Goal: Task Accomplishment & Management: Manage account settings

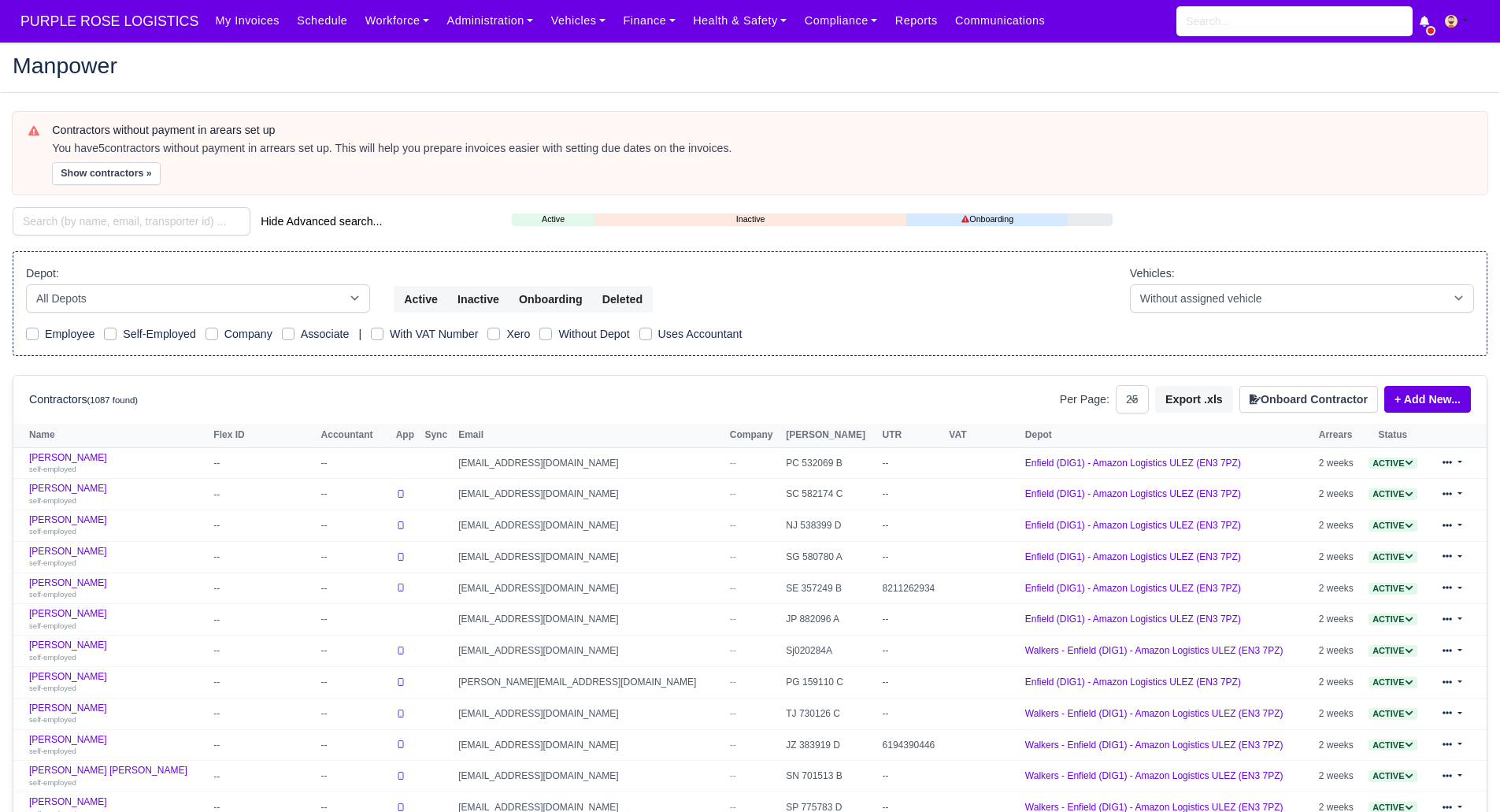
select select "25"
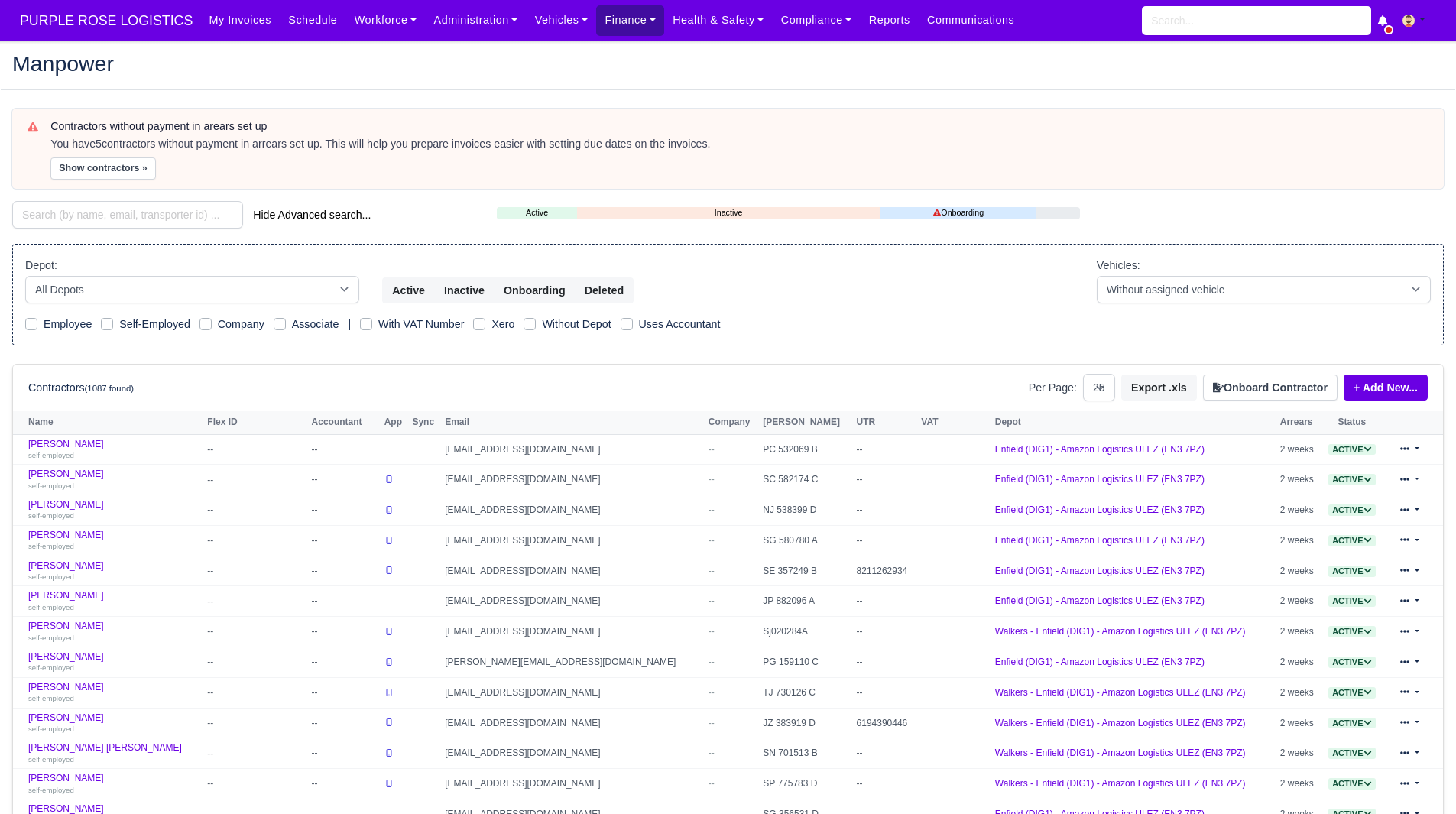
click at [602, 25] on link "Finance" at bounding box center [630, 20] width 68 height 30
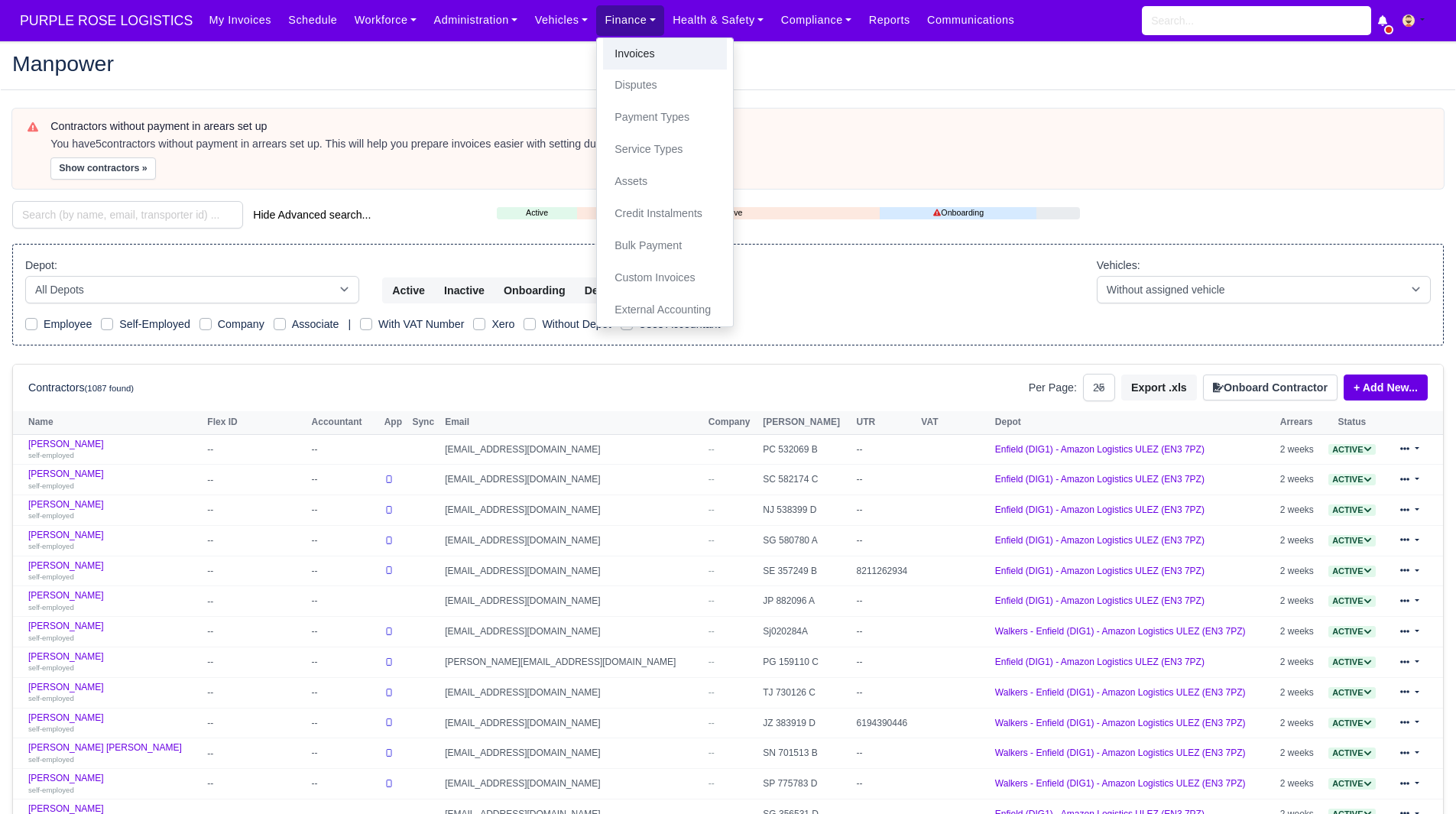
click at [617, 51] on link "Invoices" at bounding box center [665, 54] width 124 height 32
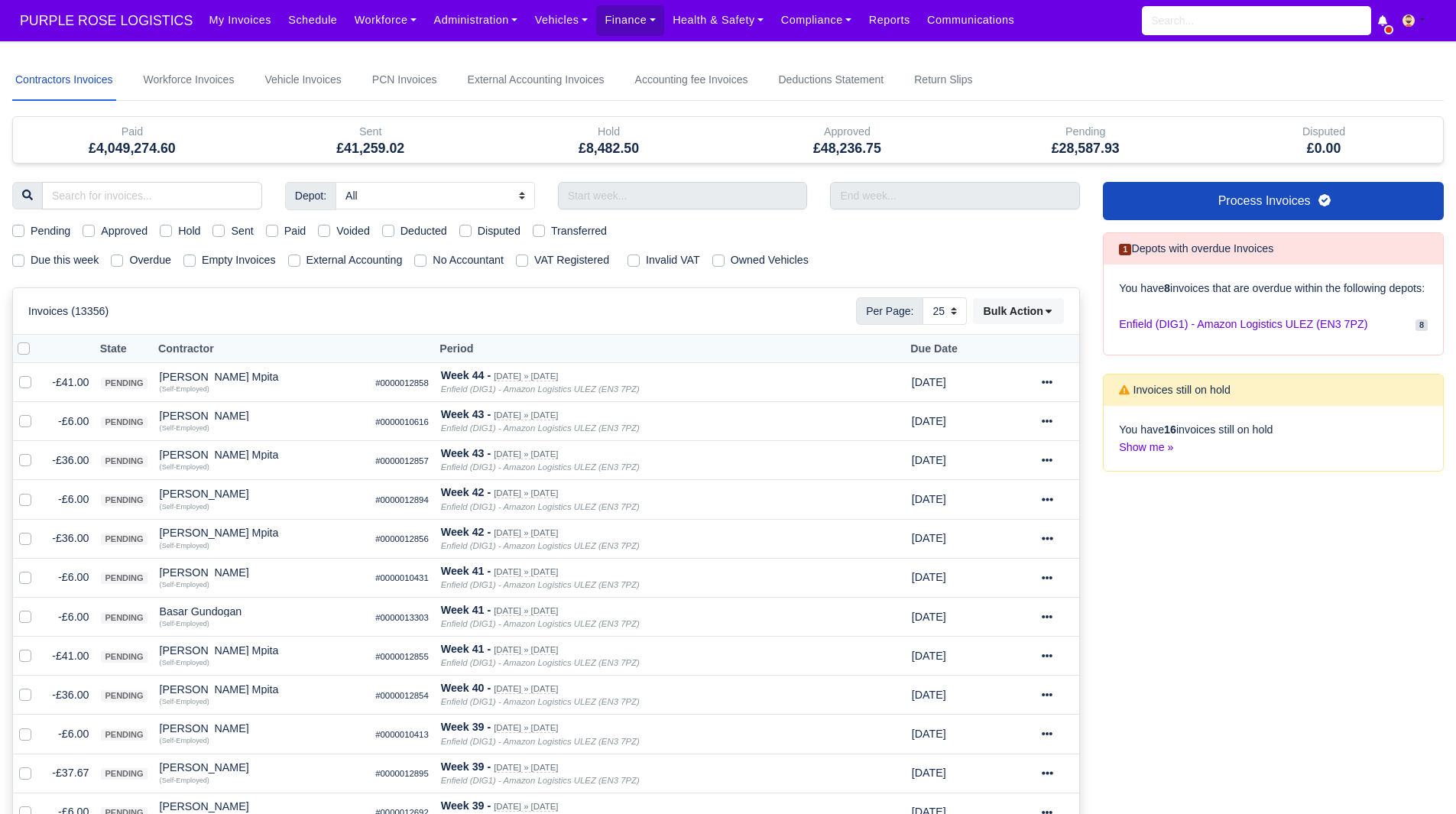
select select "25"
click at [75, 261] on label "Due this week" at bounding box center [65, 260] width 68 height 17
click at [25, 261] on input "Due this week" at bounding box center [18, 258] width 12 height 12
checkbox input "true"
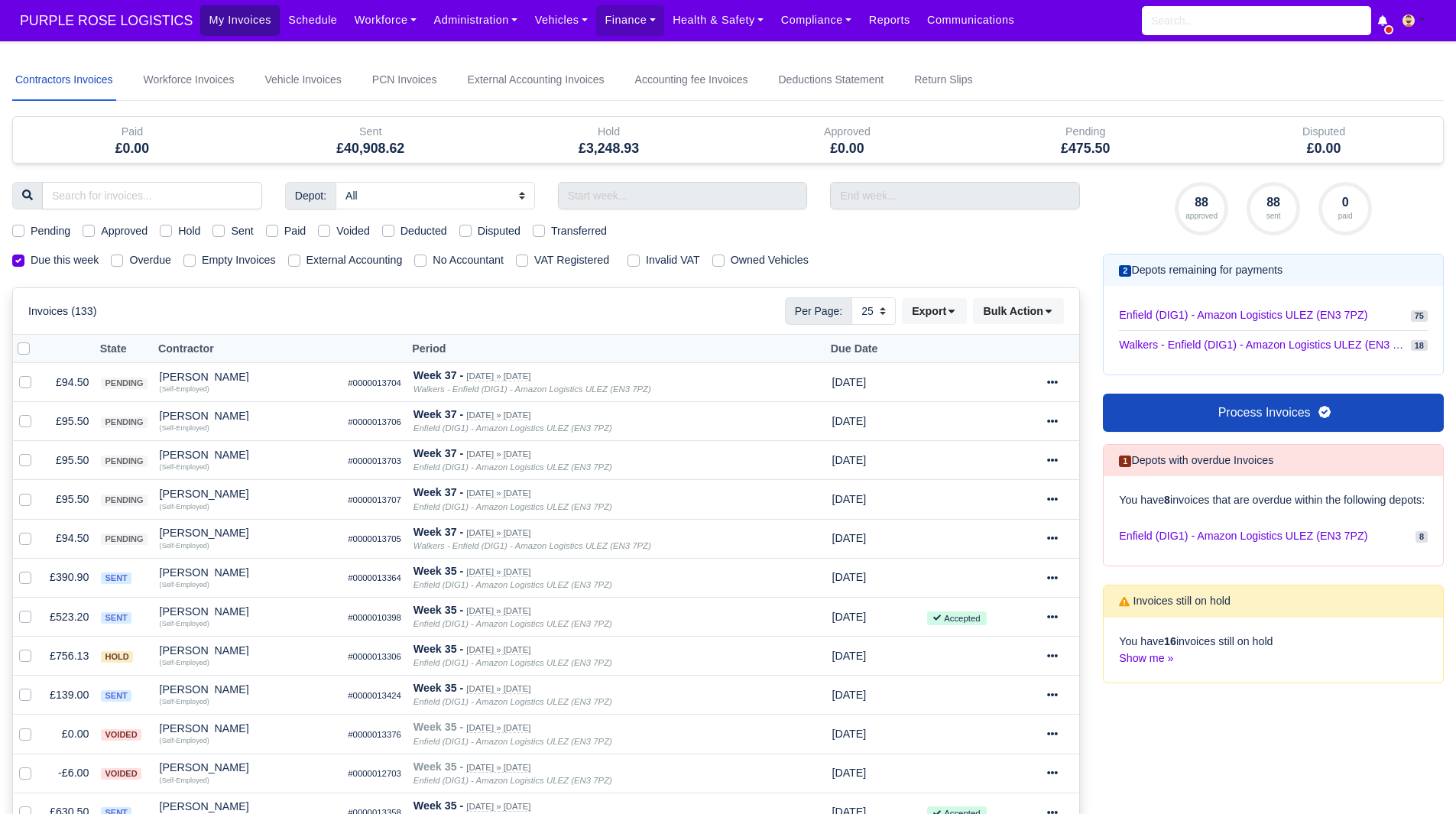
click at [215, 13] on link "My Invoices" at bounding box center [240, 20] width 80 height 30
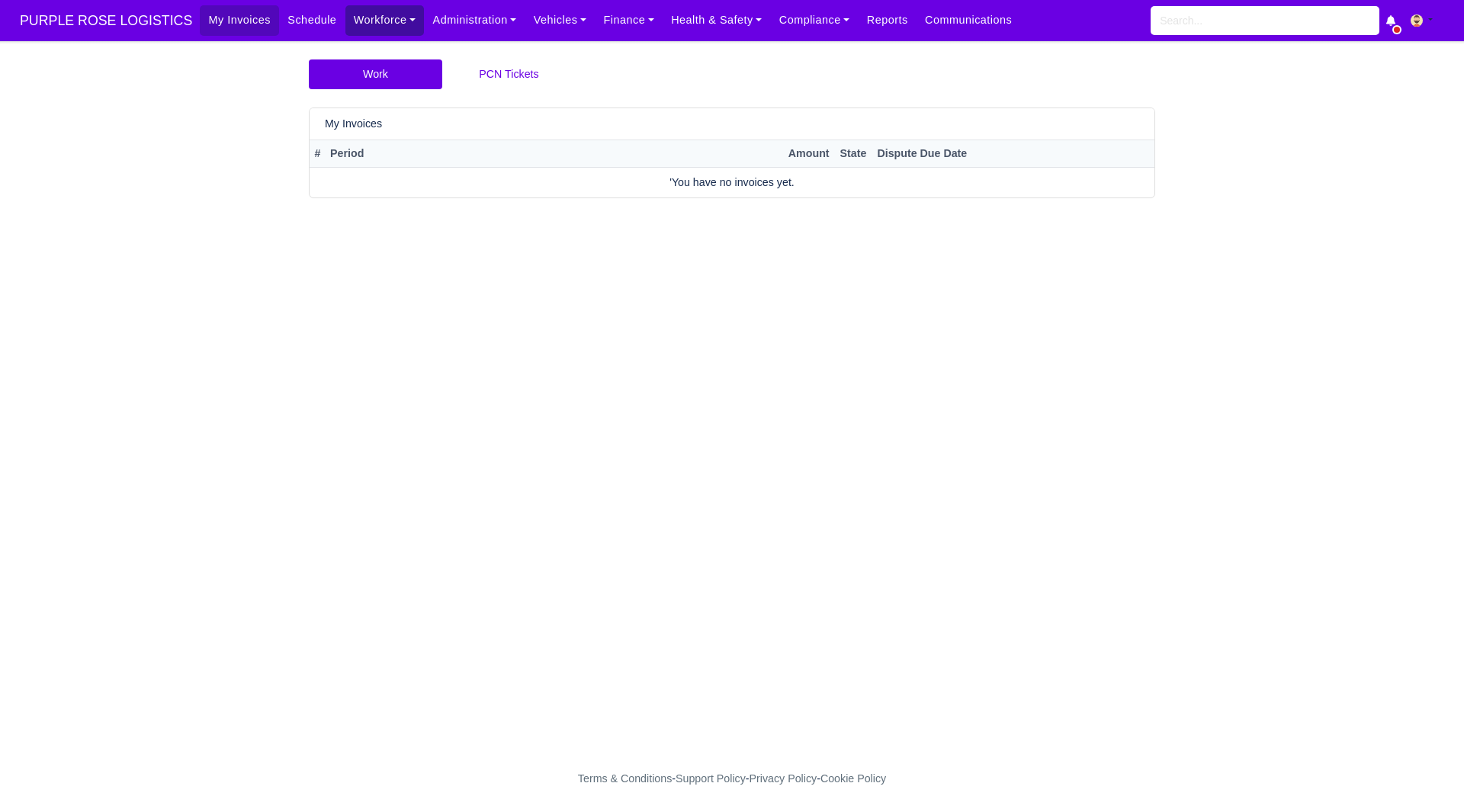
click at [345, 21] on link "Workforce" at bounding box center [385, 20] width 79 height 30
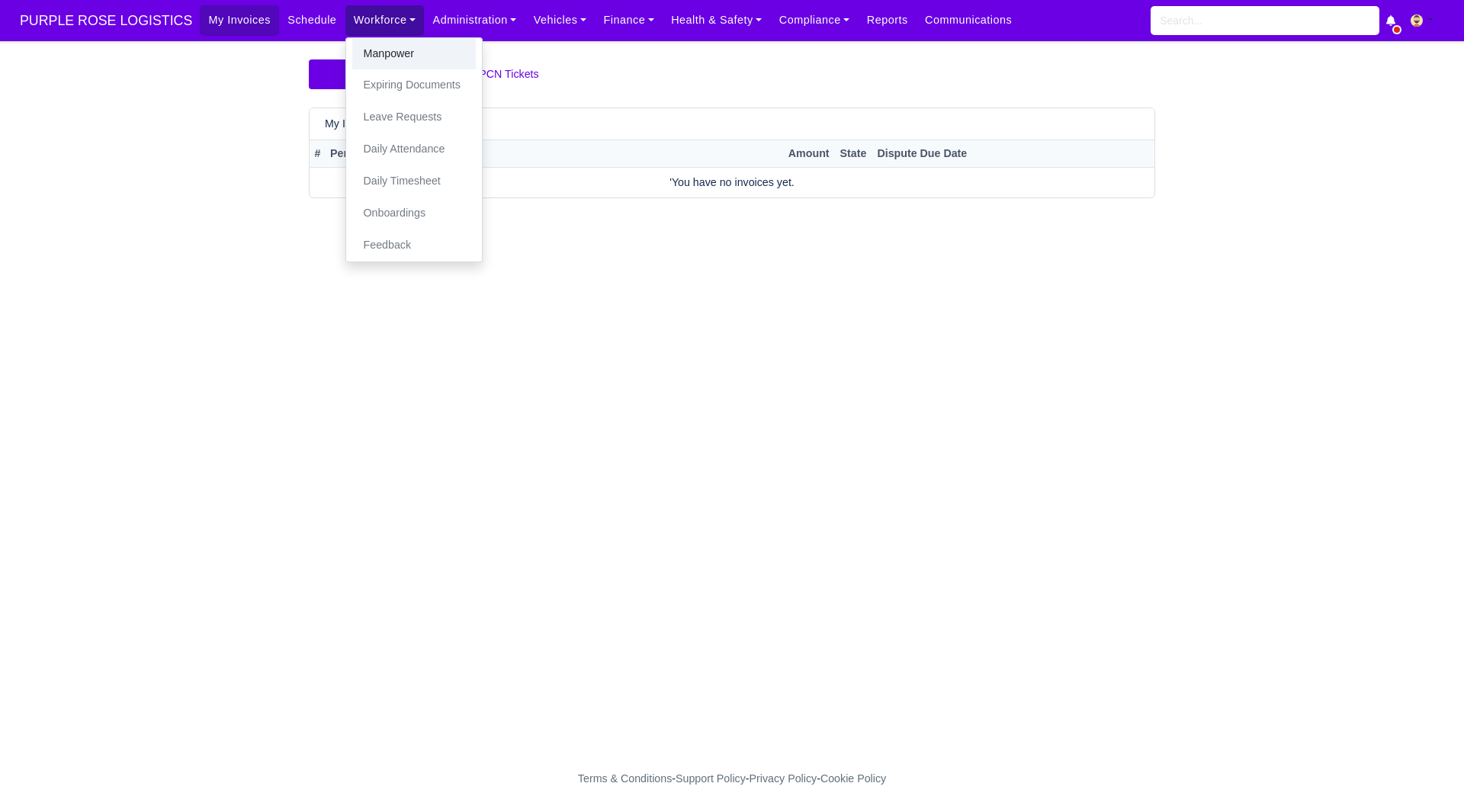
click at [353, 45] on link "Manpower" at bounding box center [414, 54] width 124 height 32
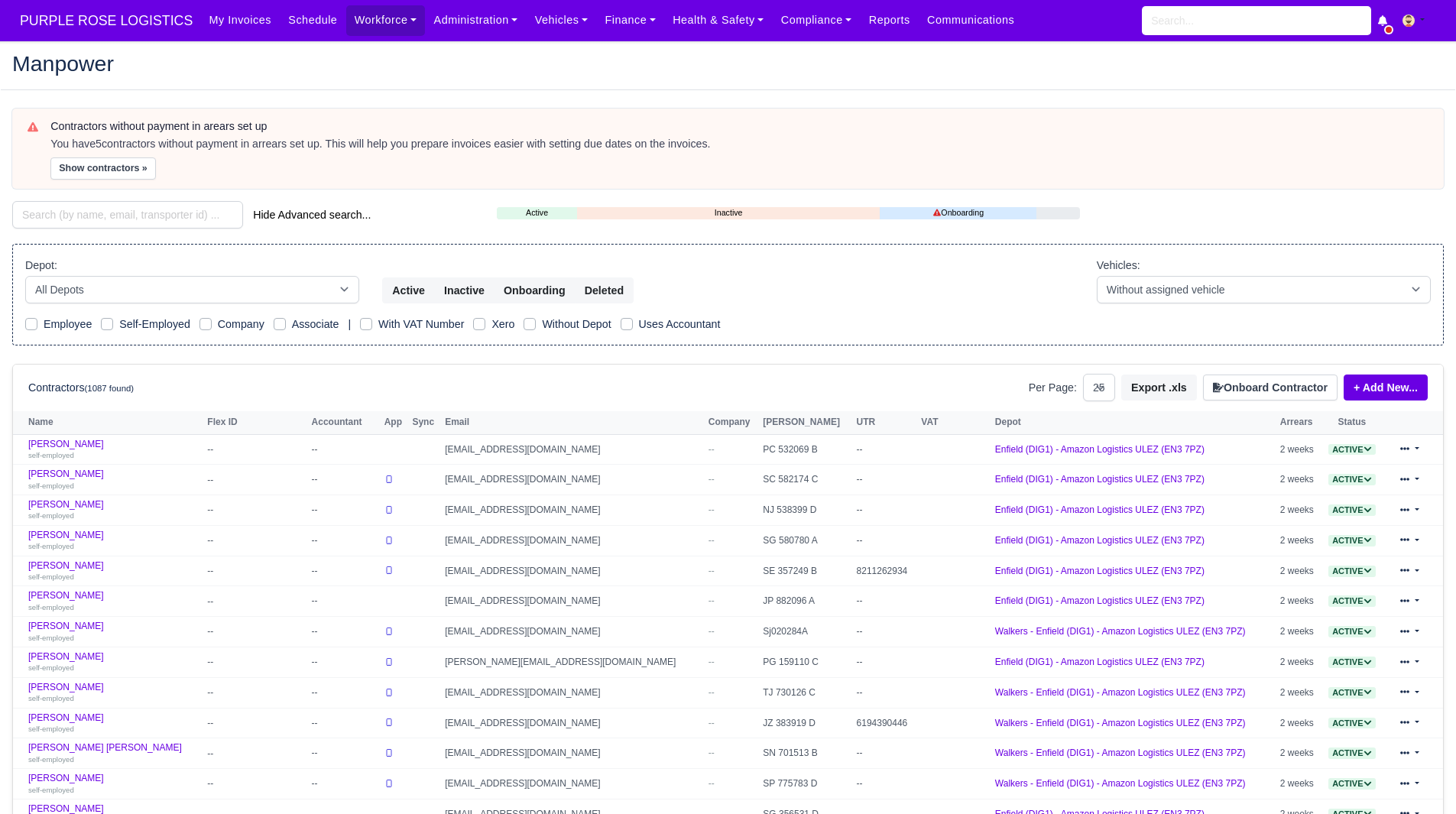
select select "25"
click at [104, 174] on button "Show contractors »" at bounding box center [103, 168] width 105 height 22
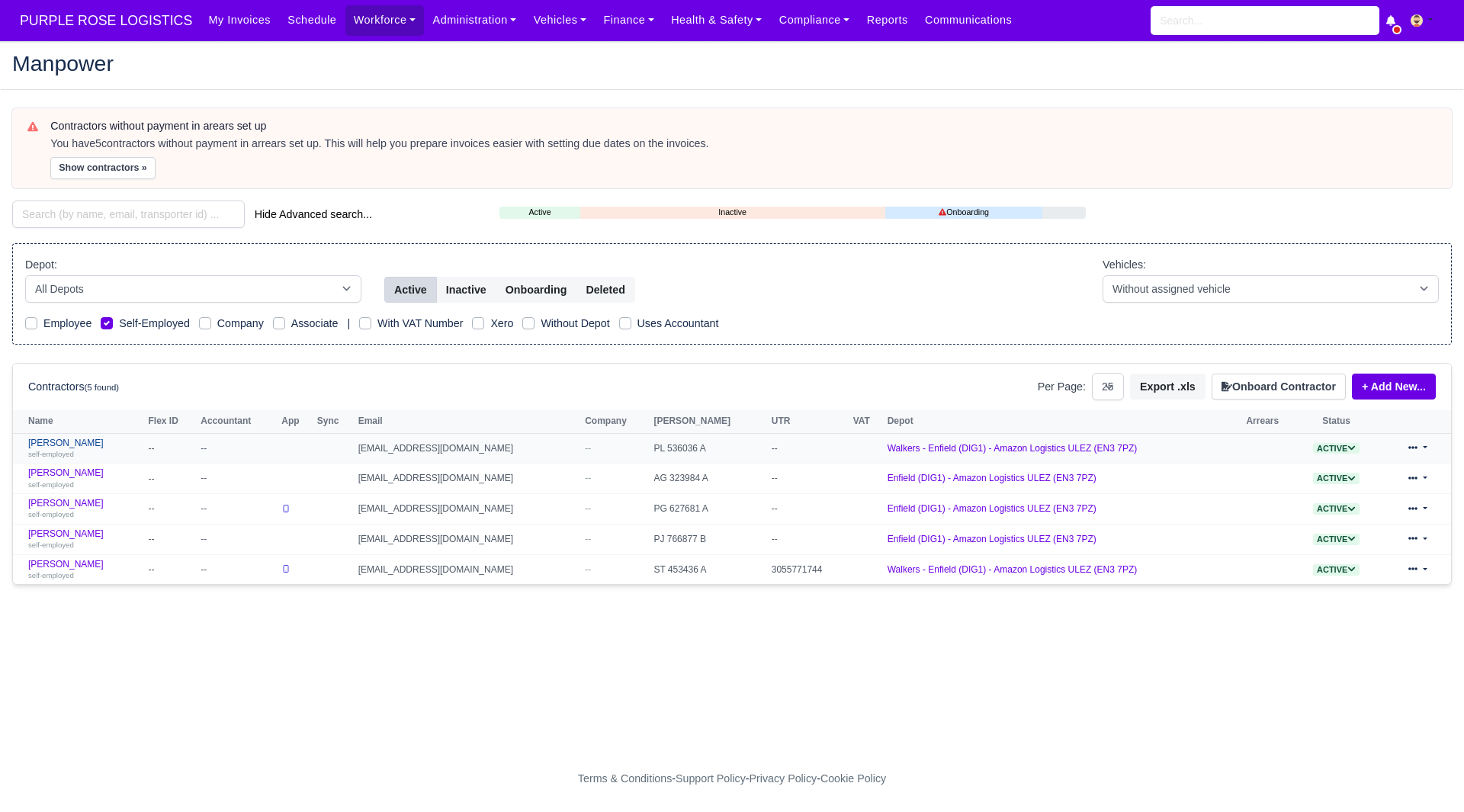
click at [72, 447] on link "Ashanth Prashath self-employed" at bounding box center [84, 449] width 112 height 22
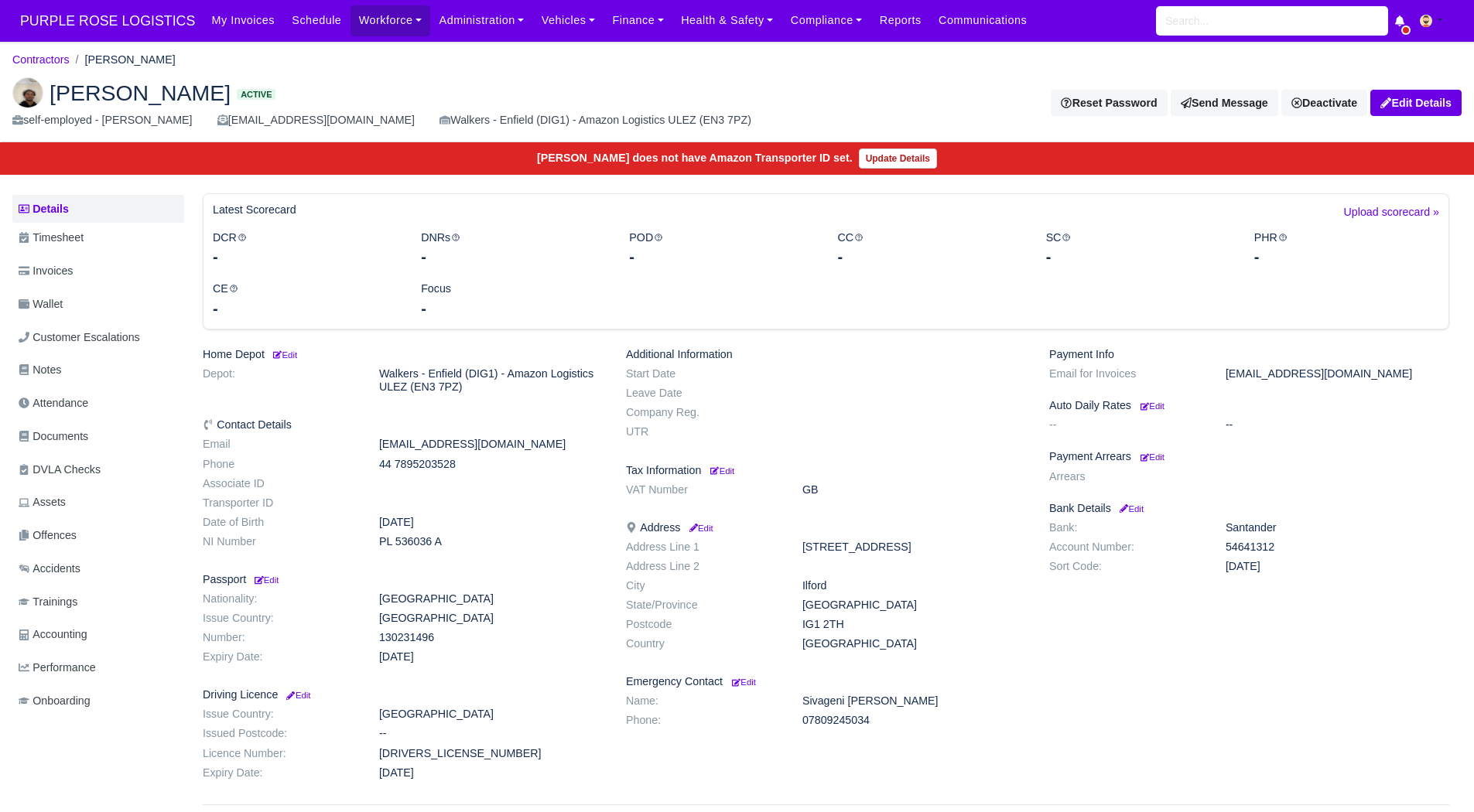
scroll to position [101, 0]
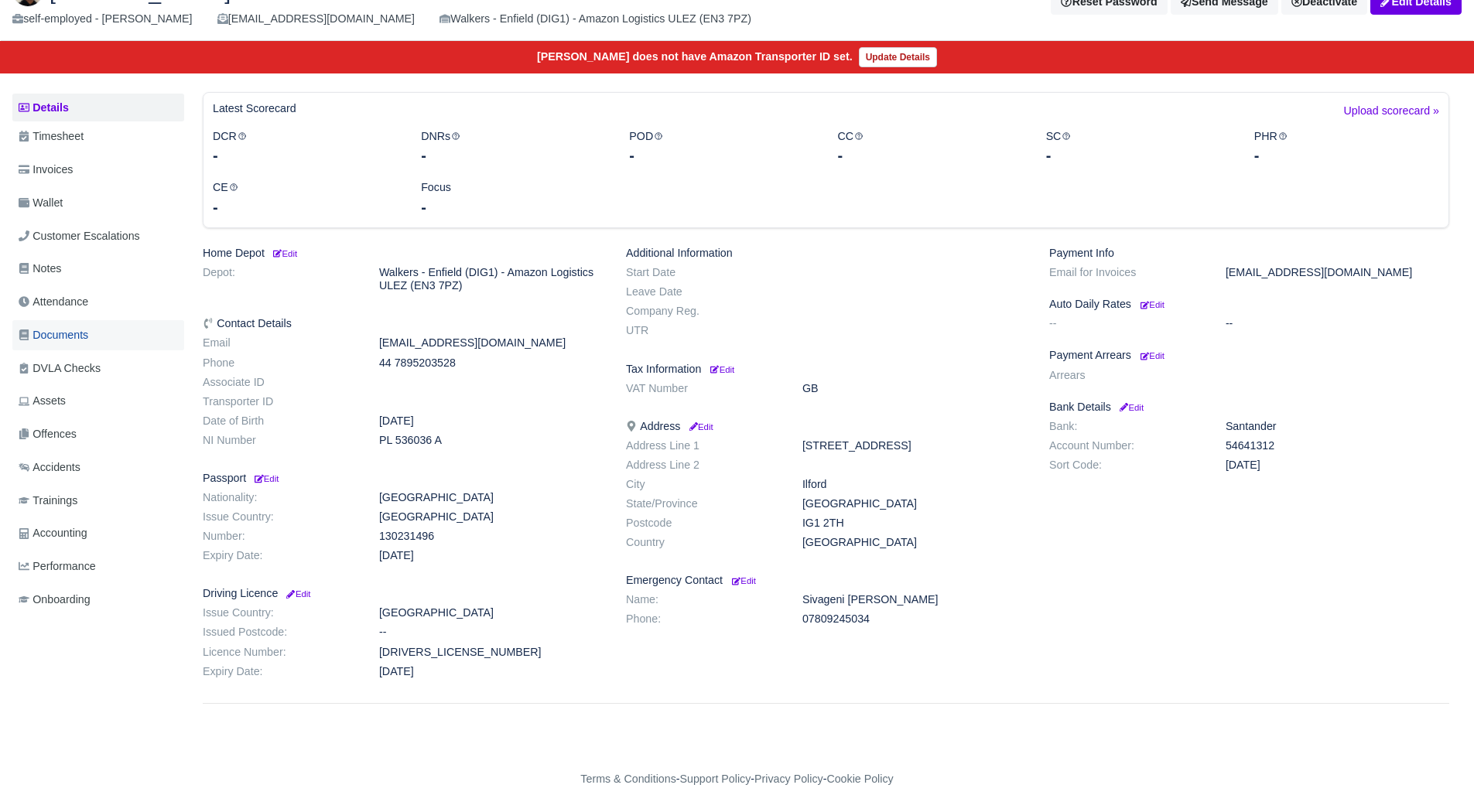
click at [70, 327] on span "Documents" at bounding box center [53, 335] width 70 height 18
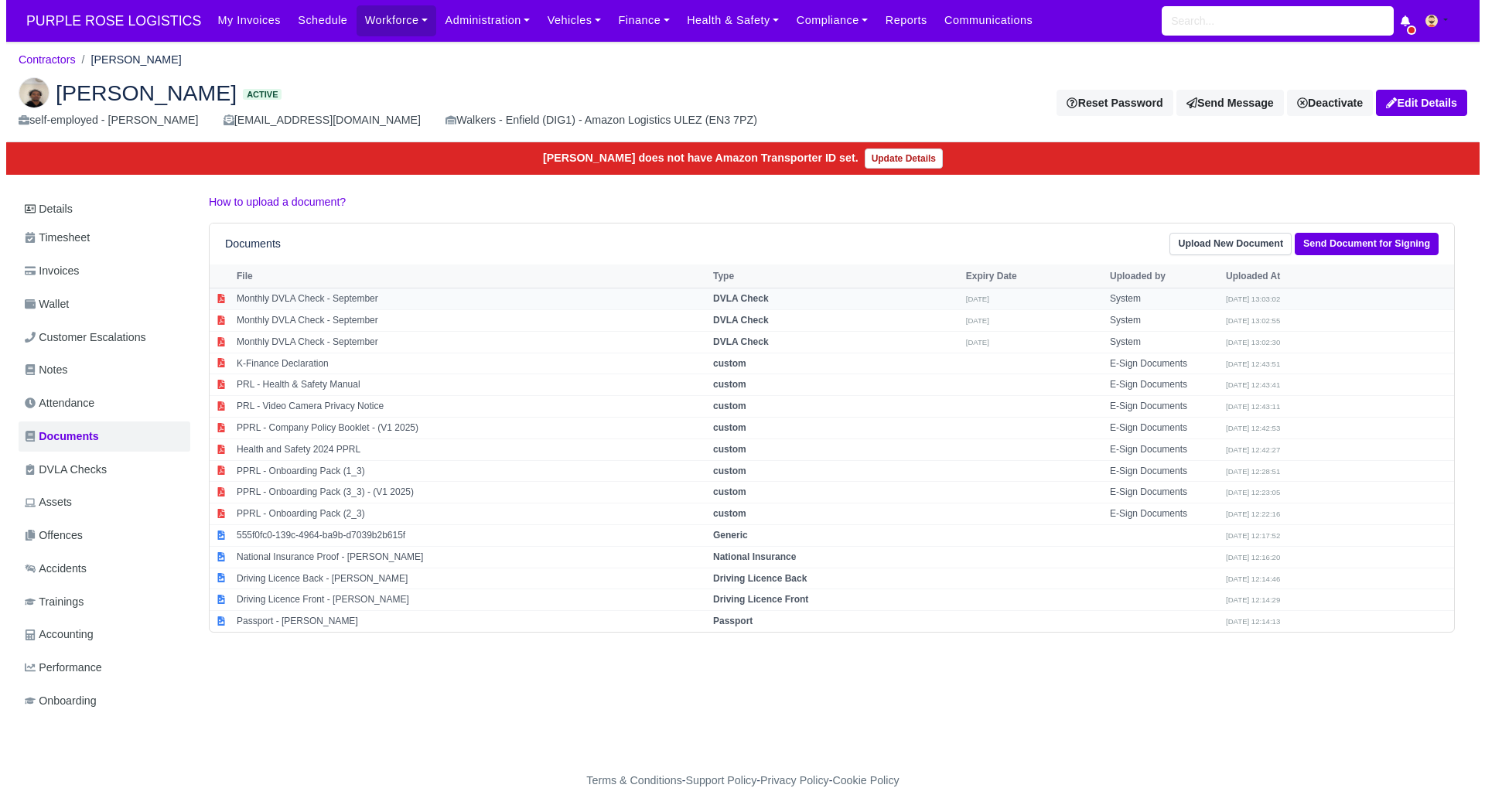
scroll to position [12, 0]
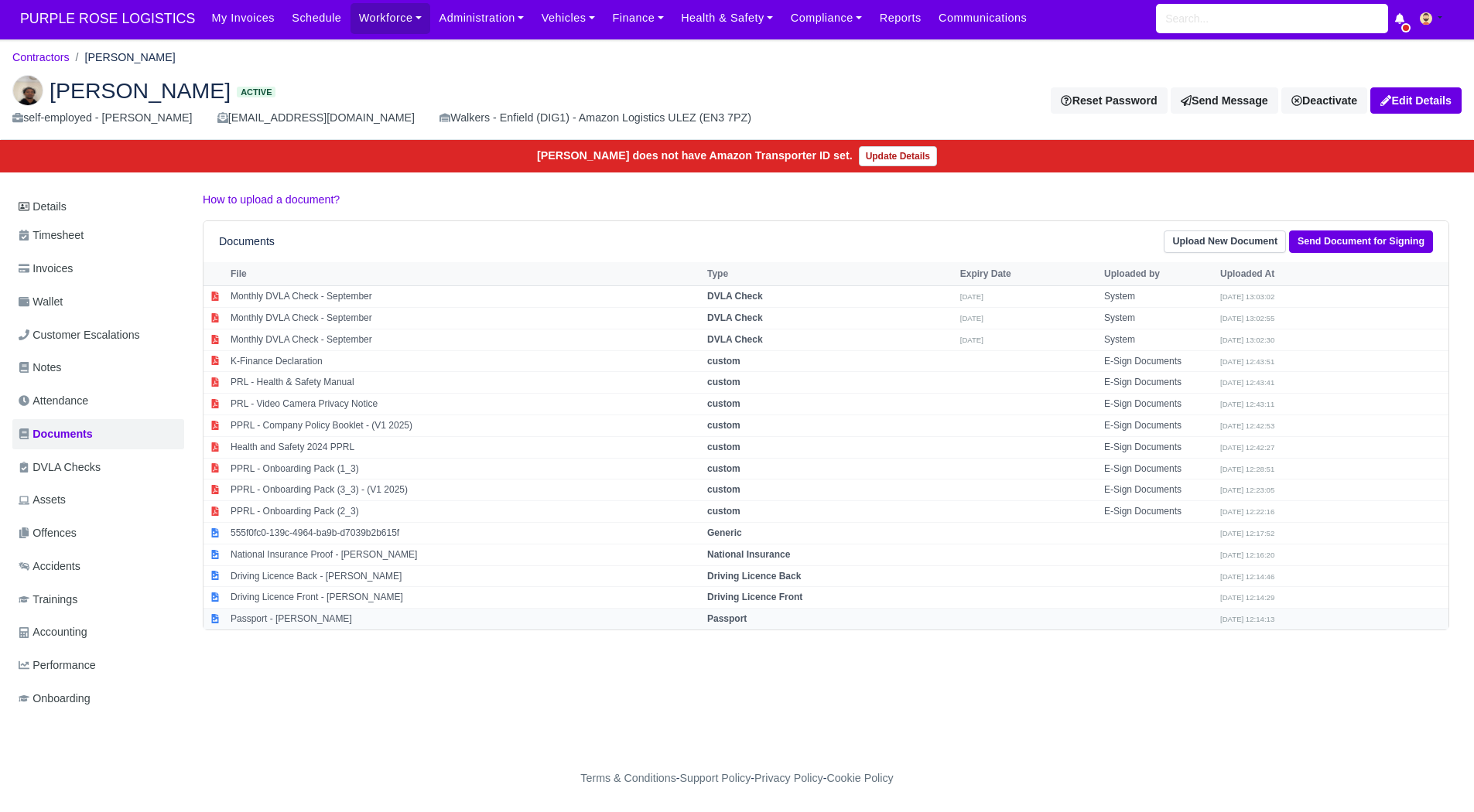
click at [330, 610] on td "Passport - Ashanth Prashath" at bounding box center [465, 618] width 477 height 21
select select "passport"
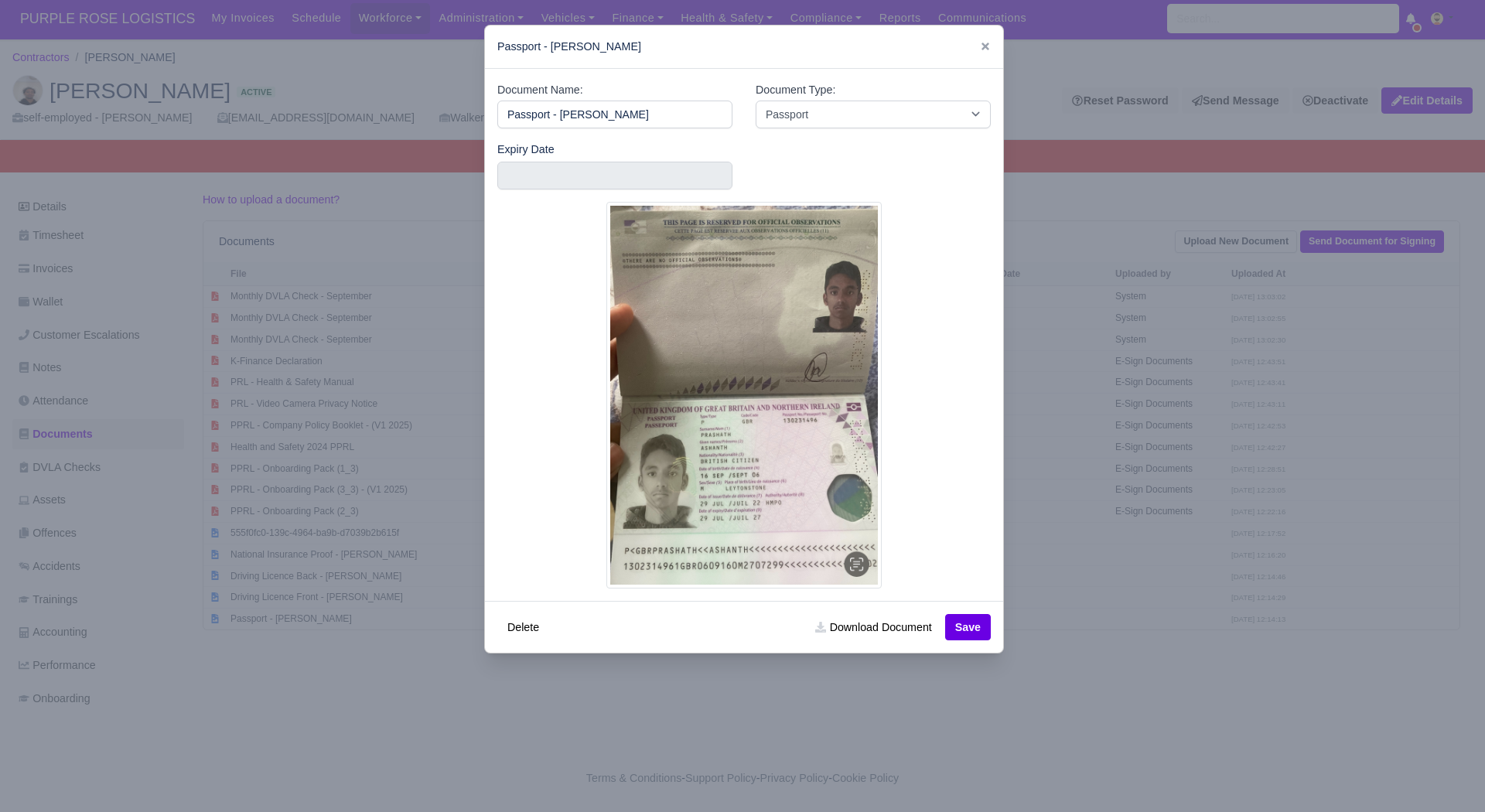
click at [329, 598] on div at bounding box center [742, 406] width 1485 height 812
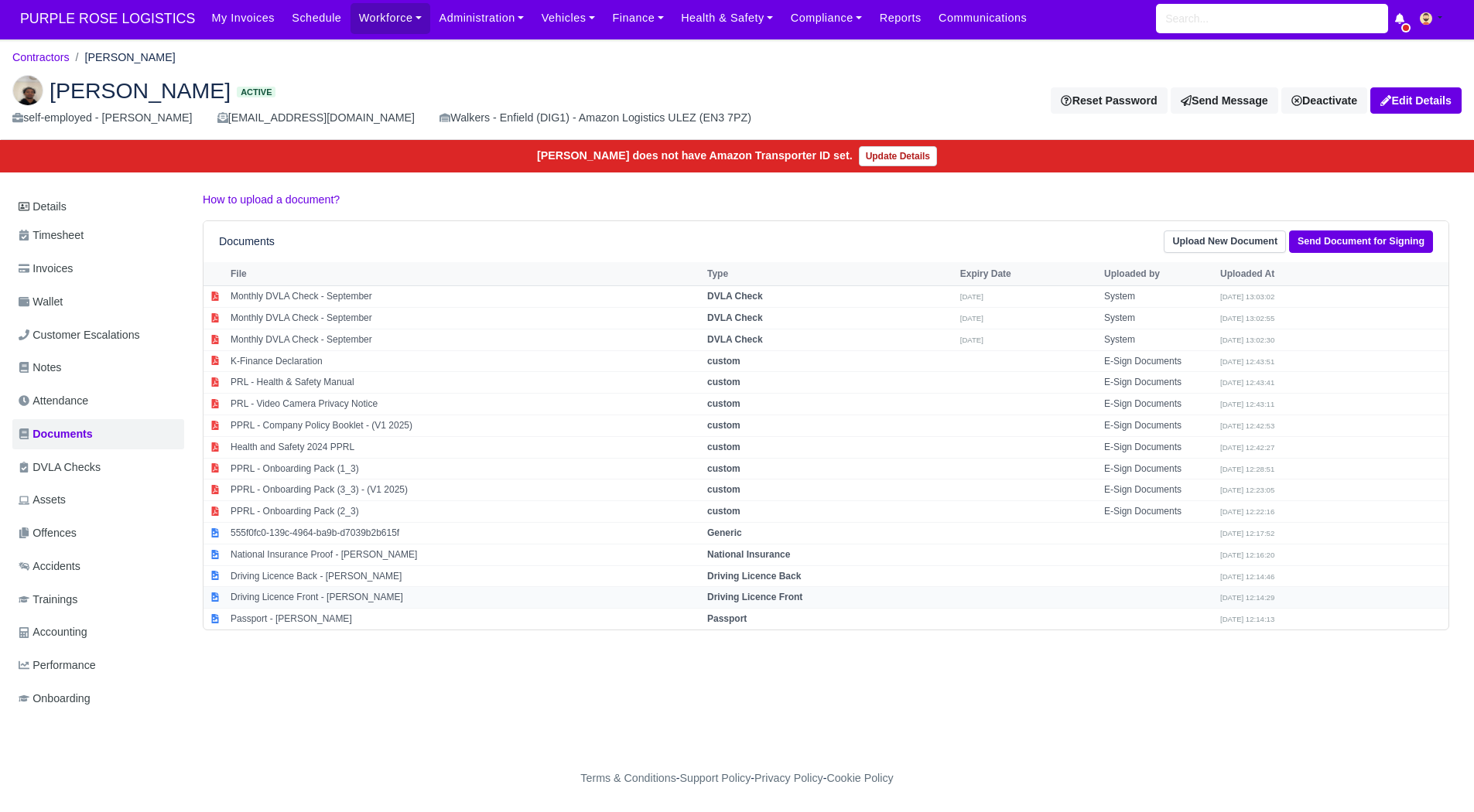
click at [335, 593] on td "Driving Licence Front - Ashanth Prashath" at bounding box center [465, 598] width 477 height 22
select select "driving-licence-front"
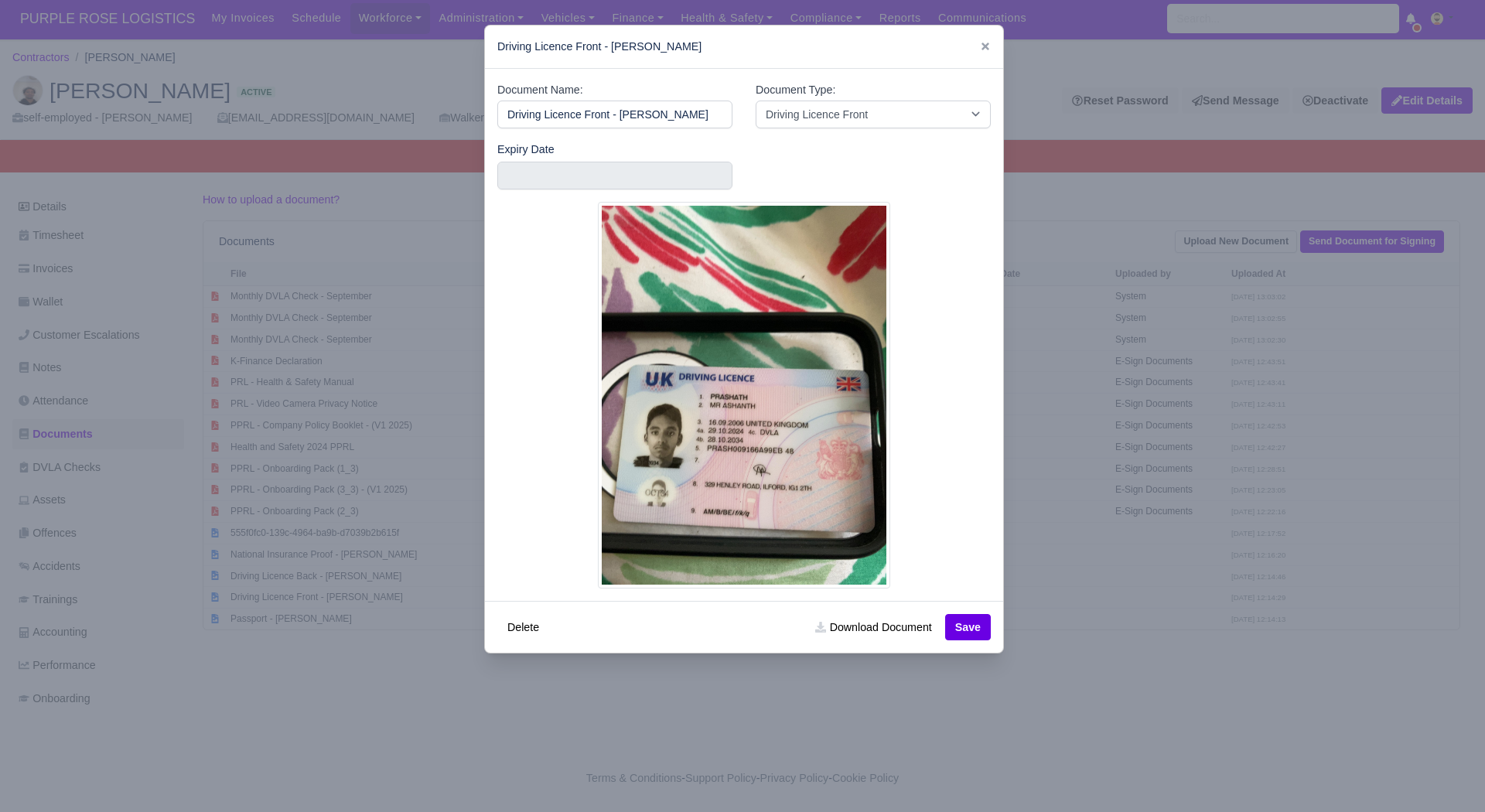
click at [334, 665] on div at bounding box center [742, 406] width 1485 height 812
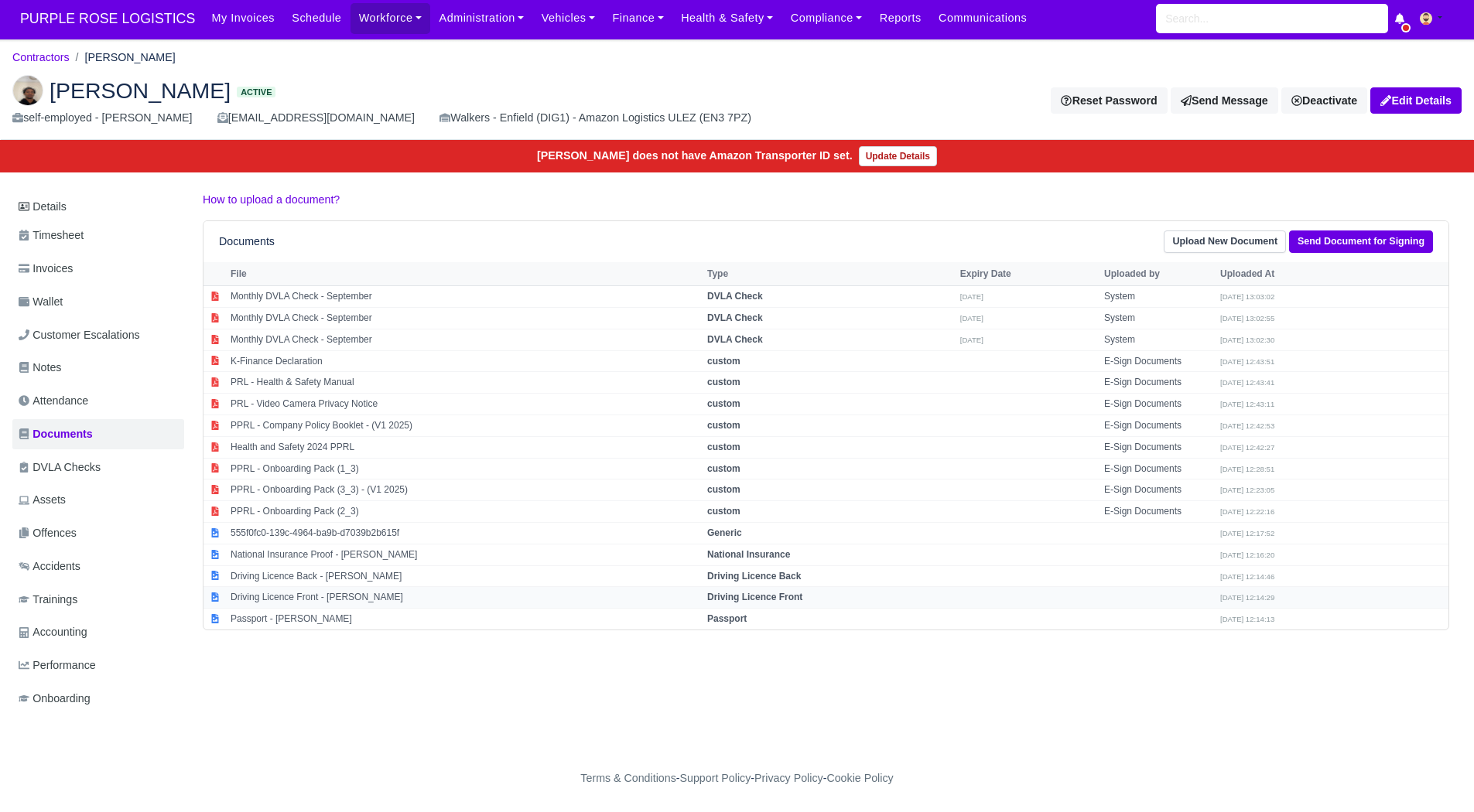
click at [315, 587] on td "Driving Licence Front - Ashanth Prashath" at bounding box center [465, 598] width 477 height 22
select select "driving-licence-front"
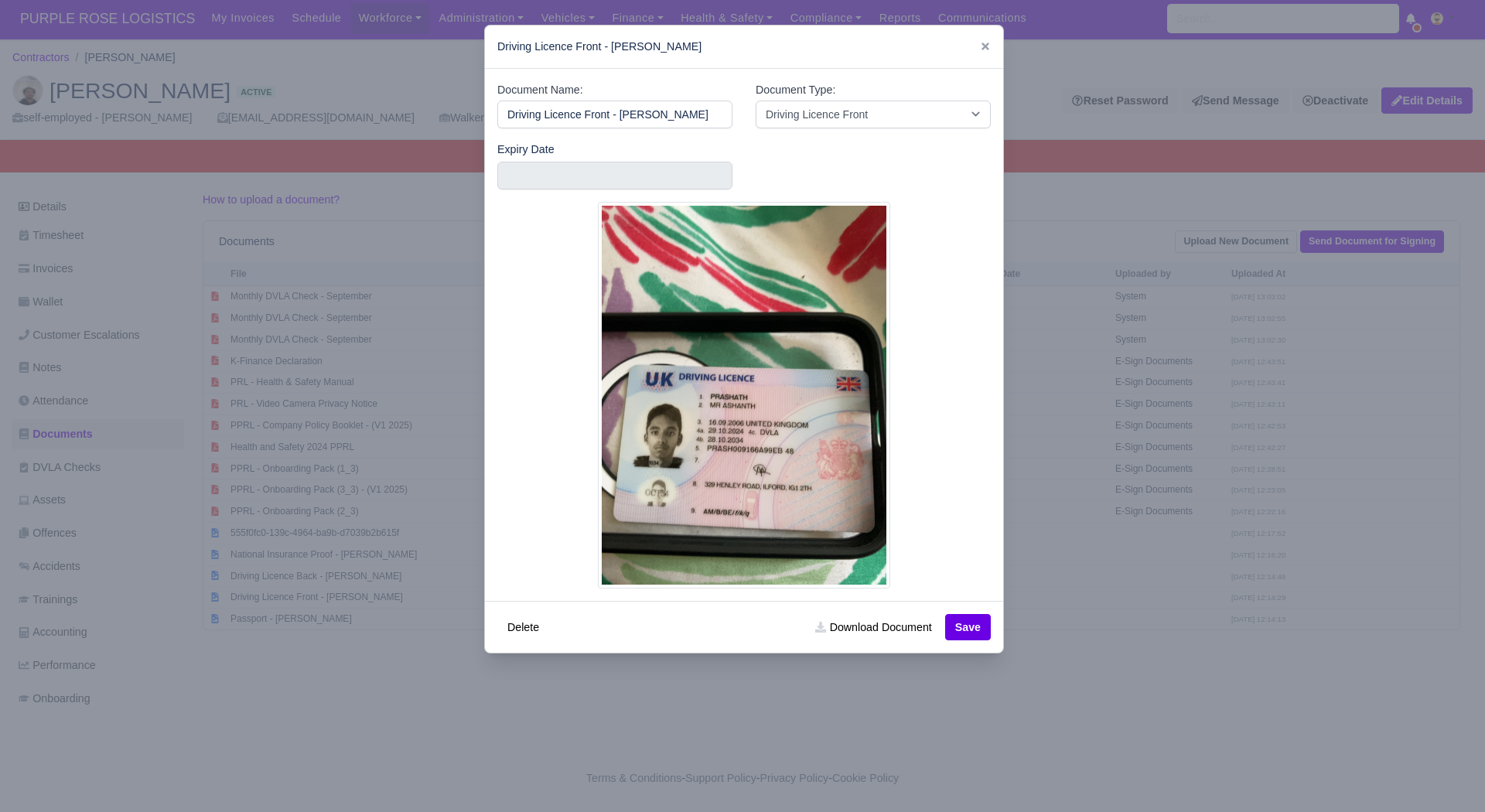
click at [525, 158] on label "Expiry Date" at bounding box center [526, 149] width 57 height 18
click at [525, 166] on input "text" at bounding box center [615, 175] width 235 height 28
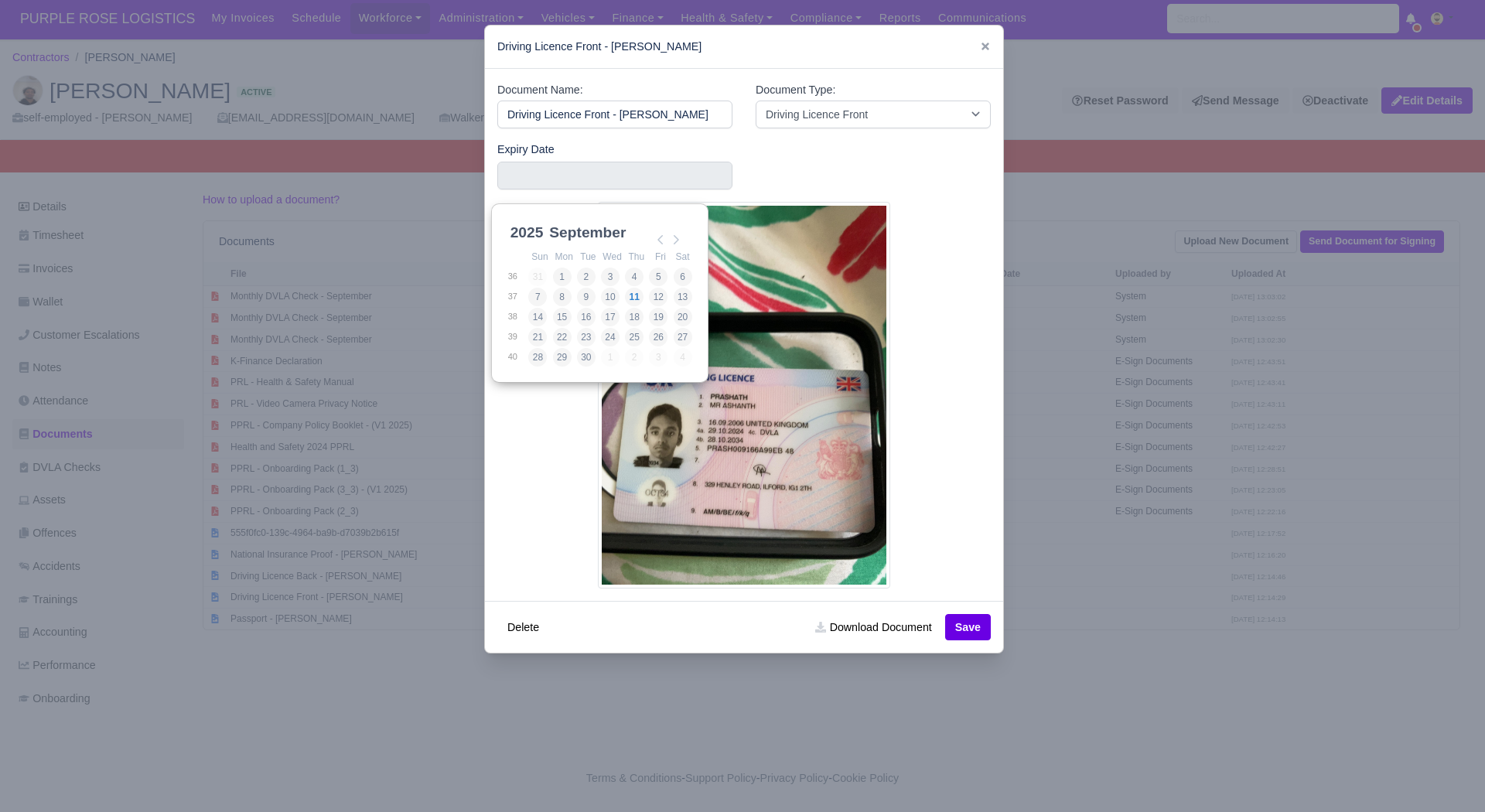
click at [538, 226] on select "2025 2026 2027 2028 2029 2030 2031 2032 2033 2034 2035 2036 2037 2038 2039 2040…" at bounding box center [542, 241] width 70 height 33
type input "2034-10-28"
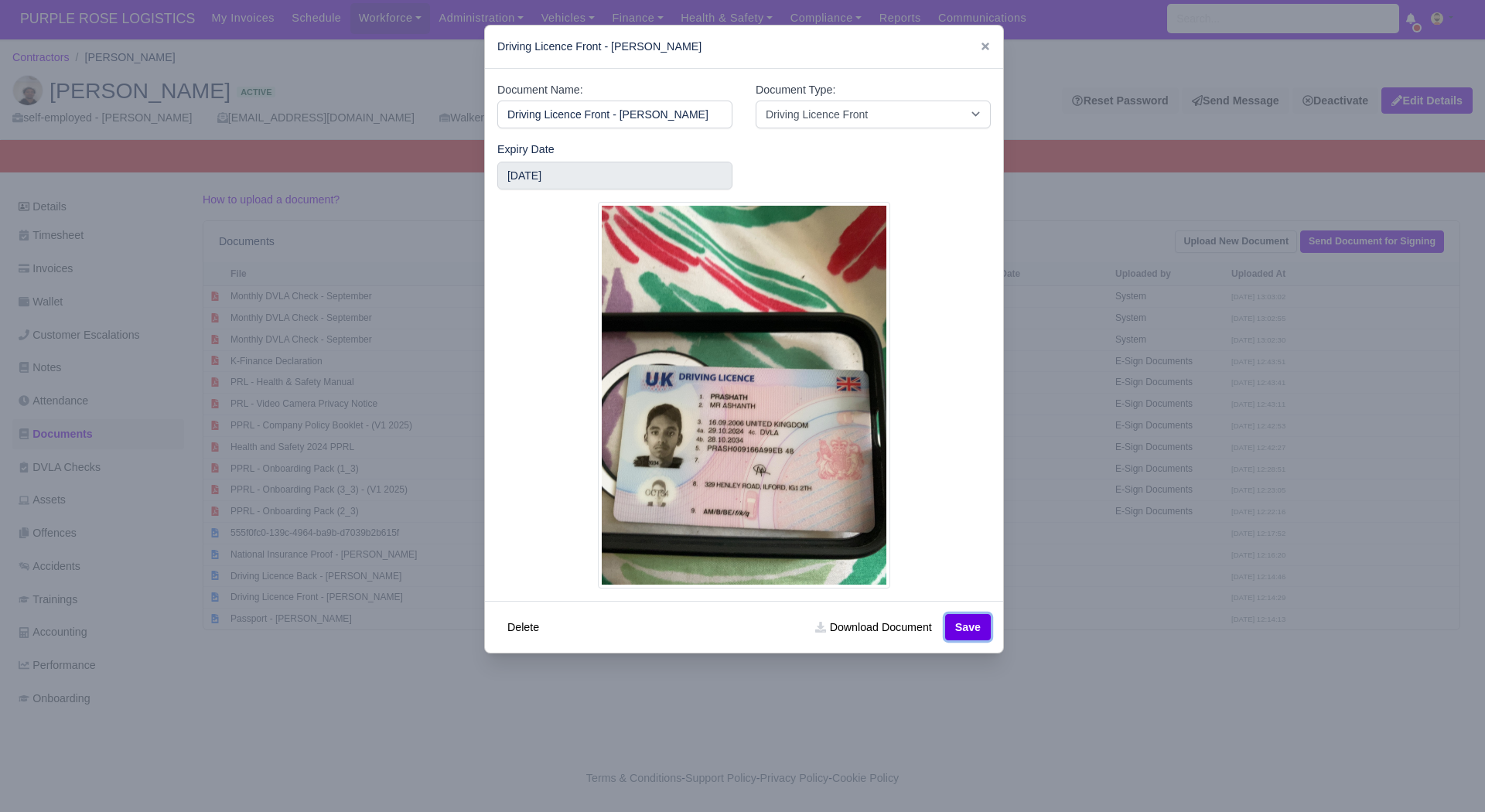
click at [955, 618] on button "Save" at bounding box center [968, 627] width 45 height 26
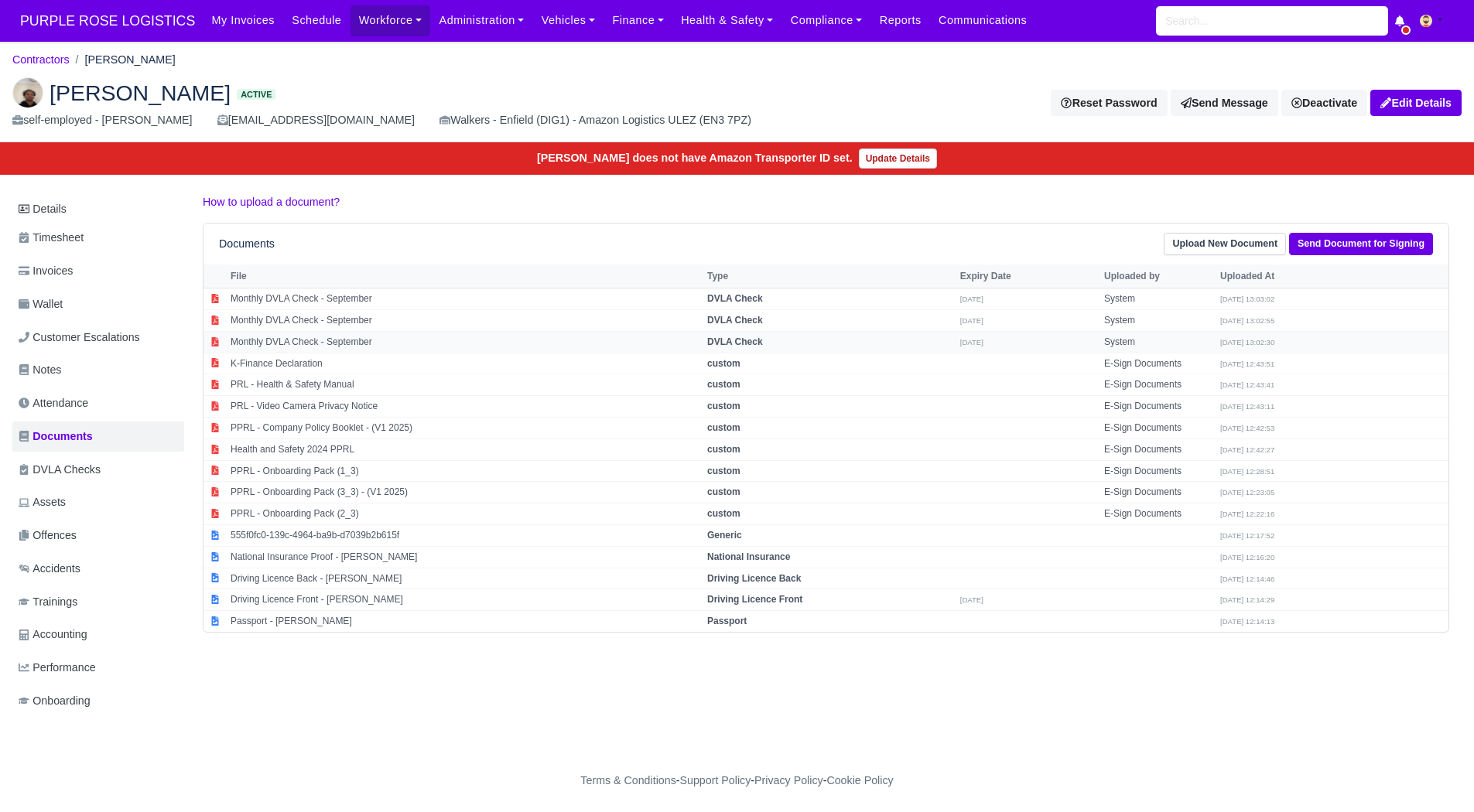
click at [355, 346] on td "Monthly DVLA Check - September" at bounding box center [465, 342] width 477 height 22
select select "dvla-check"
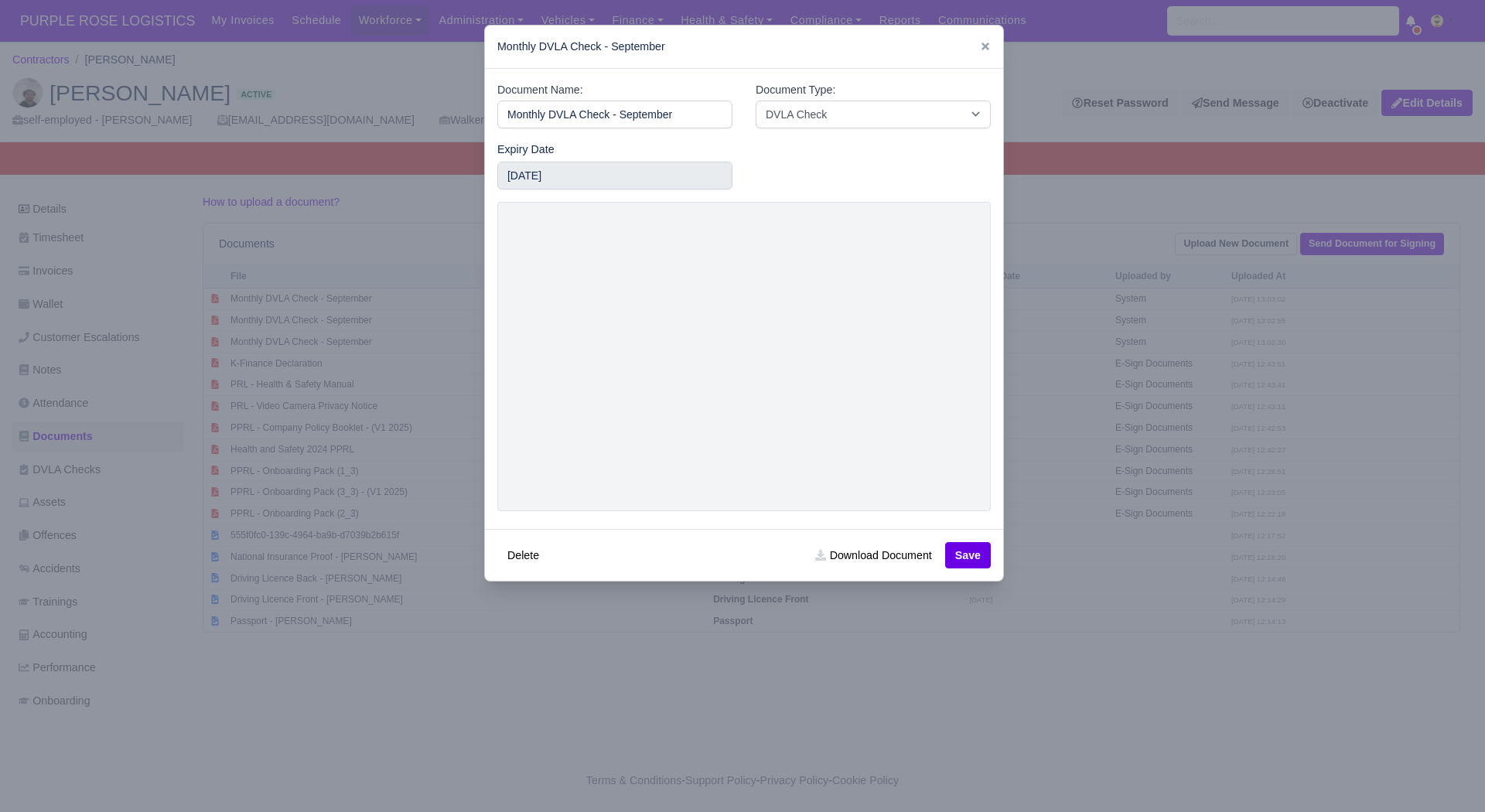
click at [357, 385] on div at bounding box center [742, 406] width 1485 height 812
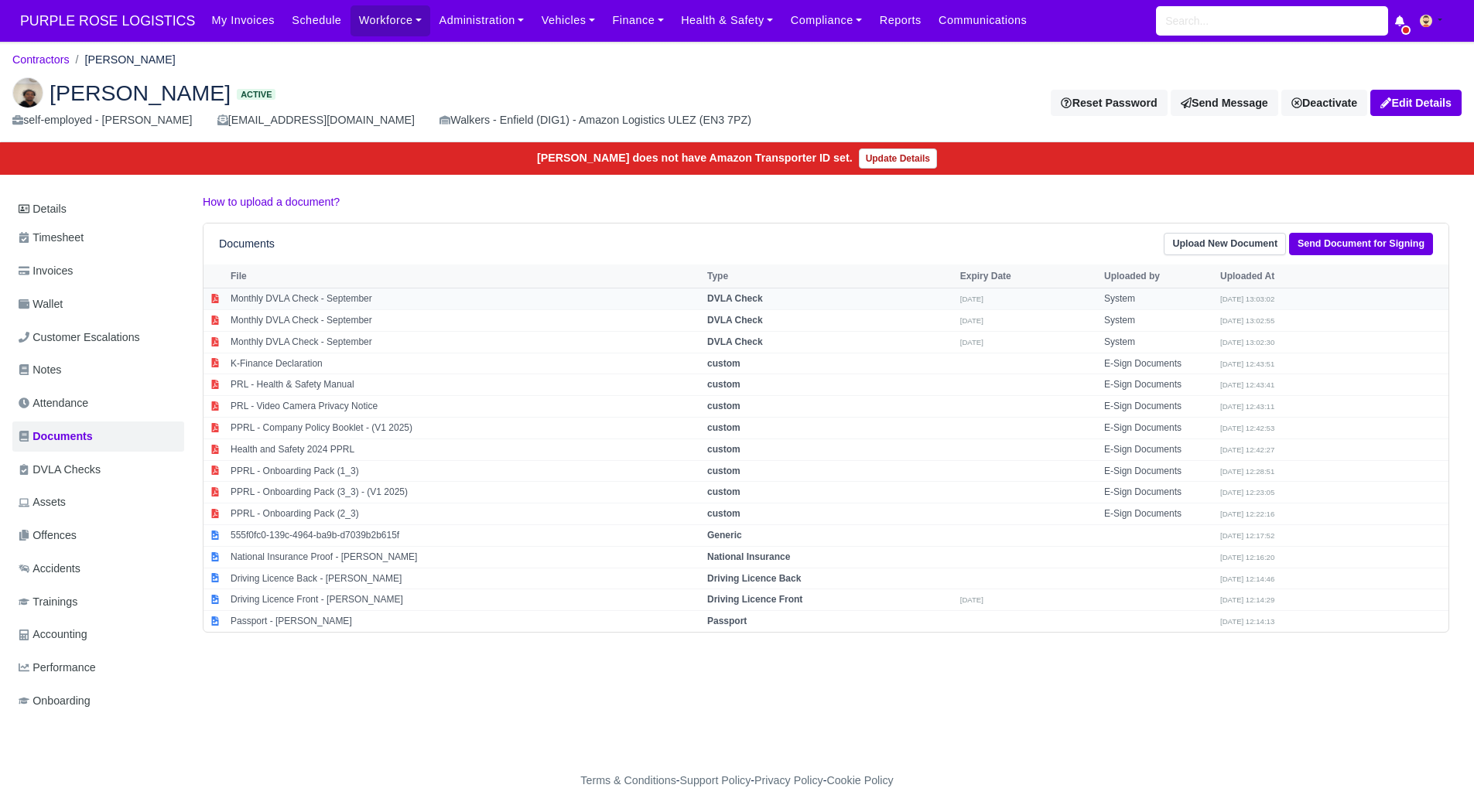
click at [317, 295] on td "Monthly DVLA Check - September" at bounding box center [465, 299] width 477 height 22
select select "dvla-check"
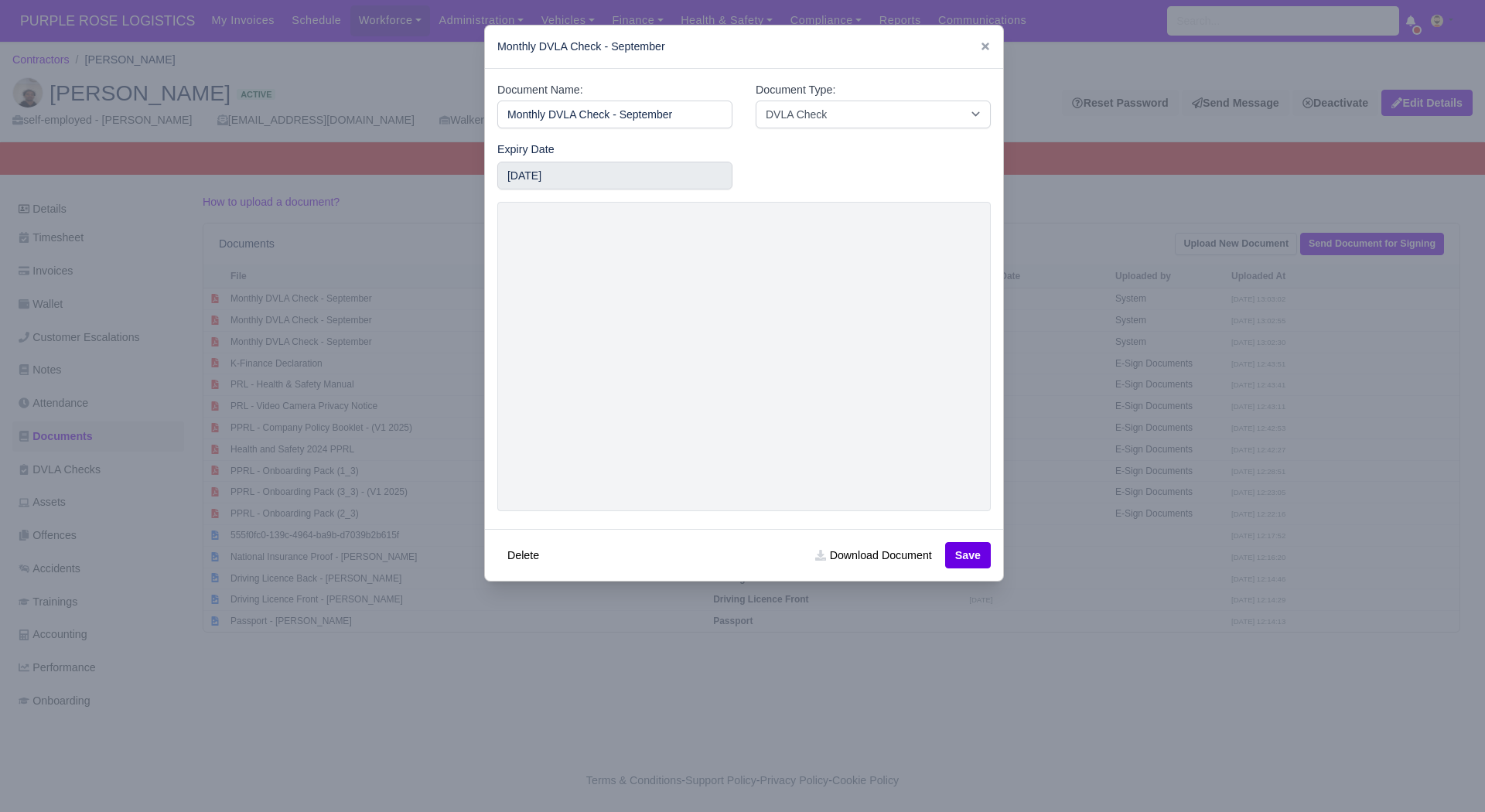
click at [351, 365] on div at bounding box center [742, 406] width 1485 height 812
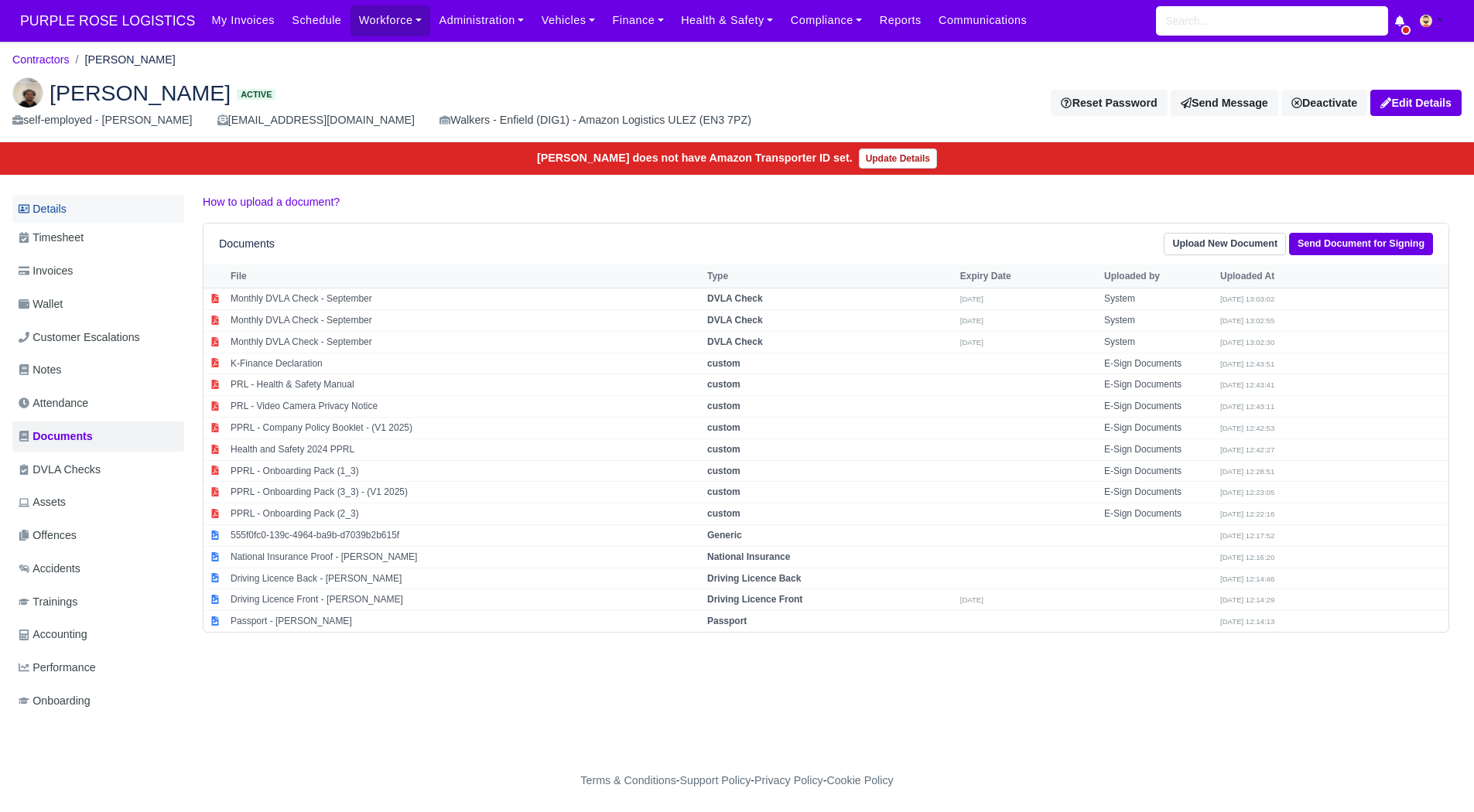
click at [78, 208] on link "Details" at bounding box center [98, 209] width 172 height 28
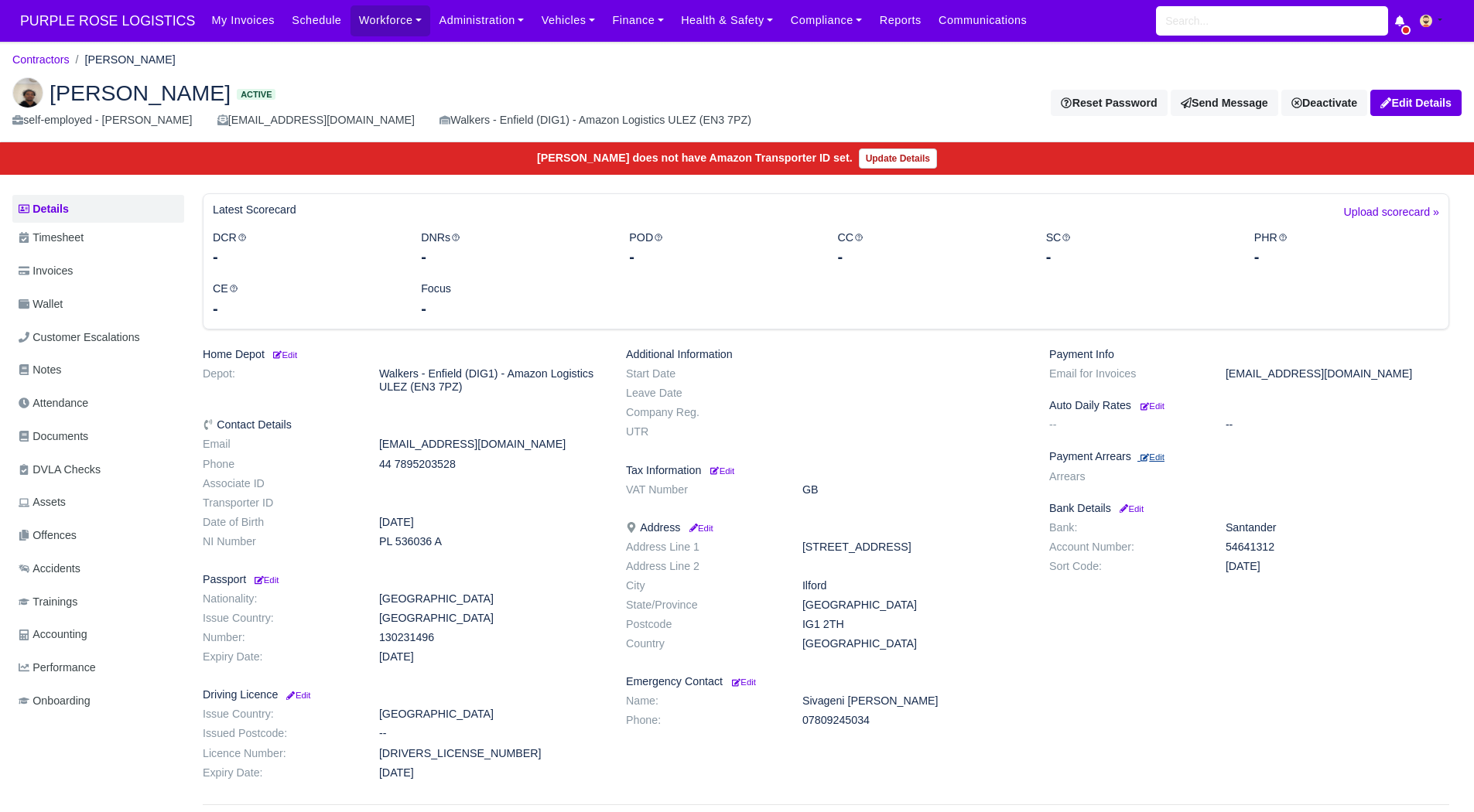
click at [1165, 453] on small "Edit" at bounding box center [1153, 457] width 24 height 9
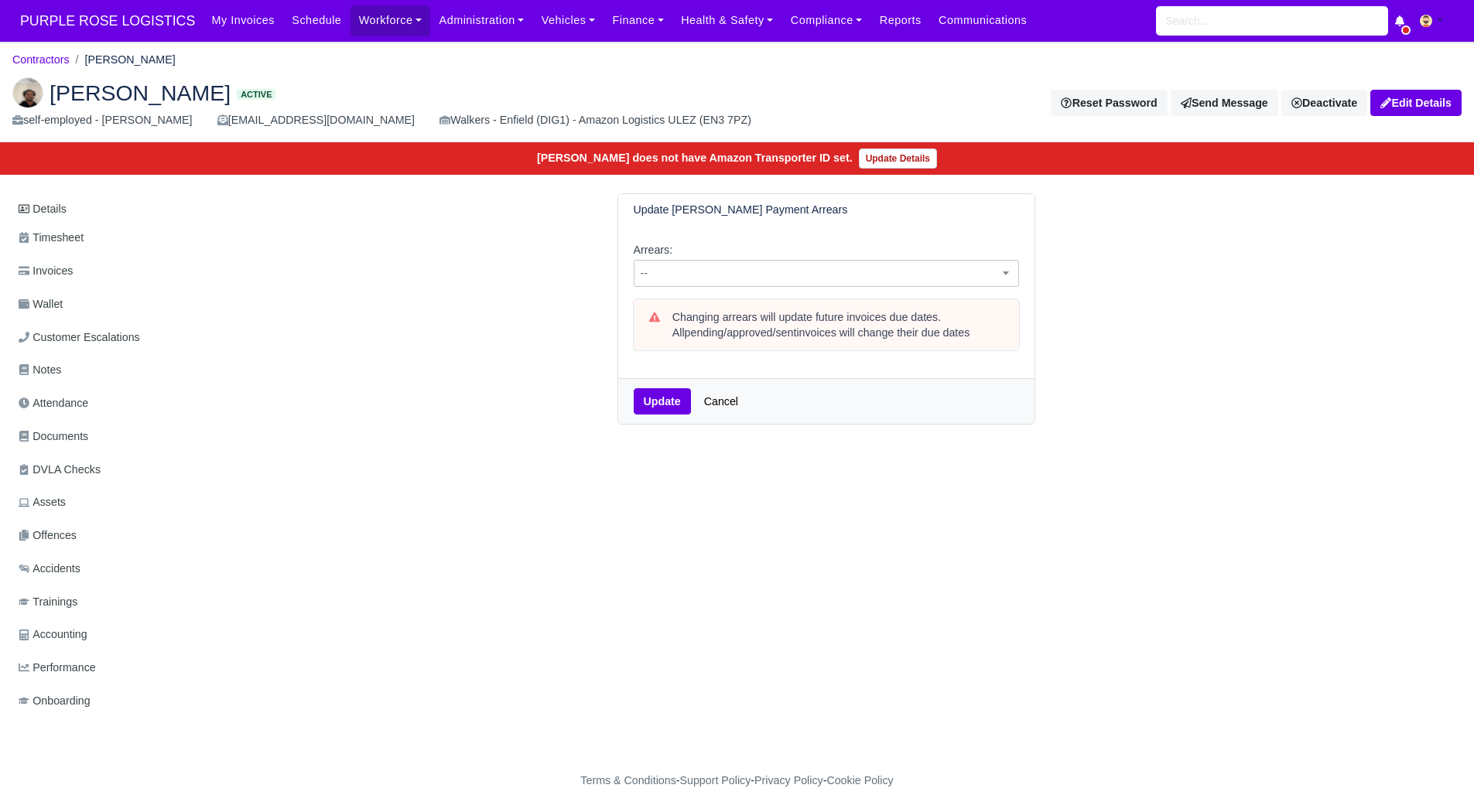
click at [831, 274] on span "--" at bounding box center [827, 273] width 384 height 19
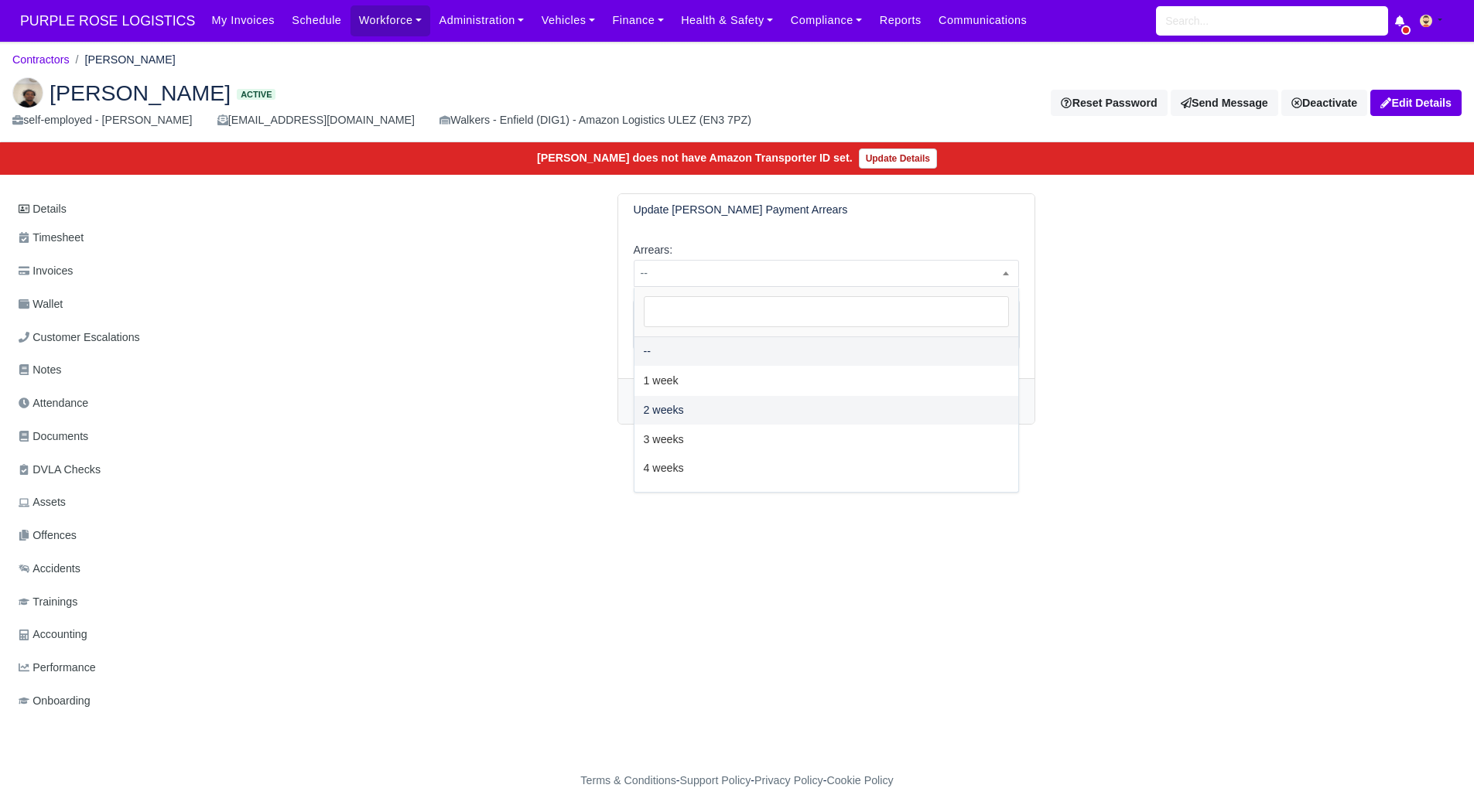
select select "2W"
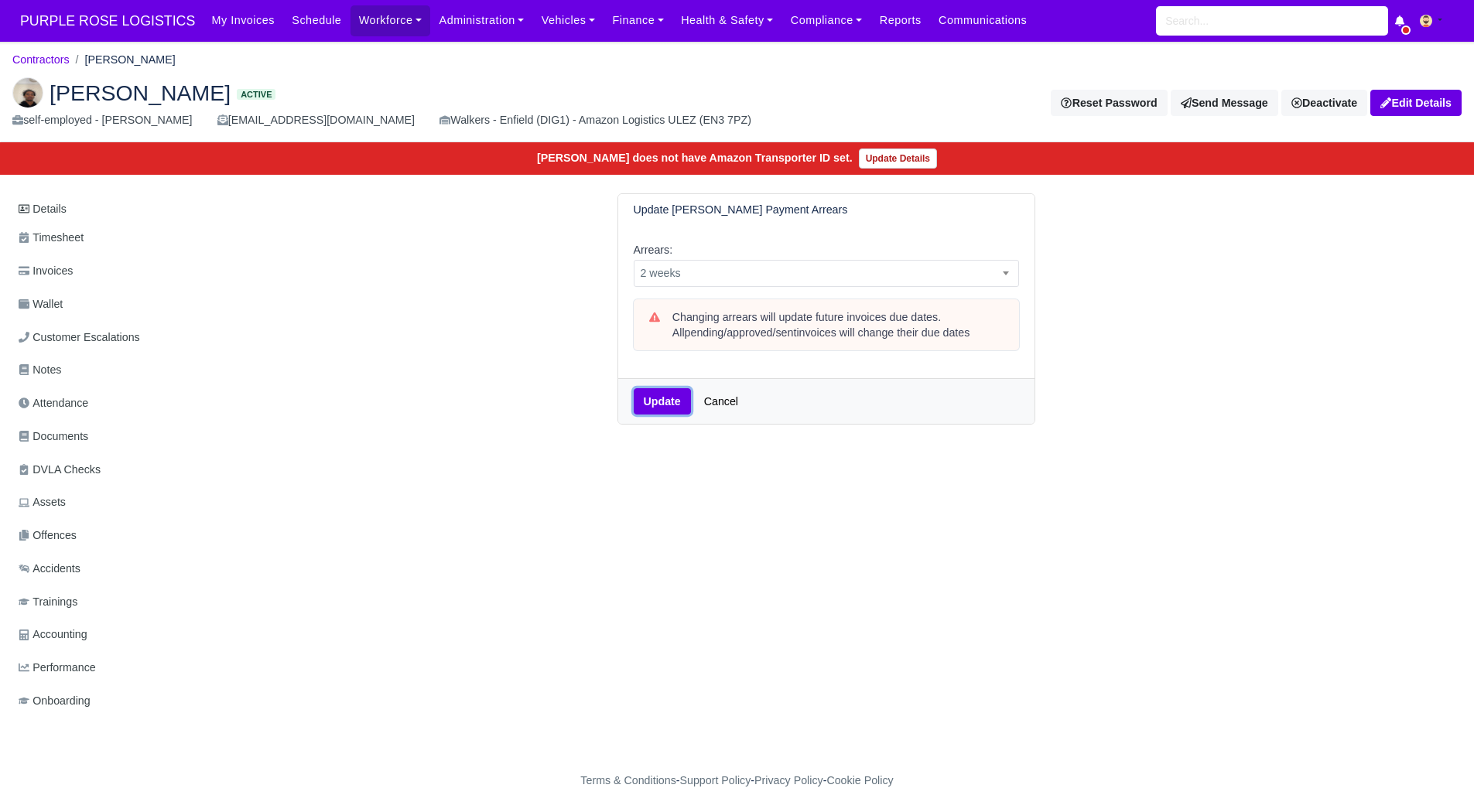
click at [642, 393] on button "Update" at bounding box center [662, 401] width 57 height 26
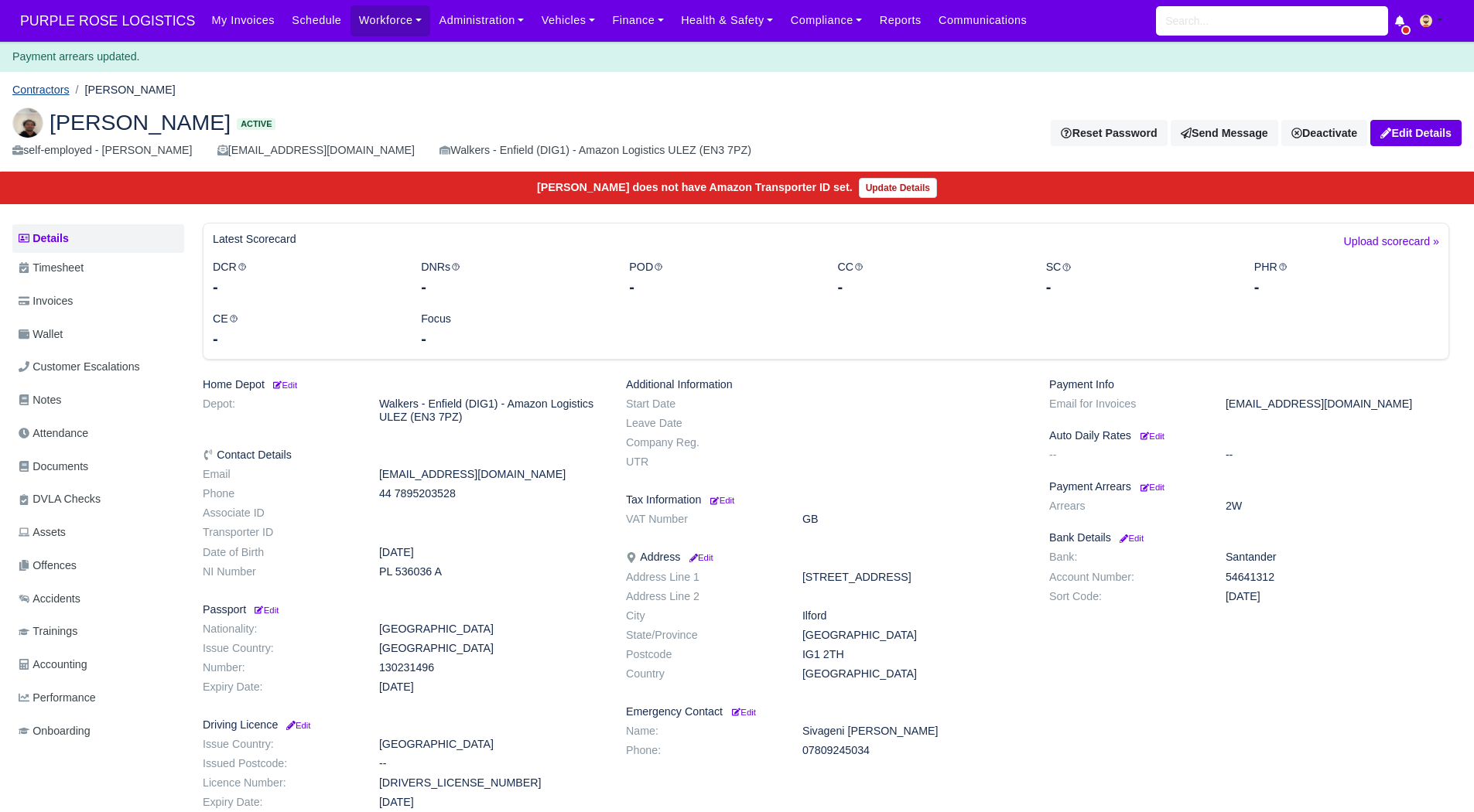
click at [52, 86] on link "Contractors" at bounding box center [41, 90] width 57 height 13
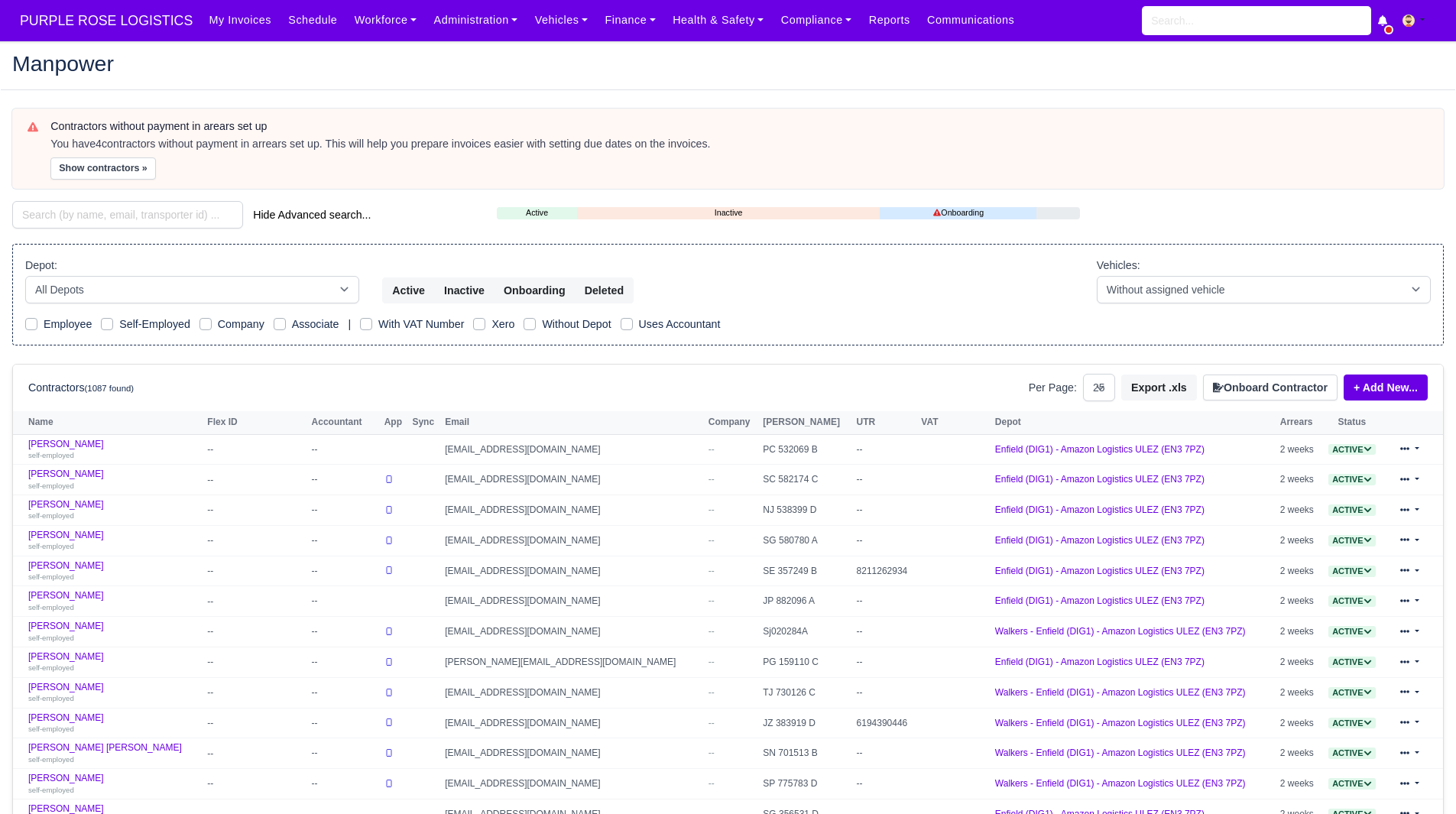
select select "25"
click at [88, 171] on button "Show contractors »" at bounding box center [103, 168] width 105 height 22
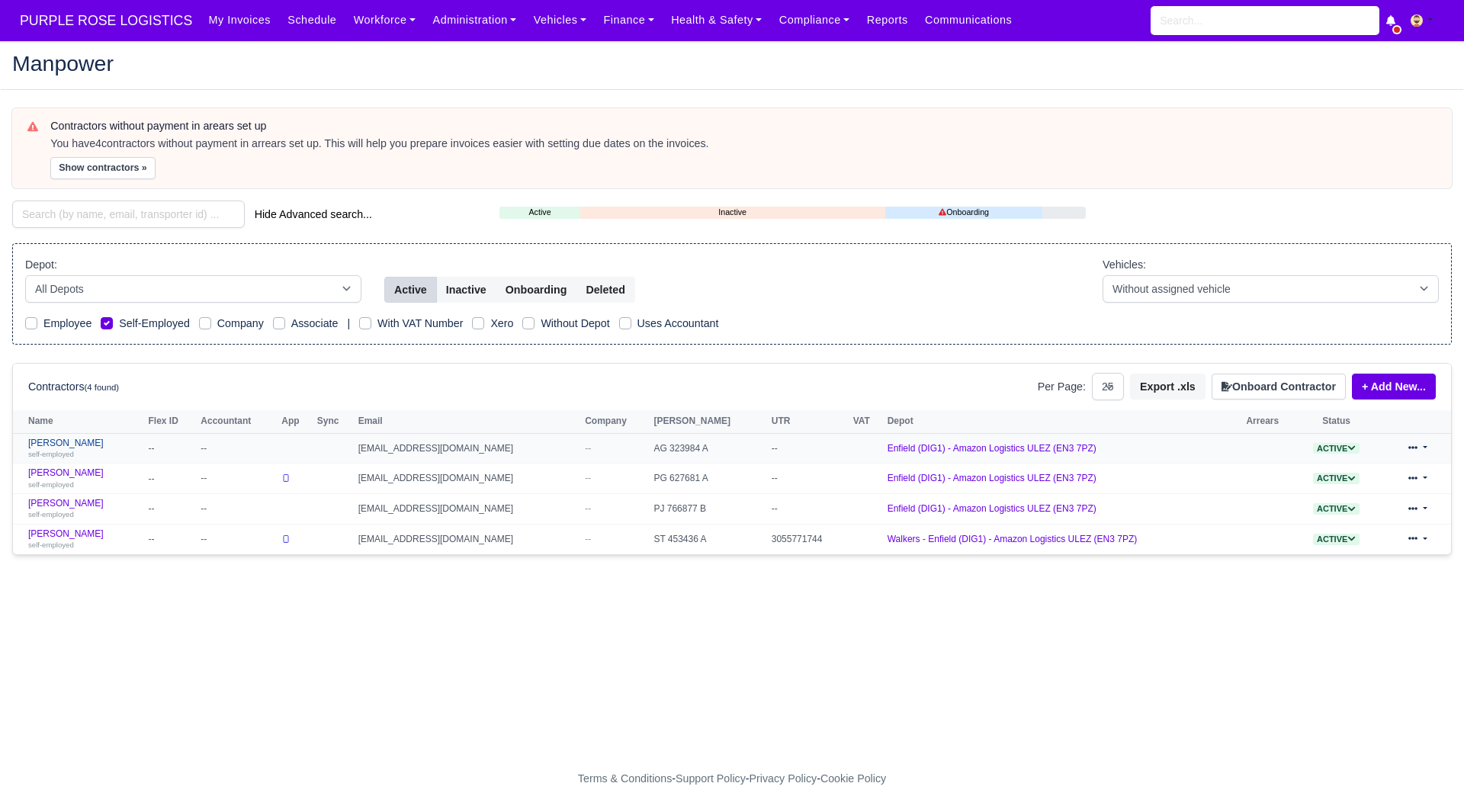
click at [59, 444] on link "Boris Angelinov self-employed" at bounding box center [84, 449] width 112 height 22
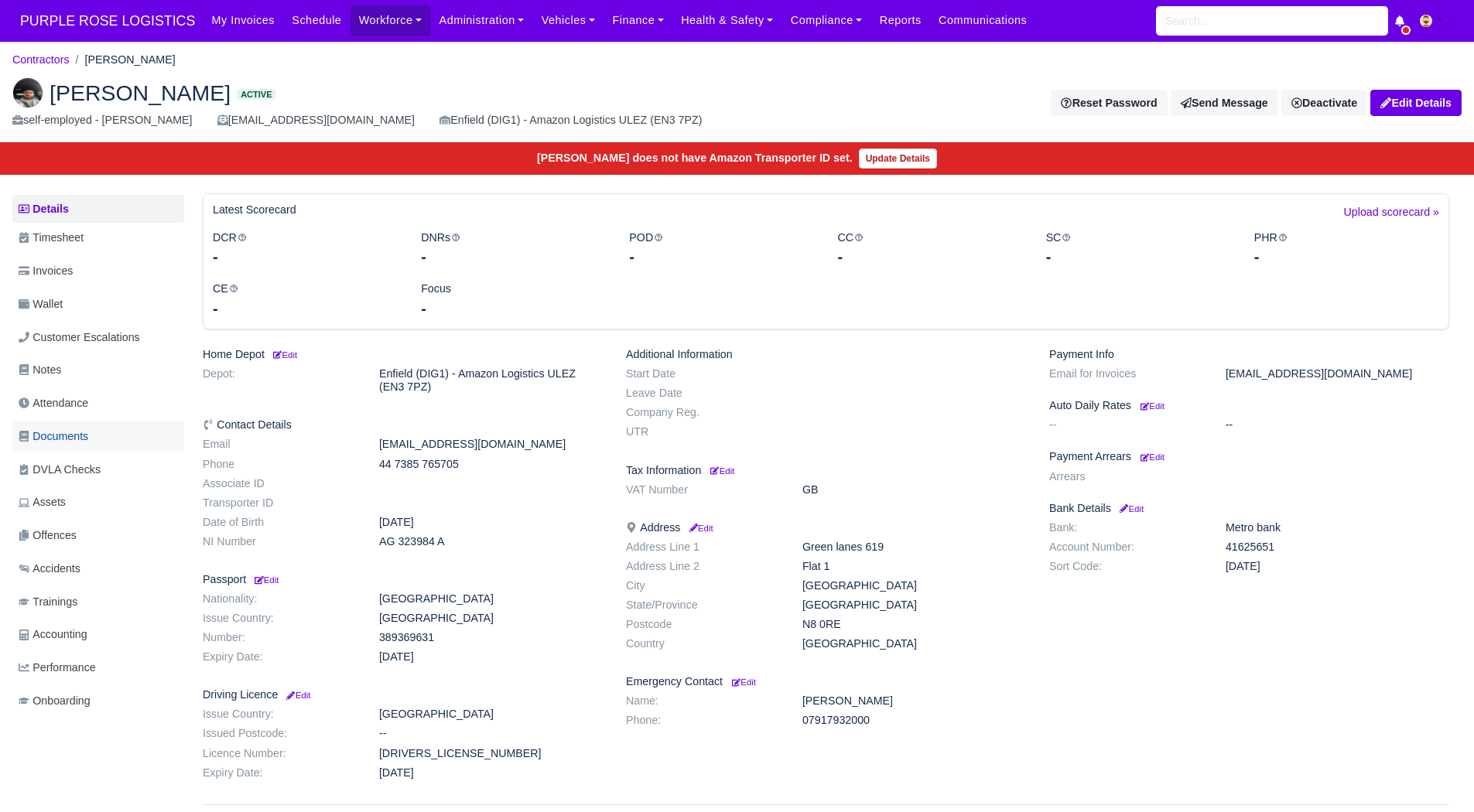
click at [102, 435] on link "Documents" at bounding box center [98, 437] width 172 height 30
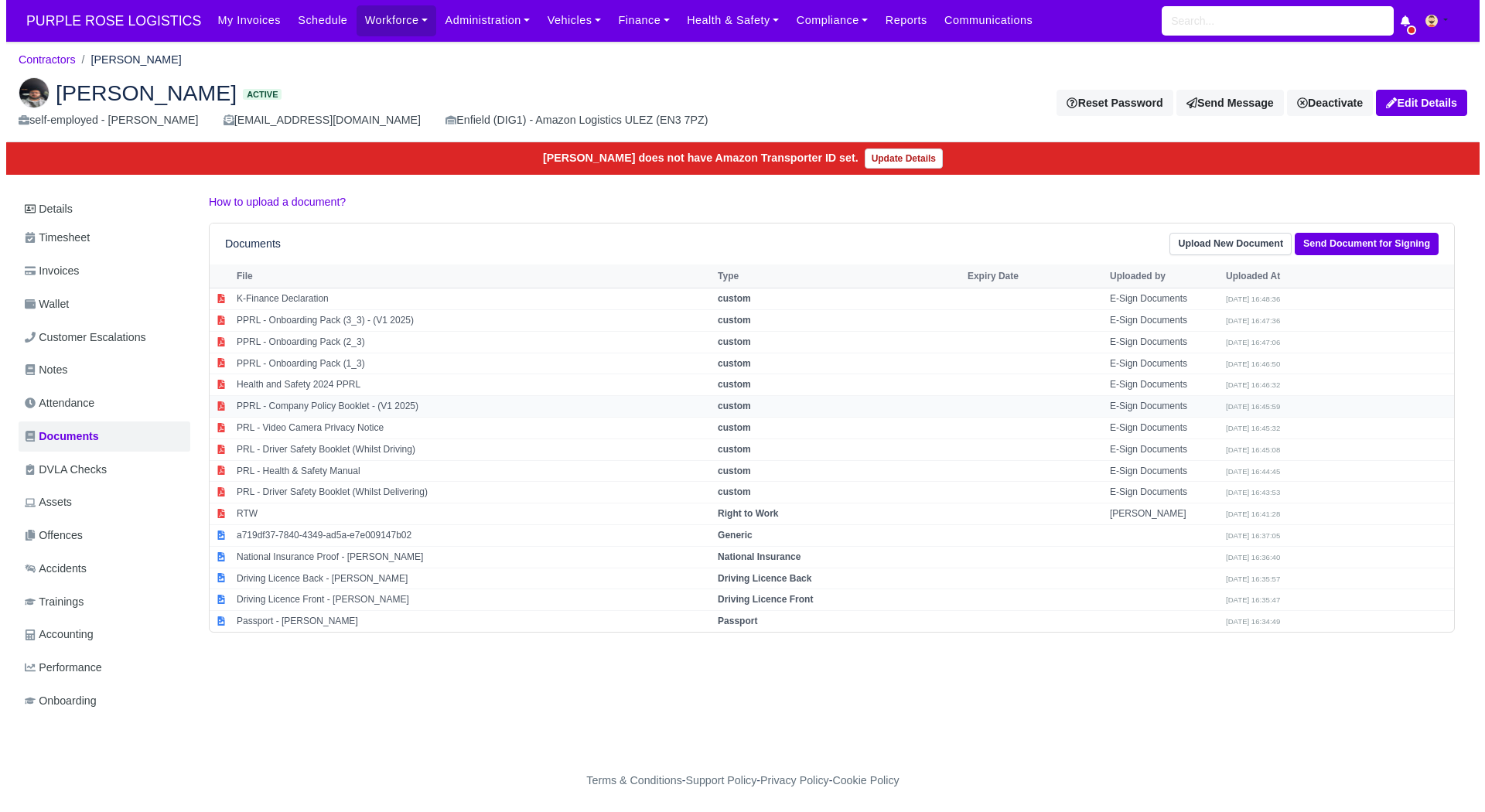
scroll to position [12, 0]
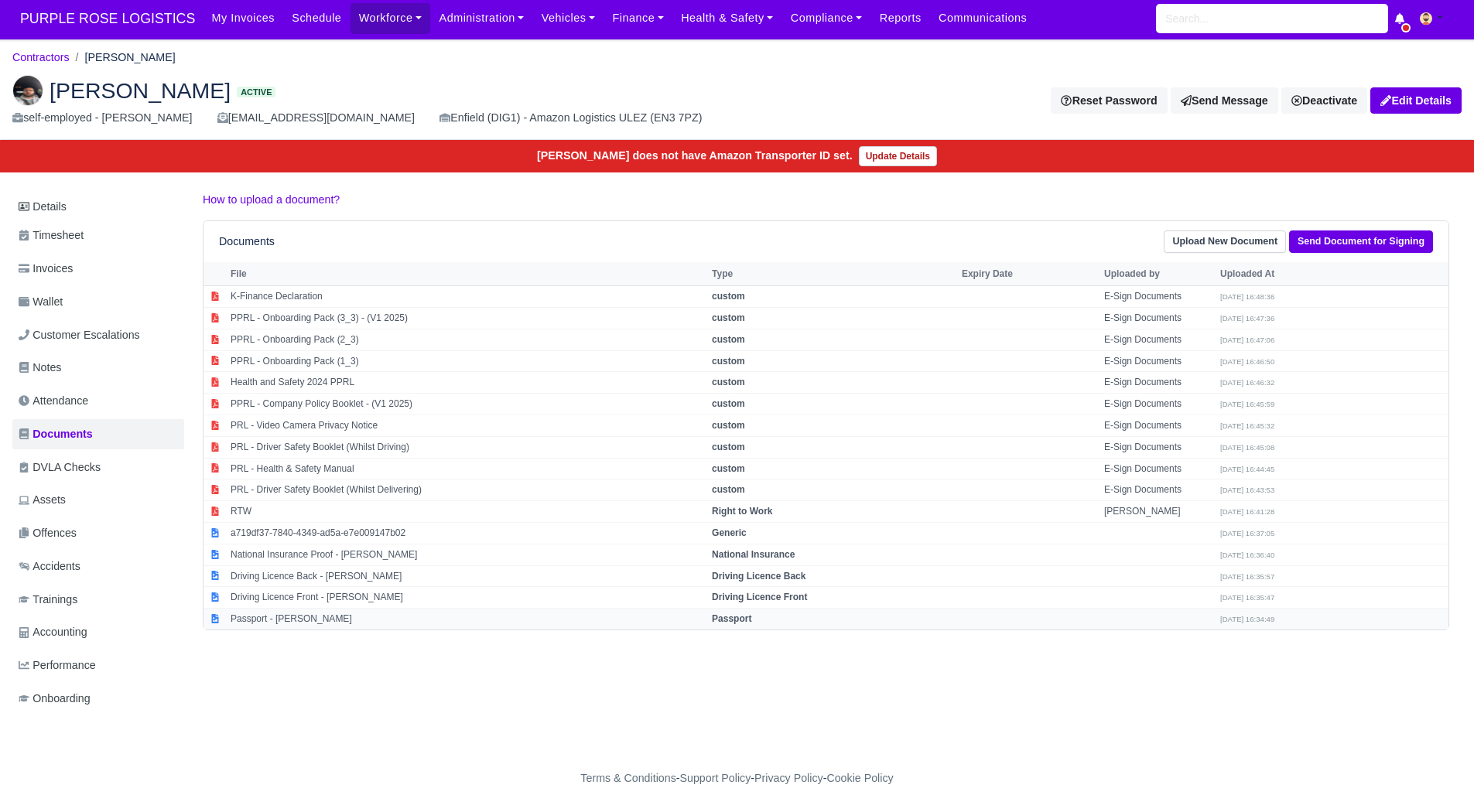
click at [393, 615] on td "Passport - Boris Angelinov" at bounding box center [467, 618] width 481 height 21
select select "passport"
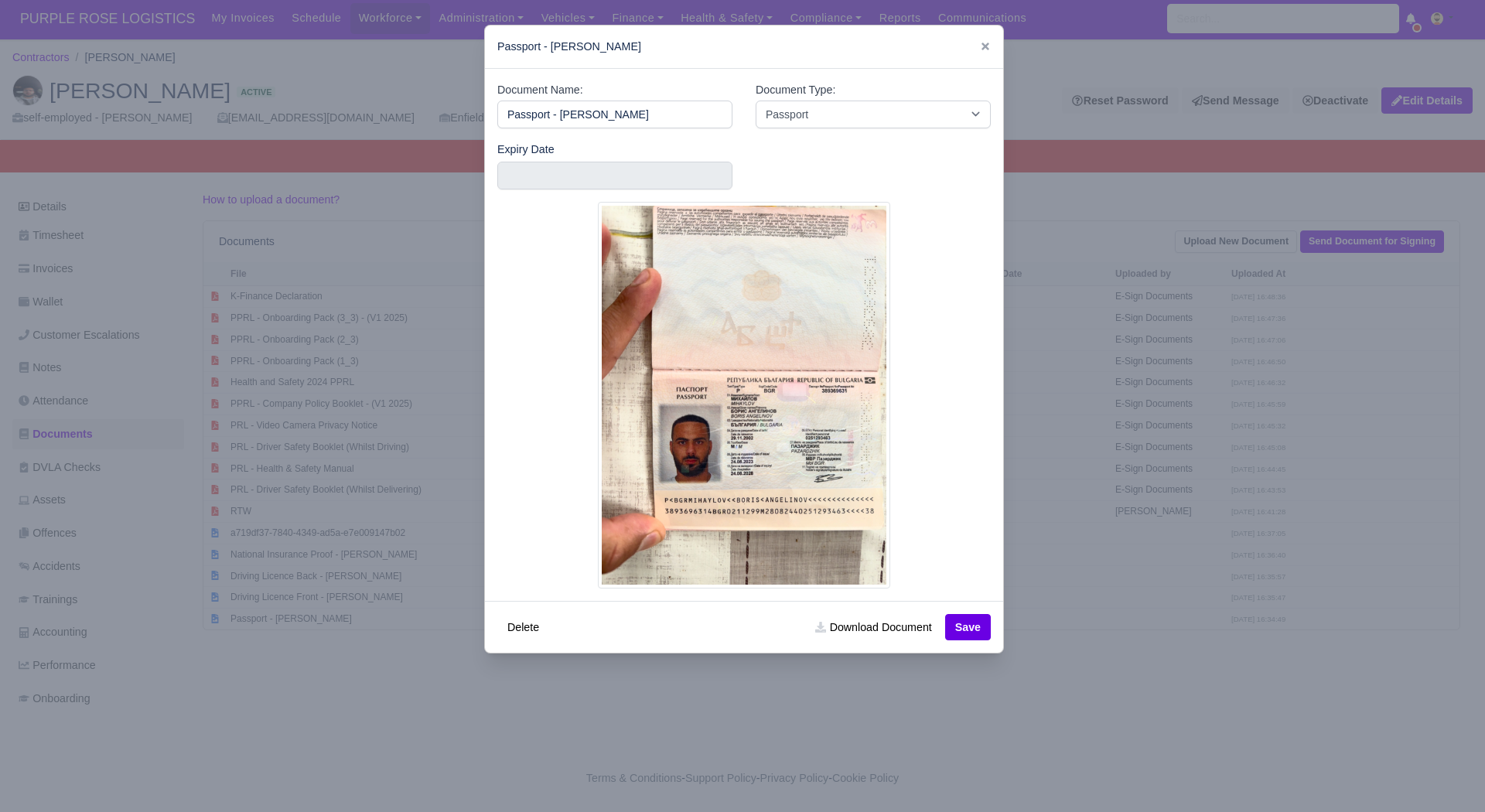
click at [360, 742] on div at bounding box center [742, 406] width 1485 height 812
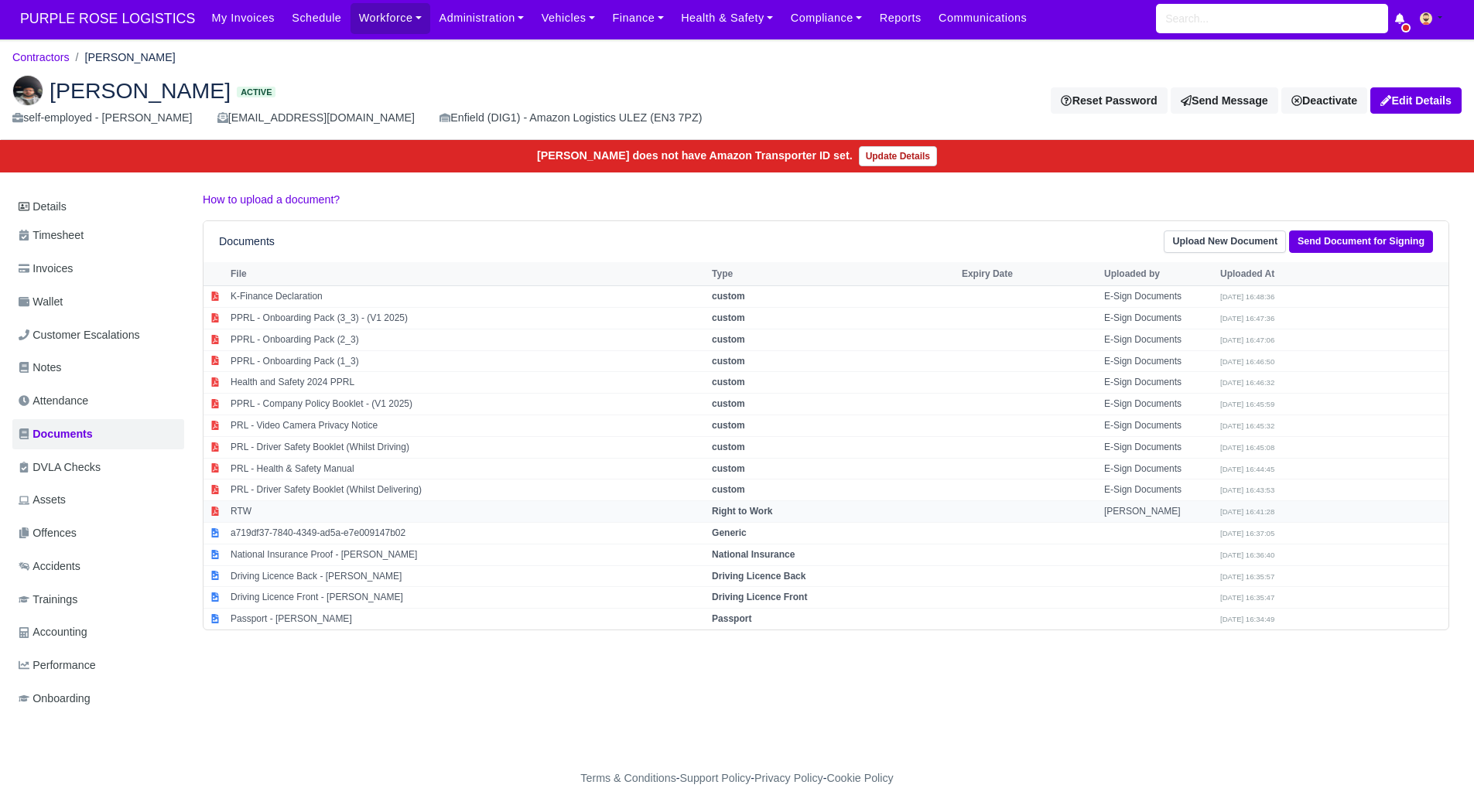
click at [305, 501] on td "RTW" at bounding box center [467, 512] width 481 height 22
select select "right-to-work"
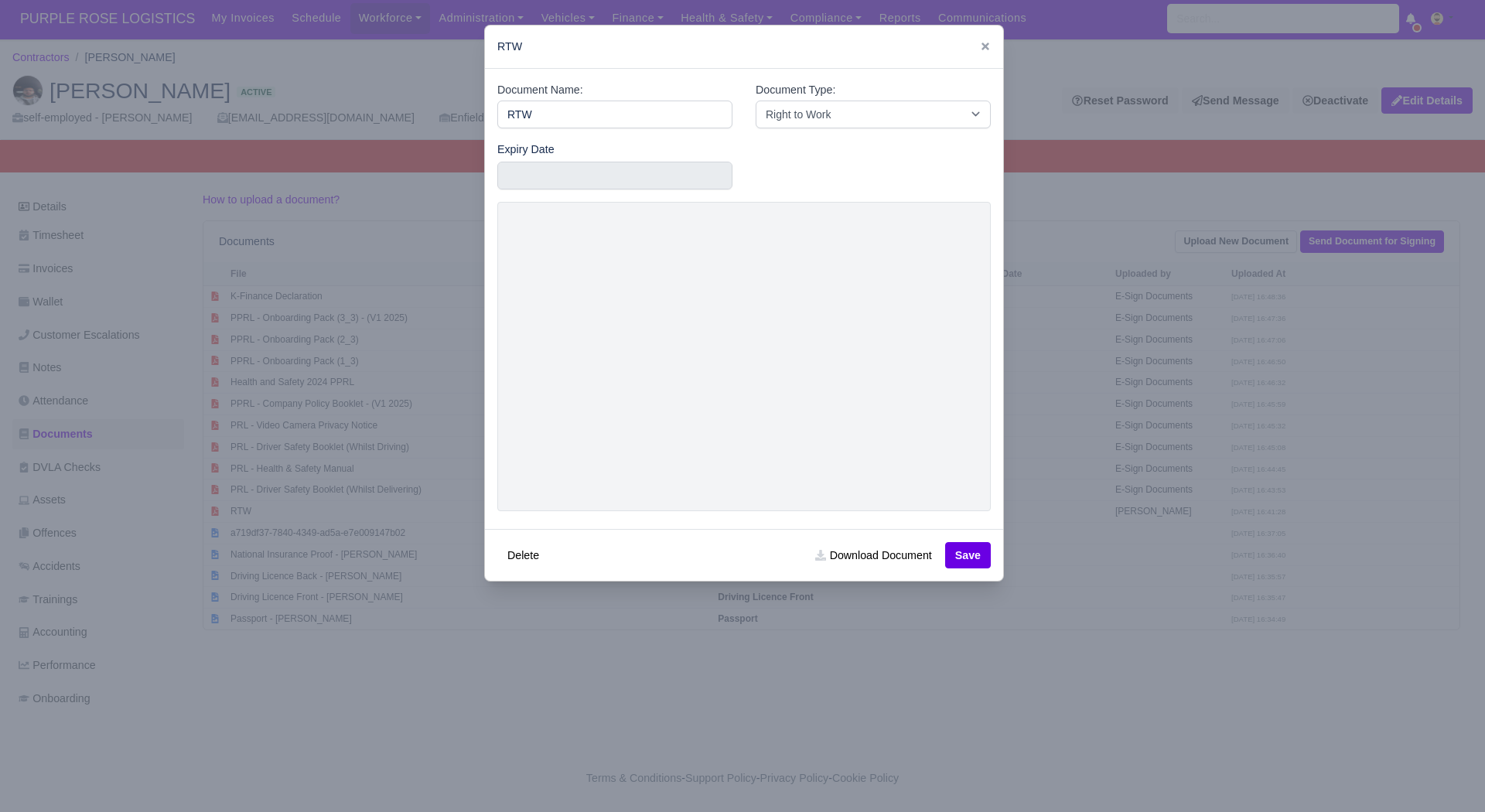
click at [689, 759] on div at bounding box center [742, 406] width 1485 height 812
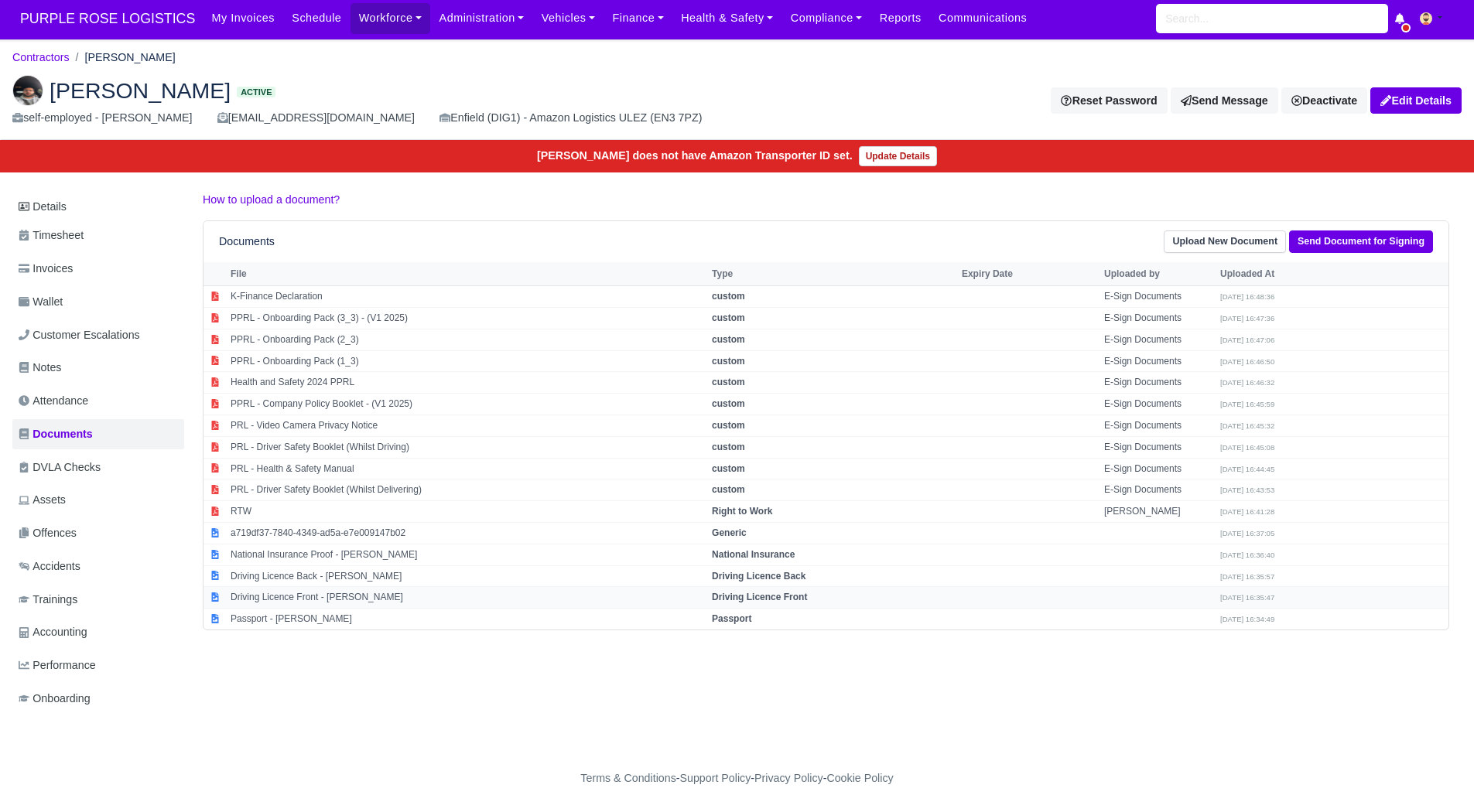
click at [331, 589] on td "Driving Licence Front - Boris Angelinov" at bounding box center [467, 598] width 481 height 22
select select "driving-licence-front"
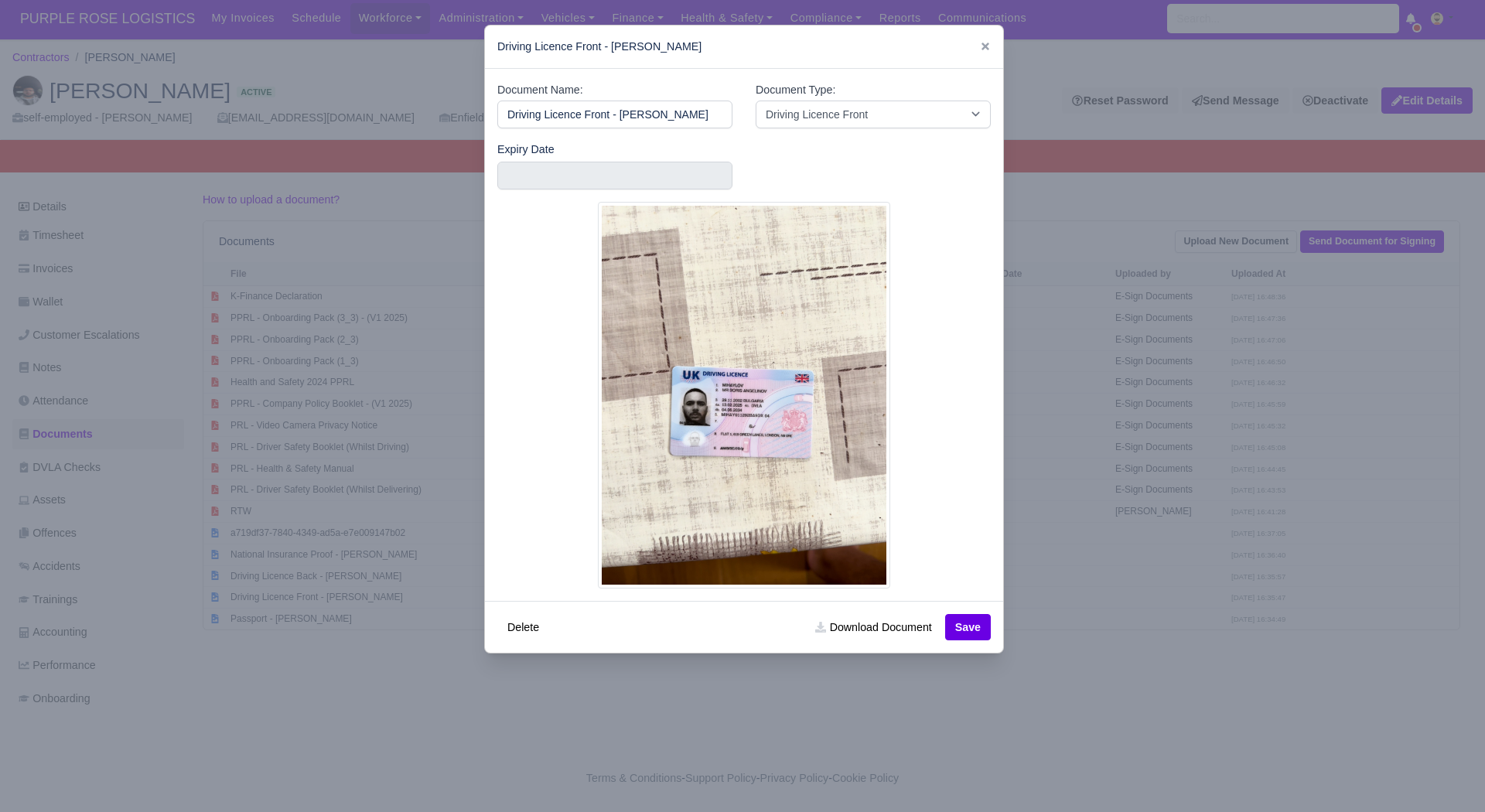
click at [736, 423] on img at bounding box center [744, 396] width 292 height 387
click at [510, 158] on label "Expiry Date" at bounding box center [526, 149] width 57 height 18
click at [515, 167] on input "text" at bounding box center [615, 175] width 235 height 28
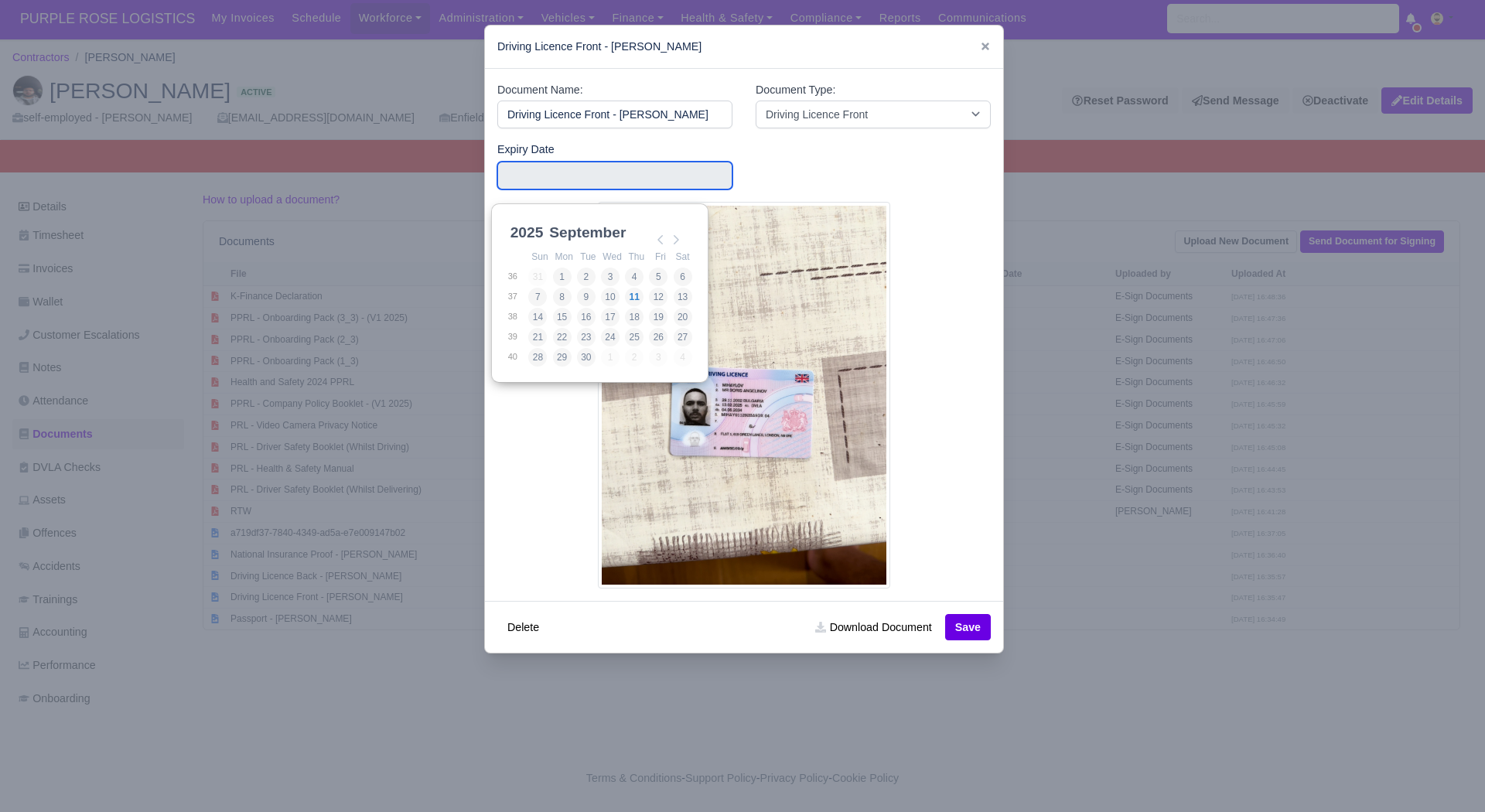
click at [525, 219] on div "2025 2025 2026 2027 2028 2029 2030 2031 2032 2033 2034 2035 2036 2037 2038 2039…" at bounding box center [601, 232] width 186 height 28
click at [527, 225] on select "2025 2026 2027 2028 2029 2030 2031 2032 2033 2034 2035 2036 2037 2038 2039 2040…" at bounding box center [542, 241] width 70 height 33
type input "2034-06-04"
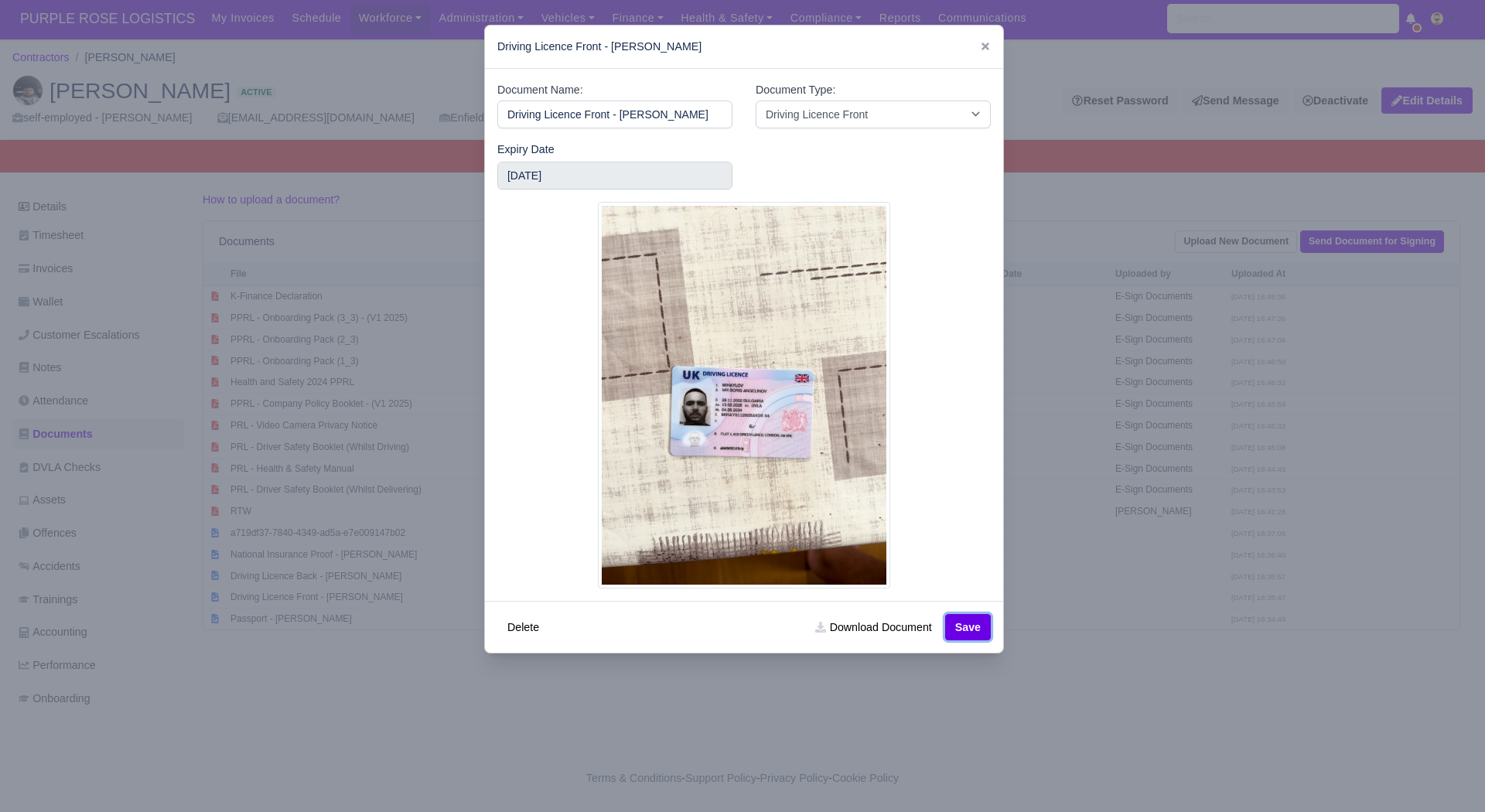
click at [961, 628] on button "Save" at bounding box center [968, 627] width 45 height 26
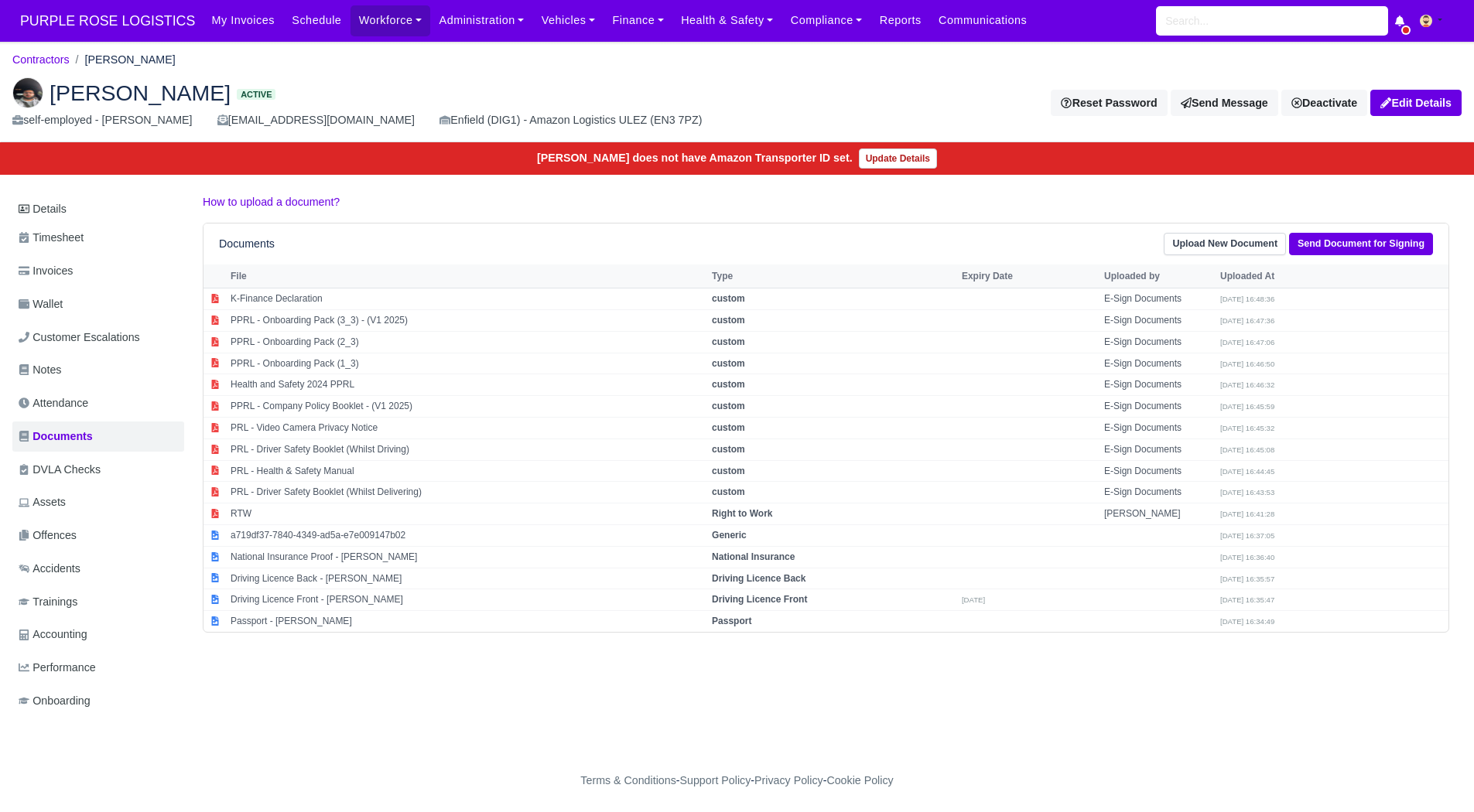
click at [368, 732] on div "Details Timesheet Invoices Wallet Customer Escalations Notes Attendance Documen…" at bounding box center [737, 470] width 1450 height 554
click at [362, 584] on td "Driving Licence Back - [PERSON_NAME]" at bounding box center [467, 579] width 481 height 22
select select "driving-licence-back"
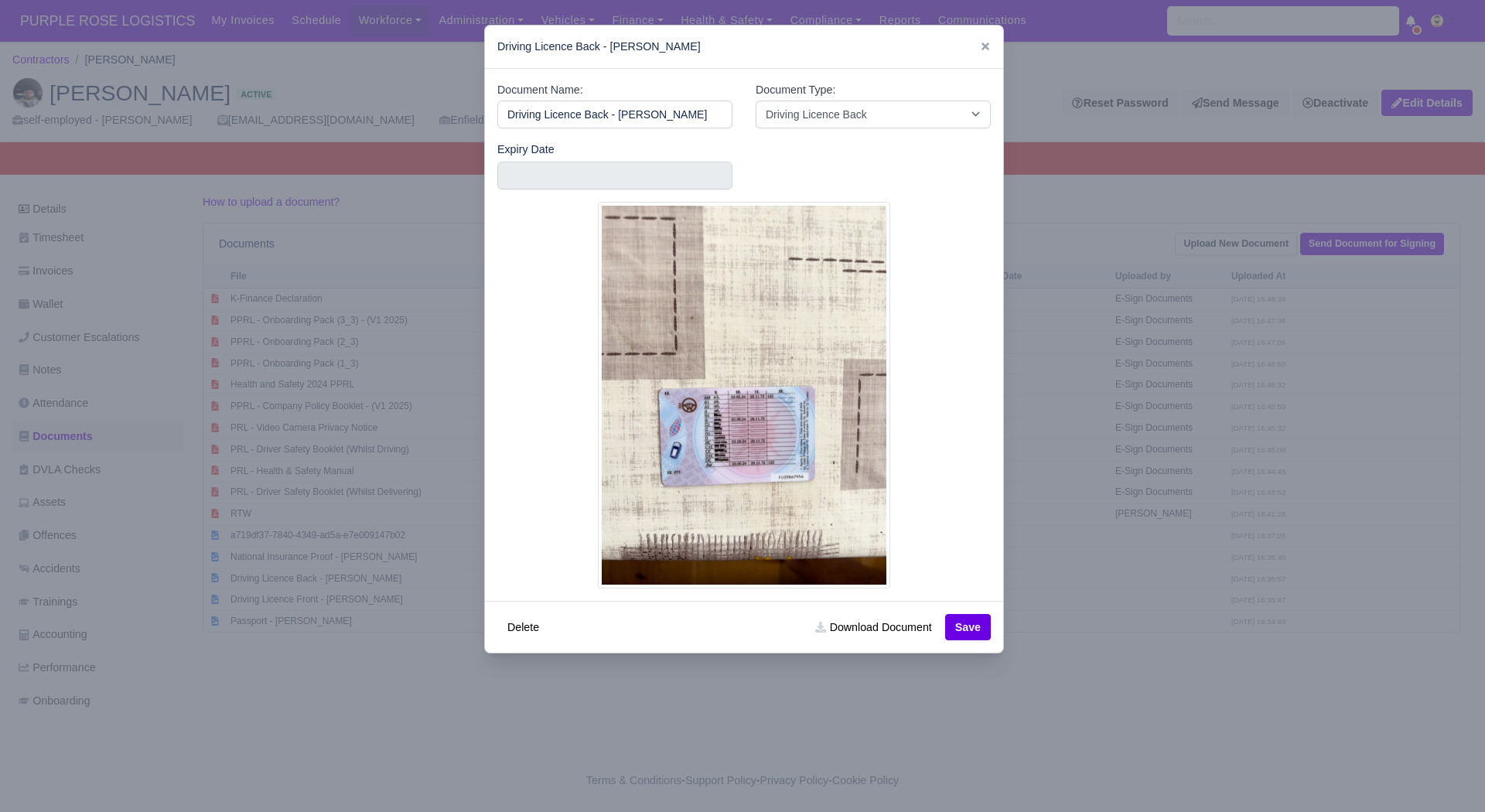
click at [278, 699] on div at bounding box center [742, 406] width 1485 height 812
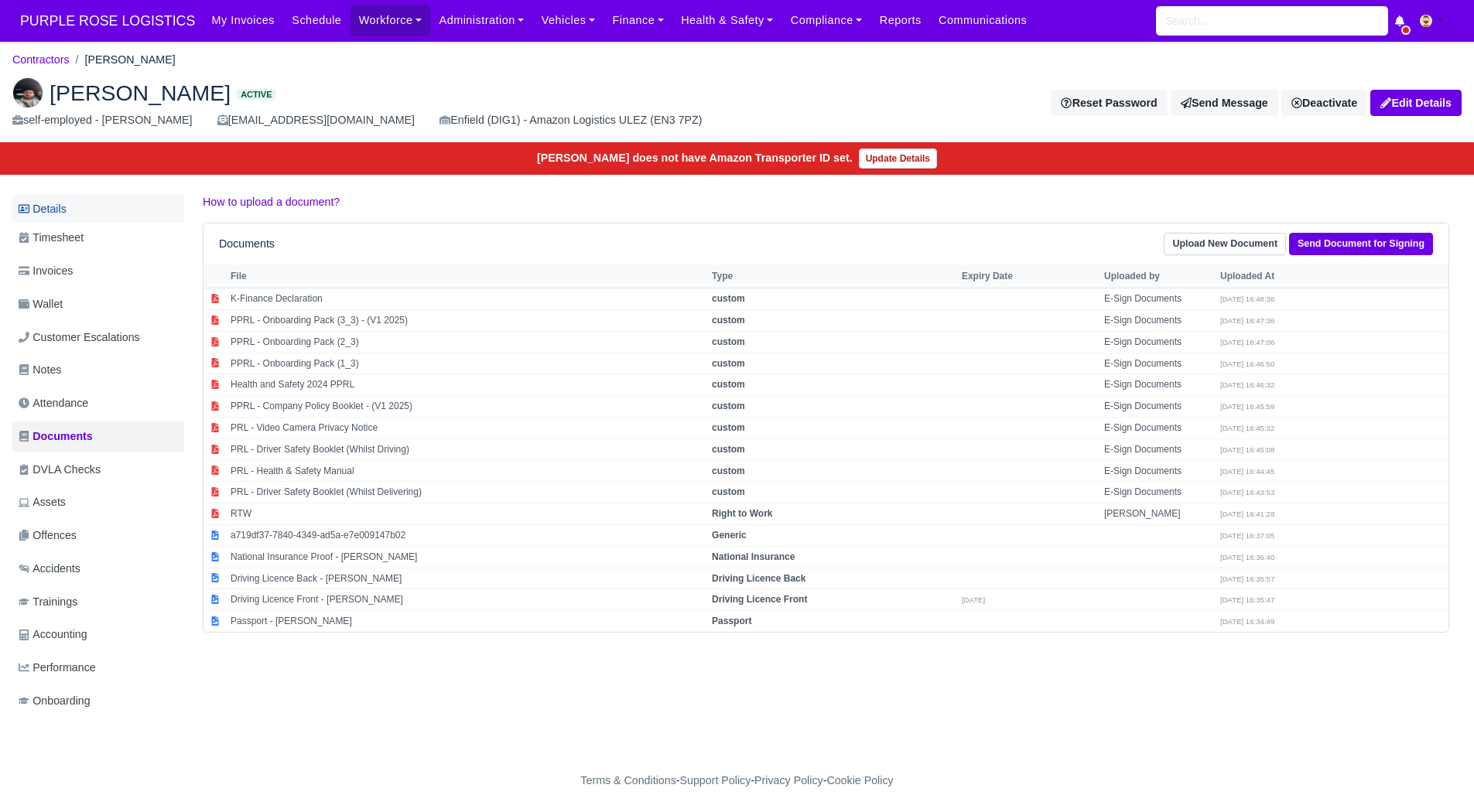
click at [78, 216] on link "Details" at bounding box center [98, 209] width 172 height 28
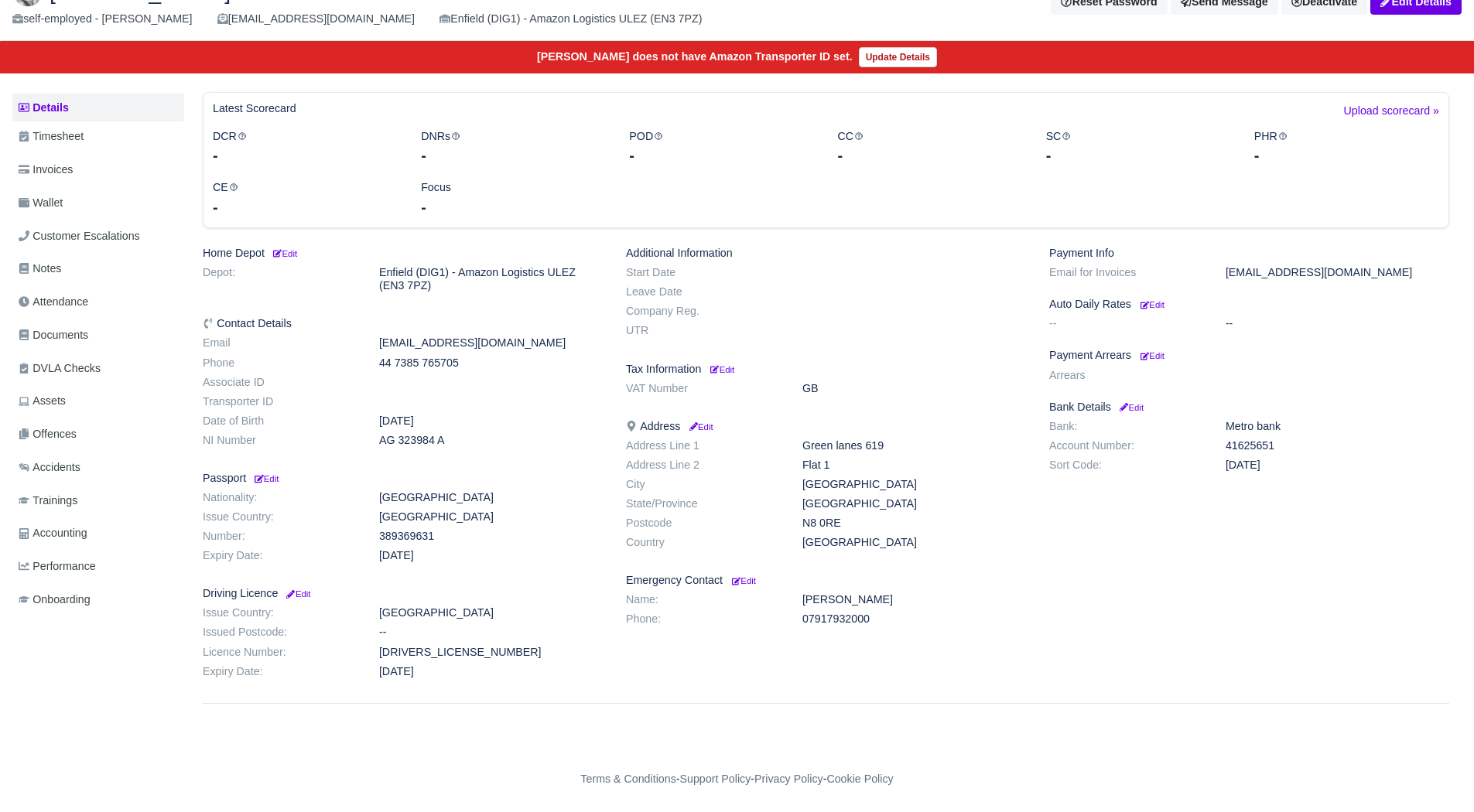
scroll to position [101, 0]
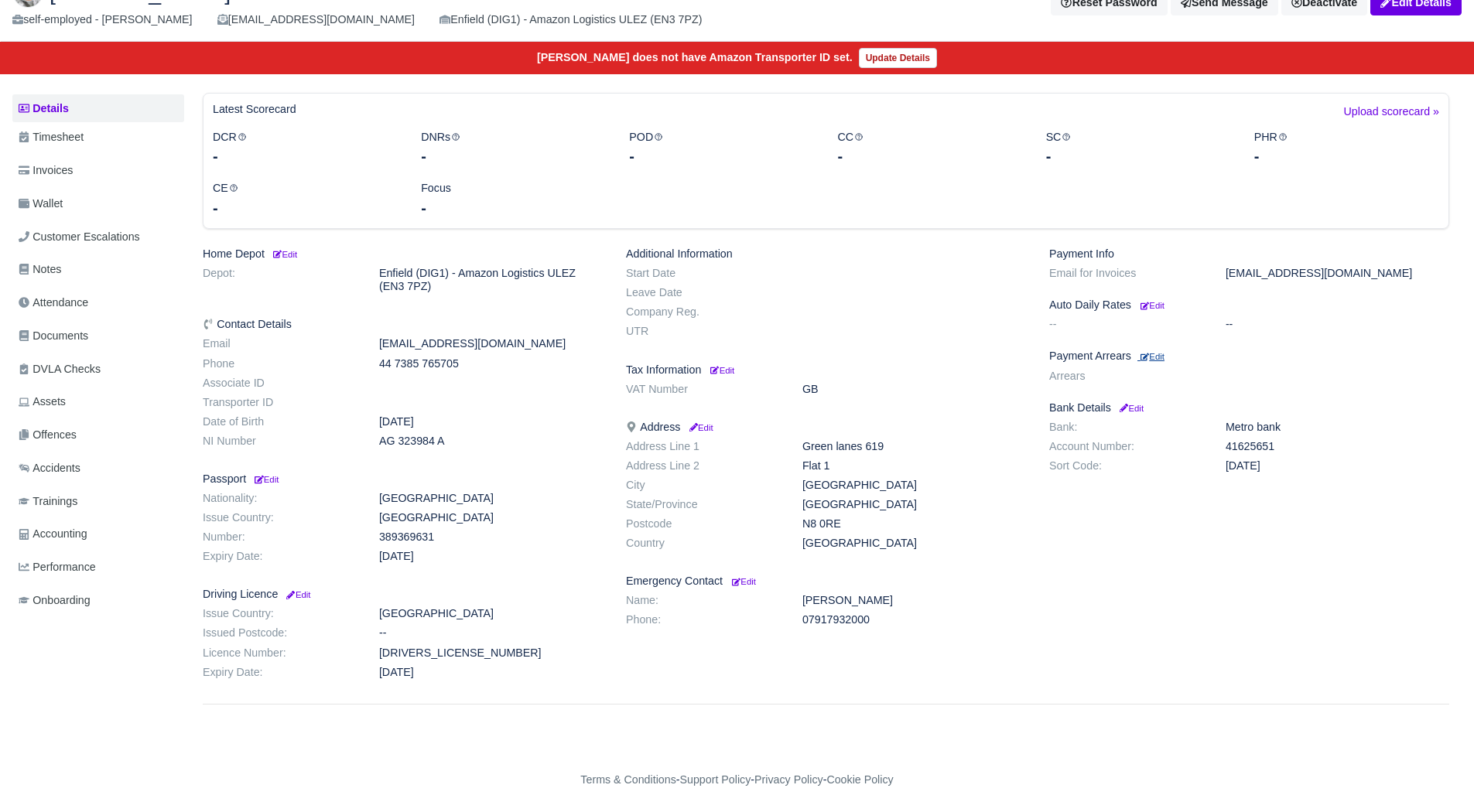
click at [1149, 358] on icon at bounding box center [1145, 357] width 8 height 8
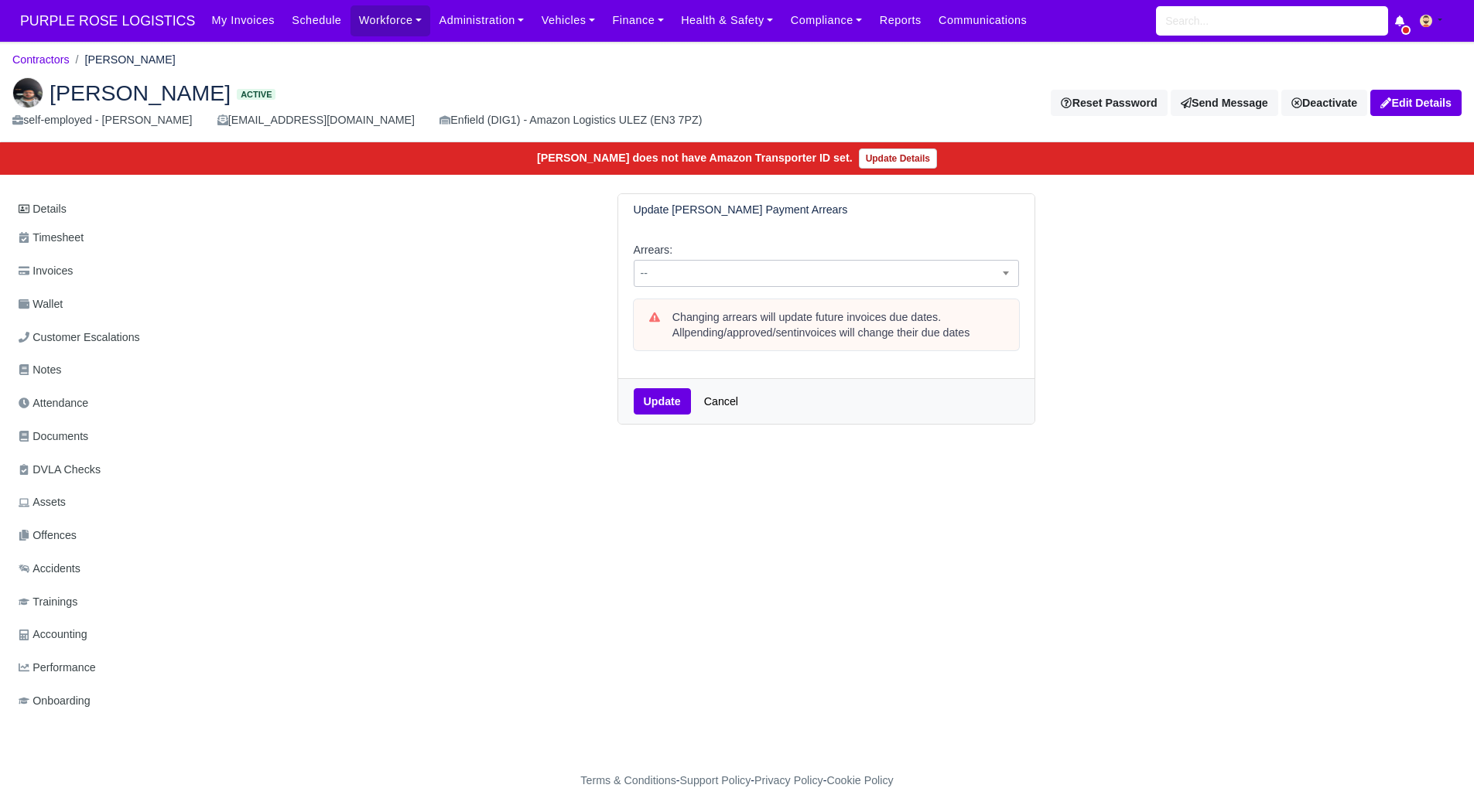
click at [755, 283] on span "--" at bounding box center [827, 273] width 384 height 19
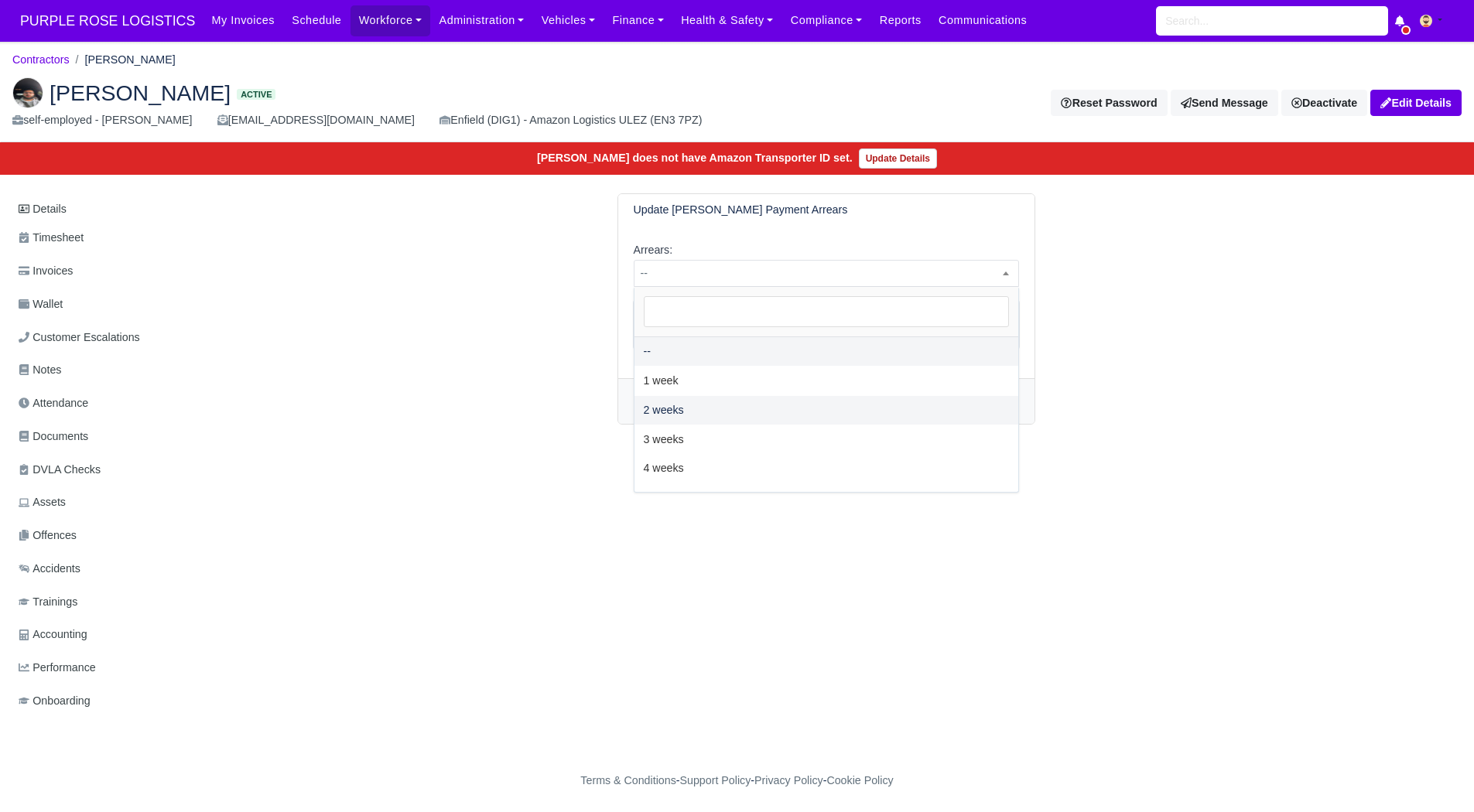
select select "2W"
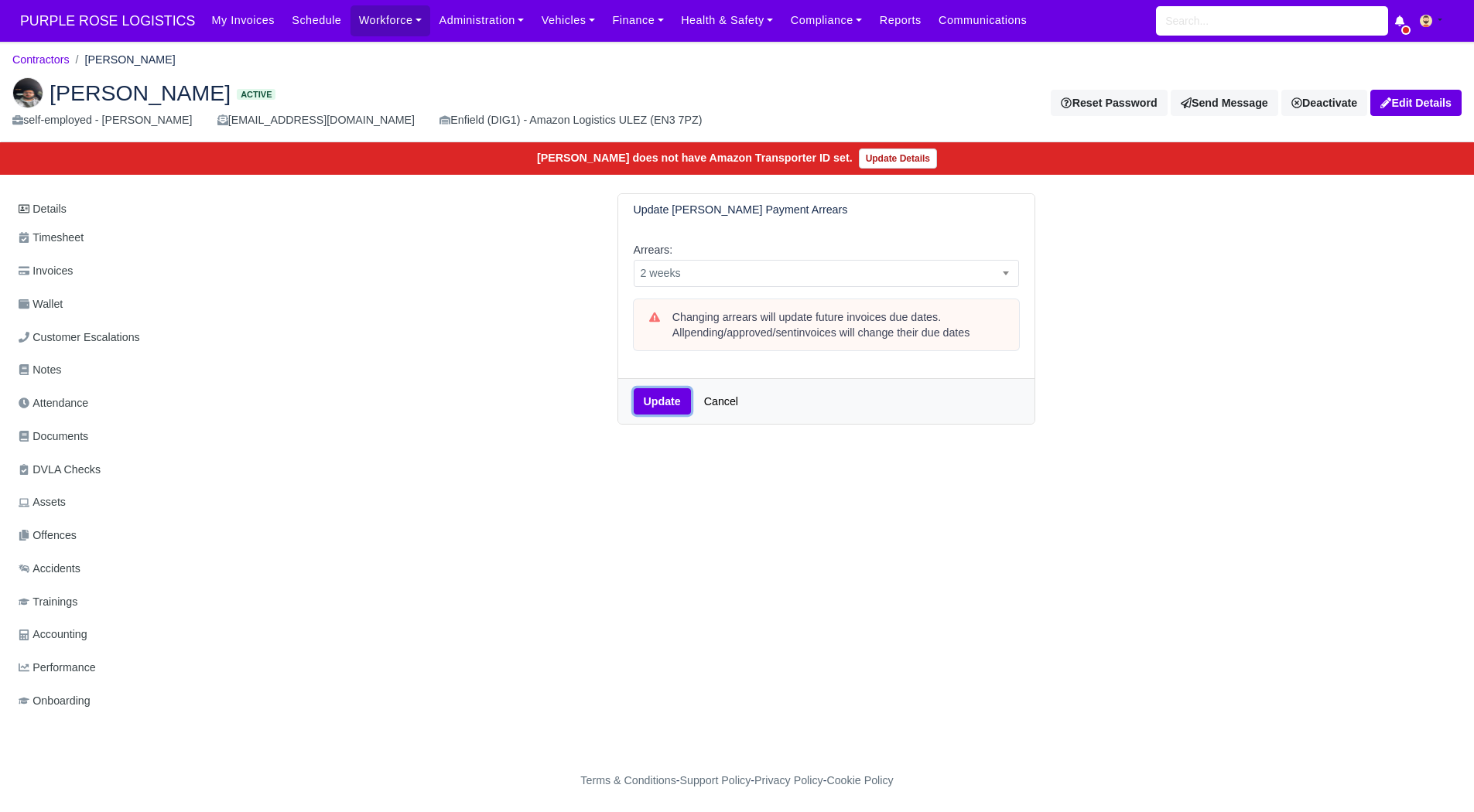
click at [675, 406] on button "Update" at bounding box center [662, 401] width 57 height 26
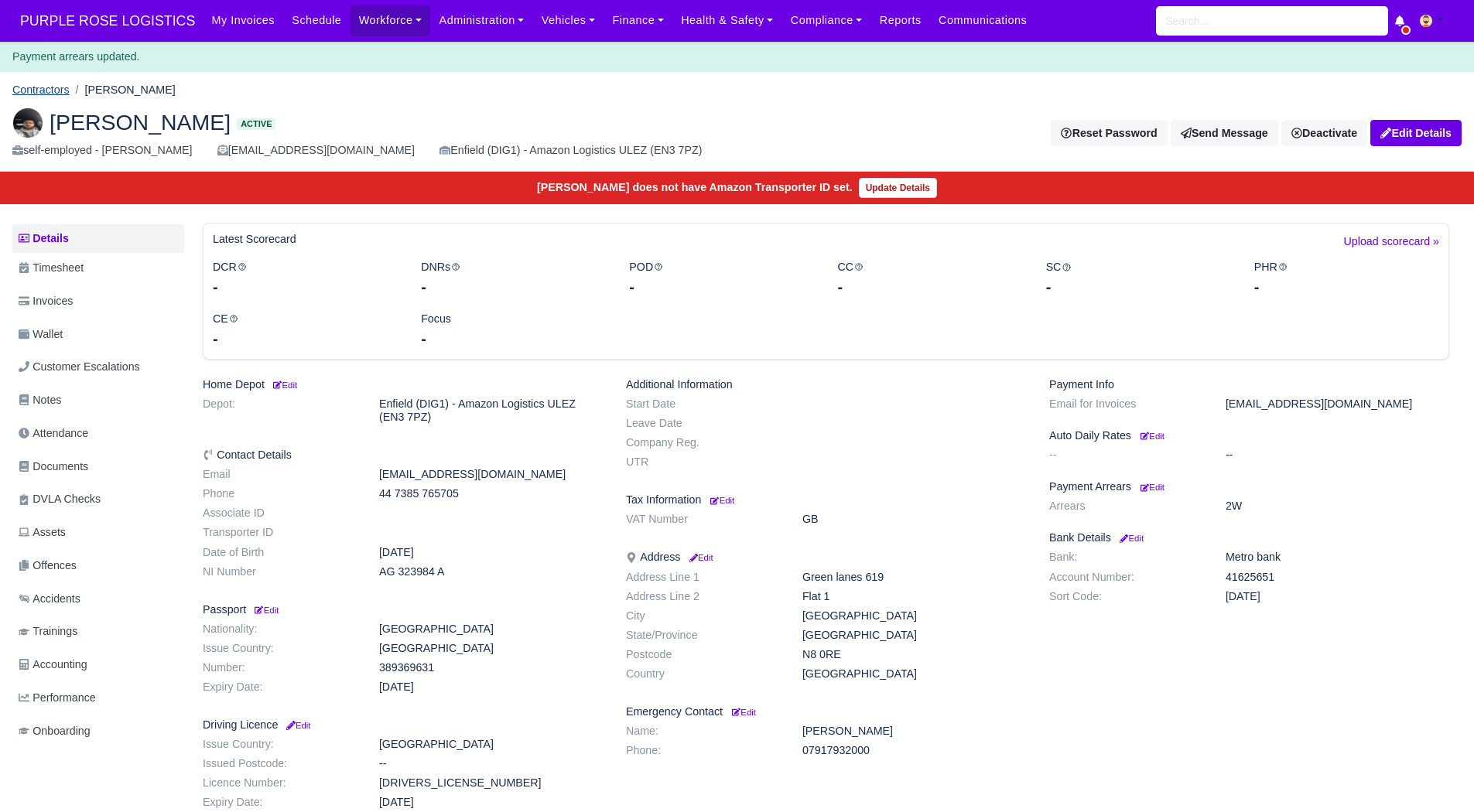
click at [49, 93] on link "Contractors" at bounding box center [41, 90] width 57 height 13
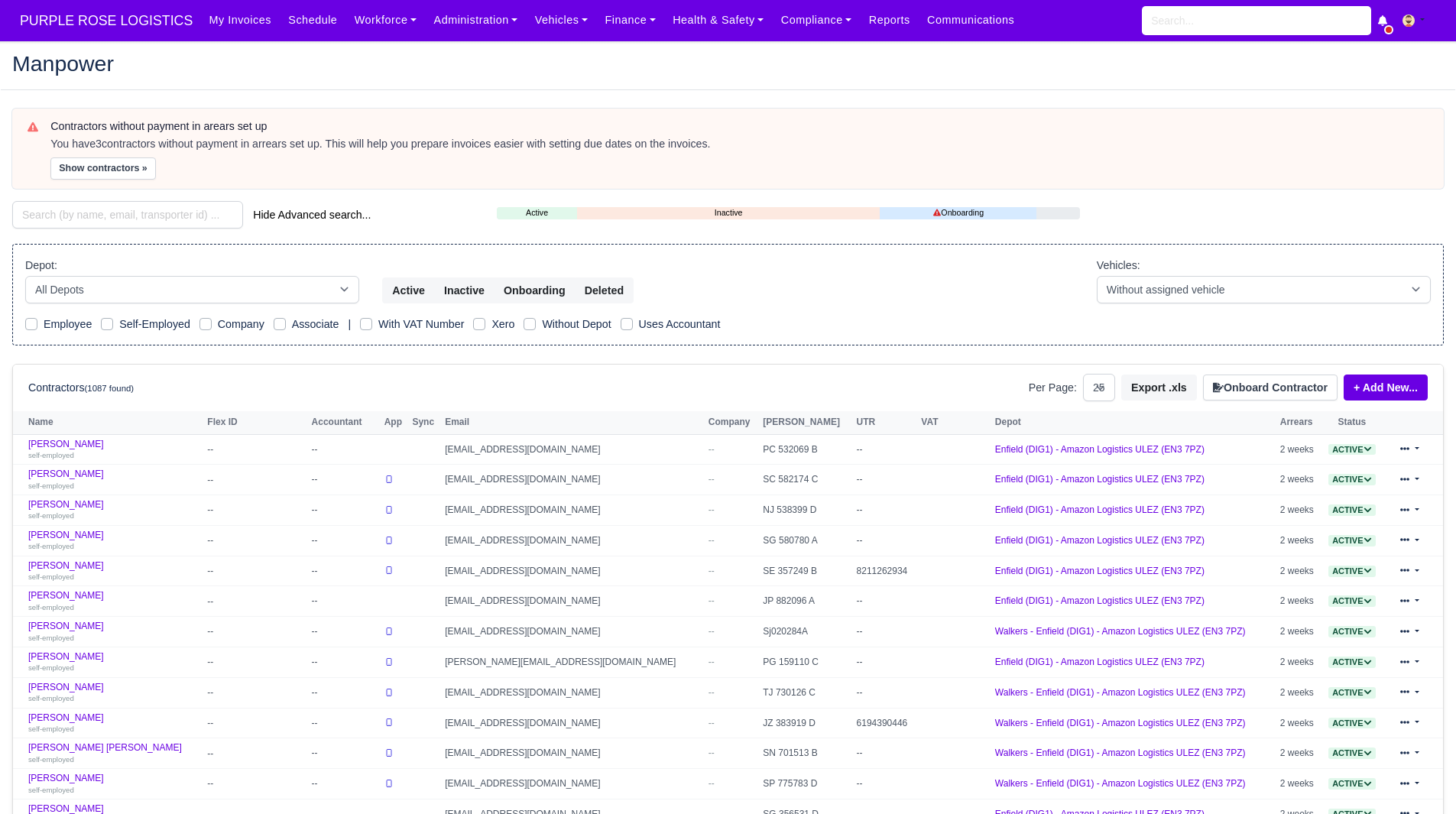
select select "25"
click at [114, 172] on button "Show contractors »" at bounding box center [103, 168] width 105 height 22
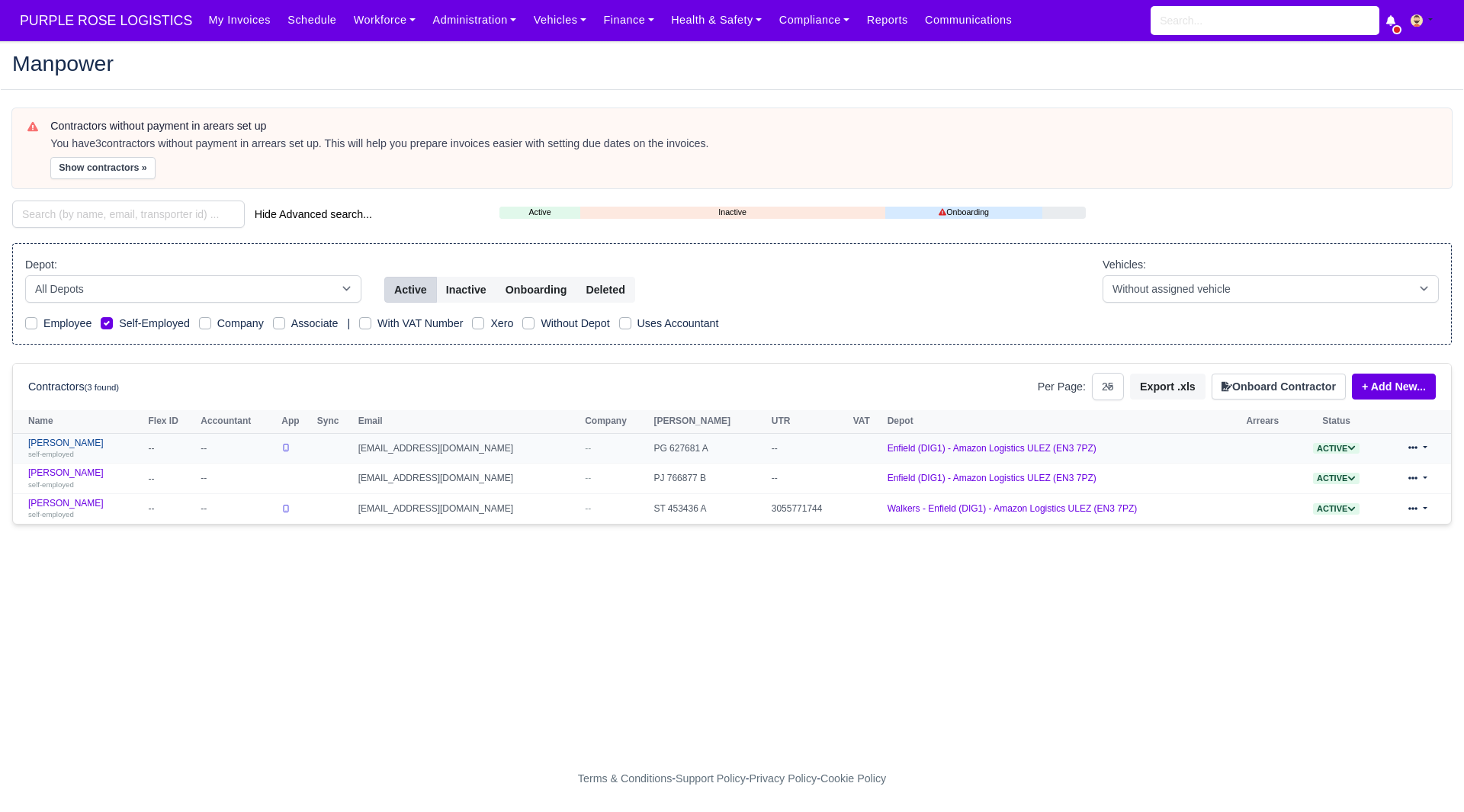
click at [55, 442] on link "Kevin Huczko self-employed" at bounding box center [84, 449] width 112 height 22
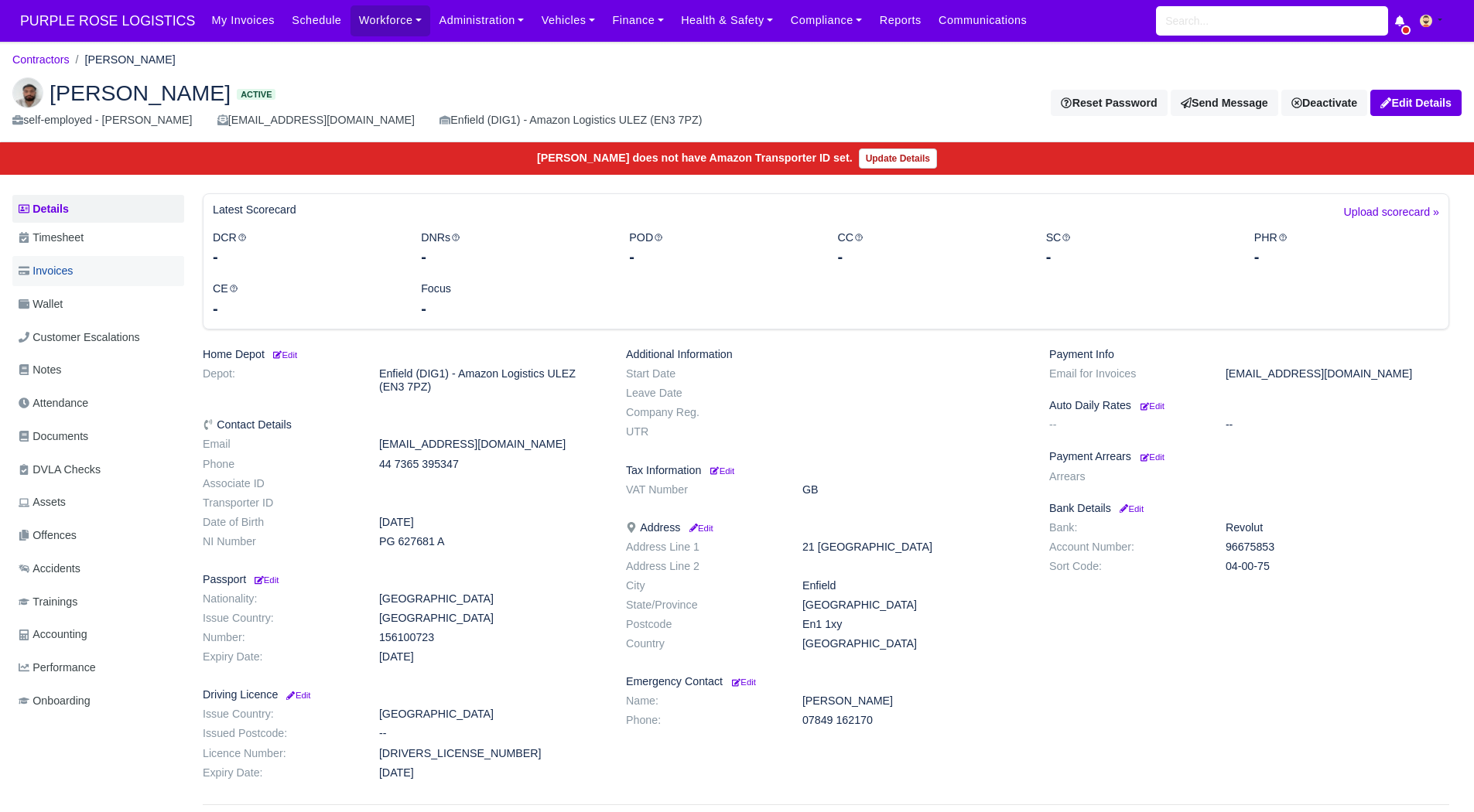
click at [96, 273] on link "Invoices" at bounding box center [98, 272] width 172 height 30
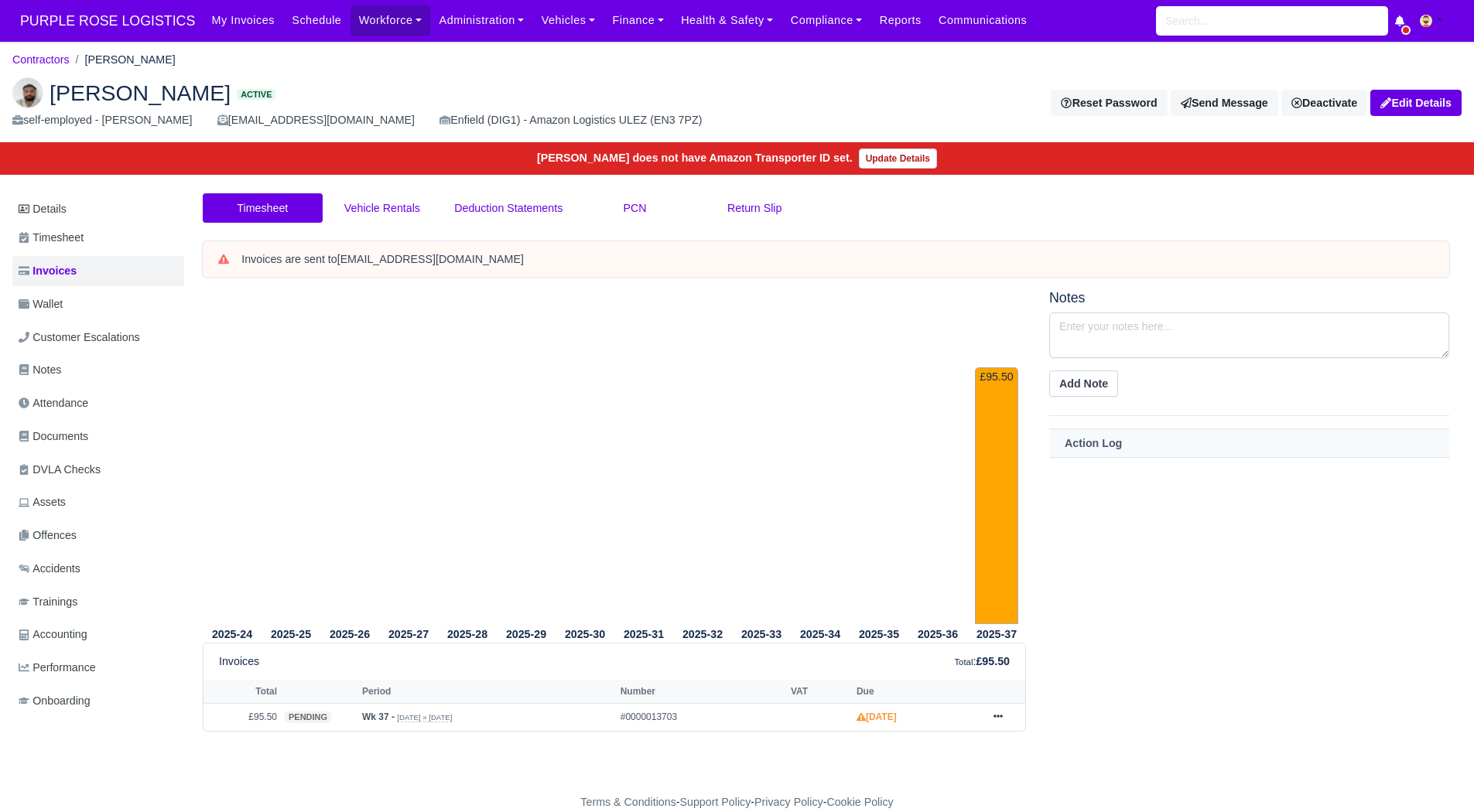
scroll to position [23, 0]
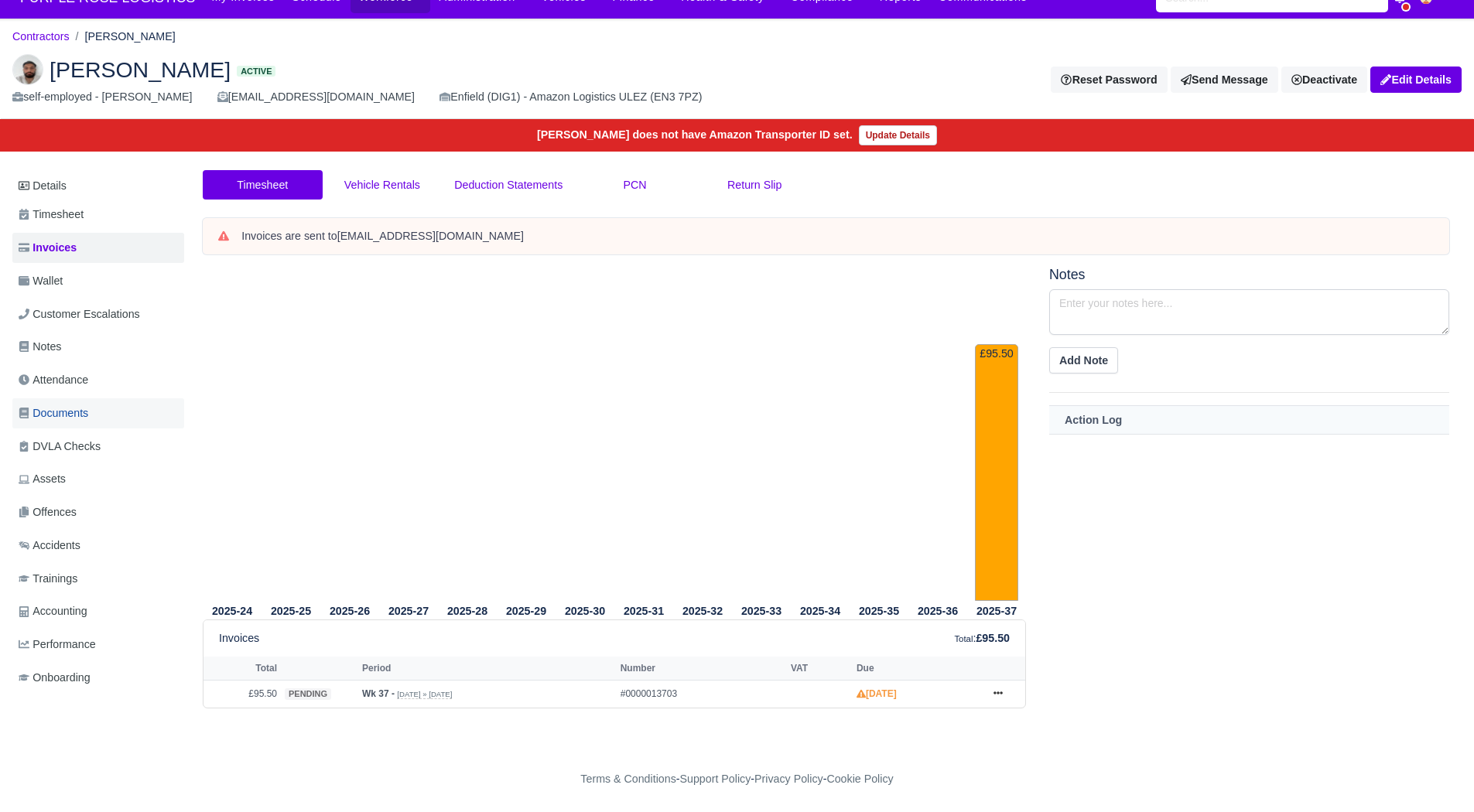
click at [96, 407] on link "Documents" at bounding box center [98, 413] width 172 height 30
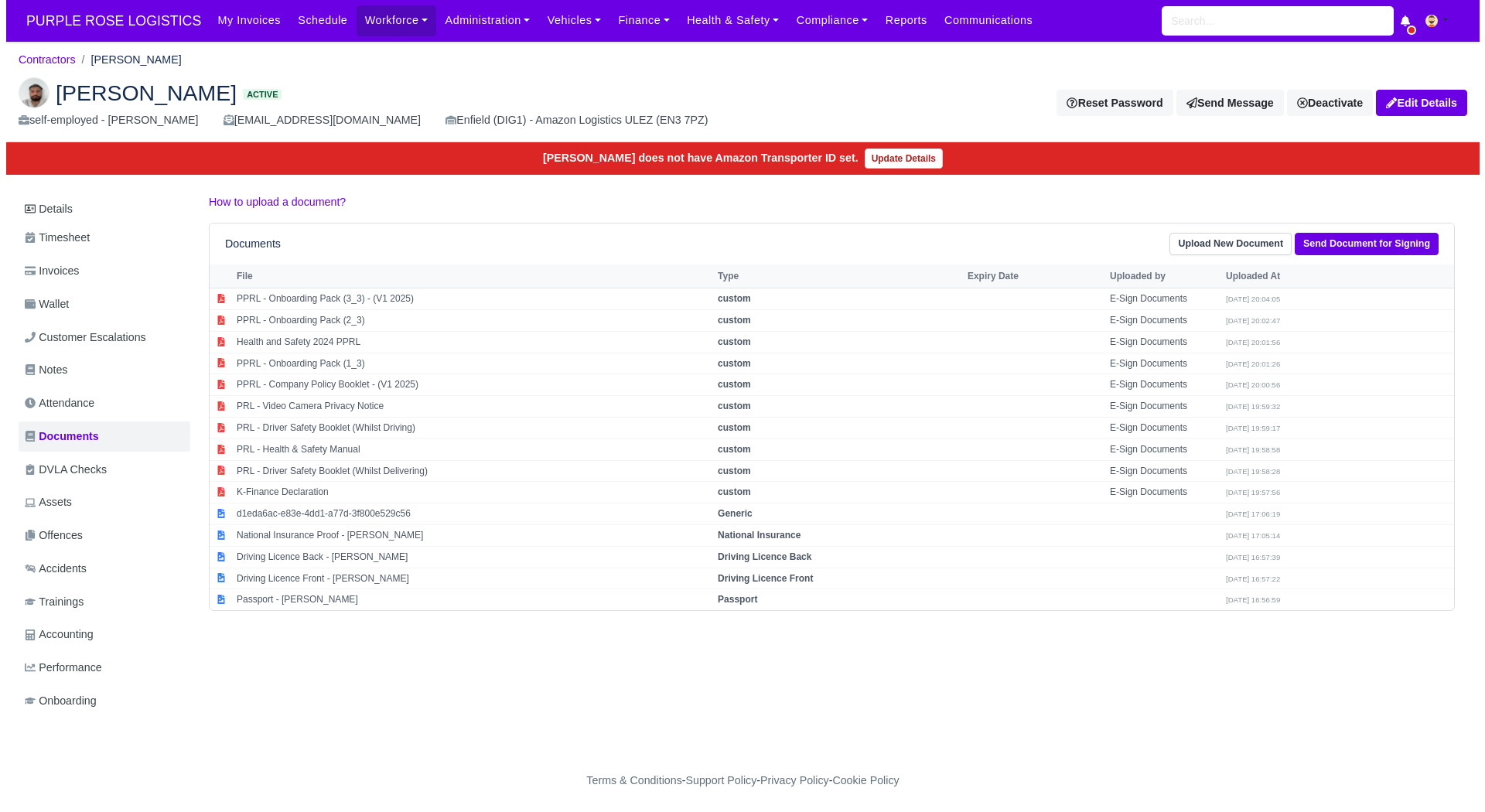
scroll to position [12, 0]
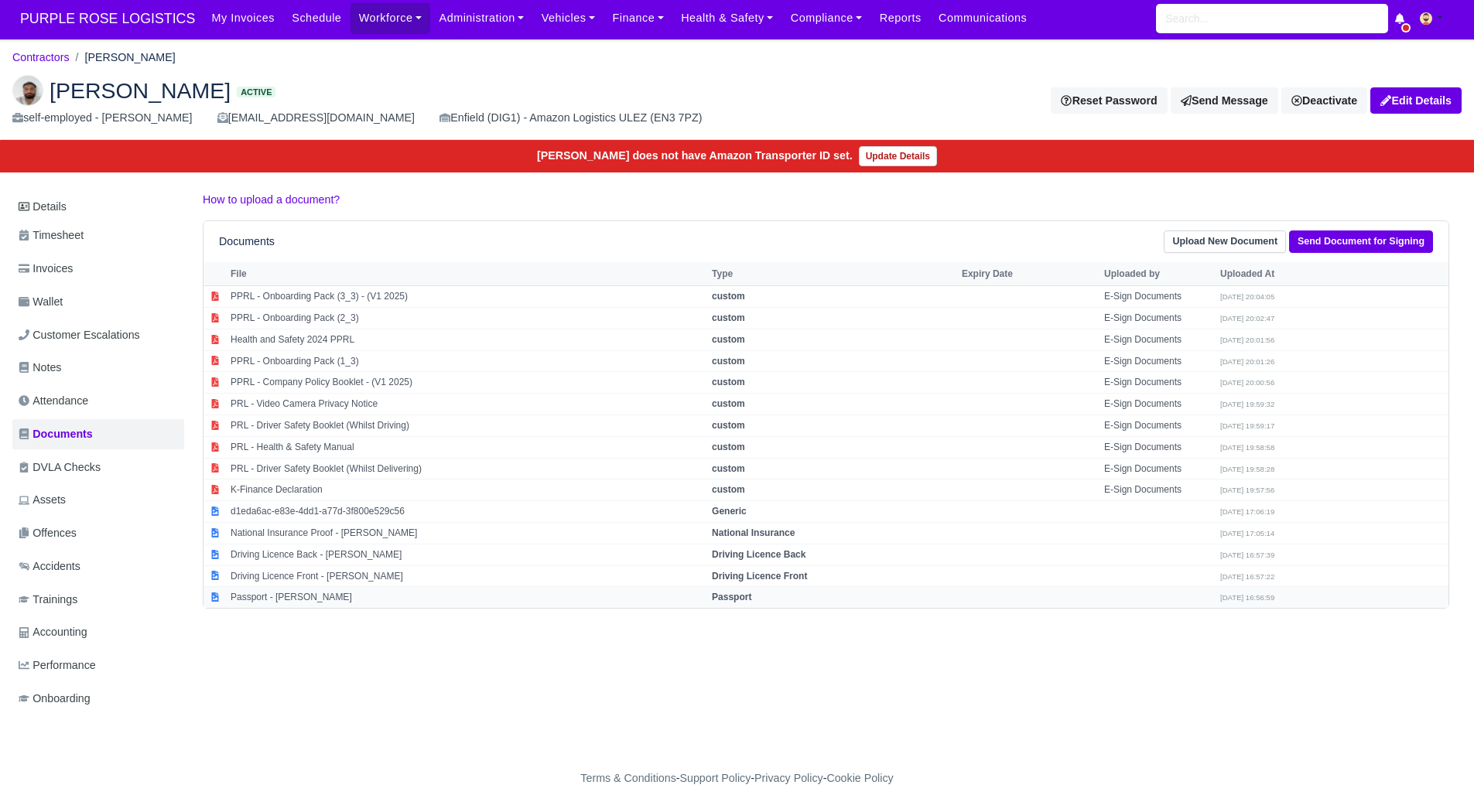
click at [347, 587] on td "Passport - [PERSON_NAME]" at bounding box center [467, 597] width 481 height 21
select select "passport"
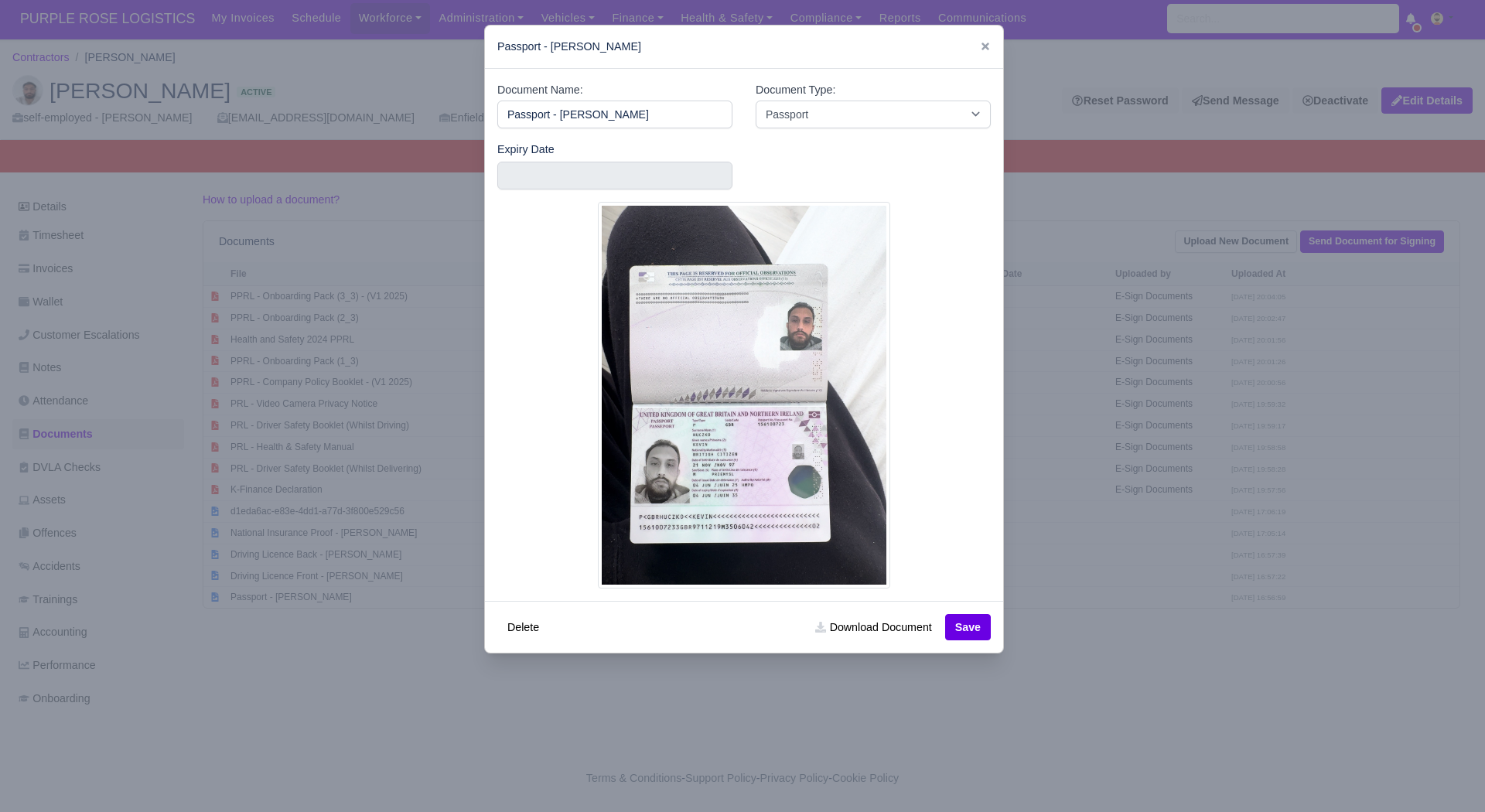
click at [412, 645] on div at bounding box center [742, 406] width 1485 height 812
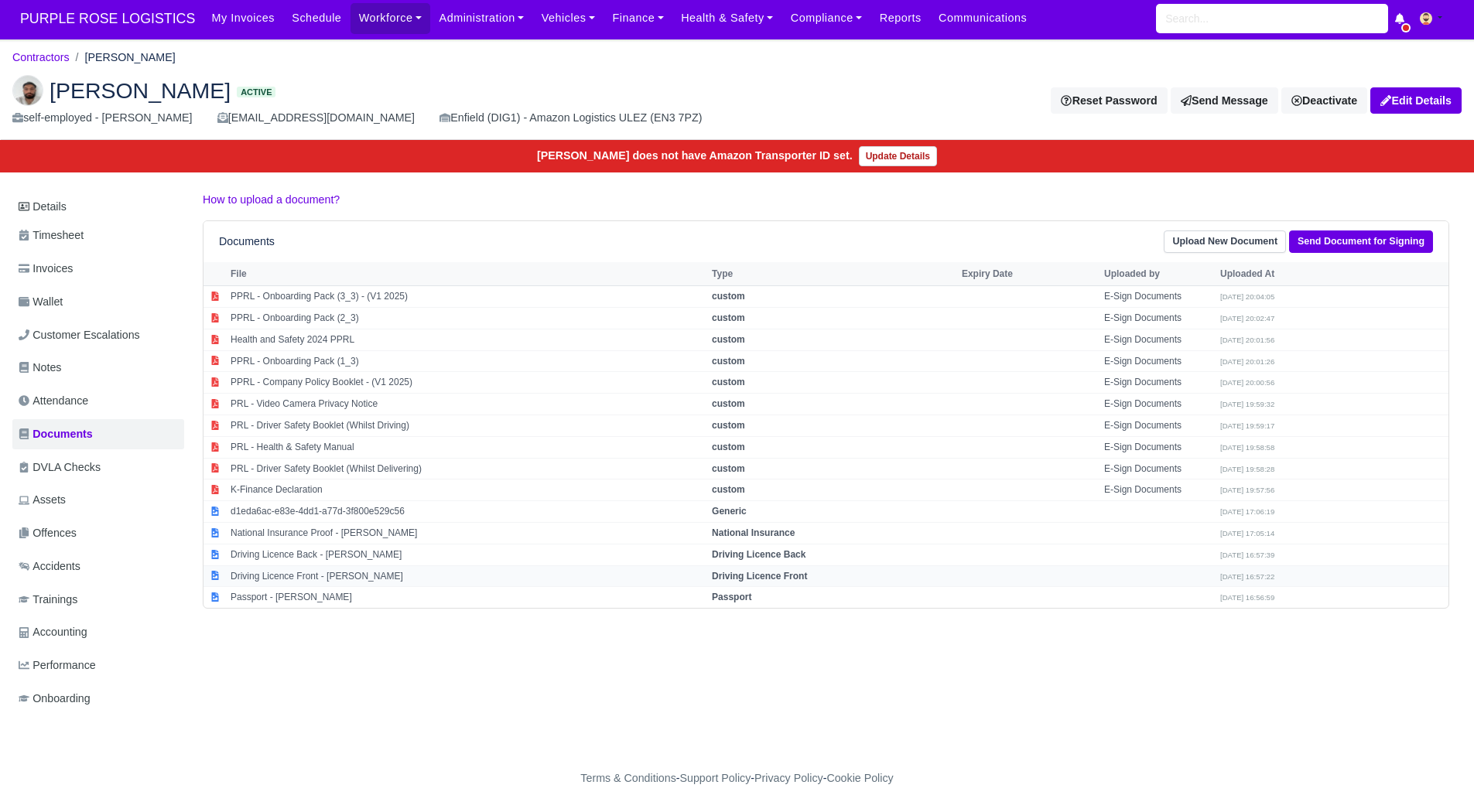
click at [343, 572] on td "Driving Licence Front - [PERSON_NAME]" at bounding box center [467, 577] width 481 height 22
select select "driving-licence-front"
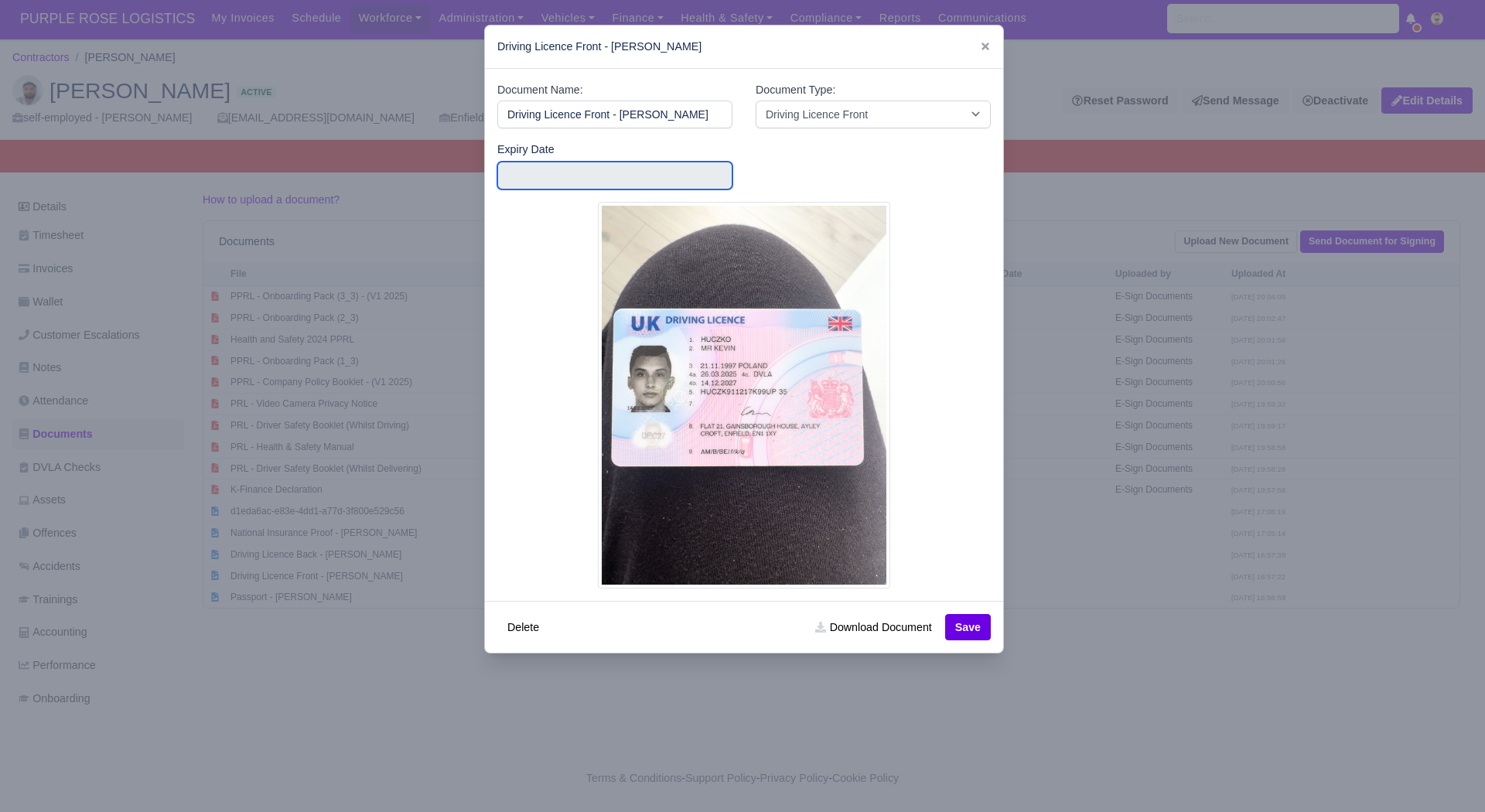
click at [531, 164] on input "text" at bounding box center [615, 175] width 235 height 28
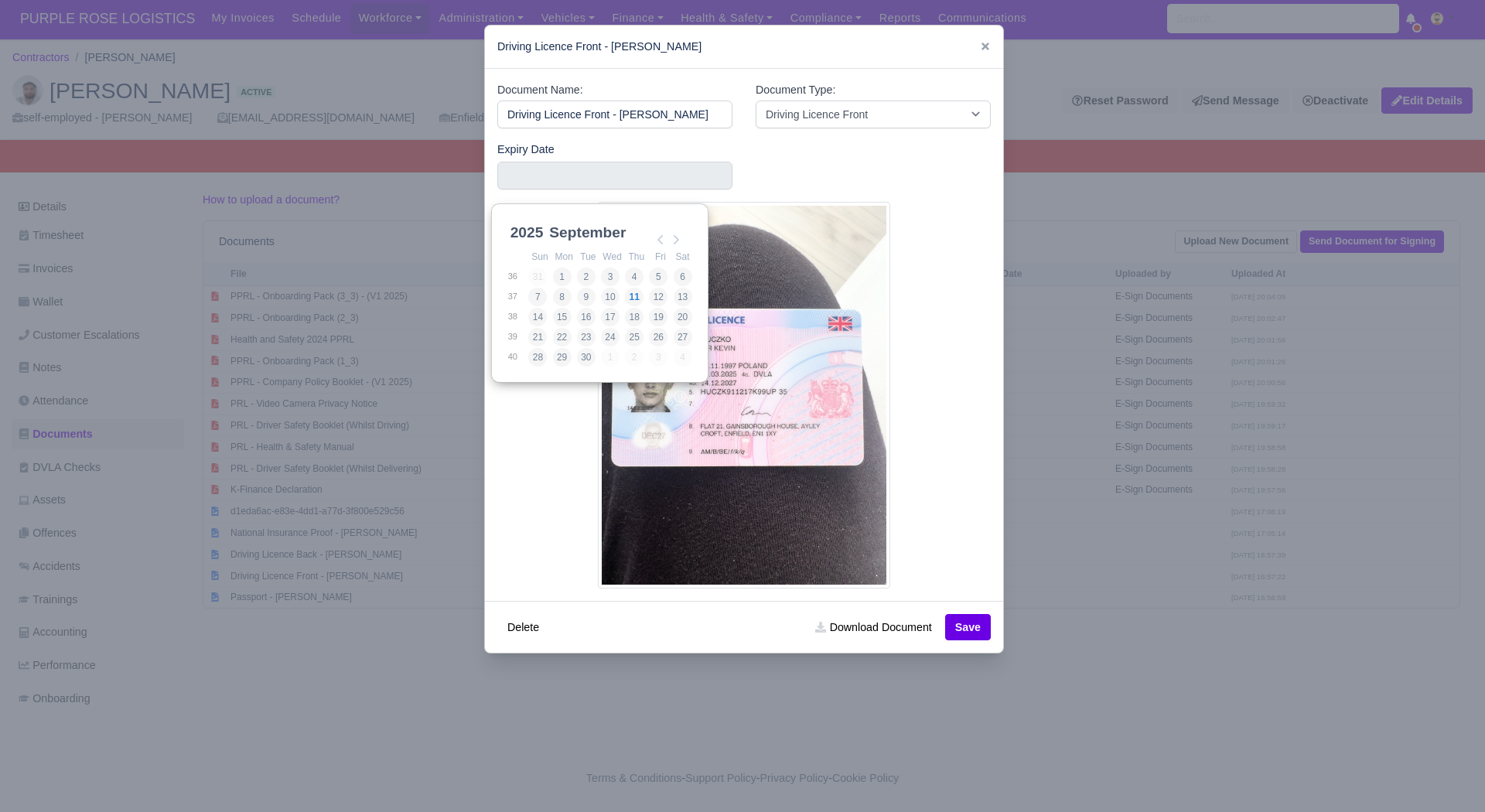
click at [527, 225] on select "2025 2026 2027 2028 2029 2030 2031 2032 2033 2034 2035 2036 2037 2038 2039 2040…" at bounding box center [542, 241] width 70 height 33
type input "[DATE]"
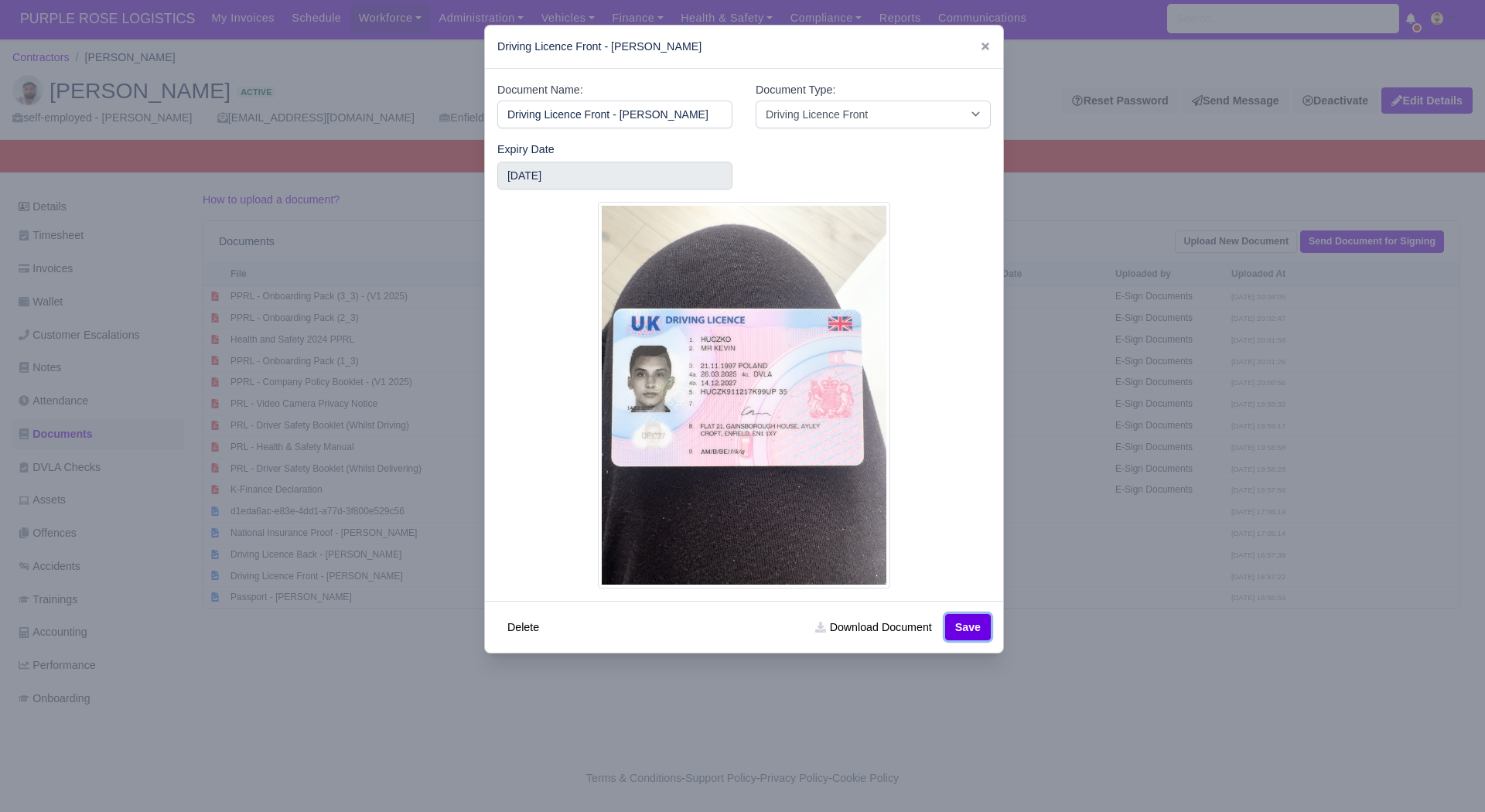
click at [960, 618] on button "Save" at bounding box center [968, 627] width 45 height 26
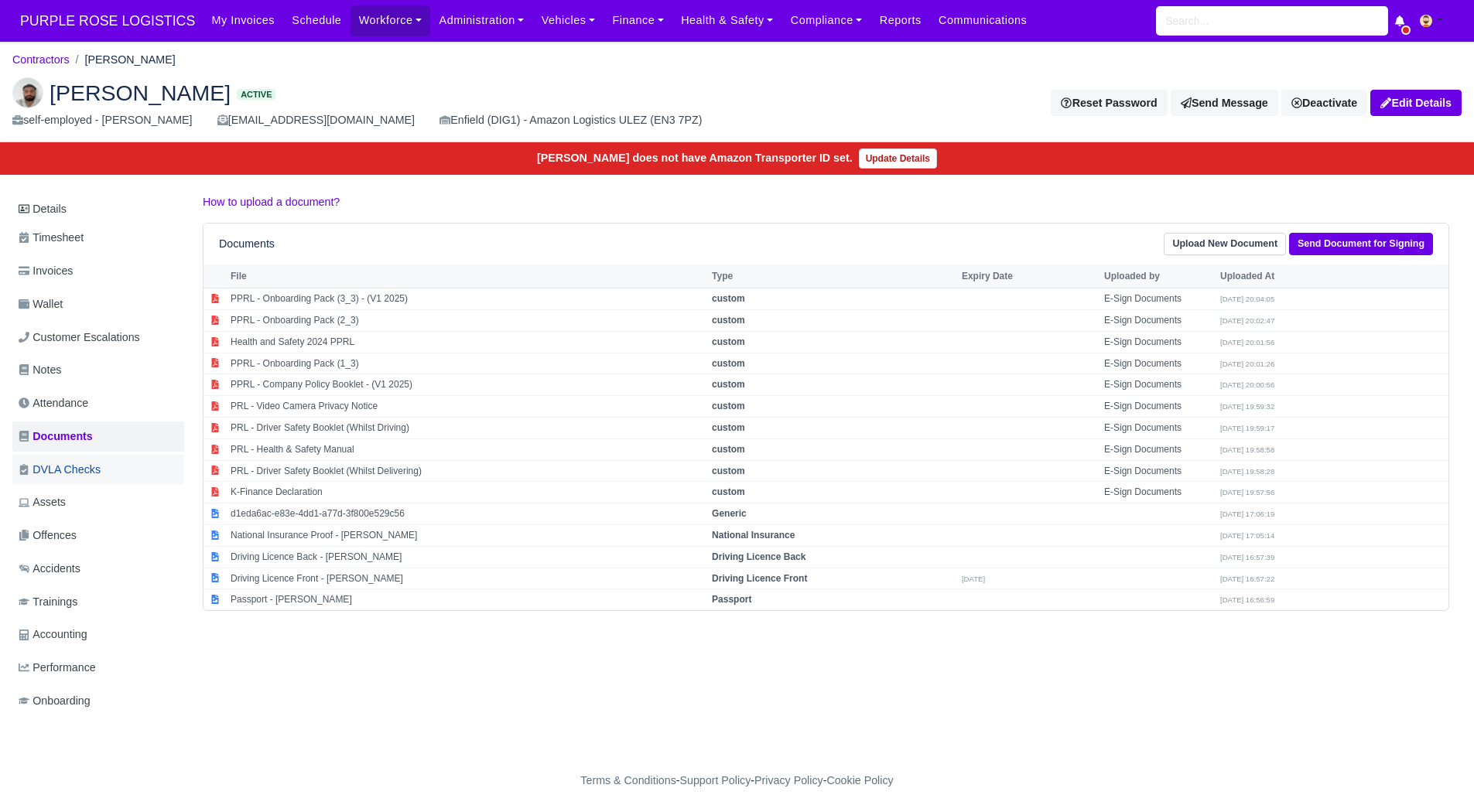
click at [117, 463] on link "DVLA Checks" at bounding box center [98, 470] width 172 height 30
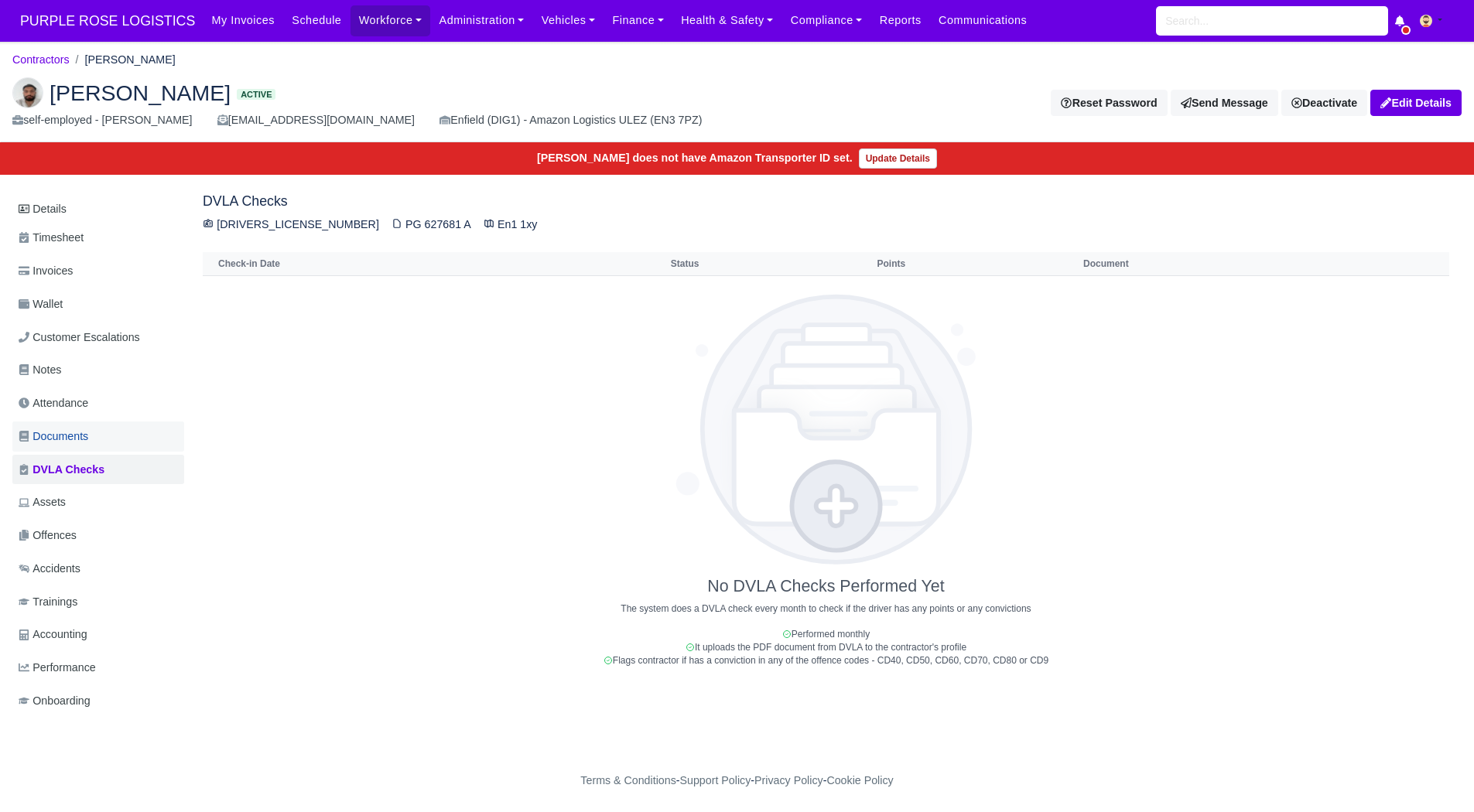
click at [125, 434] on link "Documents" at bounding box center [98, 437] width 172 height 30
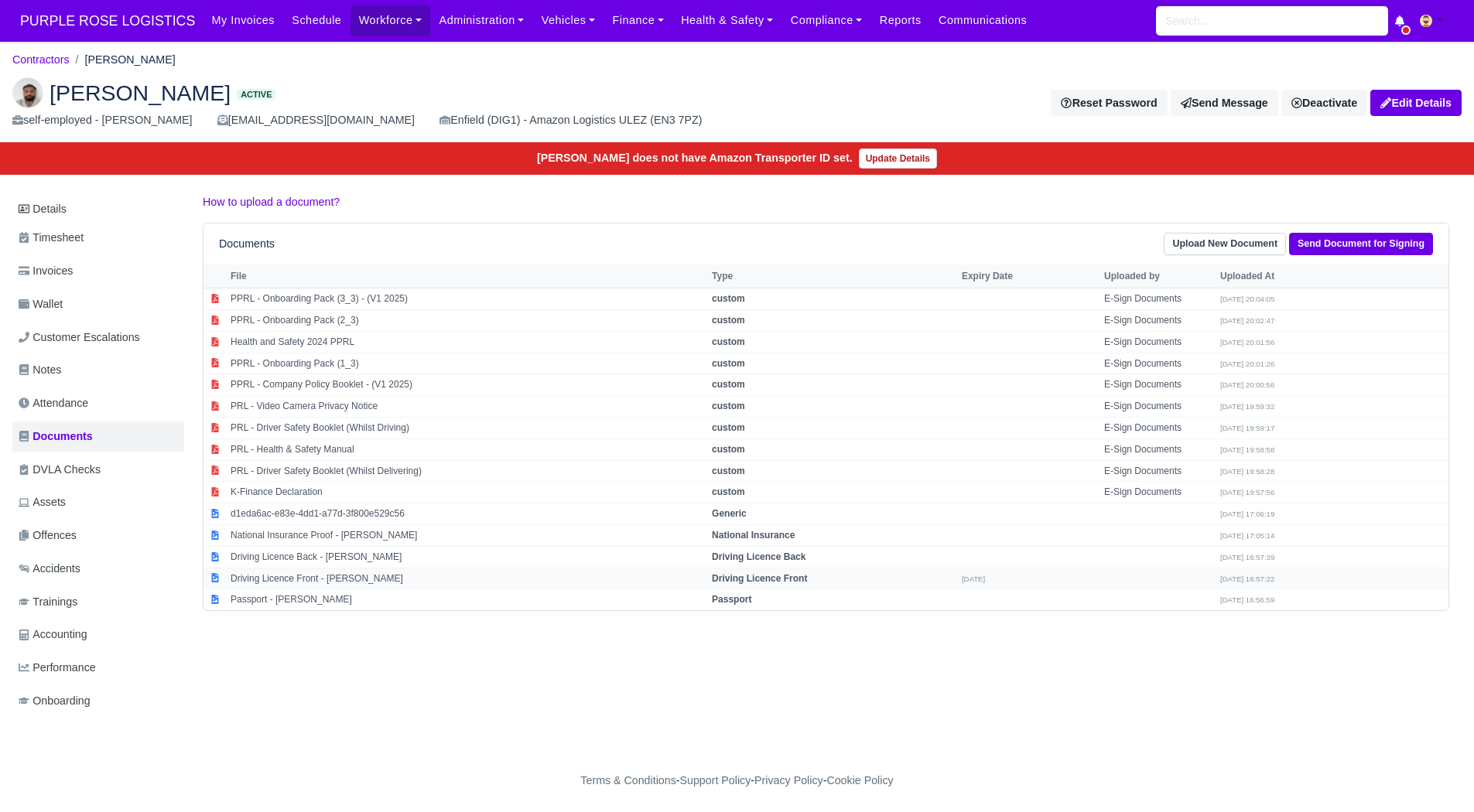
click at [292, 571] on td "Driving Licence Front - [PERSON_NAME]" at bounding box center [467, 579] width 481 height 22
select select "driving-licence-front"
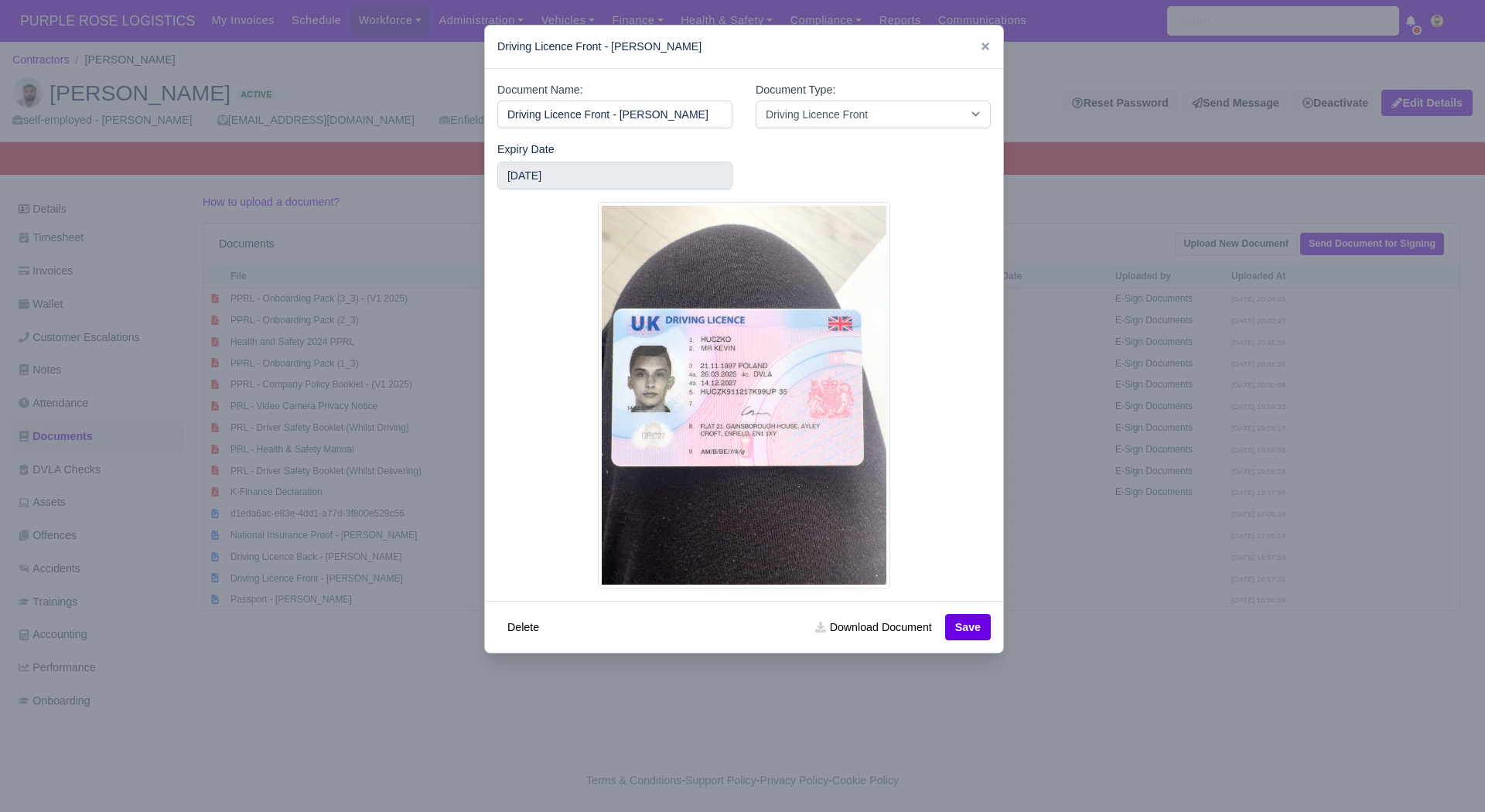
click at [357, 672] on div at bounding box center [742, 406] width 1485 height 812
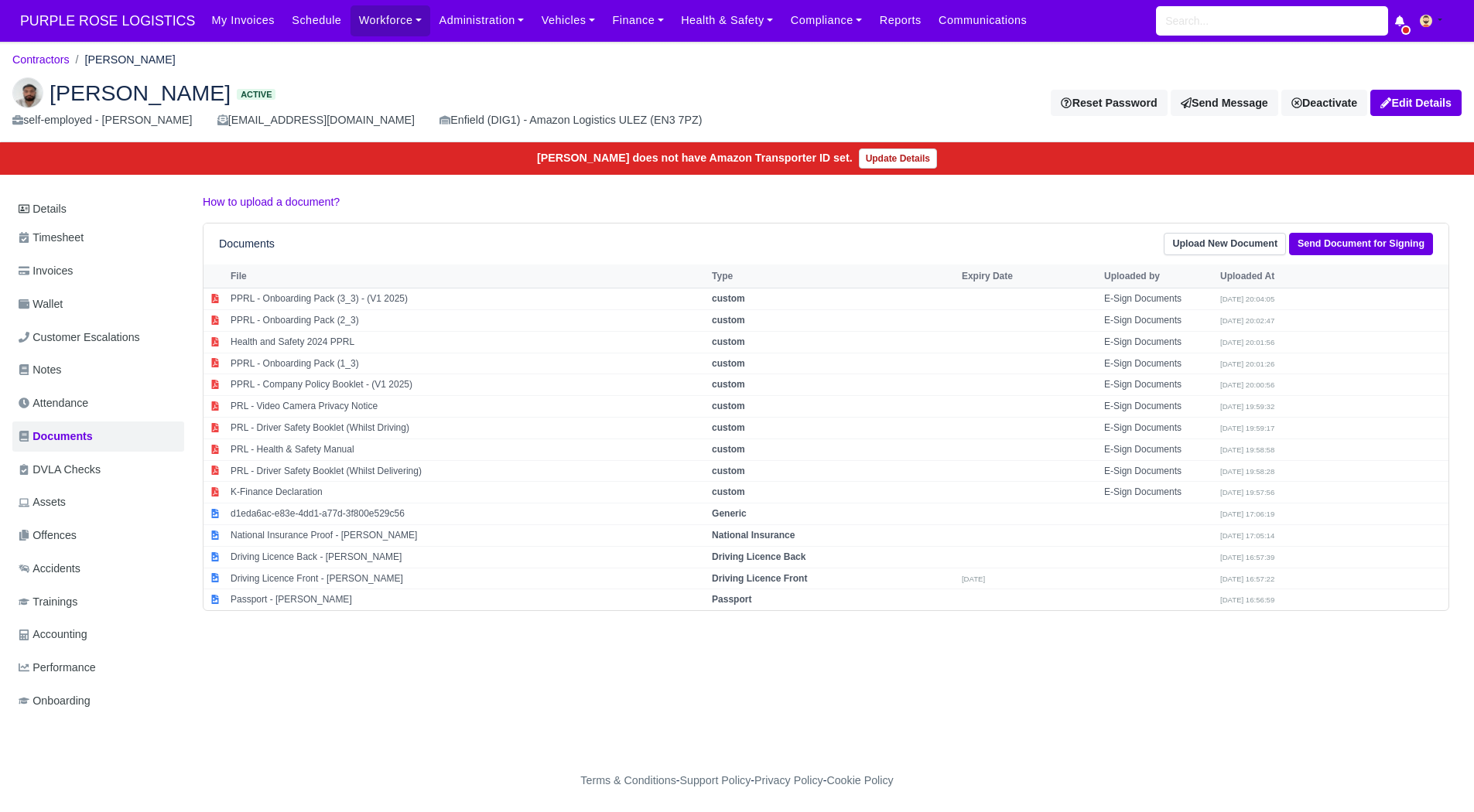
click at [357, 672] on body "PURPLE ROSE LOGISTICS My Invoices Schedule Workforce Manpower Expiring Document…" at bounding box center [737, 406] width 1474 height 812
click at [330, 582] on td "Driving Licence Front - Kevin Huczko" at bounding box center [467, 579] width 481 height 22
select select "driving-licence-front"
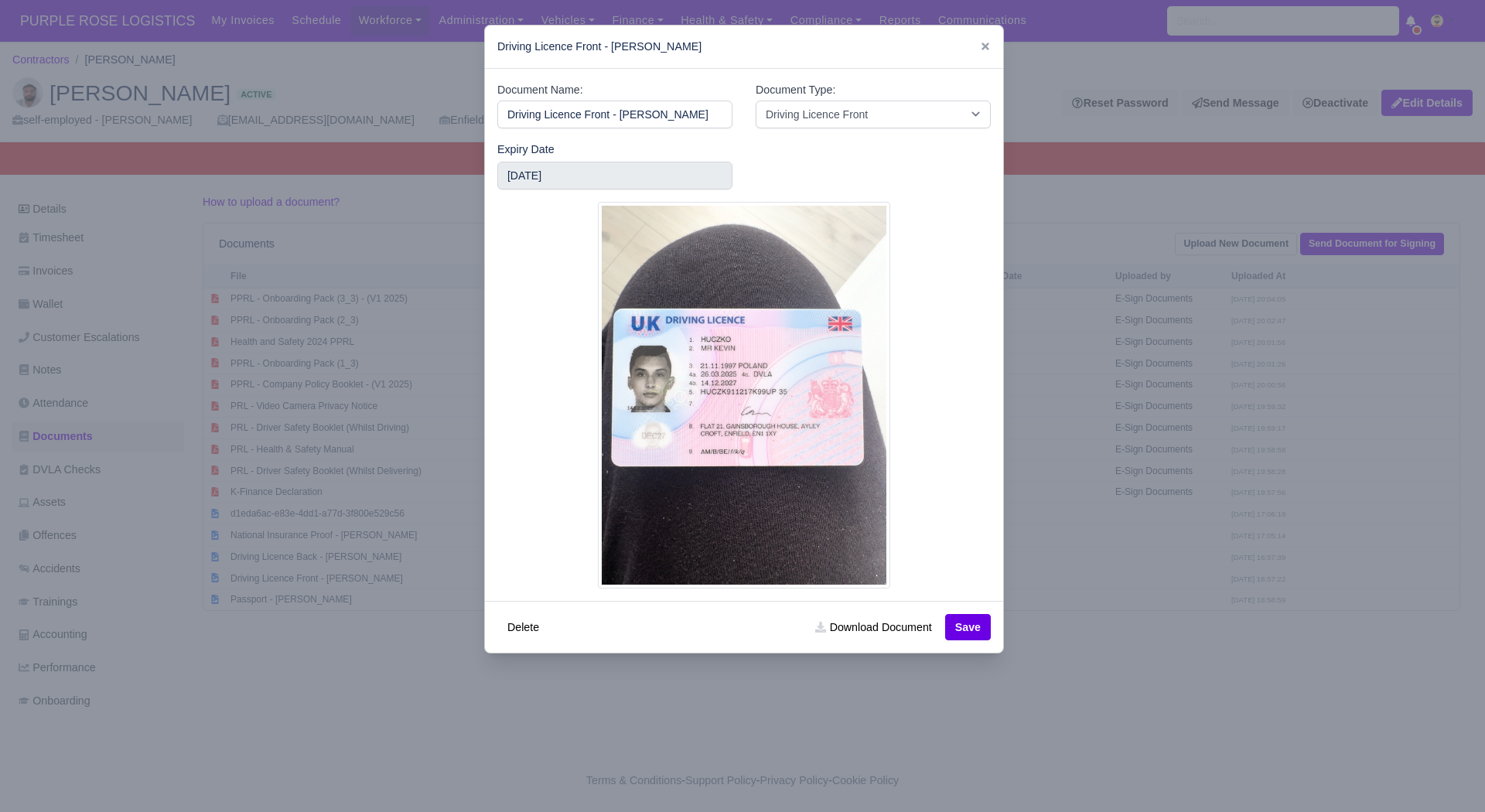
drag, startPoint x: 332, startPoint y: 680, endPoint x: 105, endPoint y: 490, distance: 296.0
click at [105, 490] on div at bounding box center [742, 406] width 1485 height 812
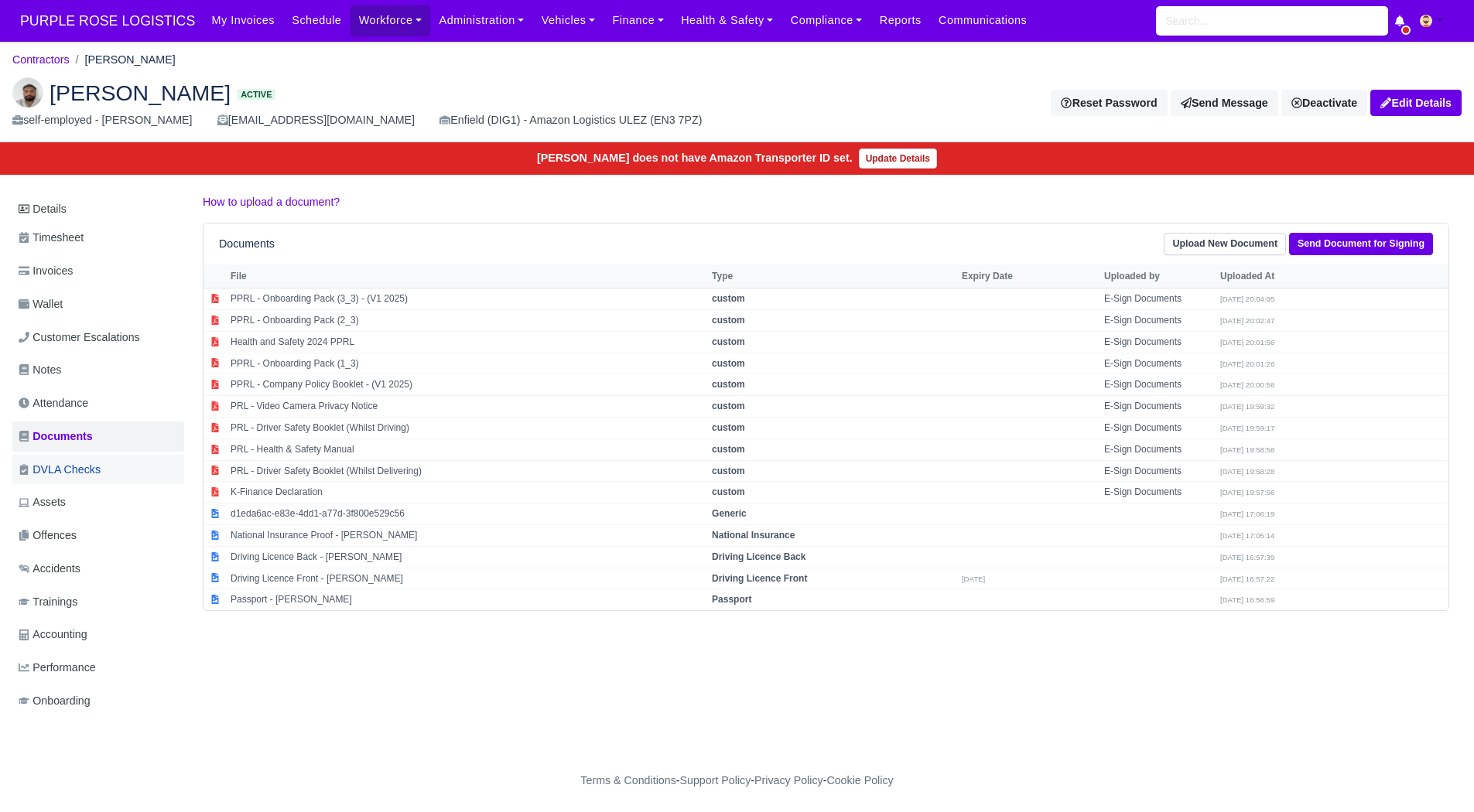
click at [86, 461] on span "DVLA Checks" at bounding box center [60, 469] width 82 height 18
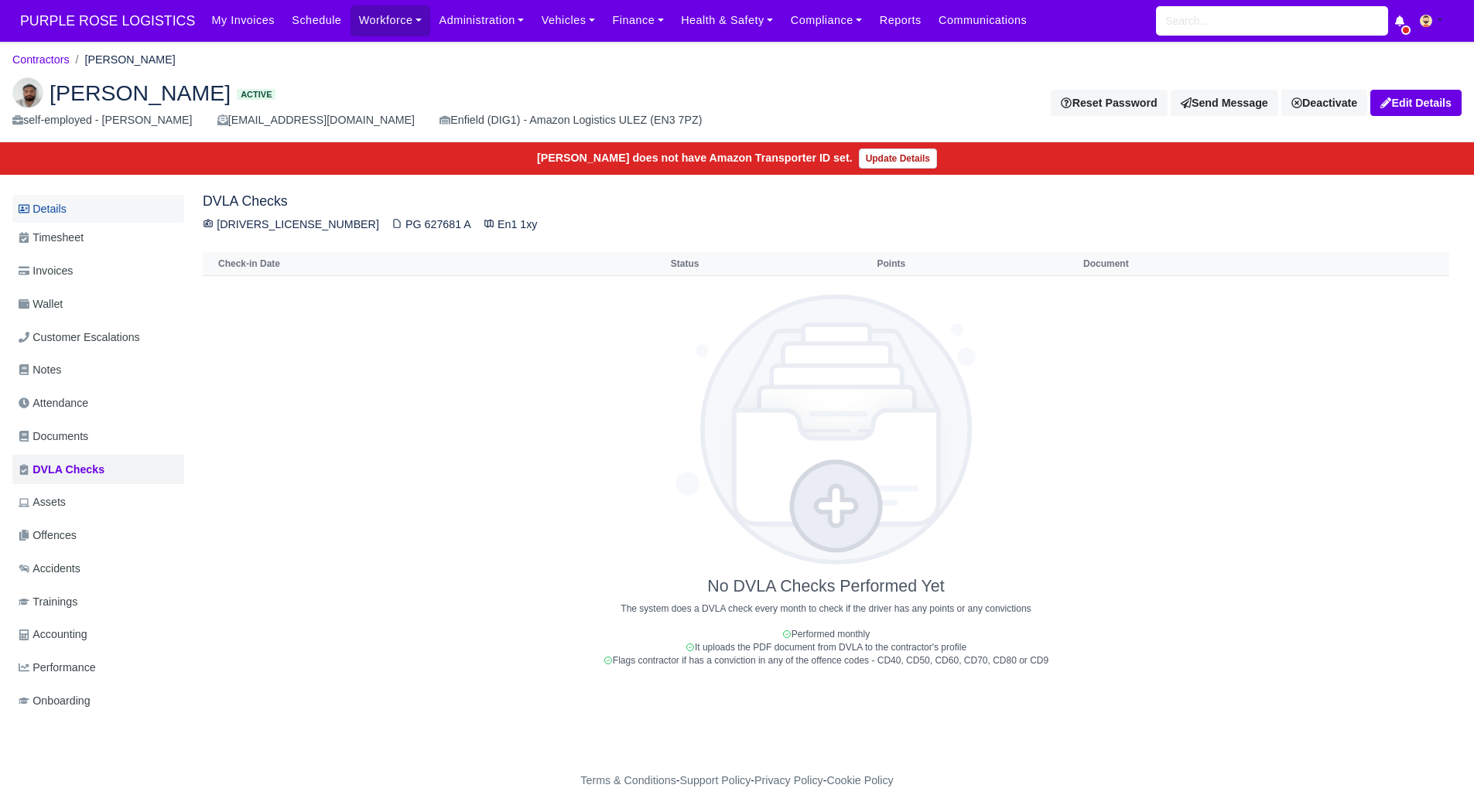
click at [100, 216] on link "Details" at bounding box center [98, 209] width 172 height 28
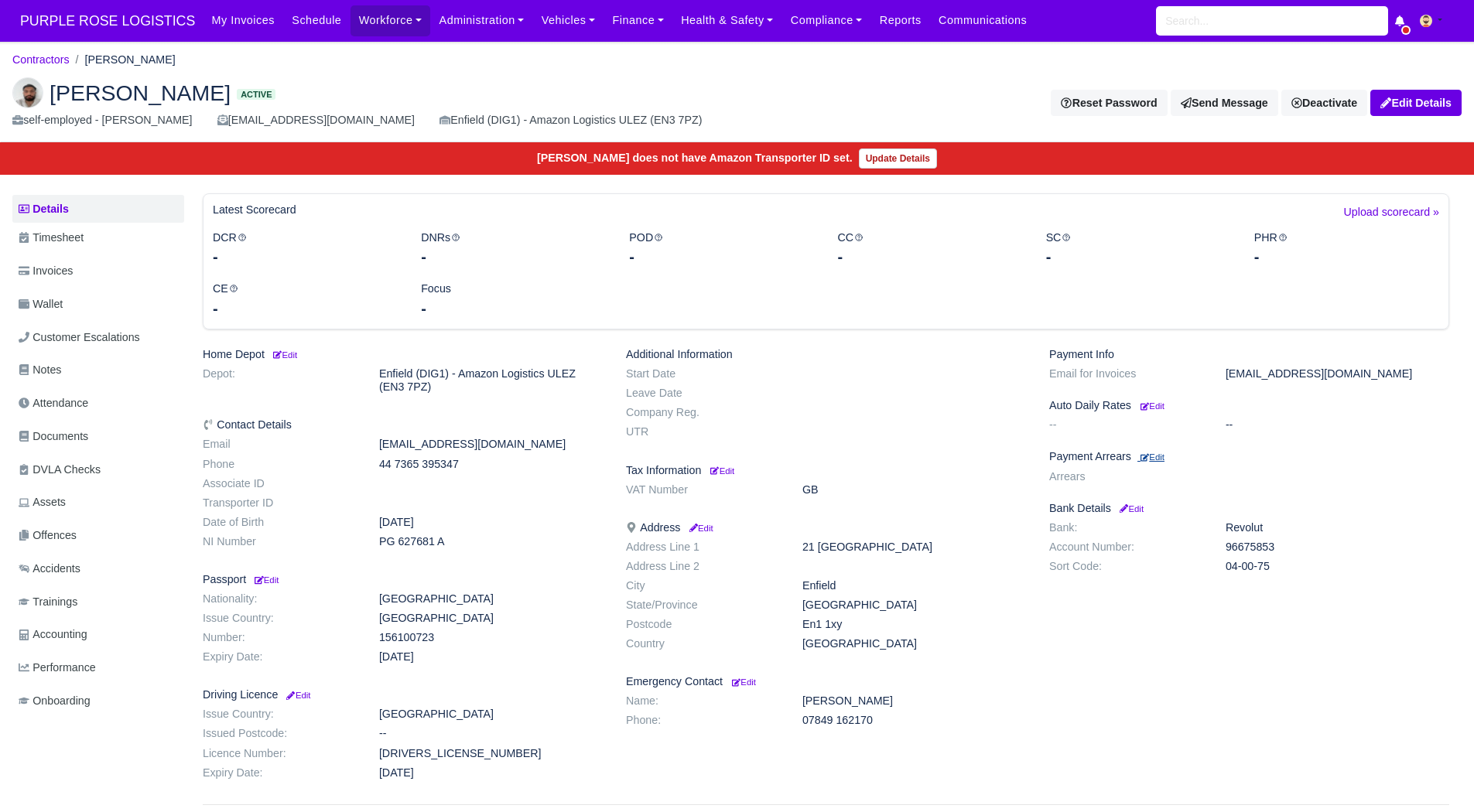
click at [1155, 453] on small "Edit" at bounding box center [1153, 457] width 24 height 9
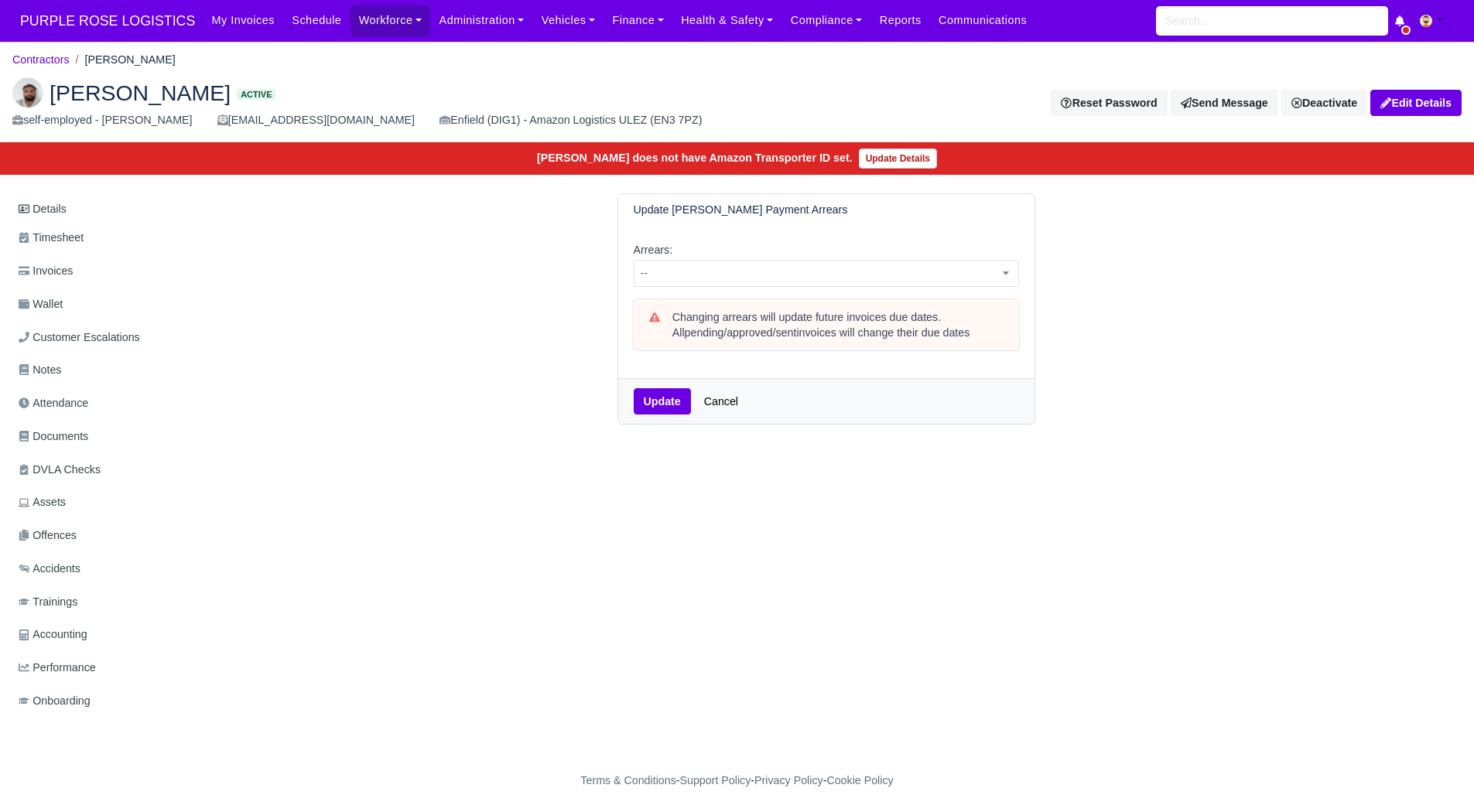
click at [768, 295] on div "Arrears: -- 1 week 2 weeks 3 weeks 4 weeks 5 weeks 6 weeks 7 weeks 8 weeks 9 we…" at bounding box center [827, 303] width 417 height 153
click at [768, 282] on span "--" at bounding box center [827, 273] width 384 height 19
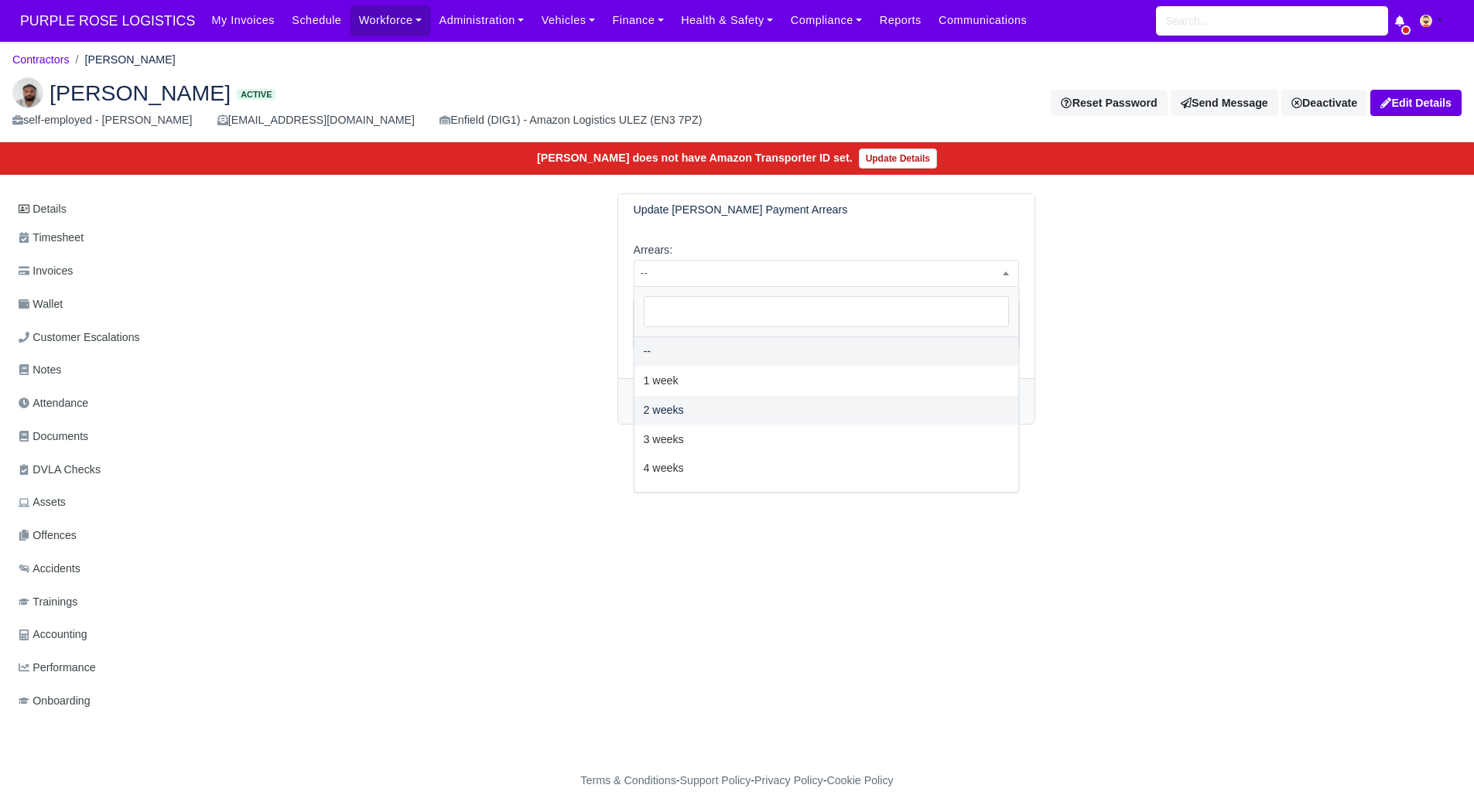
select select "2W"
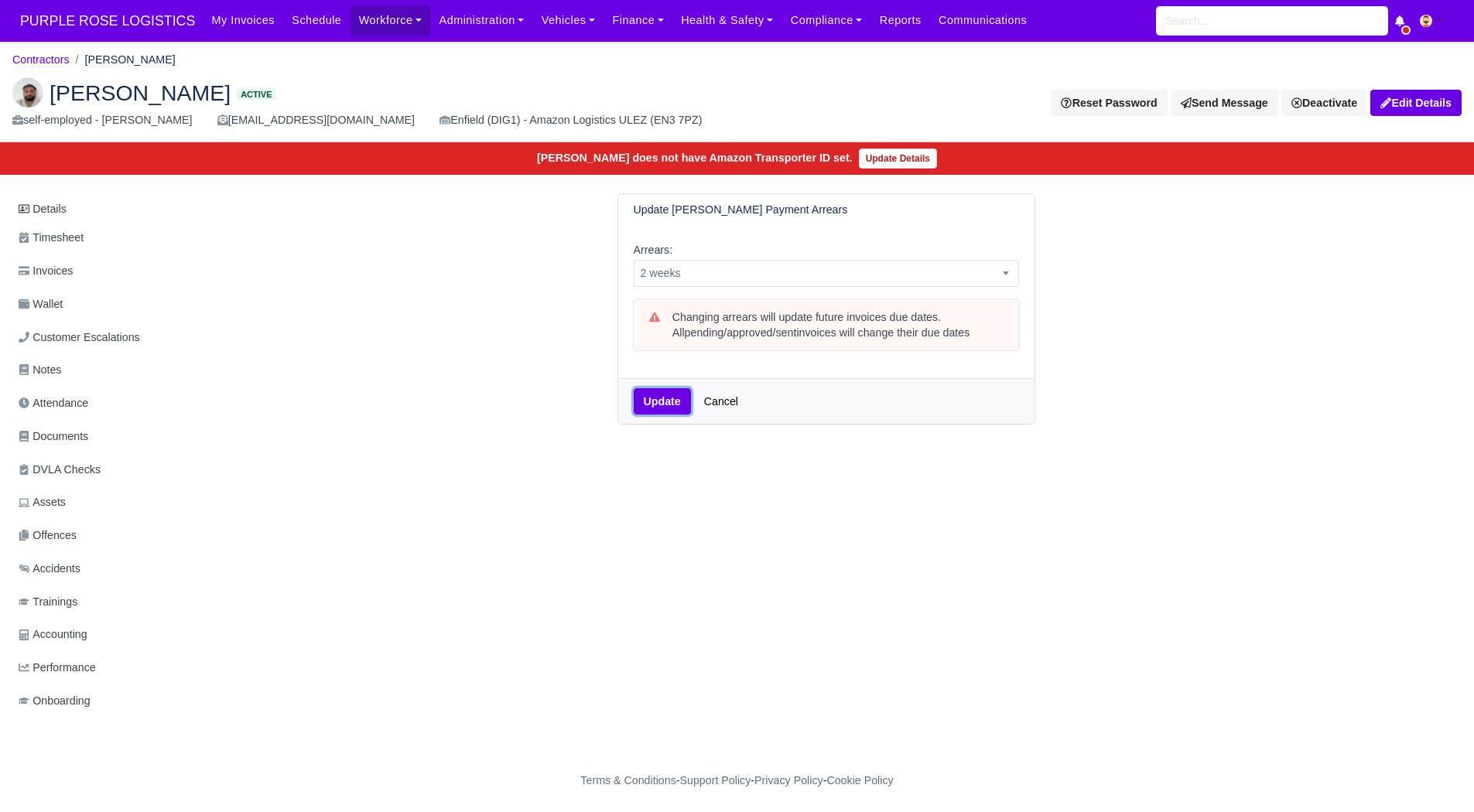
click at [659, 405] on button "Update" at bounding box center [662, 401] width 57 height 26
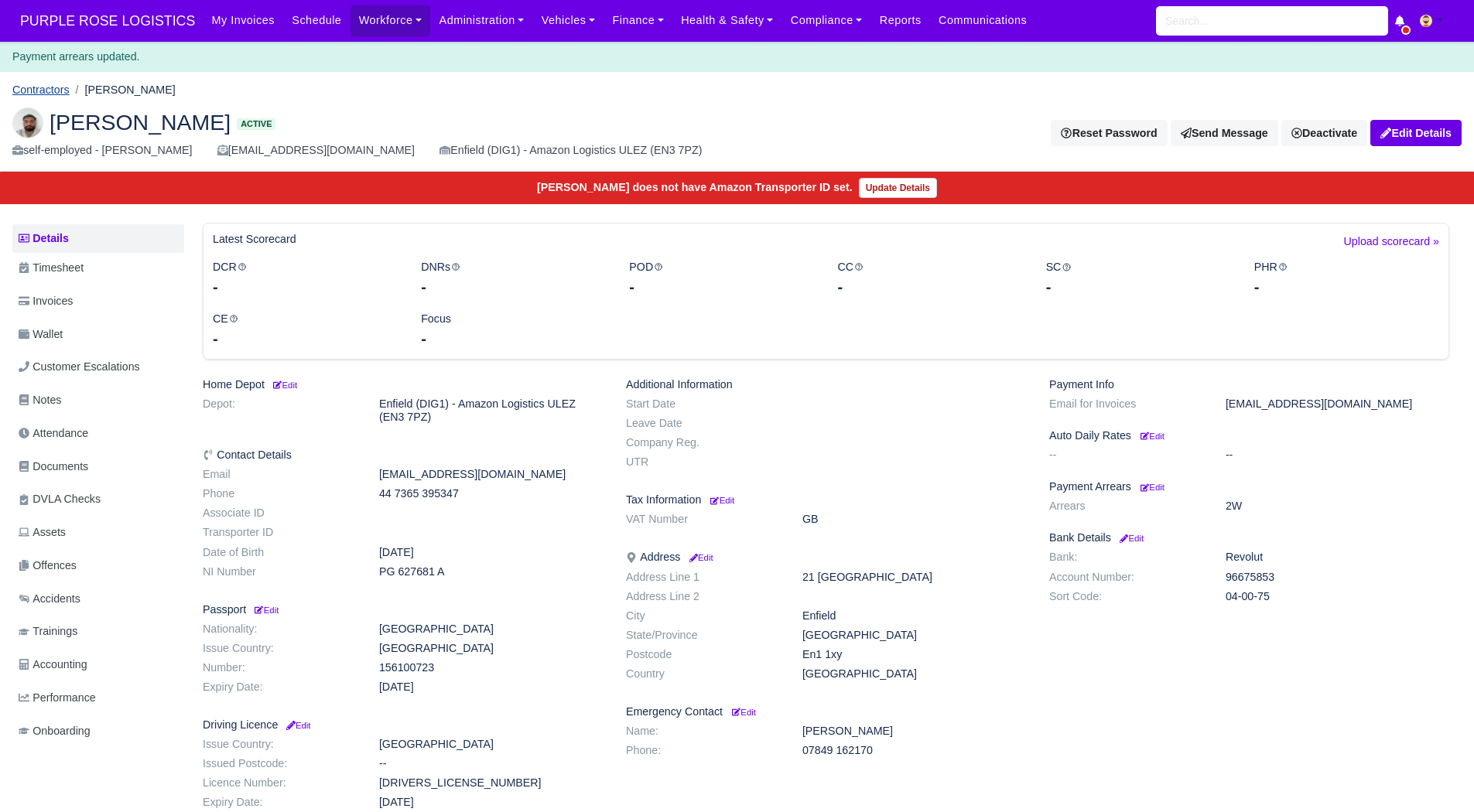
click at [38, 84] on link "Contractors" at bounding box center [41, 90] width 57 height 13
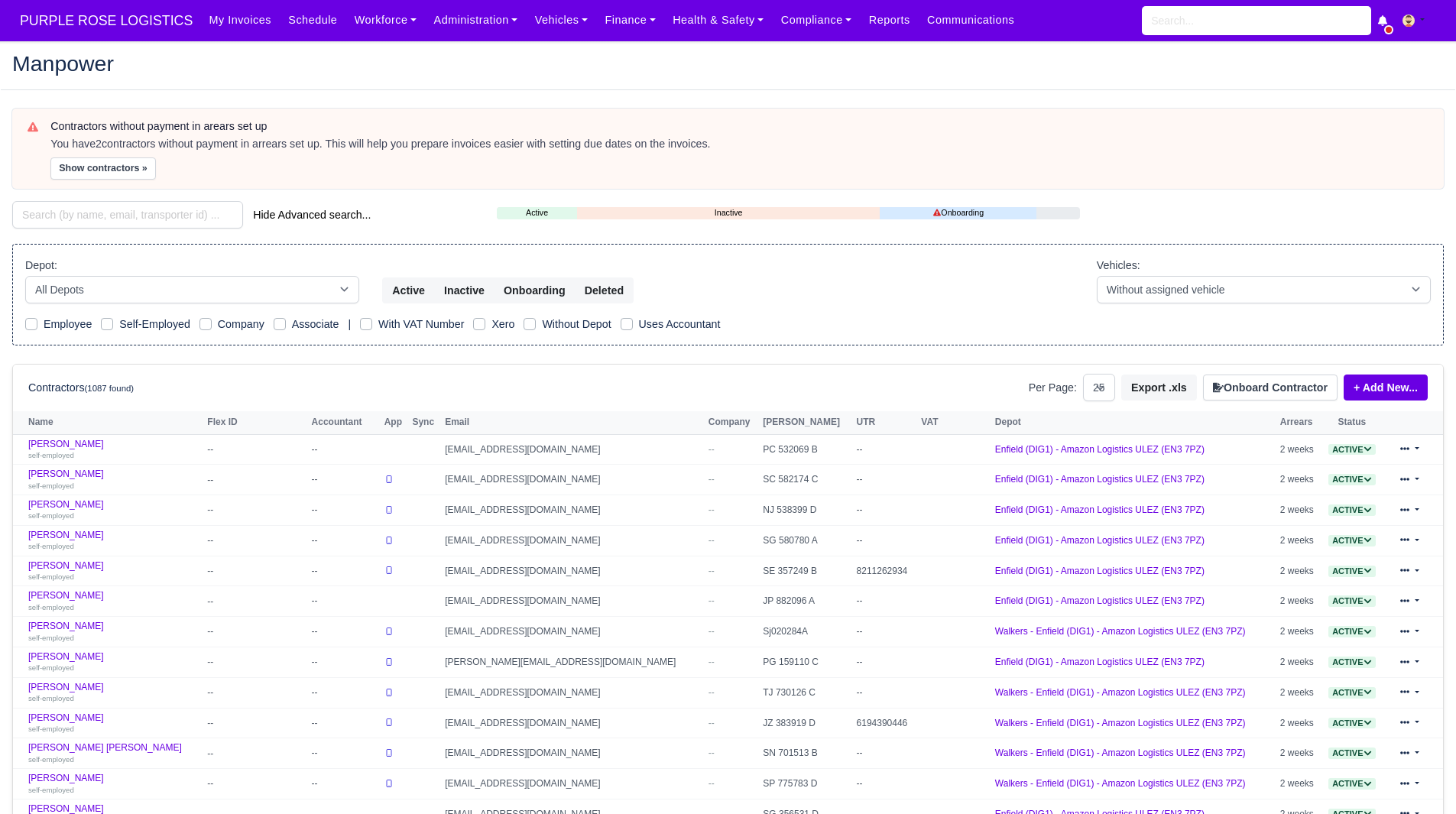
select select "25"
click at [94, 158] on button "Show contractors »" at bounding box center [103, 168] width 105 height 22
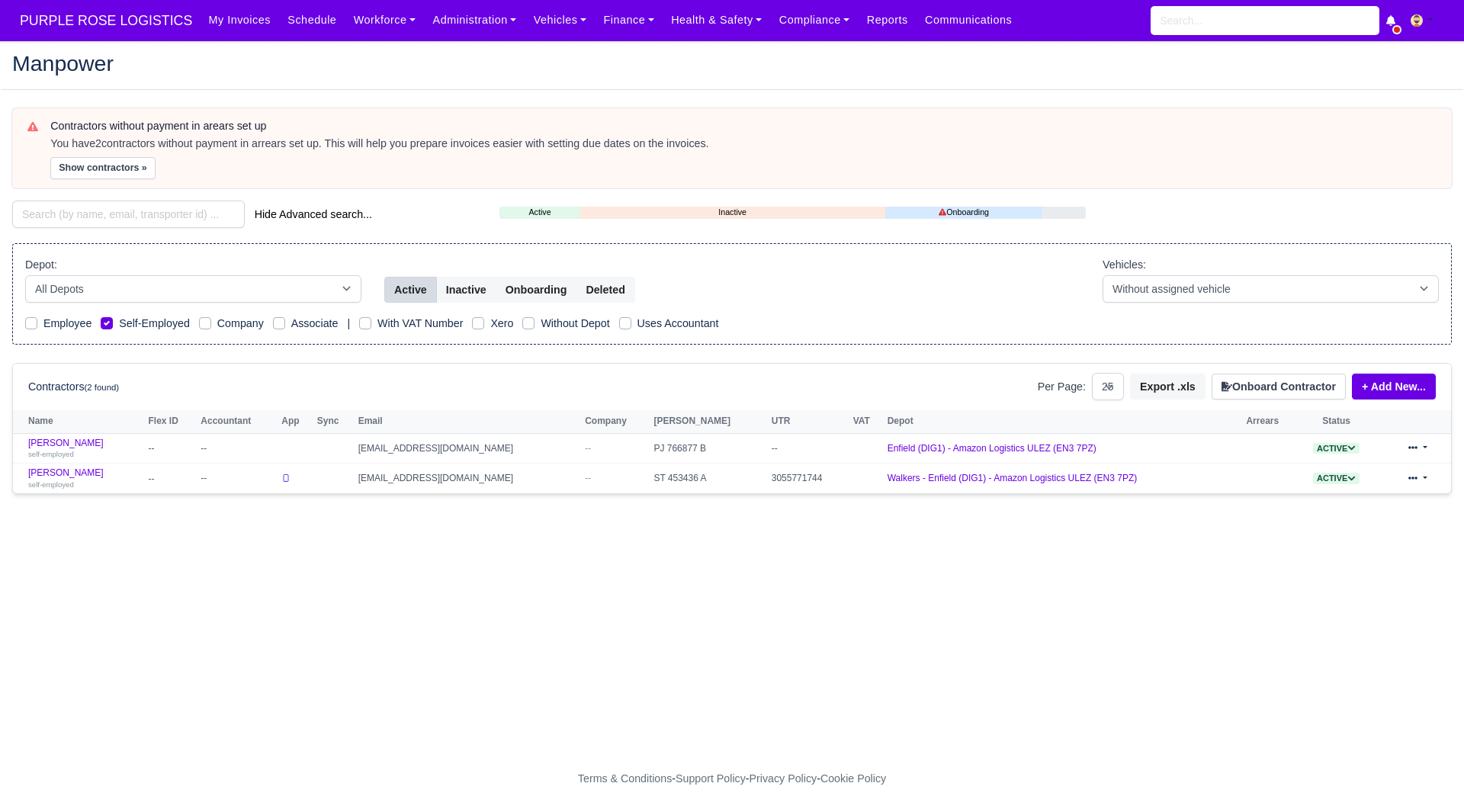
click at [76, 432] on th "Name" at bounding box center [78, 422] width 131 height 23
click at [75, 440] on link "Lisa-marie Newton self-employed" at bounding box center [84, 449] width 112 height 22
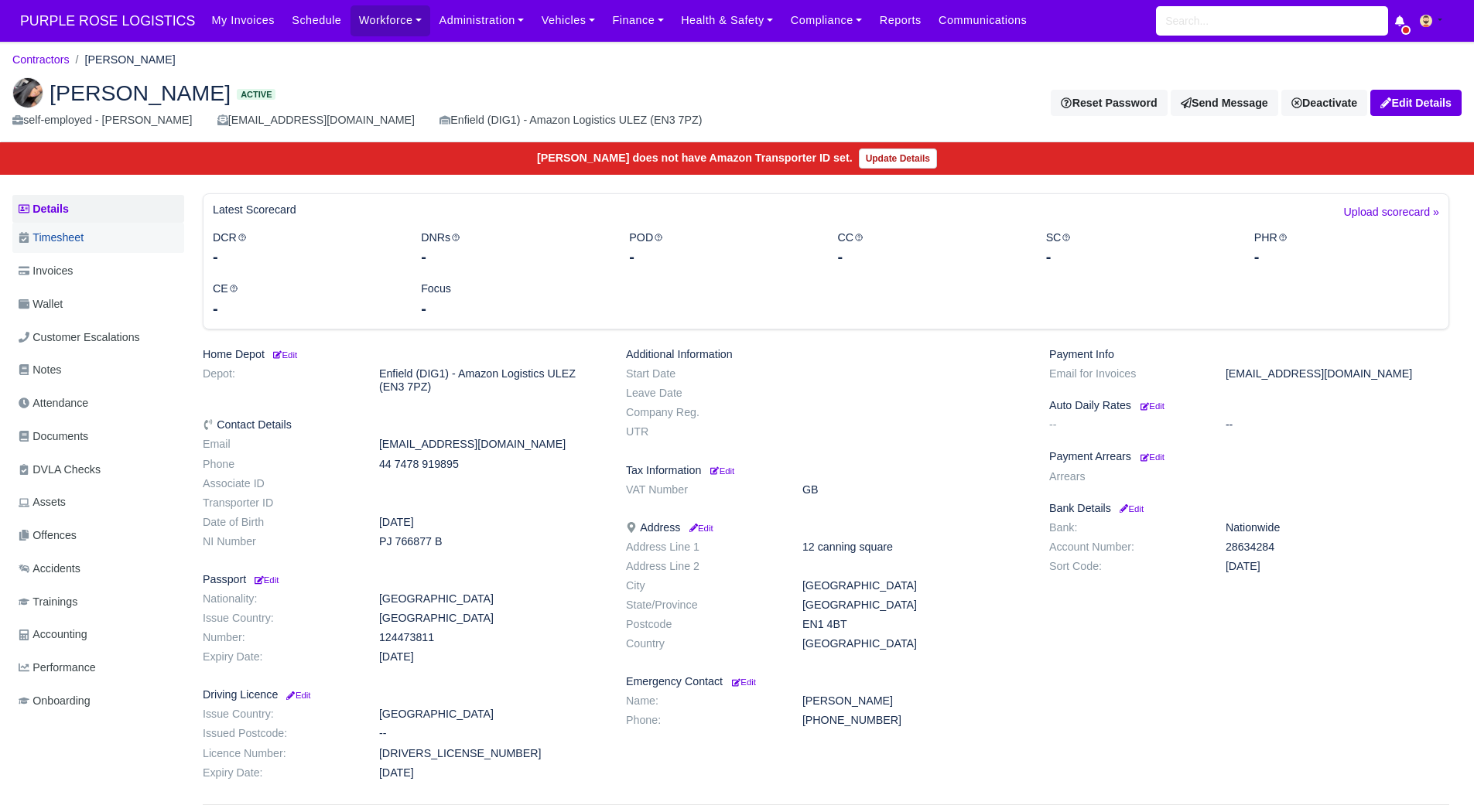
click at [91, 240] on link "Timesheet" at bounding box center [98, 238] width 172 height 30
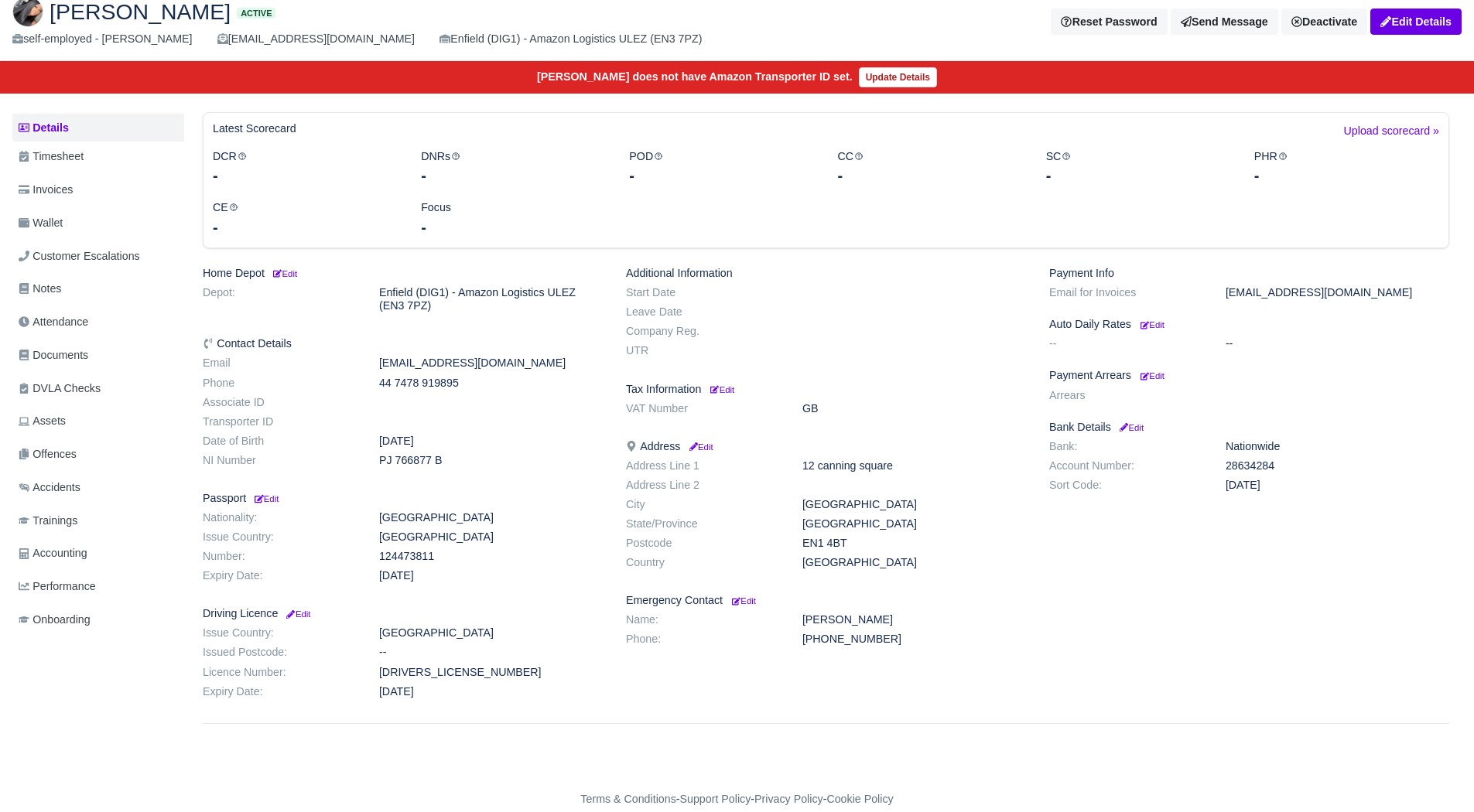
click at [1152, 383] on div "Payment Info Email for Invoices Lisamarienewton04@gmail.com Auto Daily Rates Ed…" at bounding box center [1249, 485] width 423 height 437
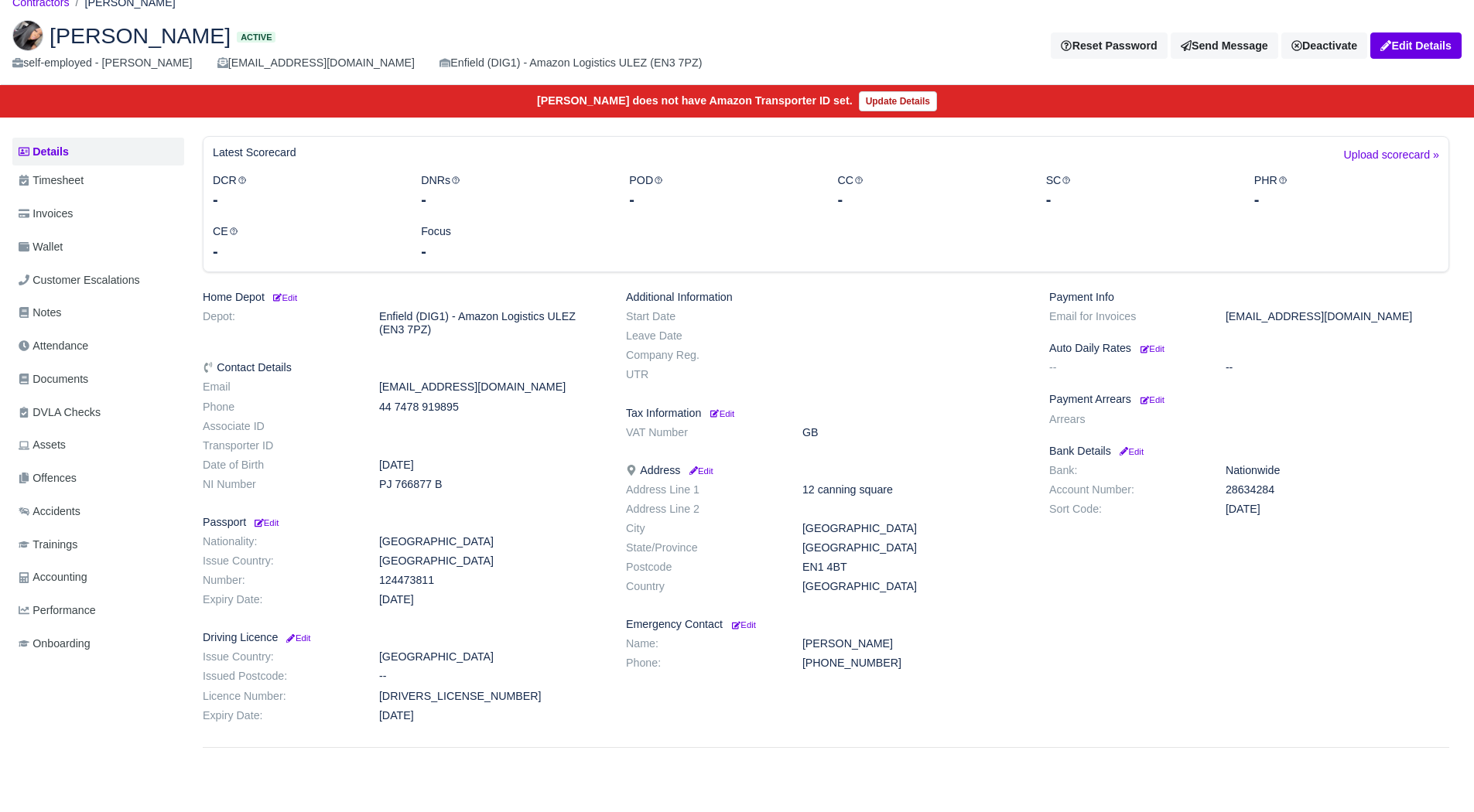
click at [25, 35] on img at bounding box center [28, 35] width 31 height 31
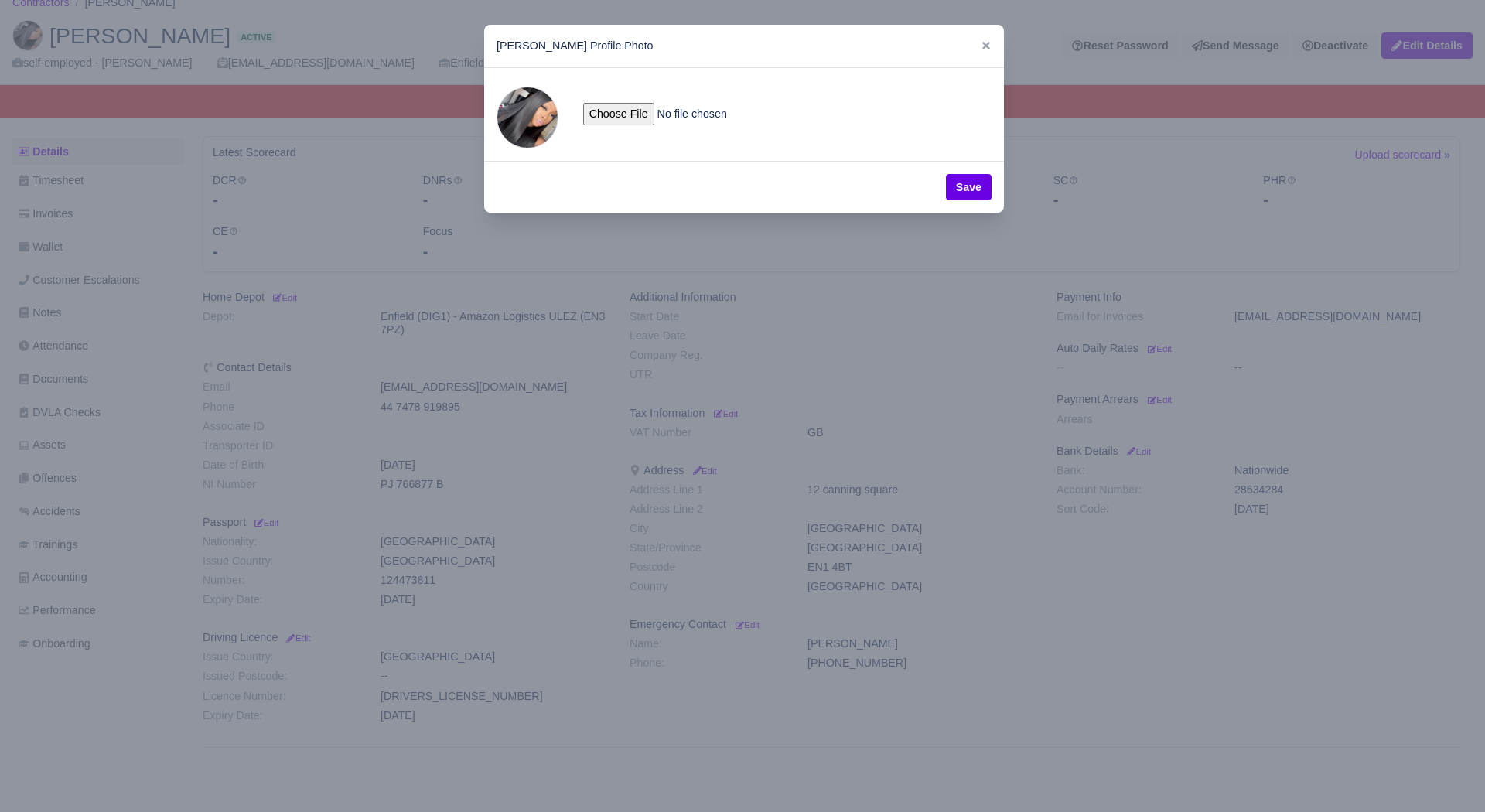
click at [153, 371] on div at bounding box center [742, 406] width 1485 height 812
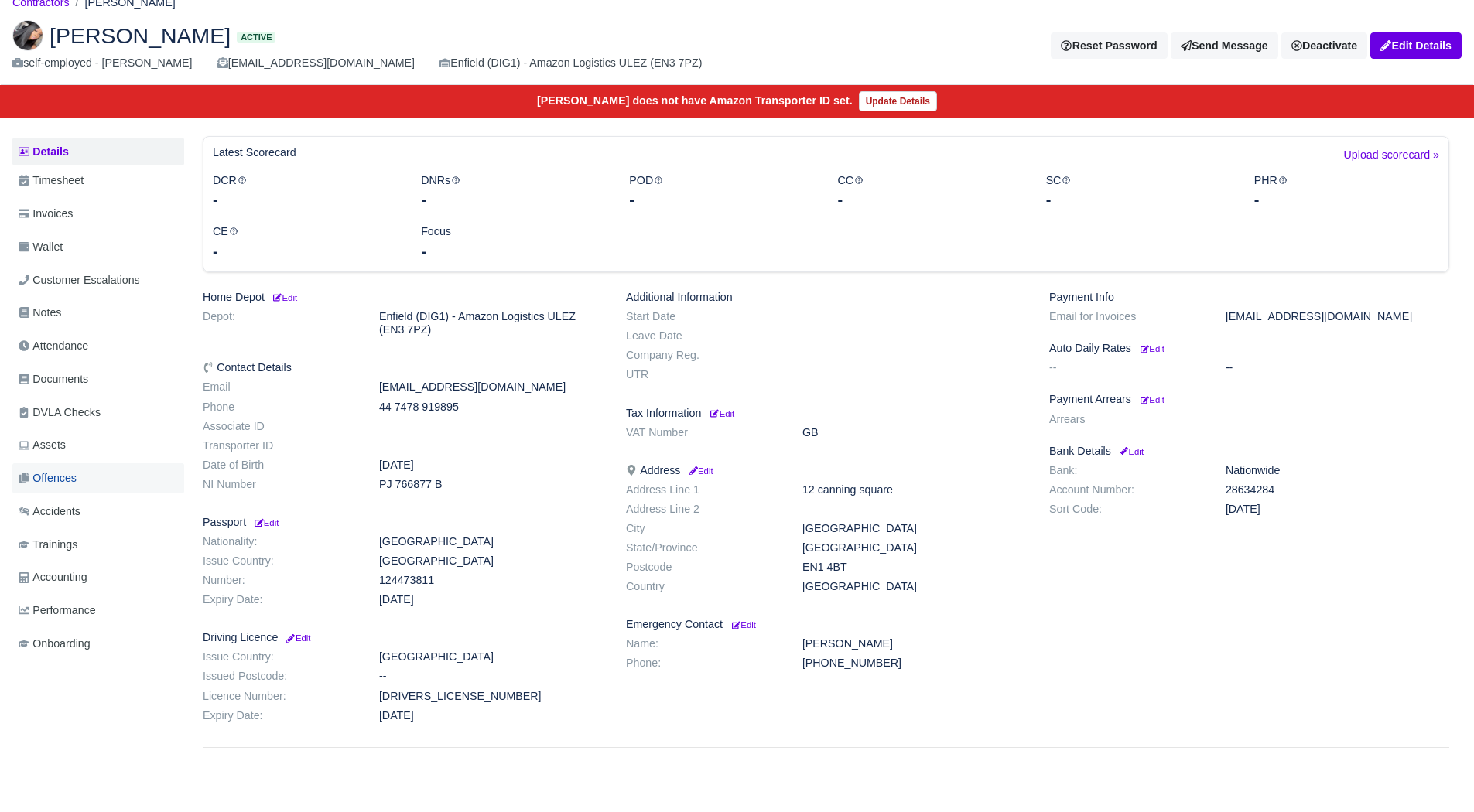
click at [107, 474] on link "Offences" at bounding box center [98, 478] width 172 height 30
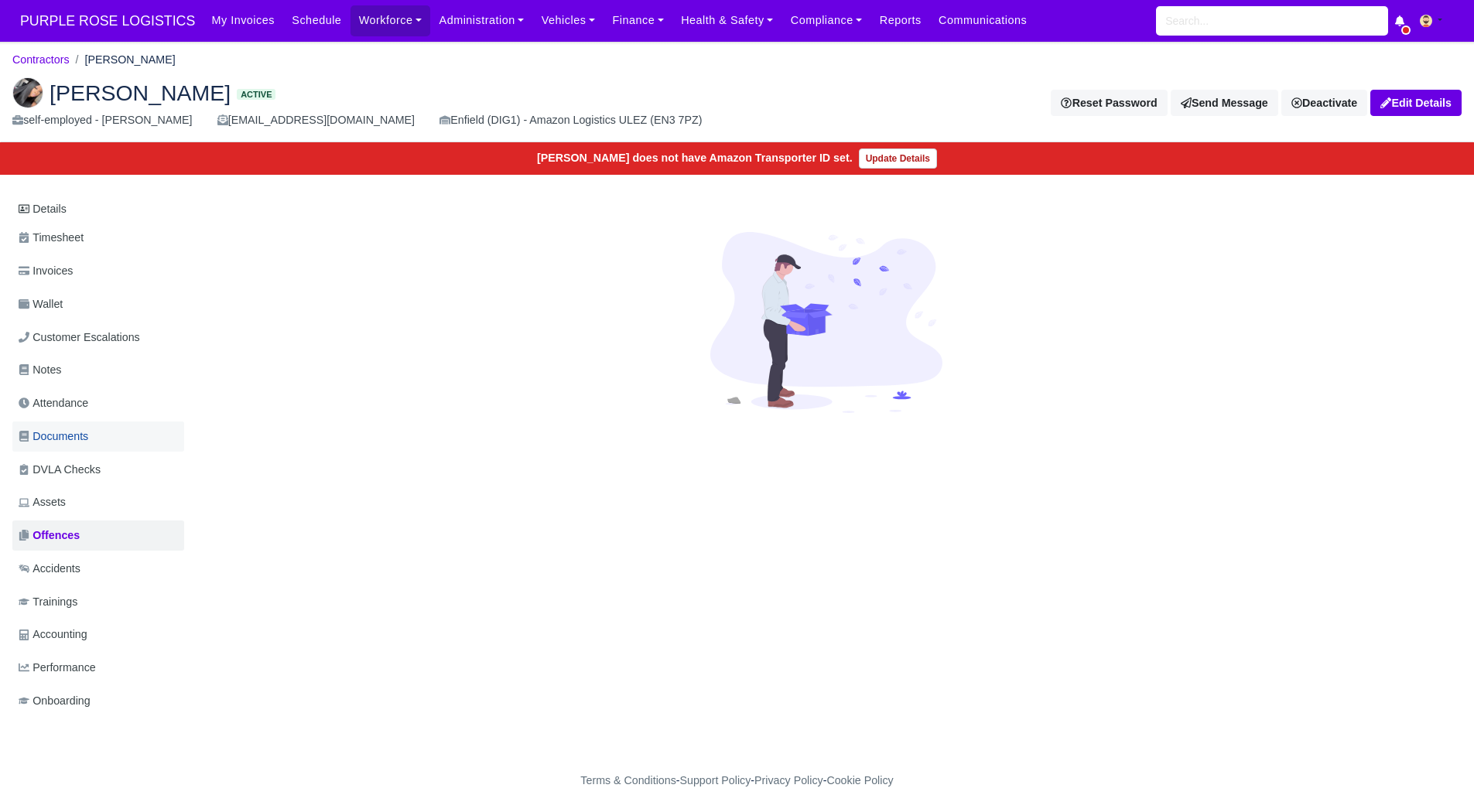
click at [93, 426] on link "Documents" at bounding box center [98, 437] width 172 height 30
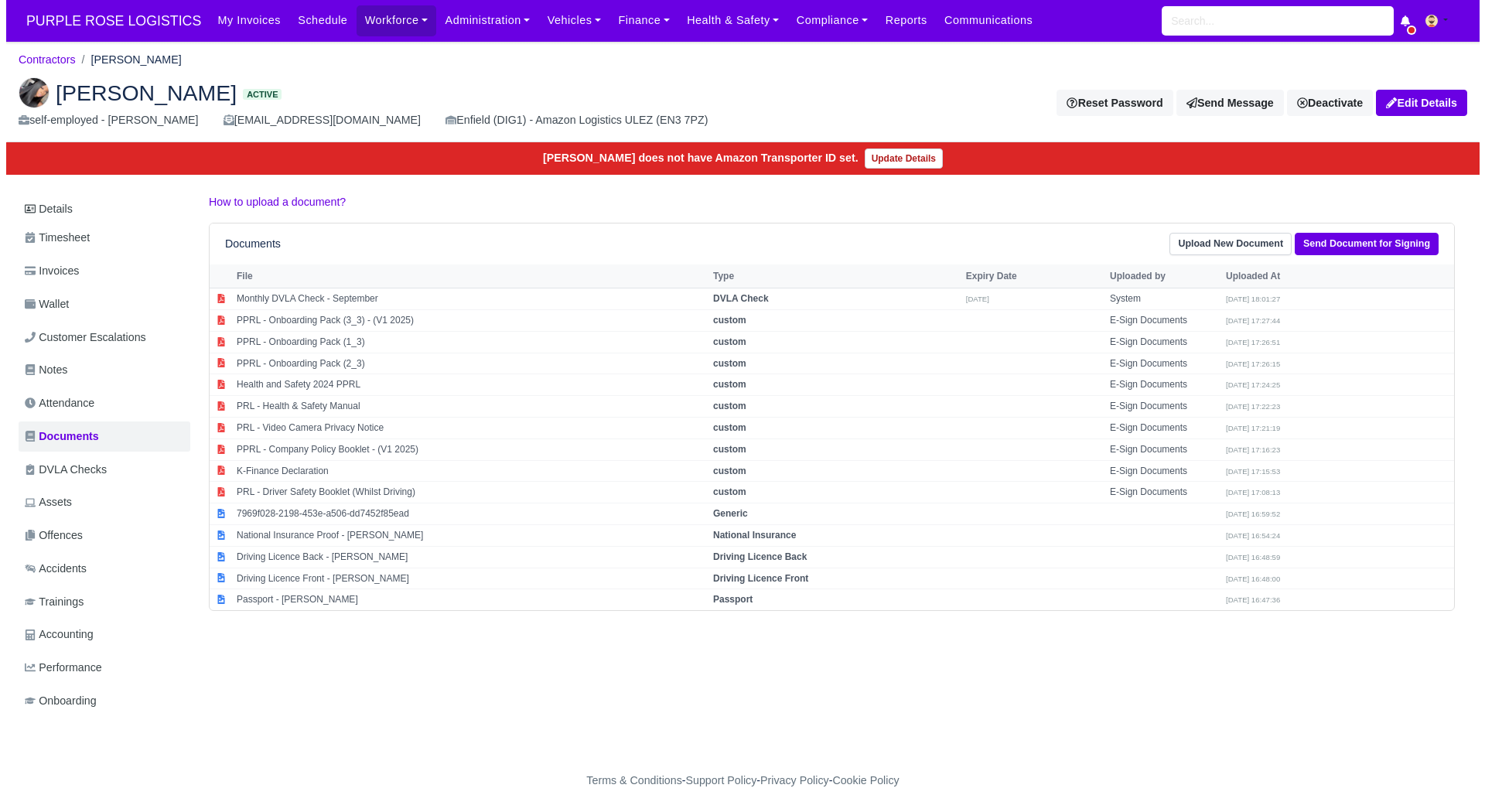
scroll to position [12, 0]
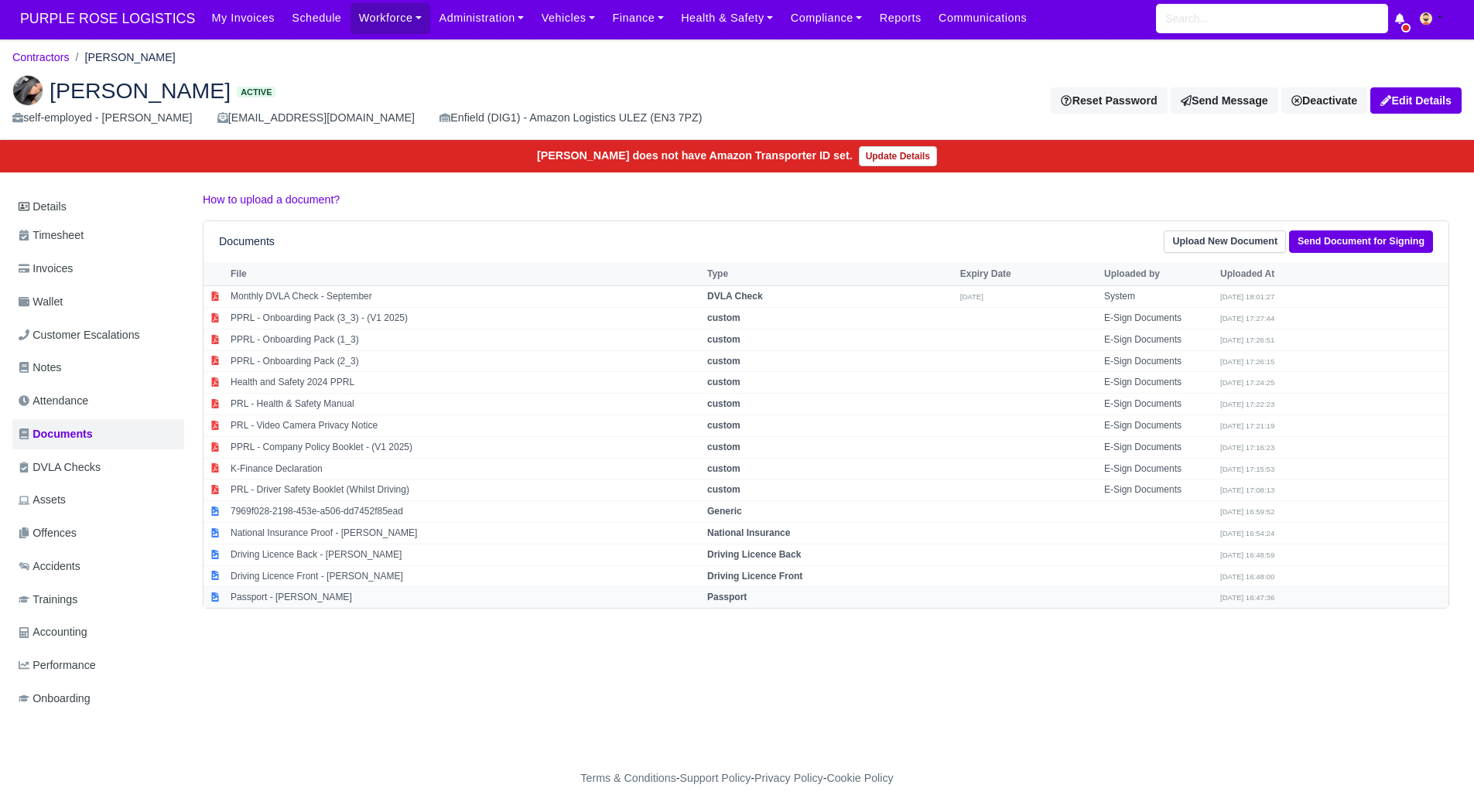
click at [297, 594] on td "Passport - [PERSON_NAME]" at bounding box center [465, 597] width 477 height 21
select select "passport"
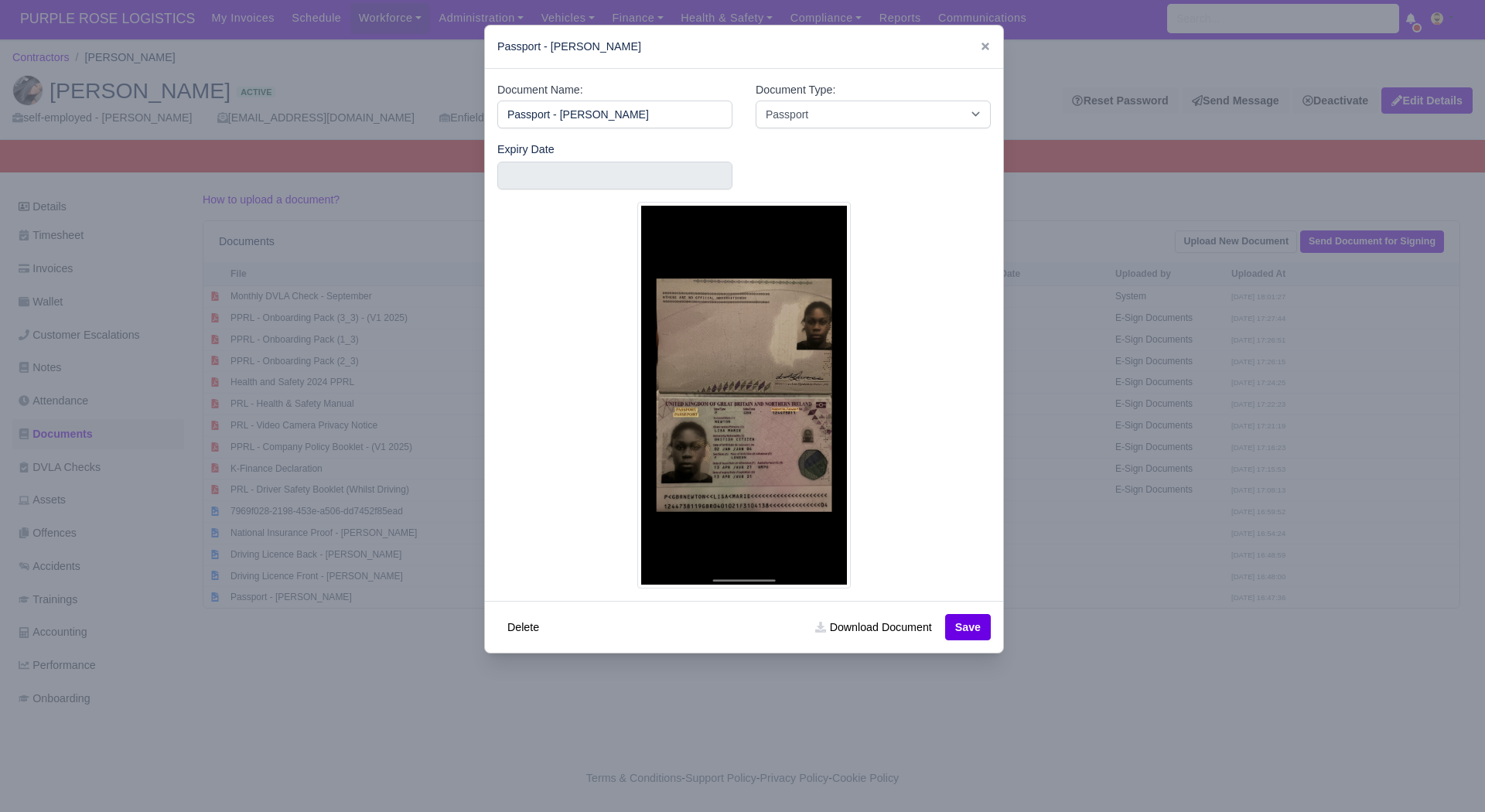
click at [411, 678] on div at bounding box center [742, 406] width 1485 height 812
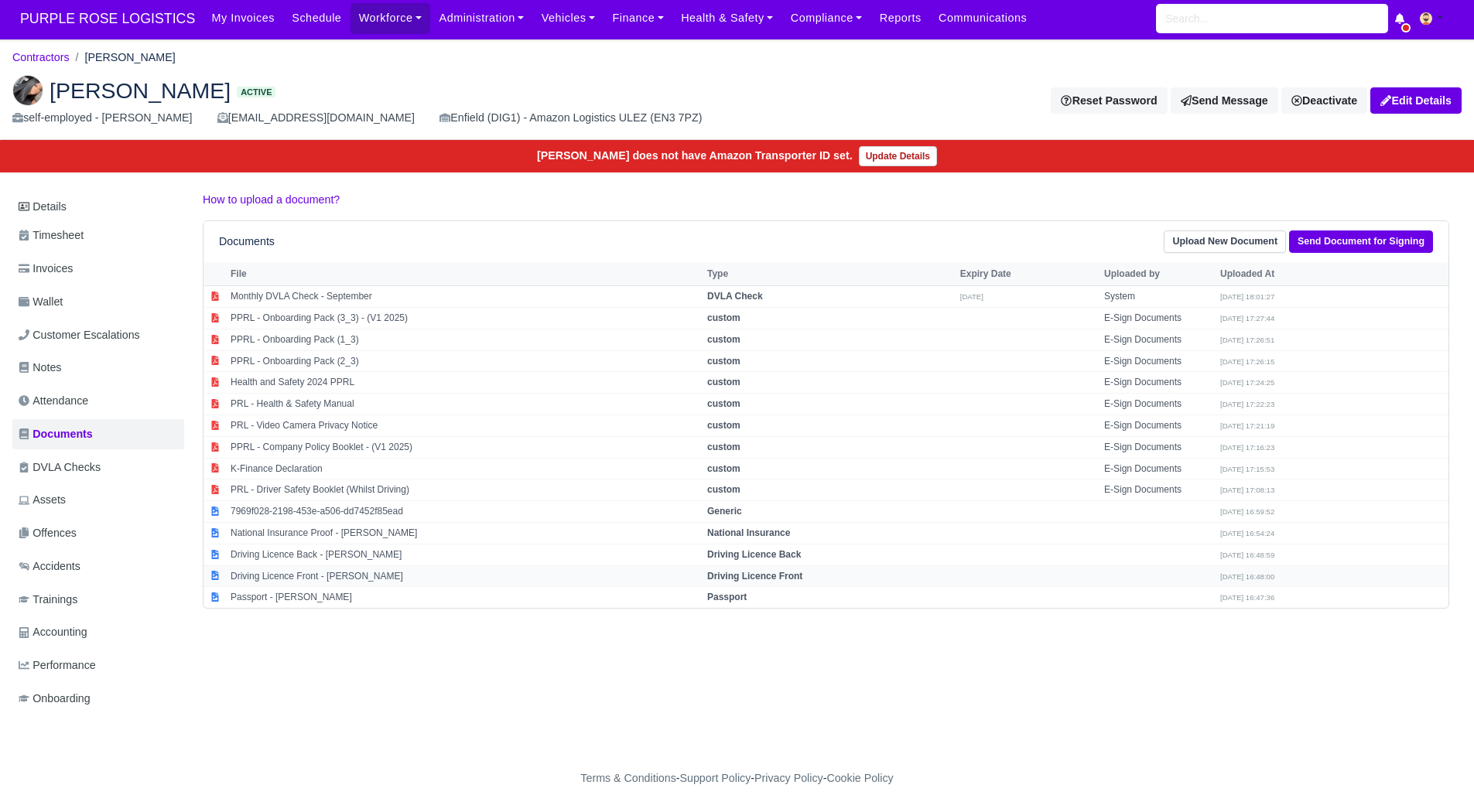
click at [370, 566] on td "Driving Licence Front - Lisa-marie Newton" at bounding box center [465, 577] width 477 height 22
select select "driving-licence-front"
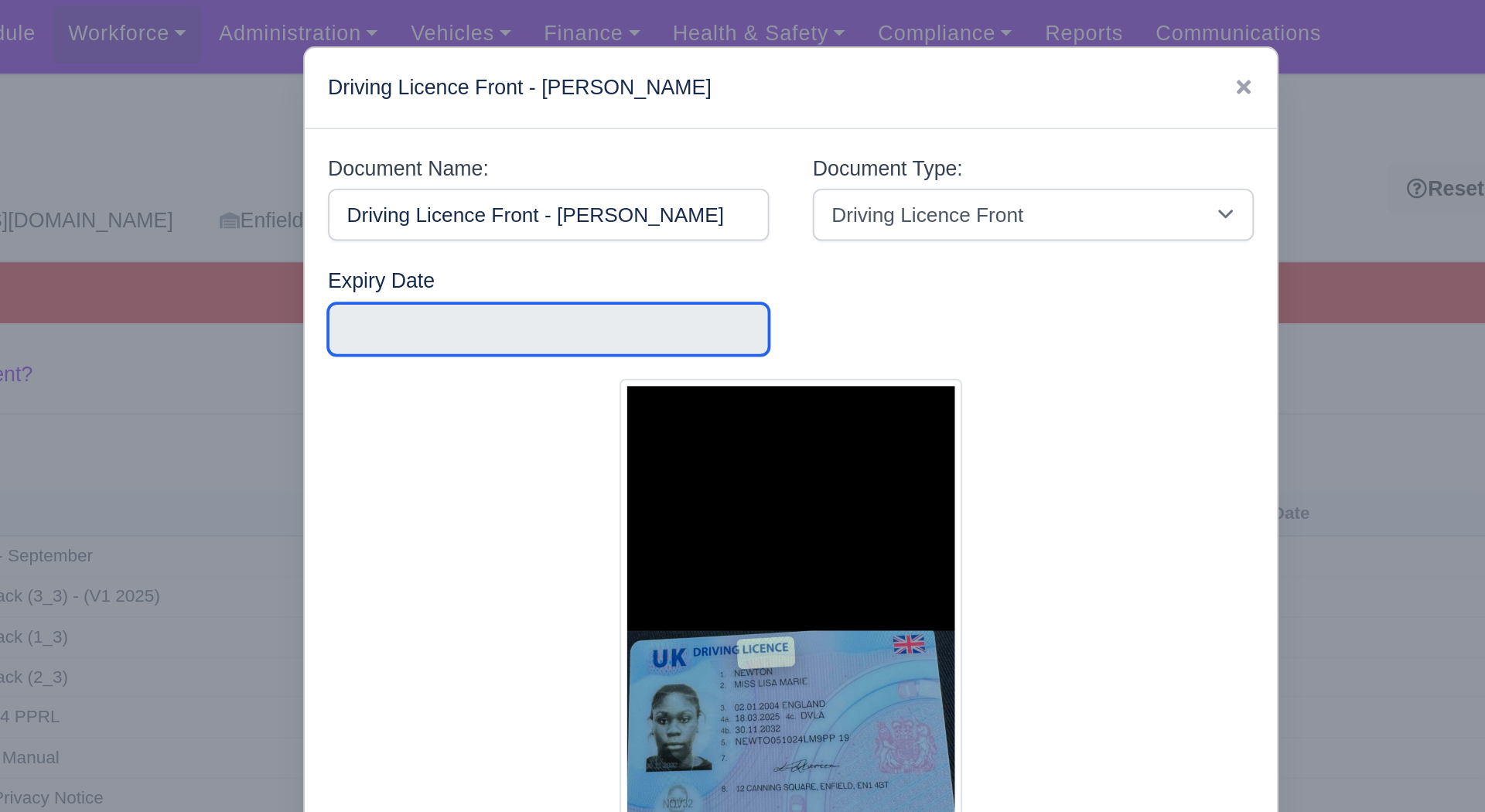
click at [545, 166] on input "text" at bounding box center [615, 175] width 235 height 28
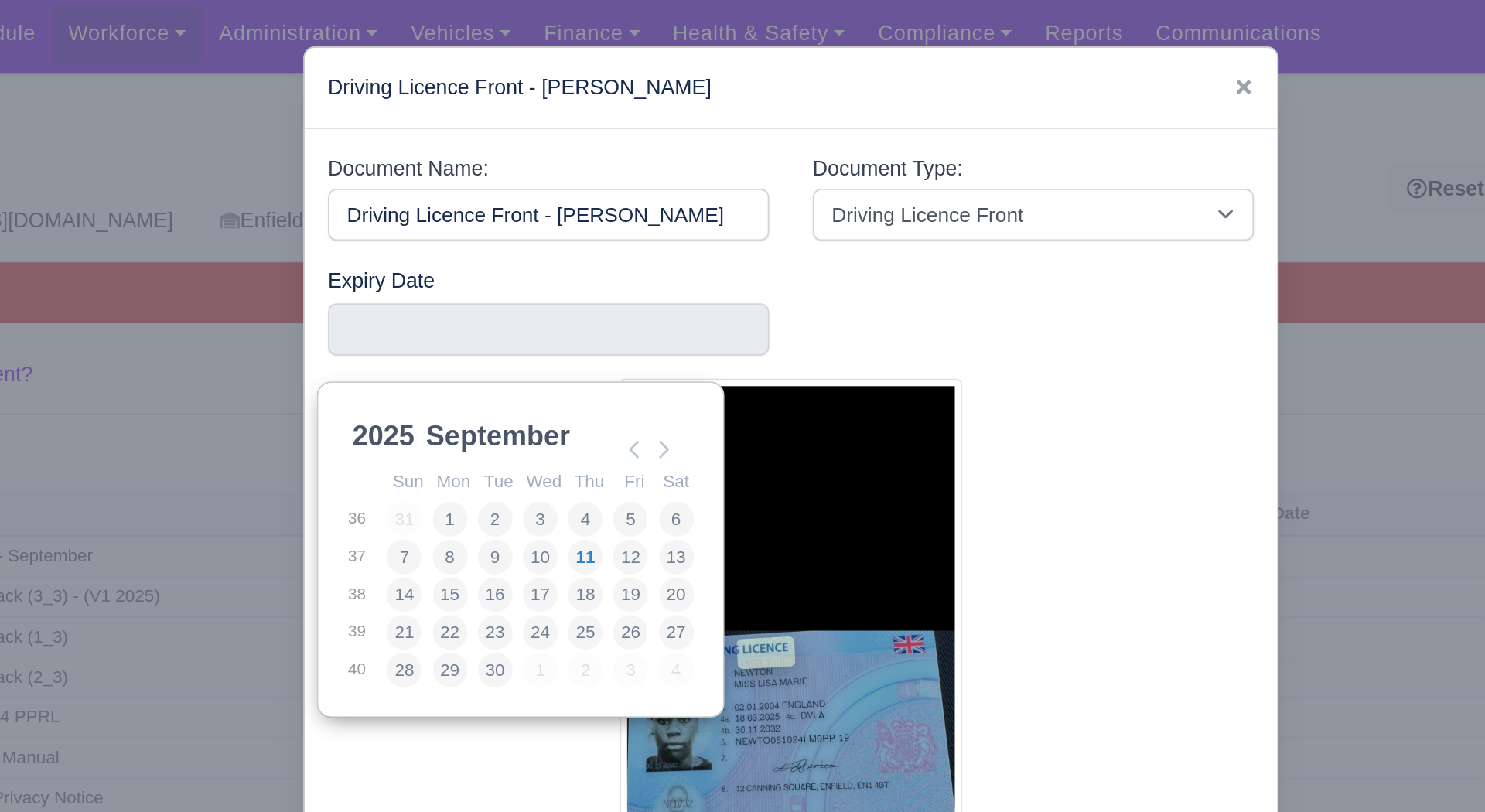
click at [529, 225] on select "2025 2026 2027 2028 2029 2030 2031 2032 2033 2034 2035 2036 2037 2038 2039 2040…" at bounding box center [542, 241] width 70 height 33
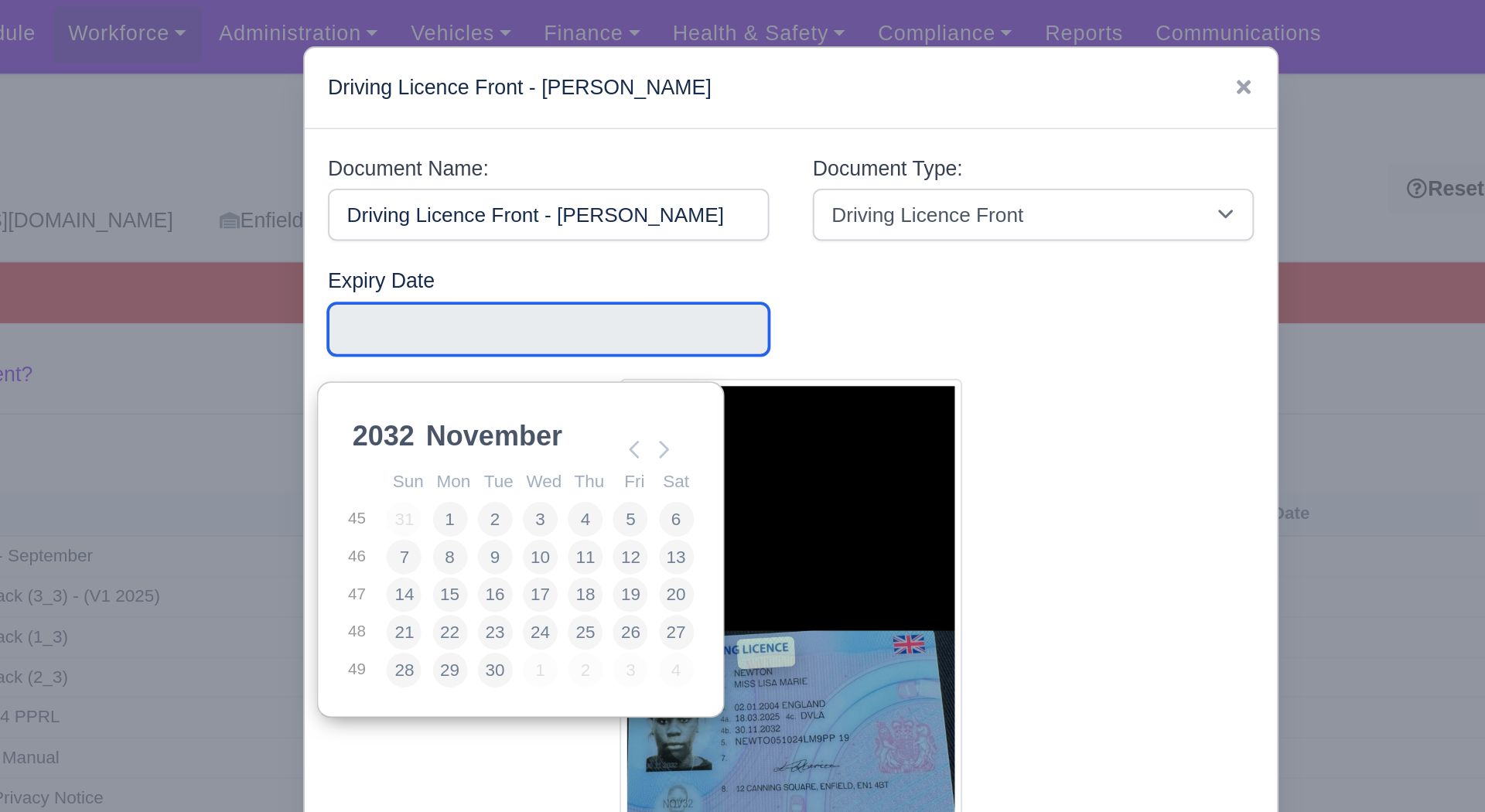
click at [594, 347] on td "30" at bounding box center [588, 357] width 24 height 20
type input "2032-11-30"
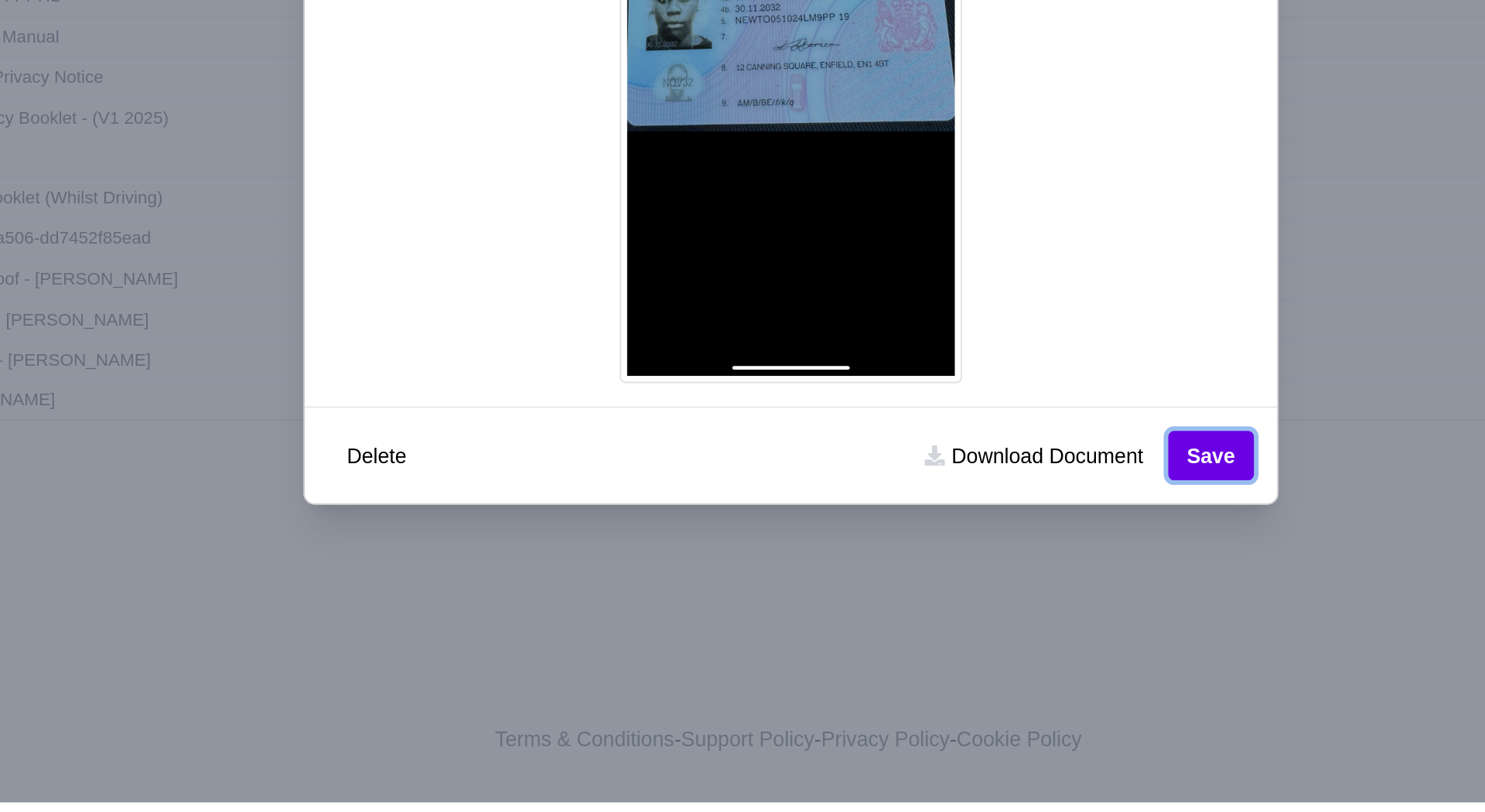
click at [968, 621] on button "Save" at bounding box center [968, 627] width 45 height 26
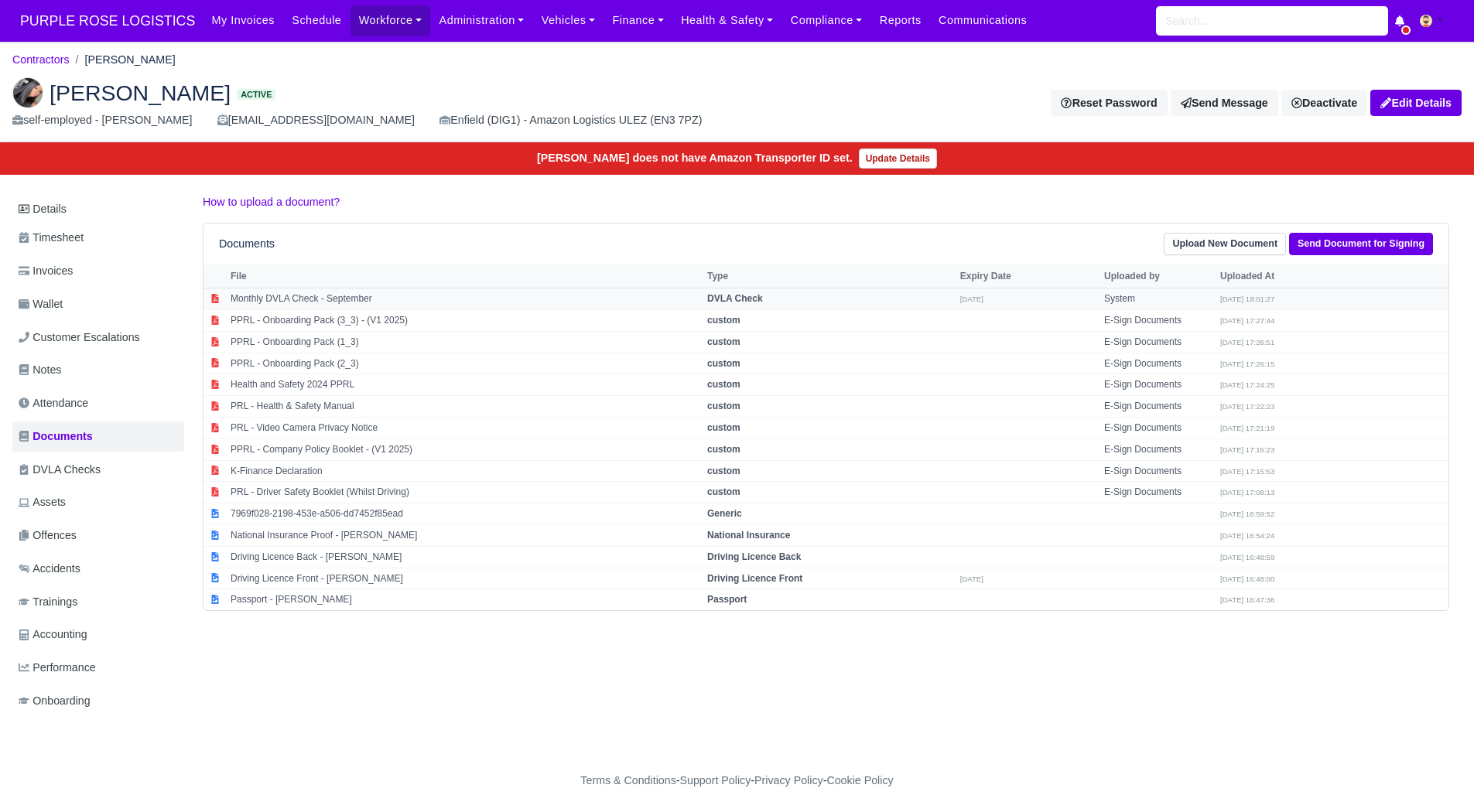
click at [350, 294] on td "Monthly DVLA Check - September" at bounding box center [465, 299] width 477 height 22
select select "dvla-check"
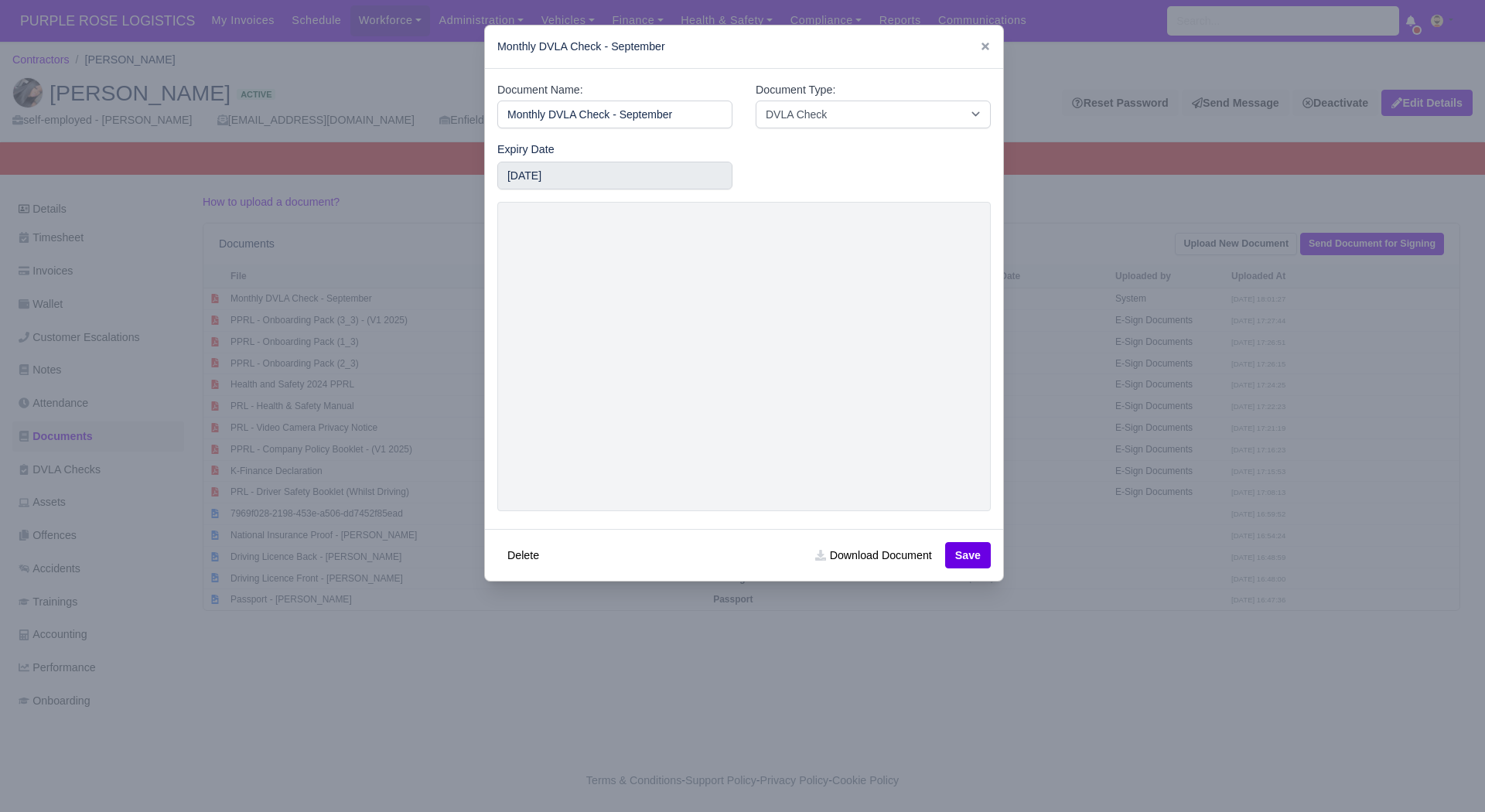
click at [367, 562] on div at bounding box center [742, 406] width 1485 height 812
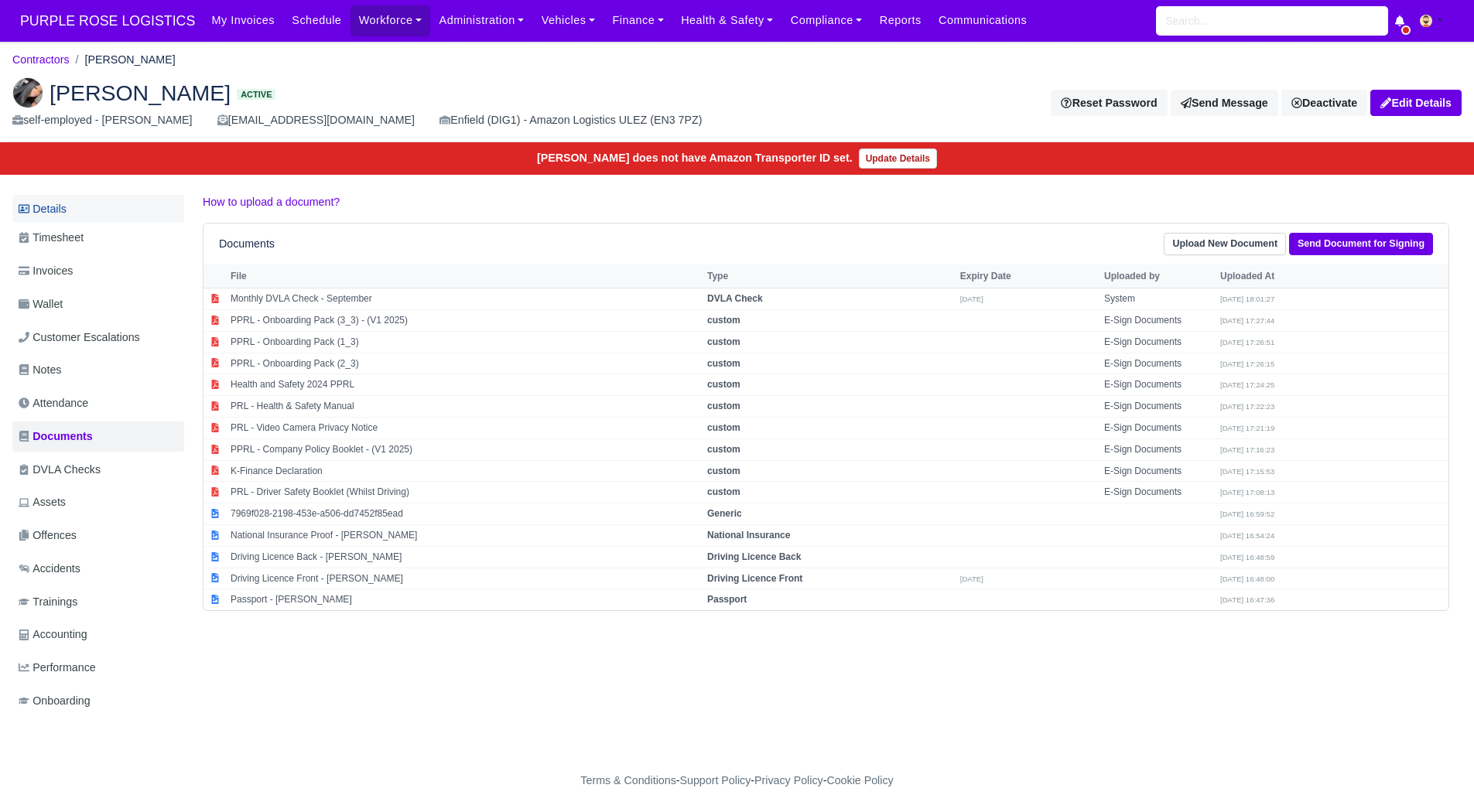
click at [103, 216] on link "Details" at bounding box center [98, 209] width 172 height 28
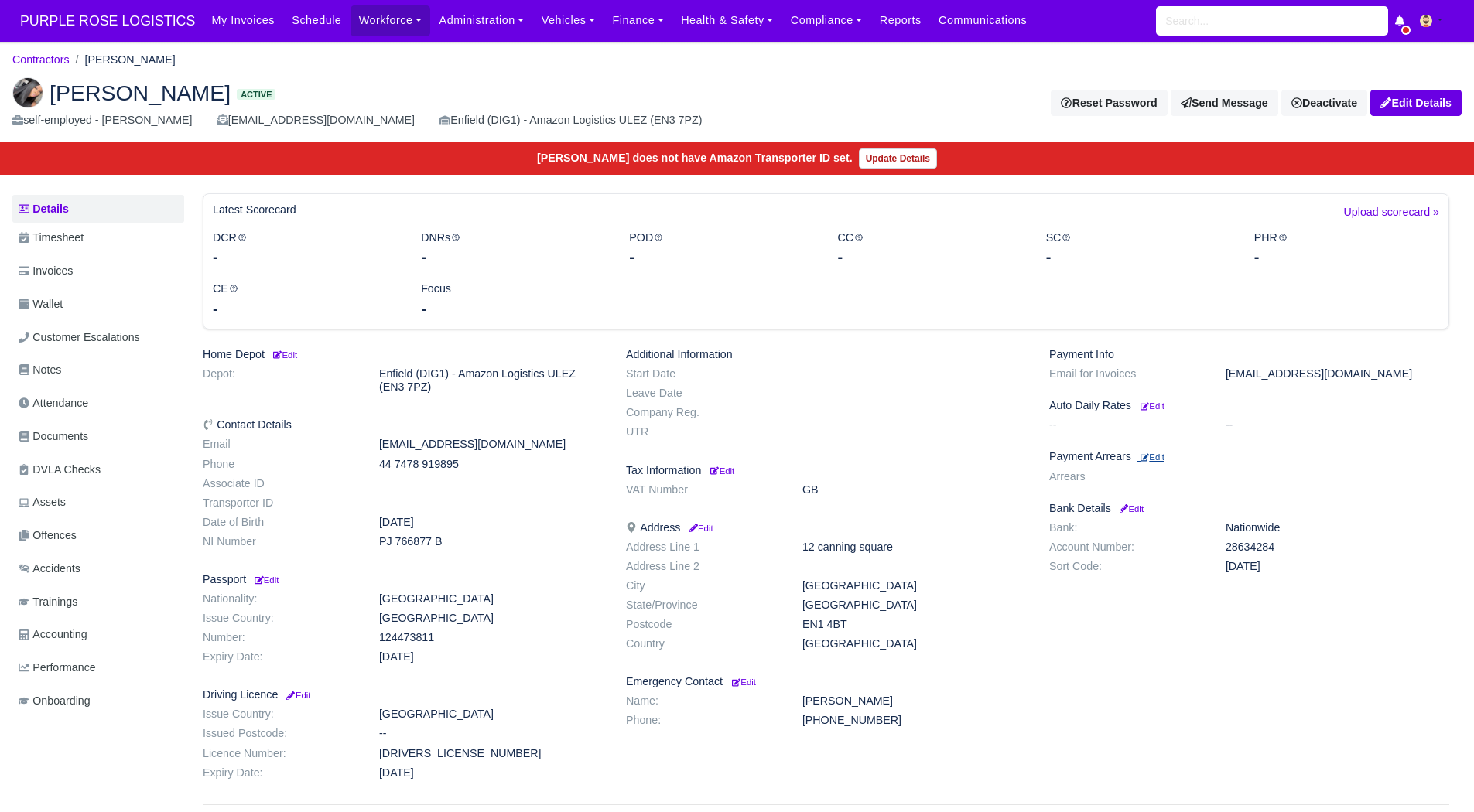
click at [1151, 457] on small "Edit" at bounding box center [1153, 457] width 24 height 9
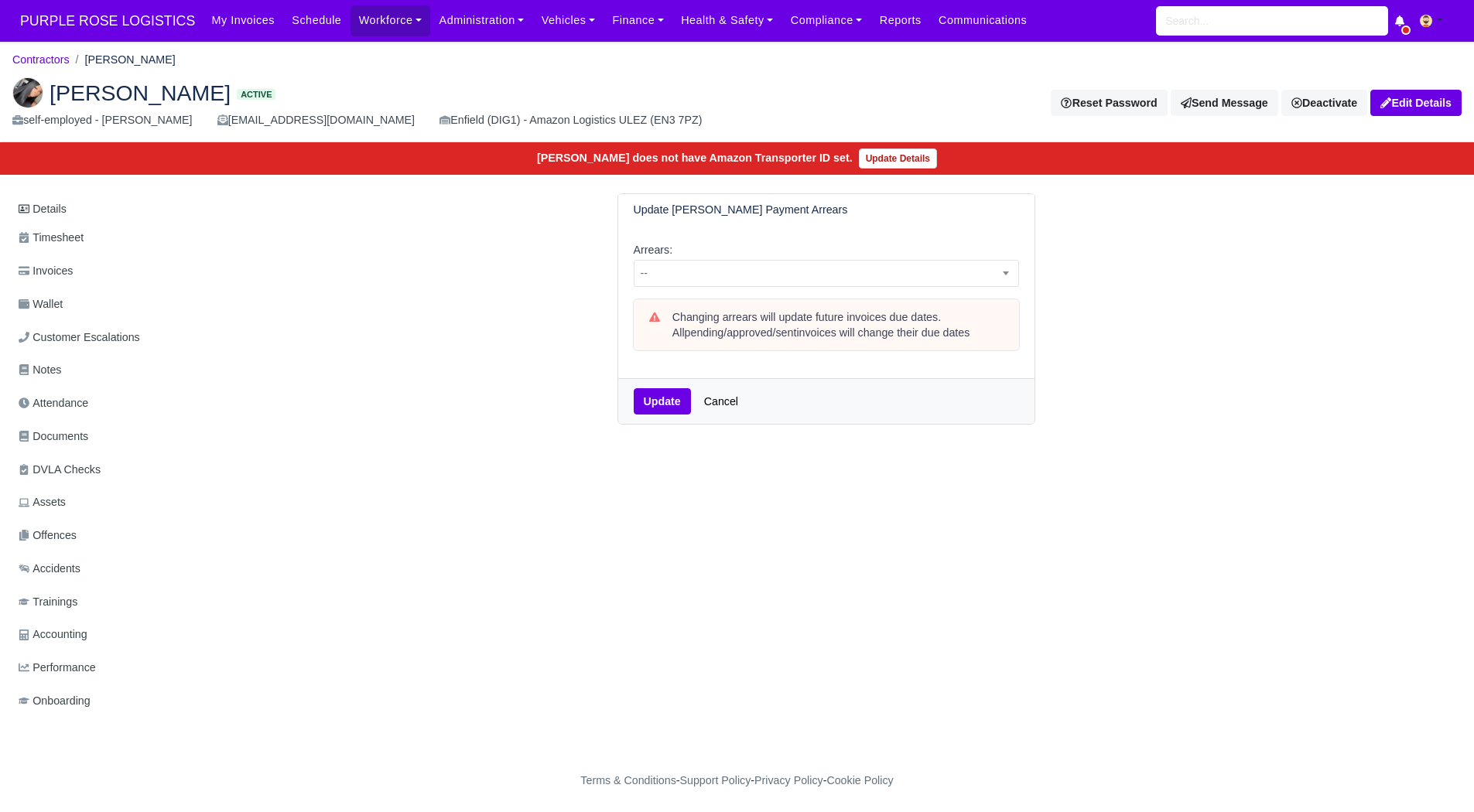
click at [794, 292] on div "Arrears: -- 1 week 2 weeks 3 weeks 4 weeks 5 weeks 6 weeks 7 weeks 8 weeks 9 we…" at bounding box center [827, 303] width 417 height 153
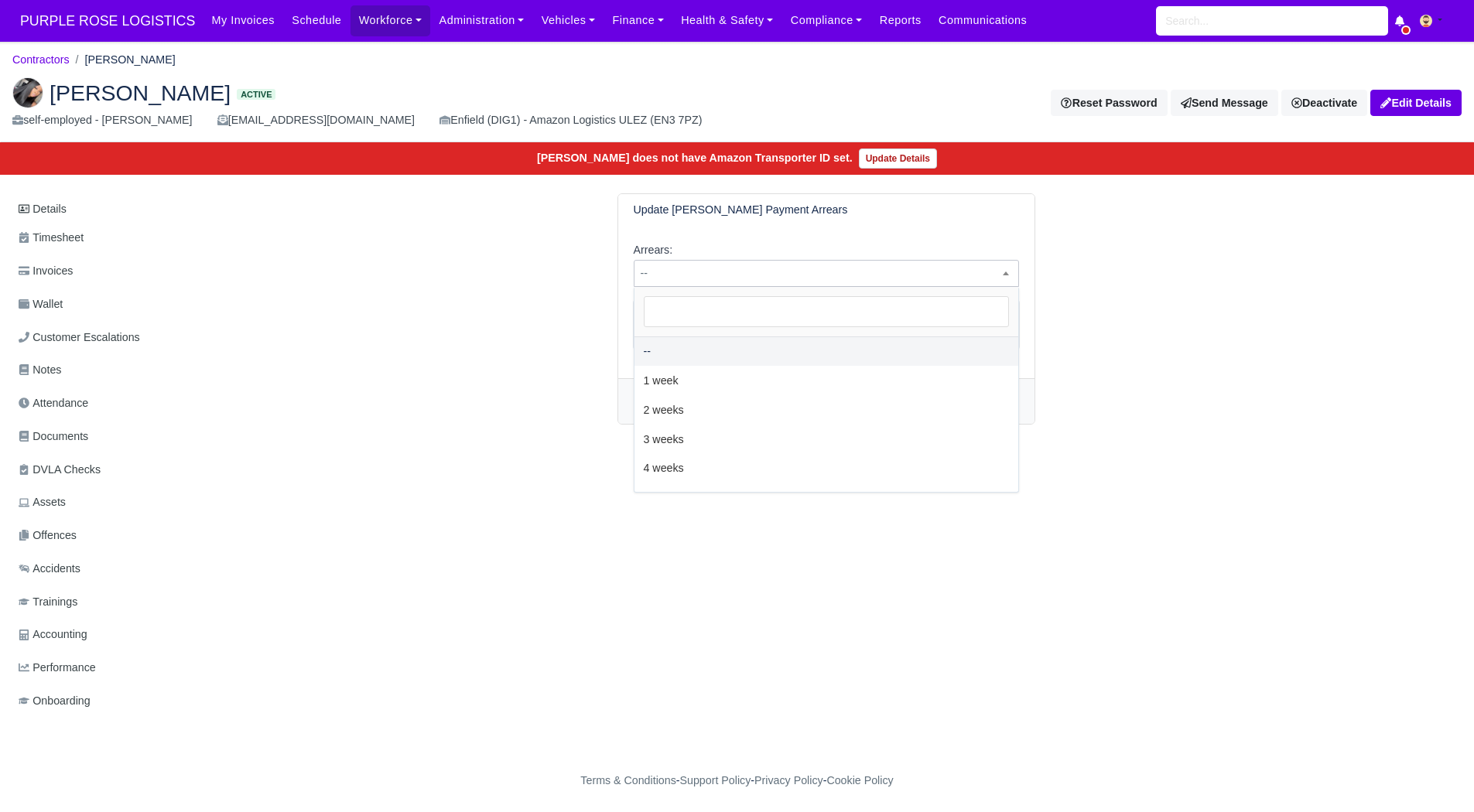
click at [776, 273] on span "--" at bounding box center [827, 273] width 384 height 19
select select "2W"
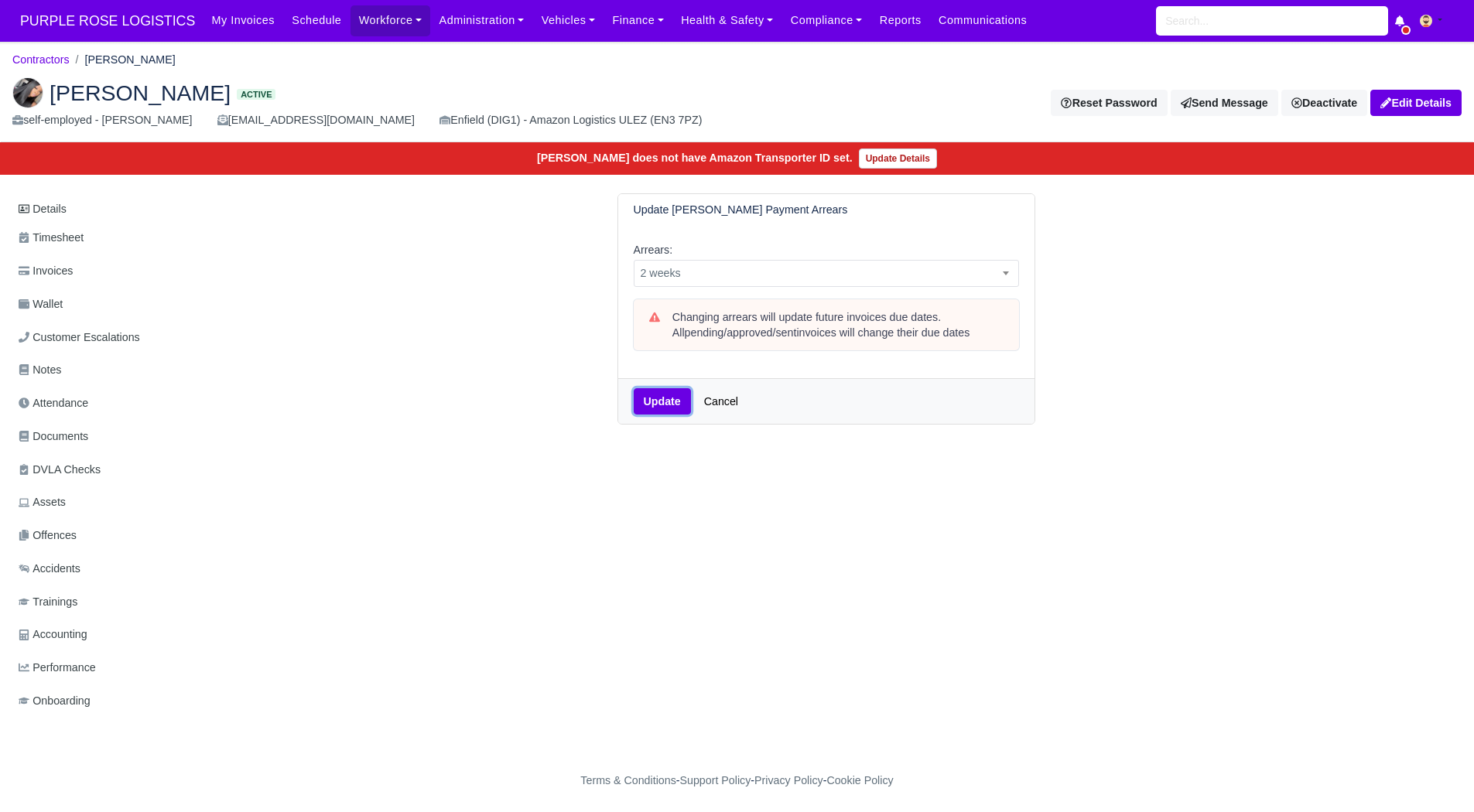
click at [667, 403] on button "Update" at bounding box center [662, 401] width 57 height 26
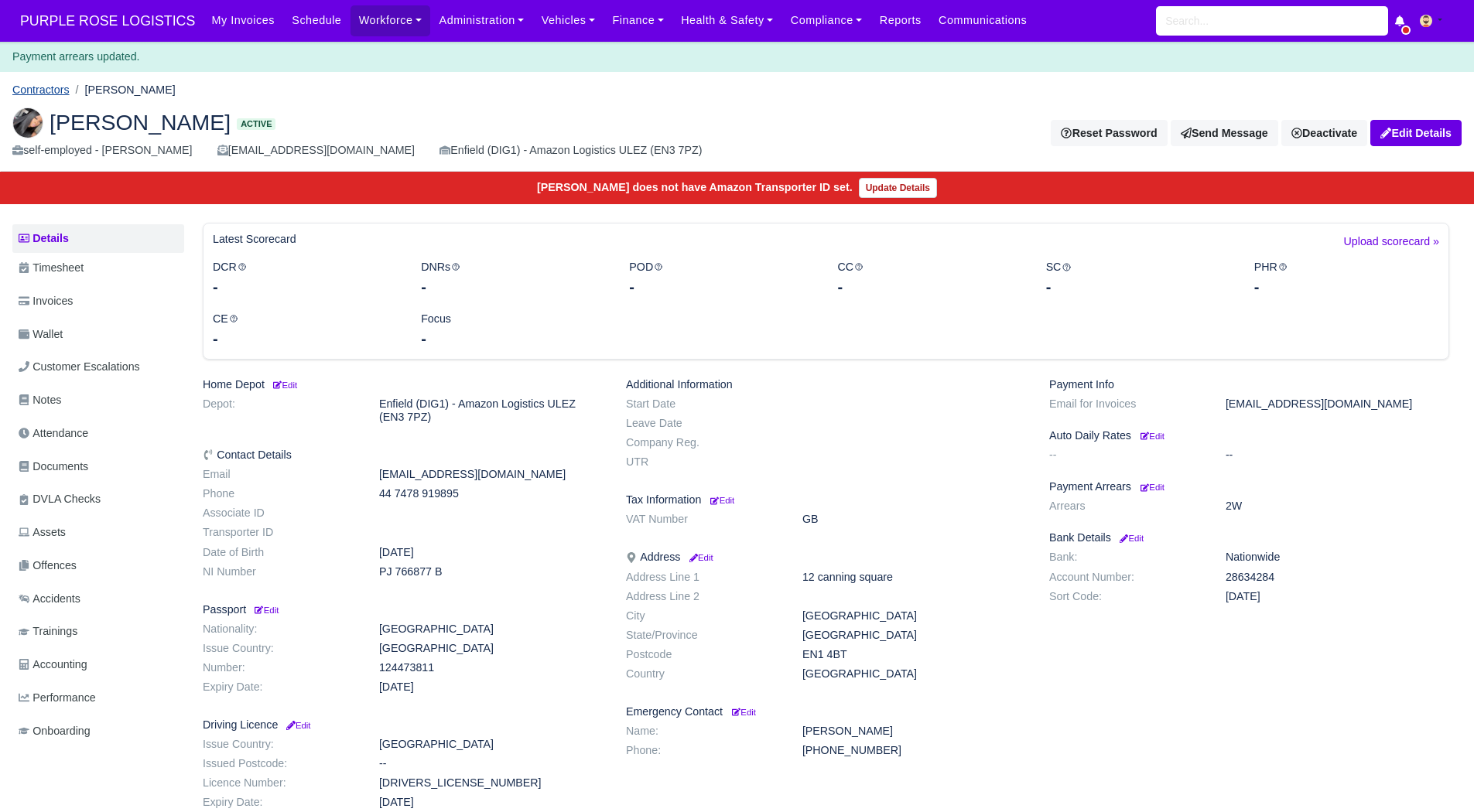
click at [29, 85] on link "Contractors" at bounding box center [41, 90] width 57 height 13
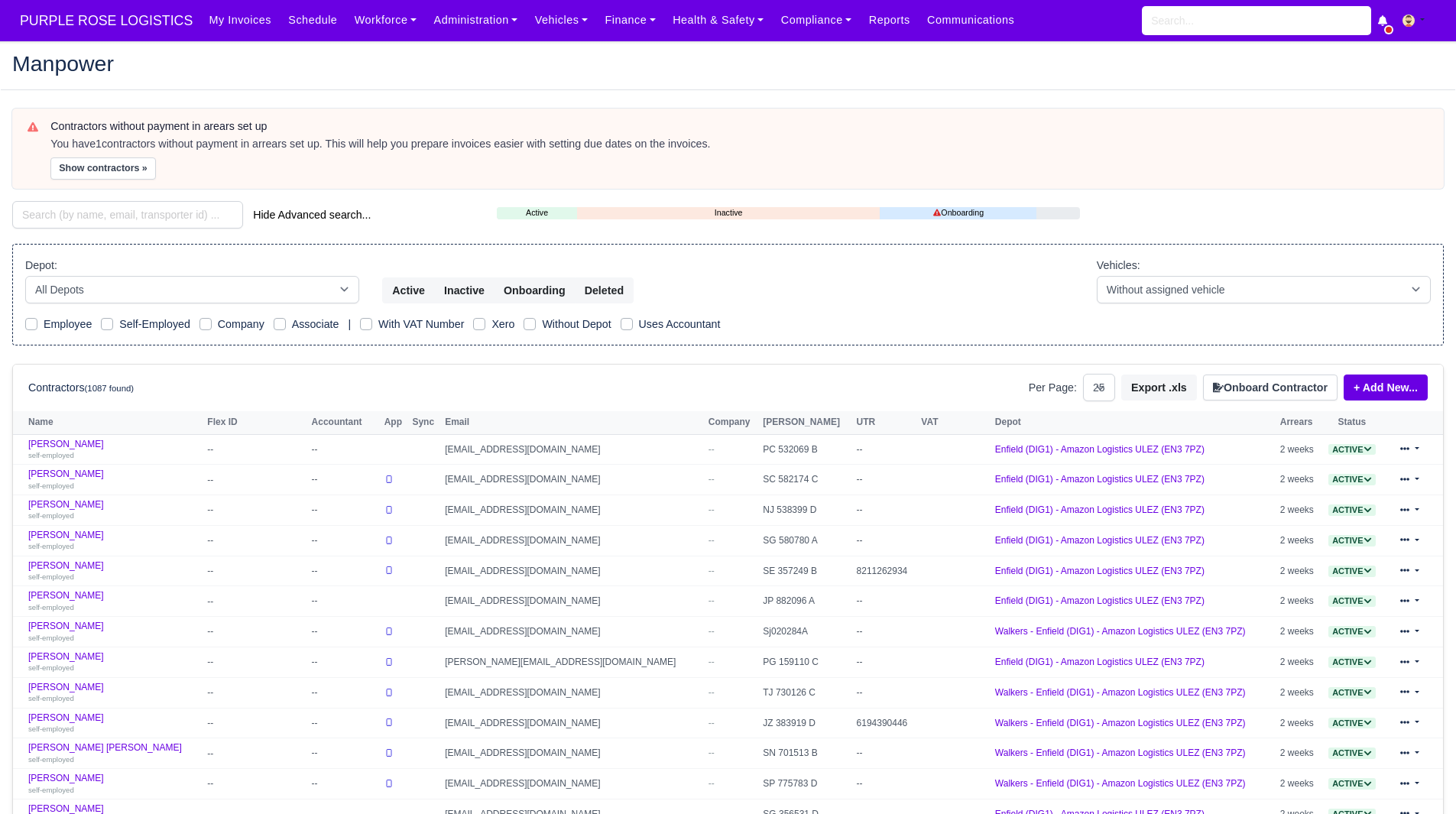
select select "25"
click at [70, 167] on button "Show contractors »" at bounding box center [103, 168] width 105 height 22
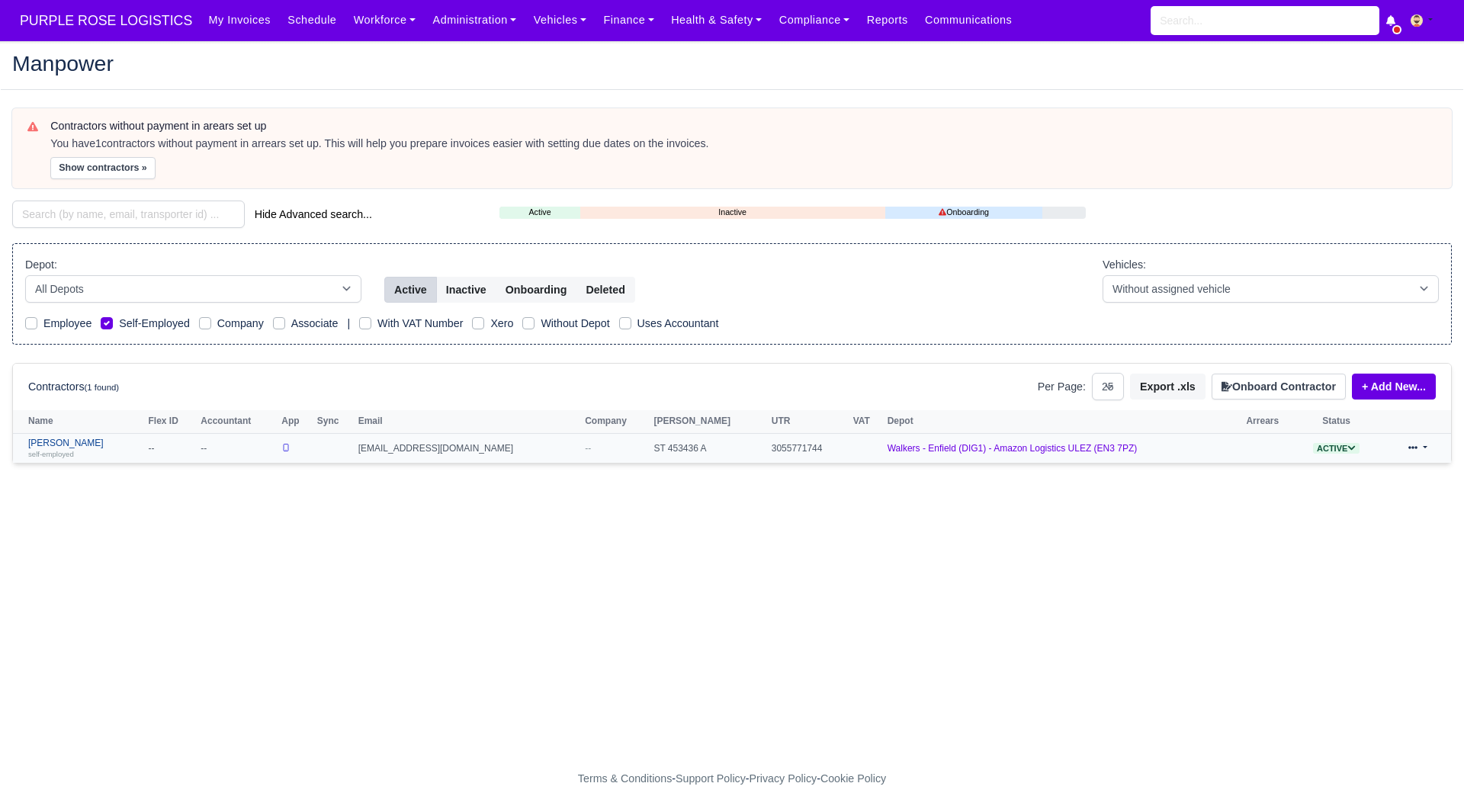
click at [56, 445] on link "Shivani Semwal self-employed" at bounding box center [84, 449] width 112 height 22
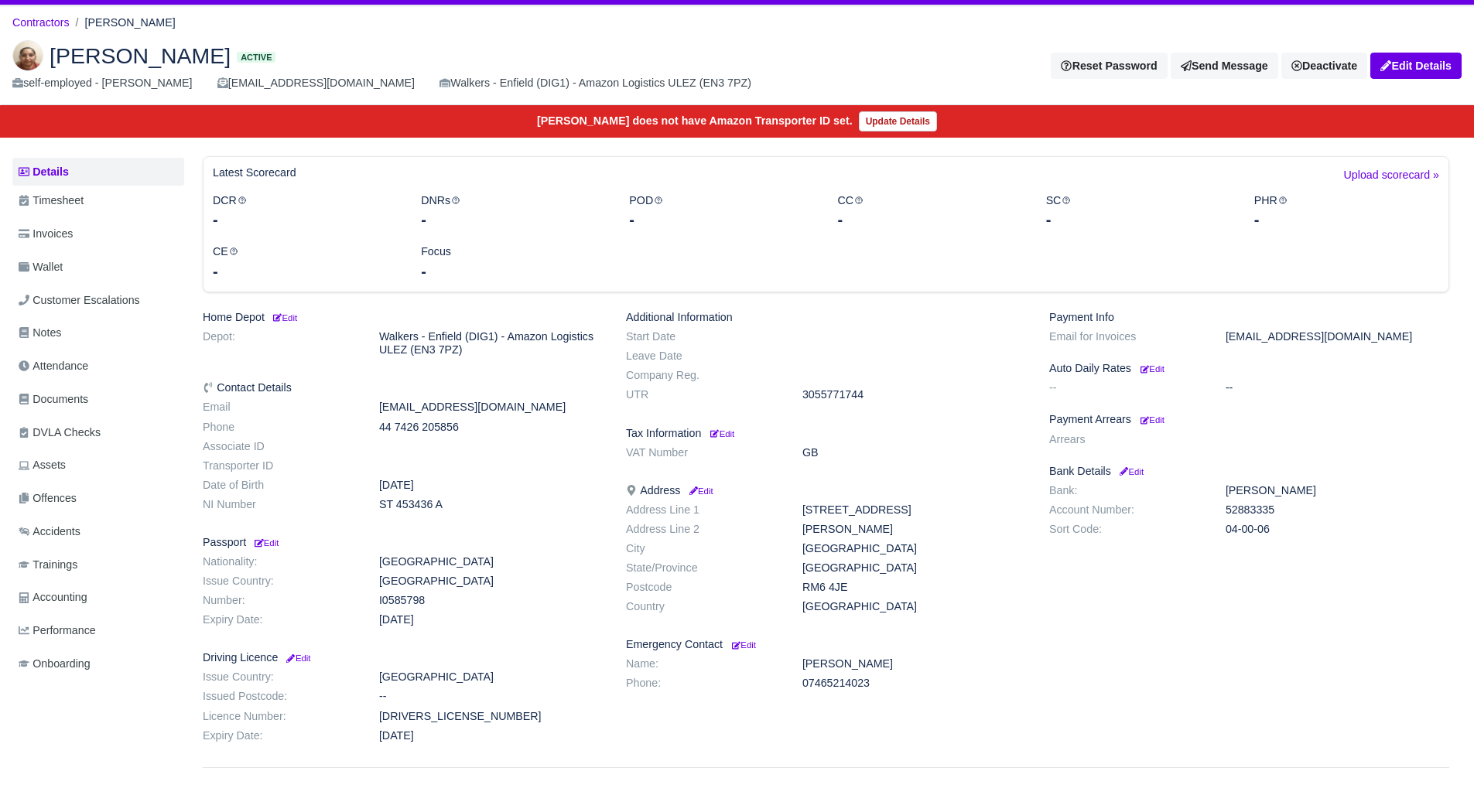
scroll to position [38, 0]
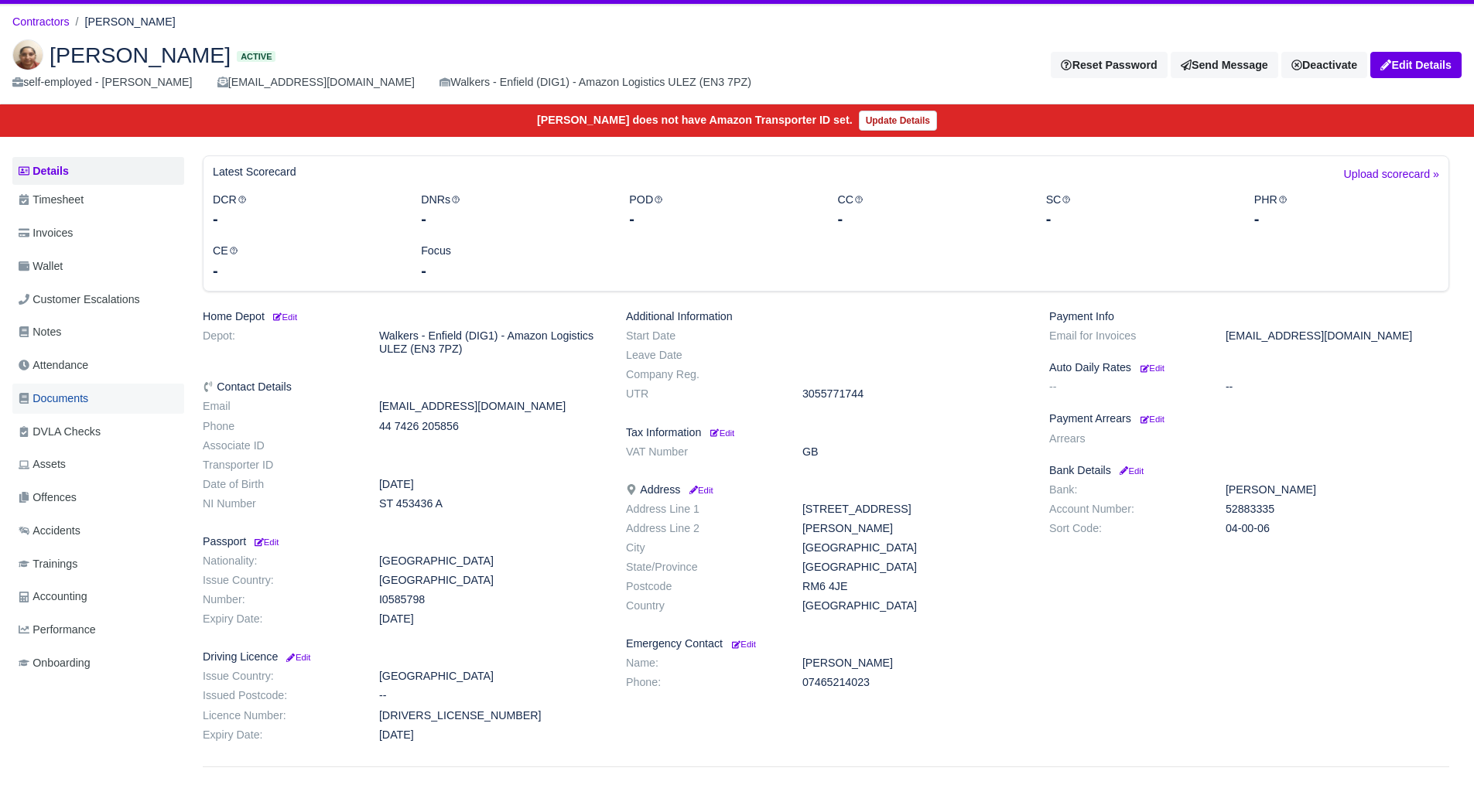
click at [106, 395] on link "Documents" at bounding box center [98, 399] width 172 height 30
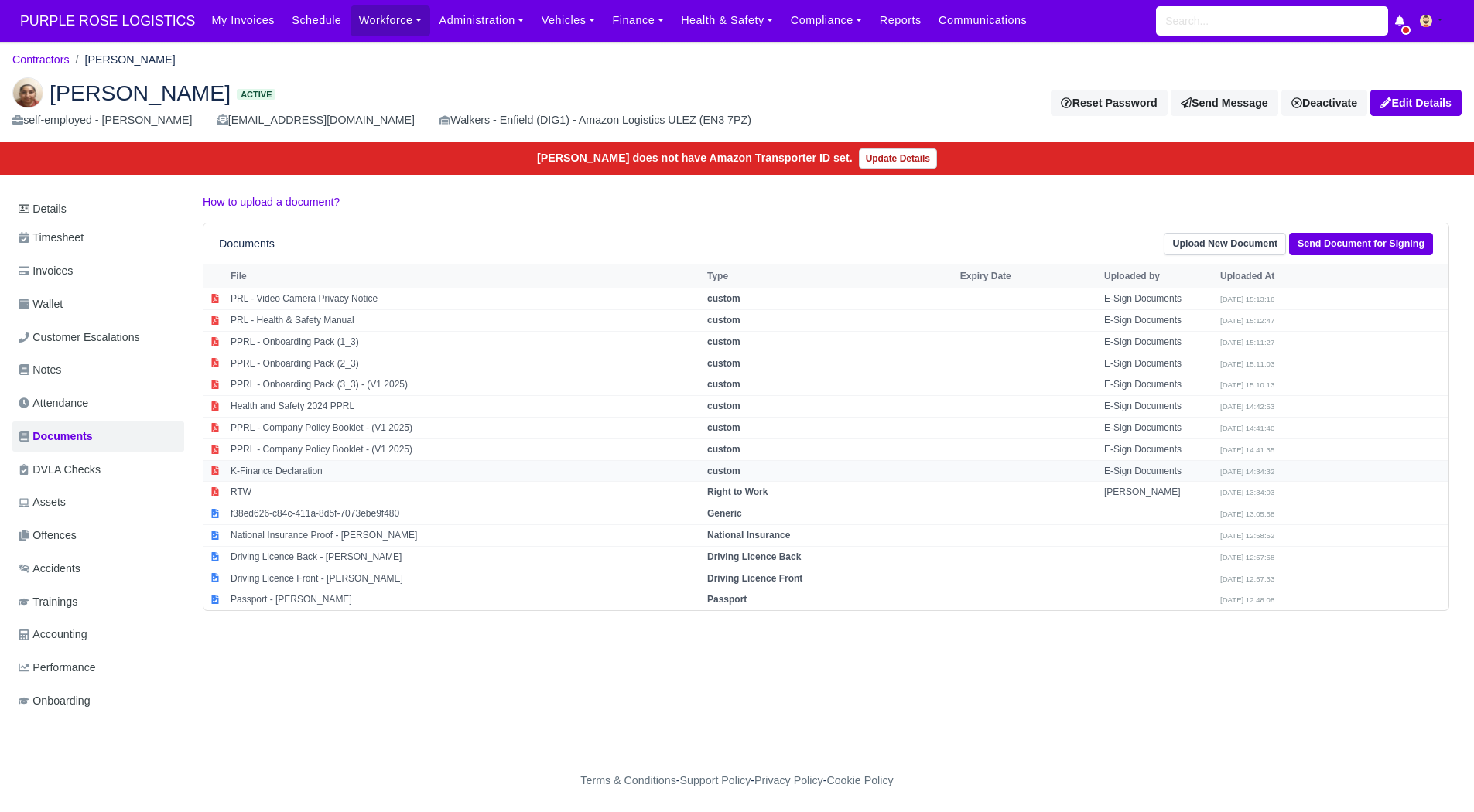
scroll to position [12, 0]
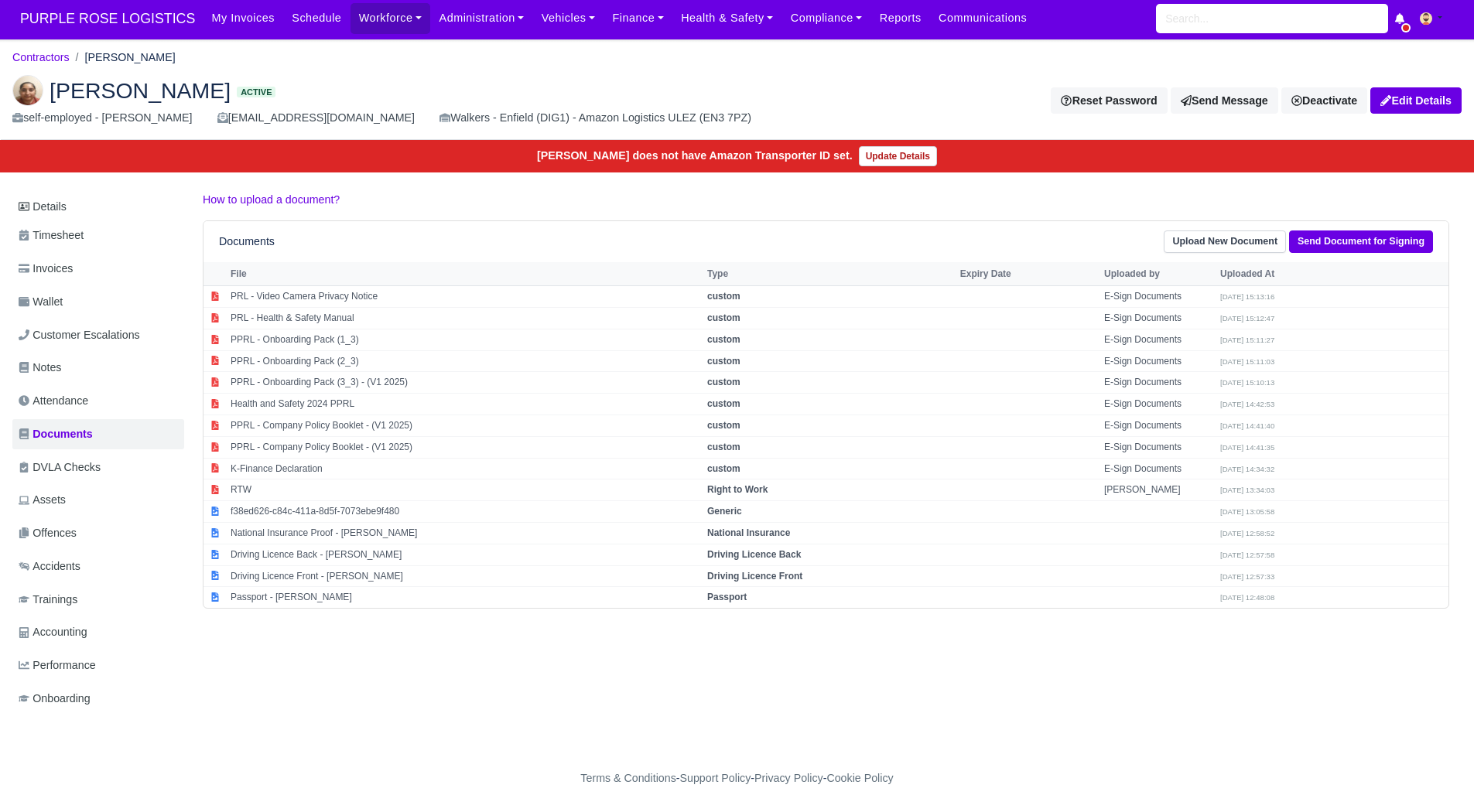
click at [628, 600] on div "Details Timesheet Invoices Wallet Customer Escalations Notes Attendance Documen…" at bounding box center [737, 468] width 1450 height 554
click at [629, 593] on td "Passport - [PERSON_NAME]" at bounding box center [465, 597] width 477 height 21
select select "passport"
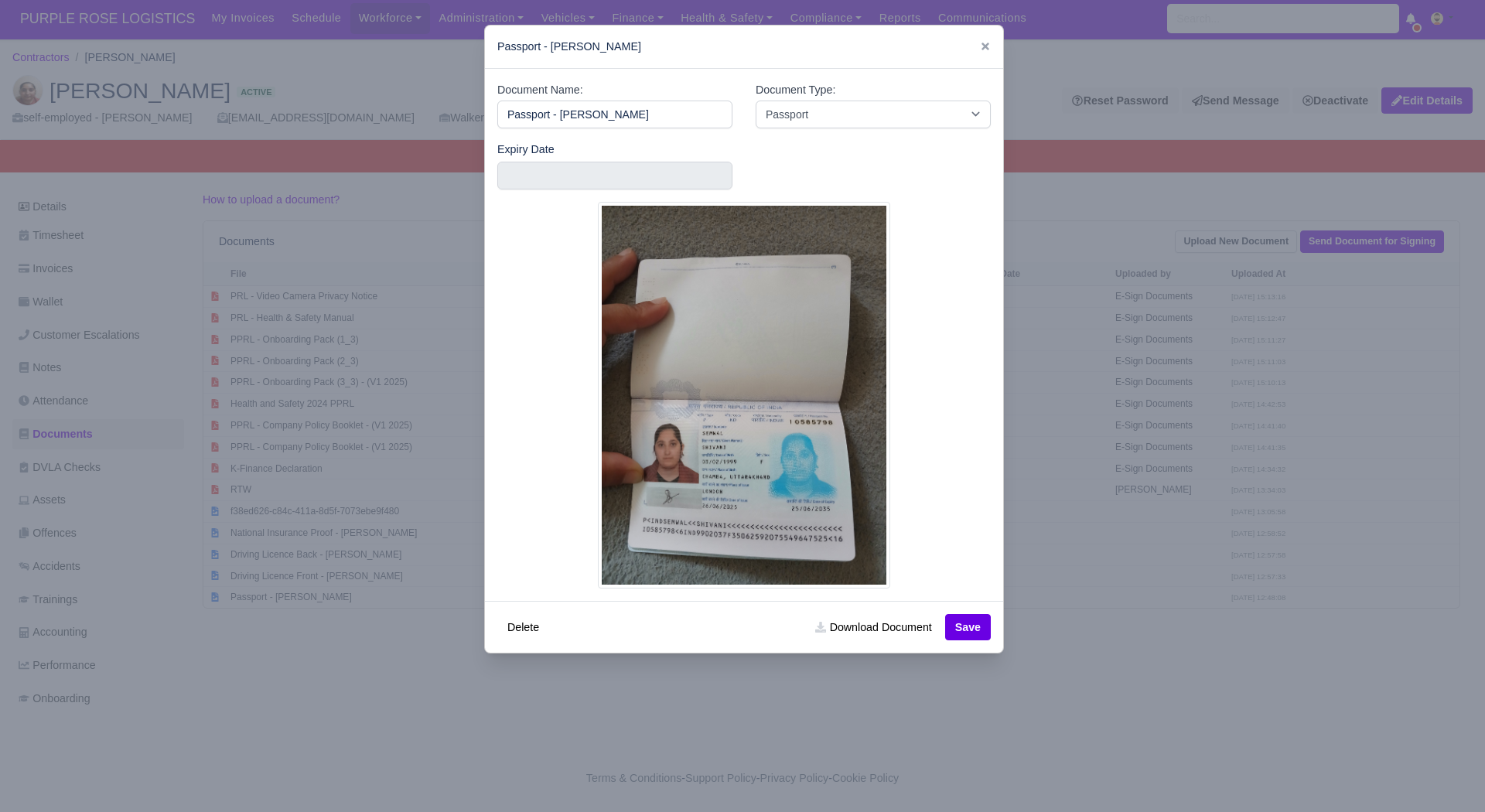
click at [364, 675] on div at bounding box center [742, 406] width 1485 height 812
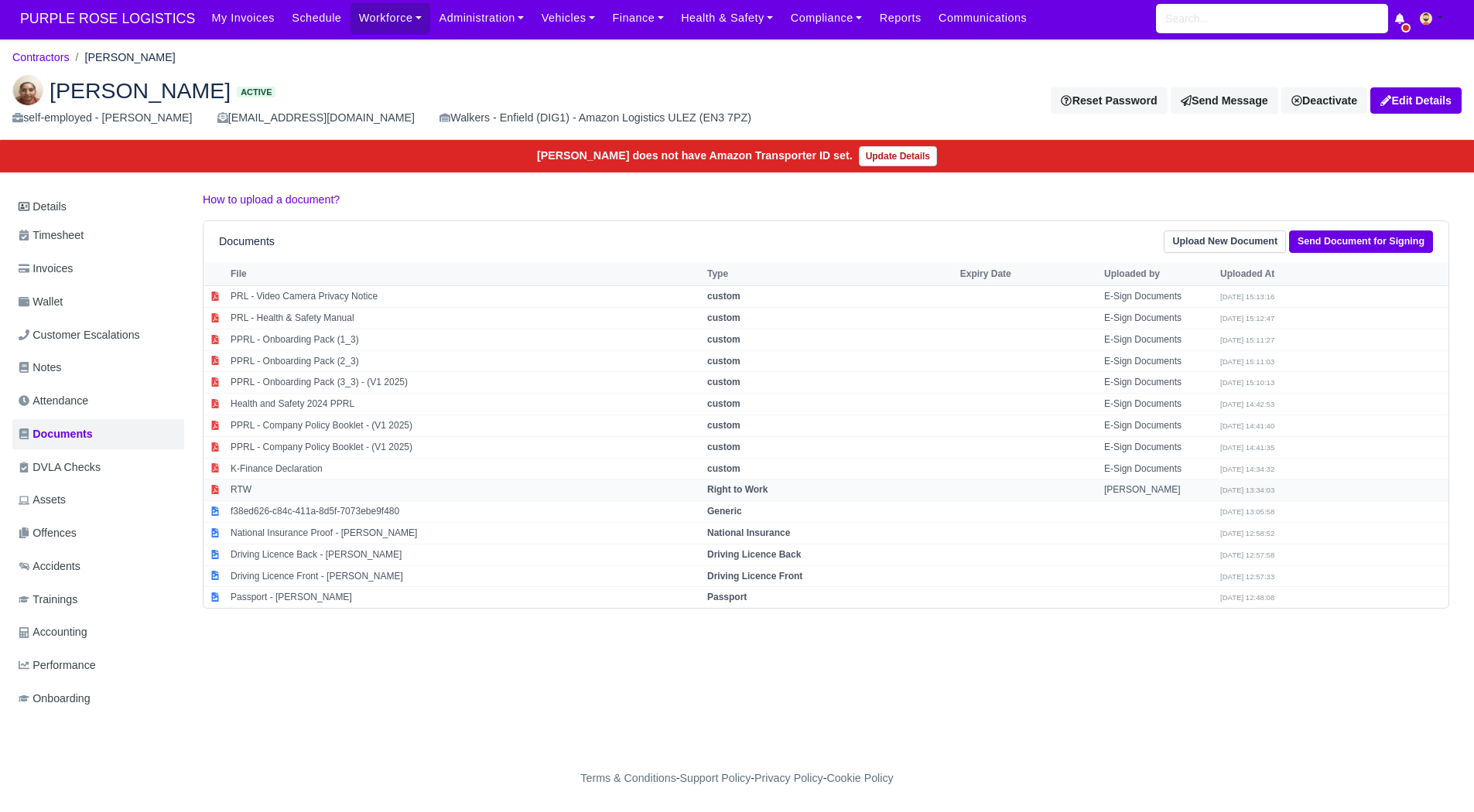
click at [272, 484] on td "RTW" at bounding box center [465, 490] width 477 height 22
select select "right-to-work"
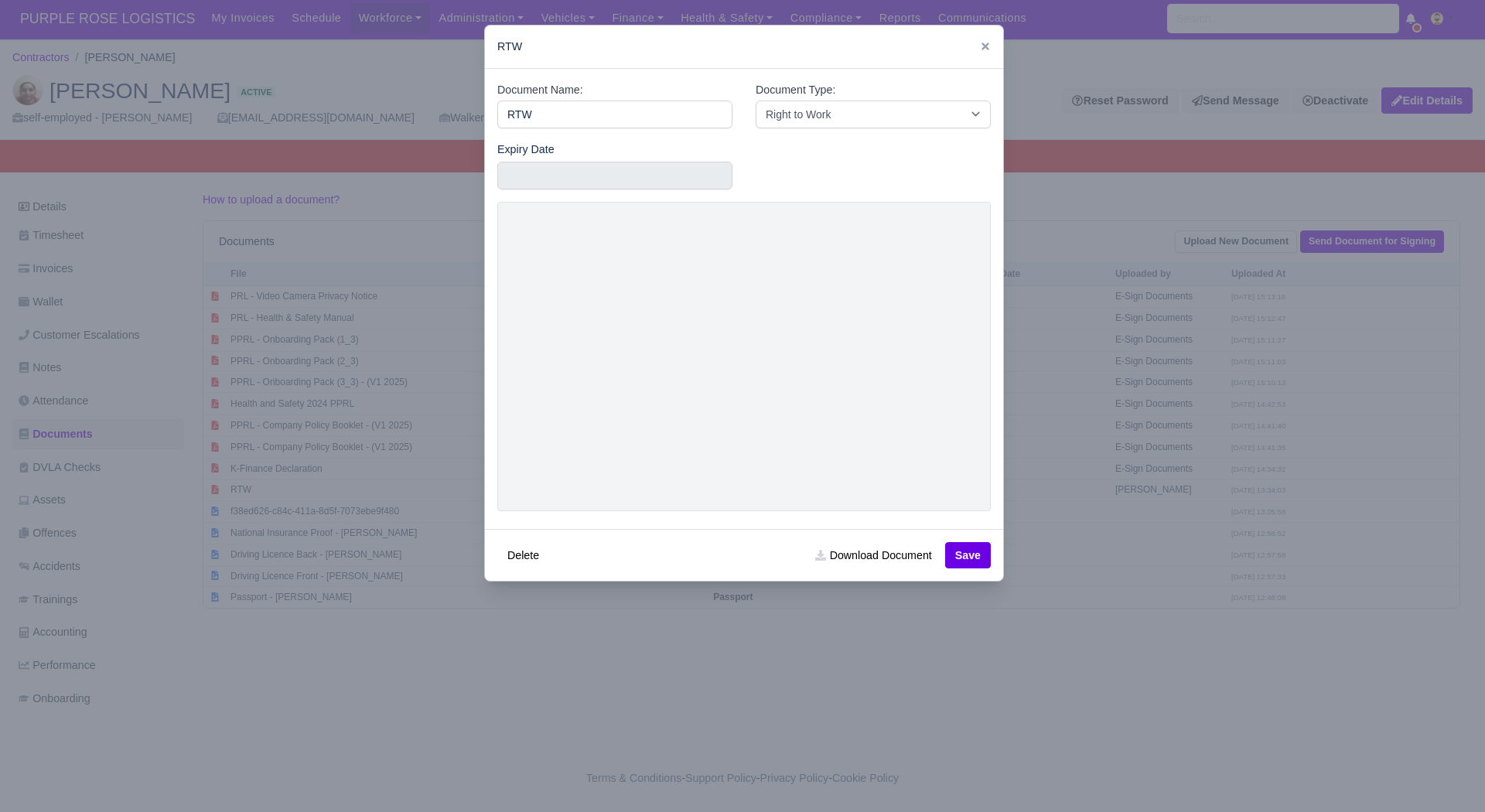
click at [399, 625] on div at bounding box center [742, 406] width 1485 height 812
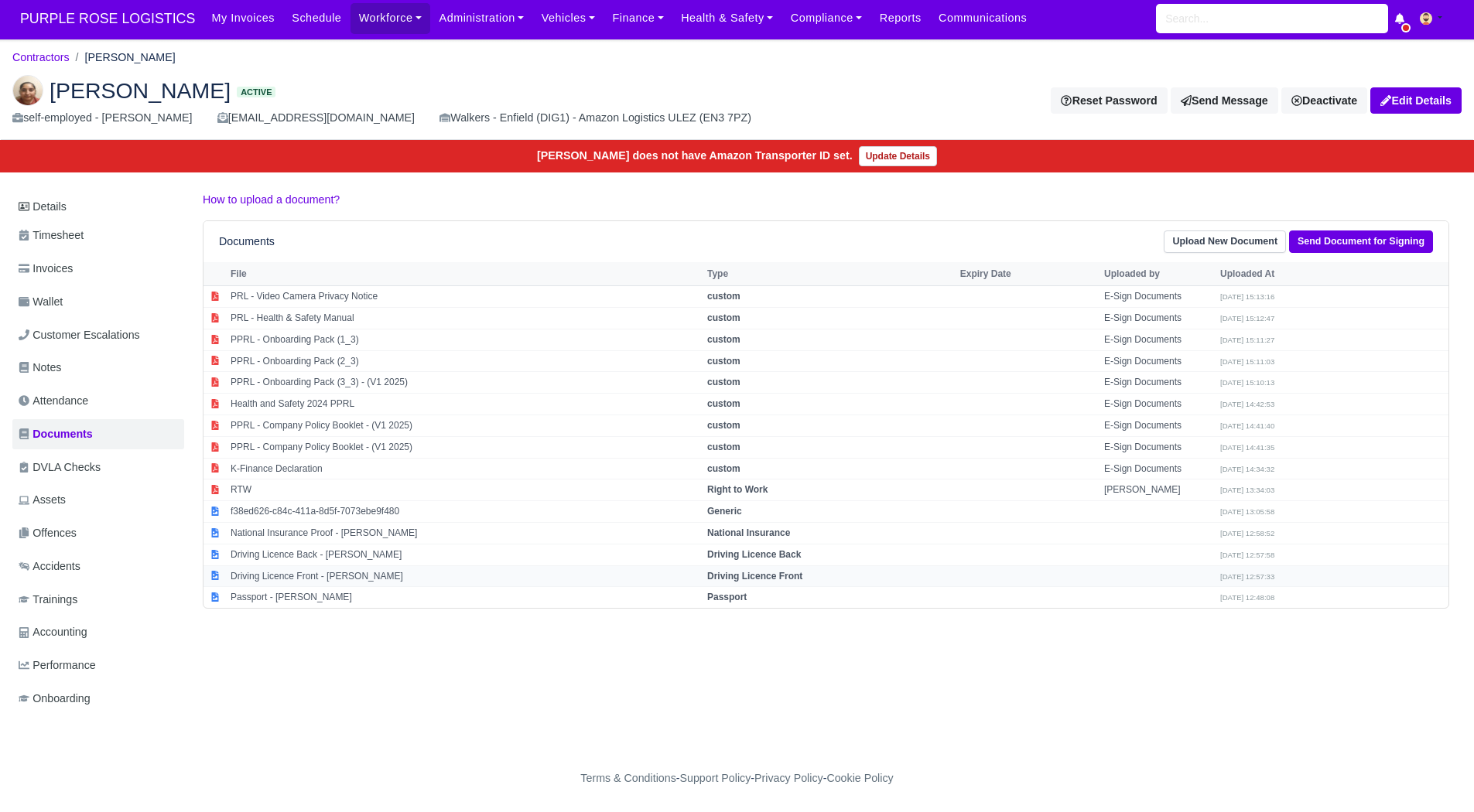
click at [375, 569] on td "Driving Licence Front - Shivani Semwal" at bounding box center [465, 577] width 477 height 22
select select "driving-licence-front"
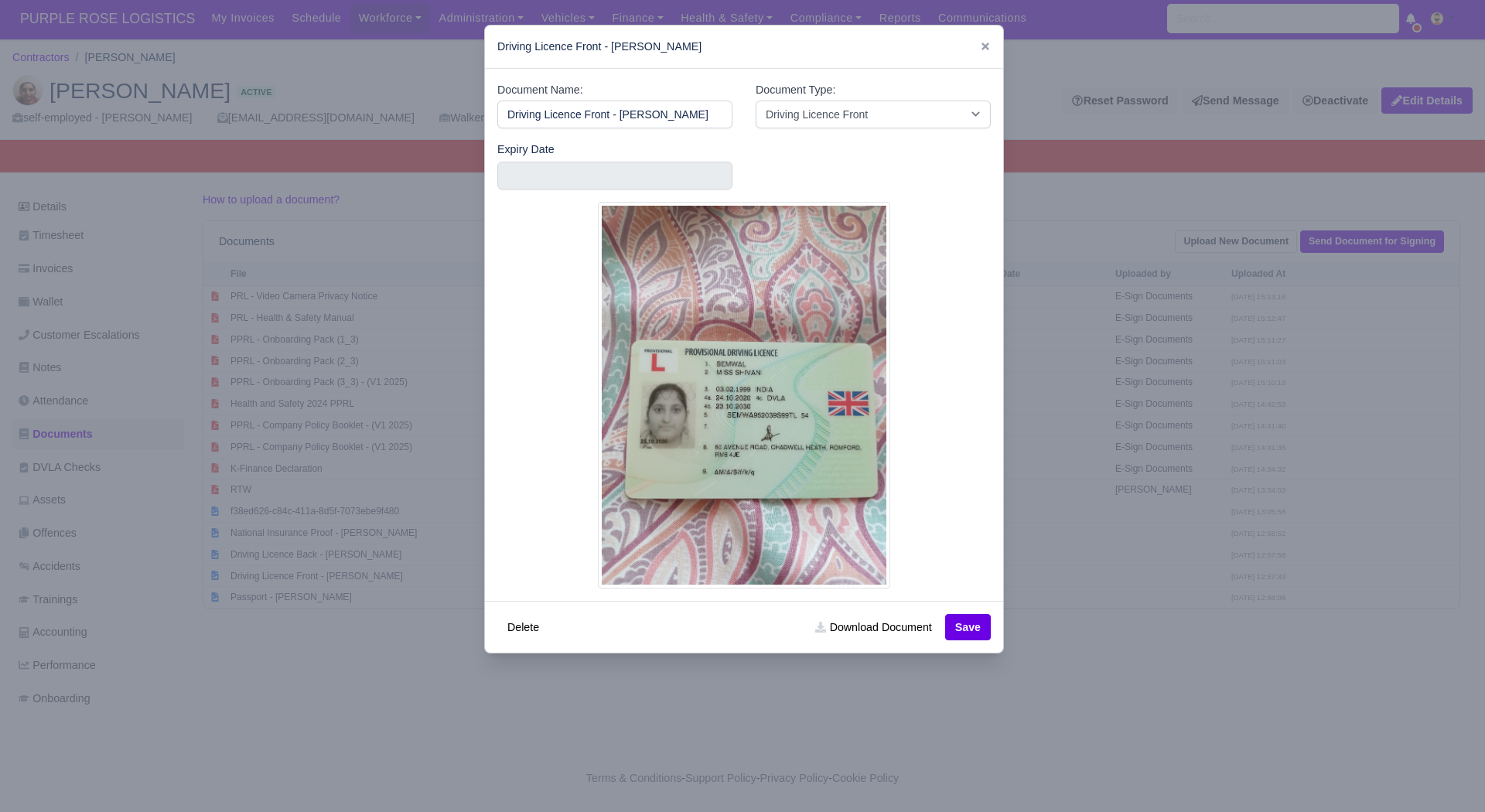
click at [1103, 354] on div at bounding box center [742, 406] width 1485 height 812
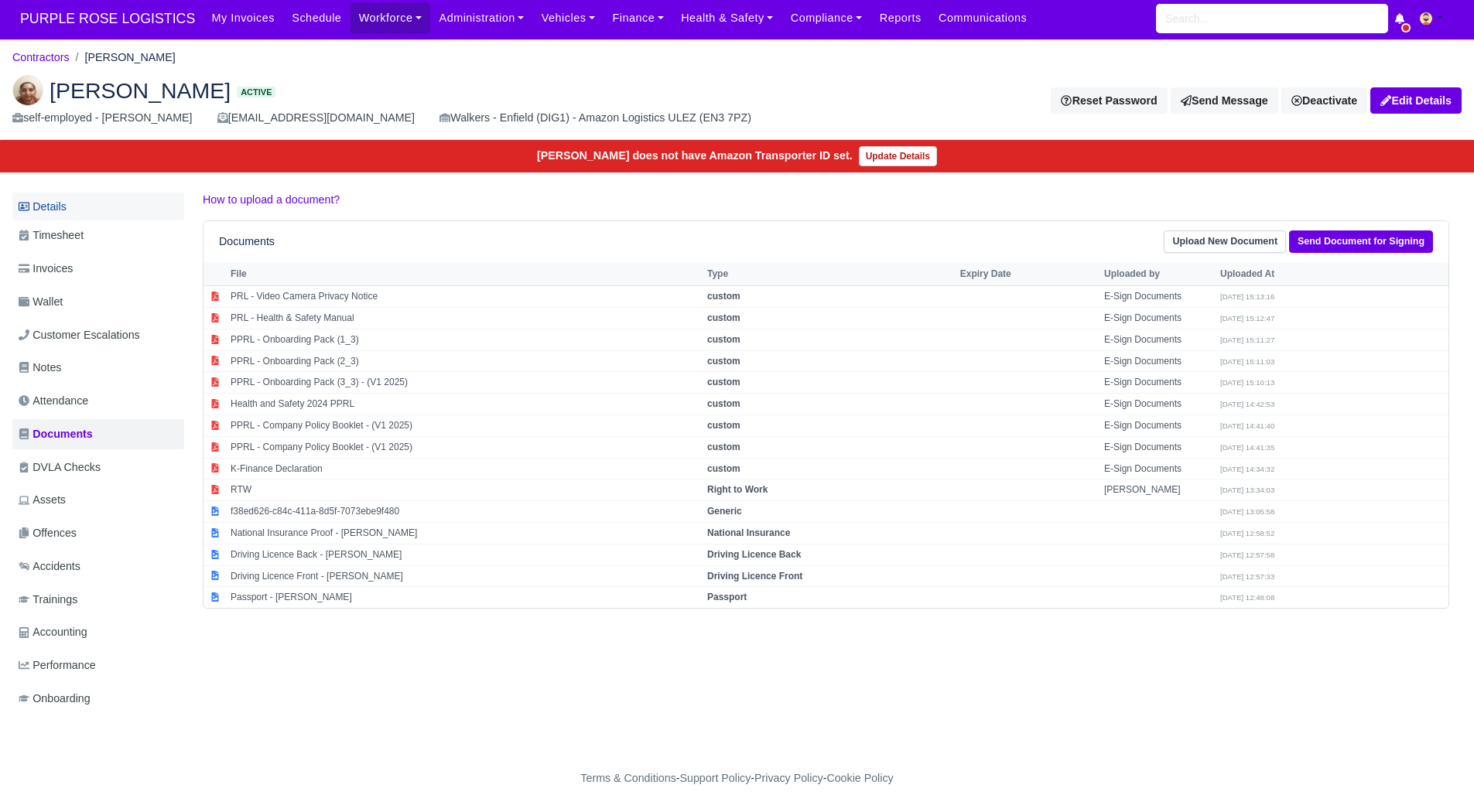
click at [121, 199] on link "Details" at bounding box center [98, 207] width 172 height 28
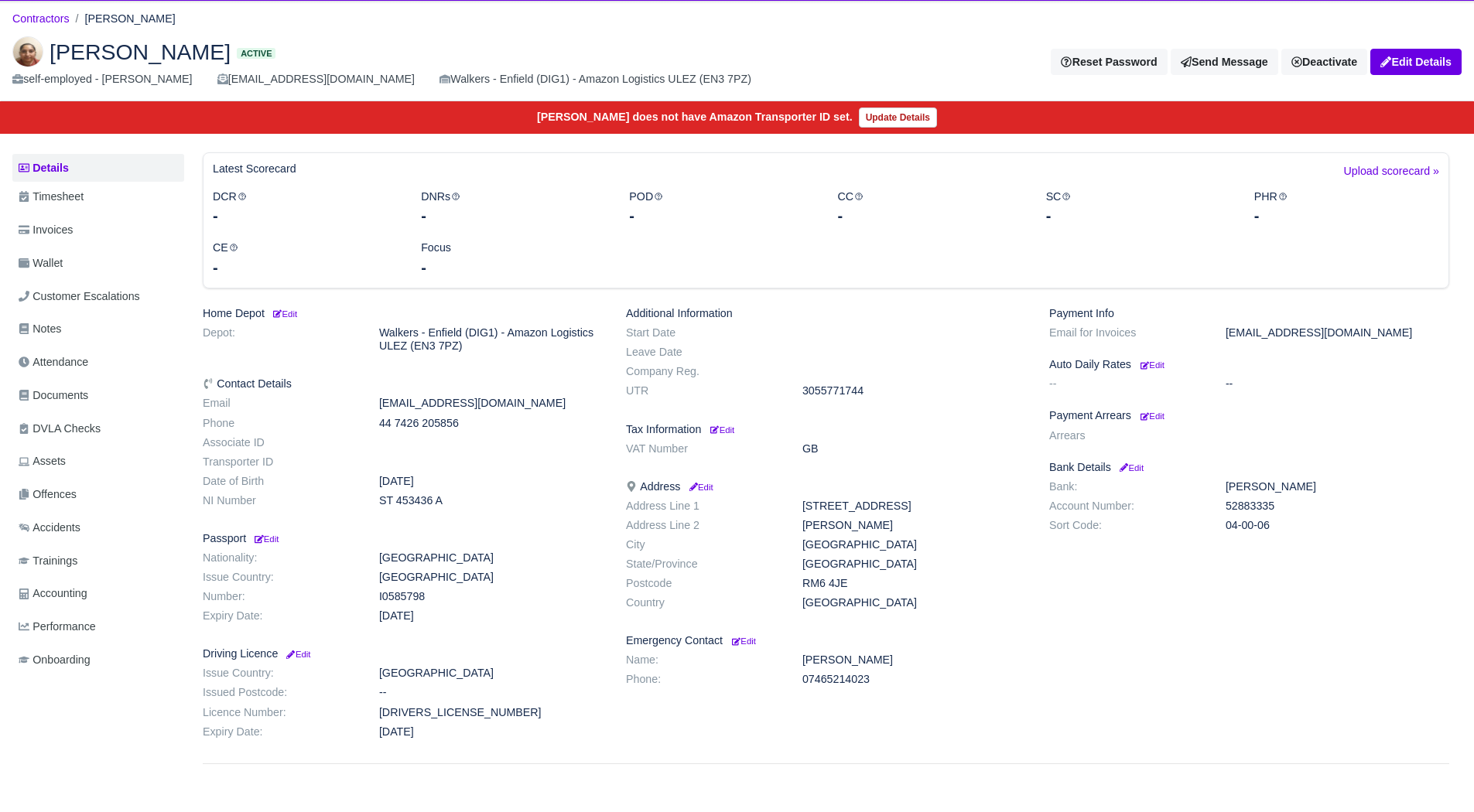
scroll to position [42, 0]
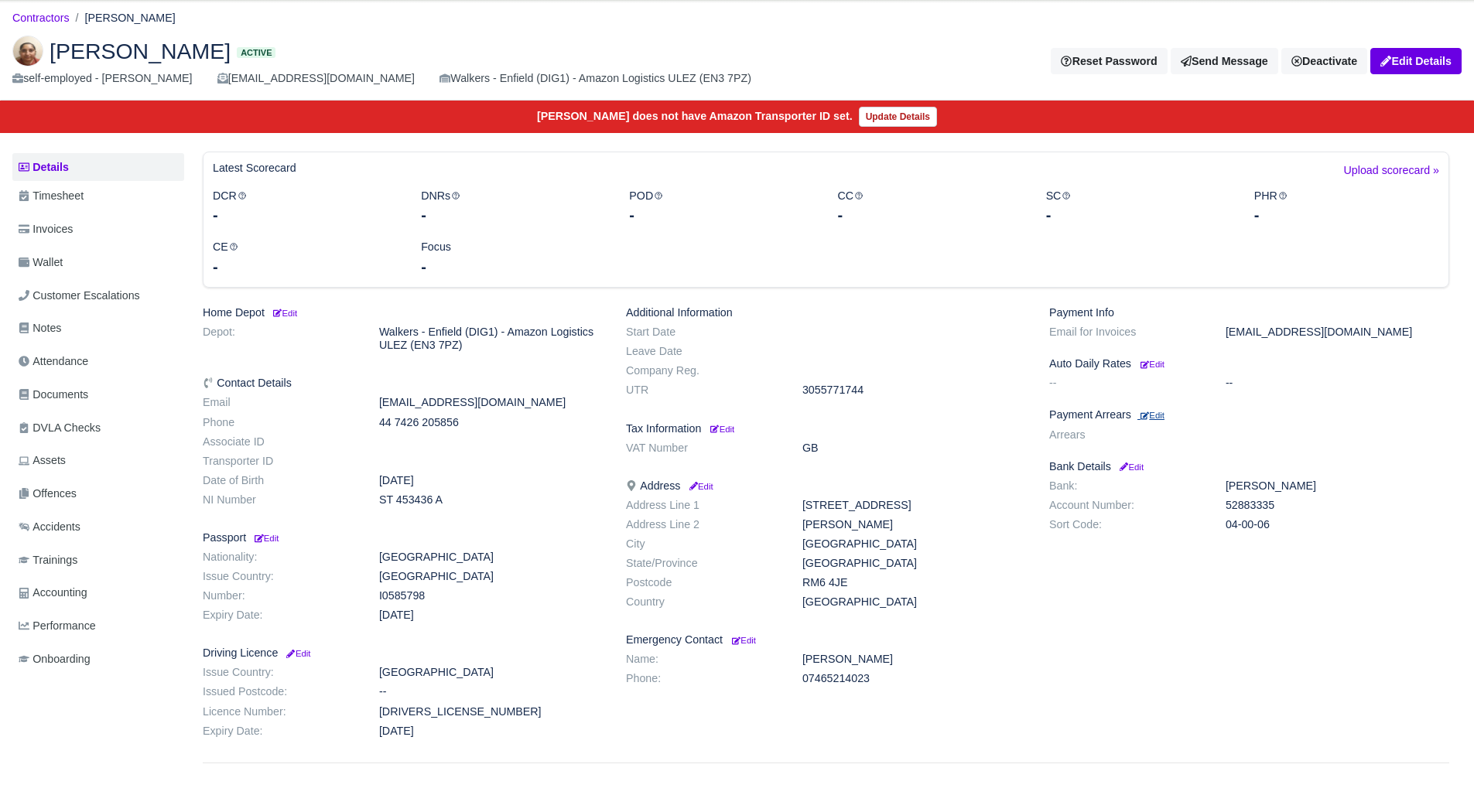
click at [1162, 418] on small "Edit" at bounding box center [1153, 415] width 24 height 9
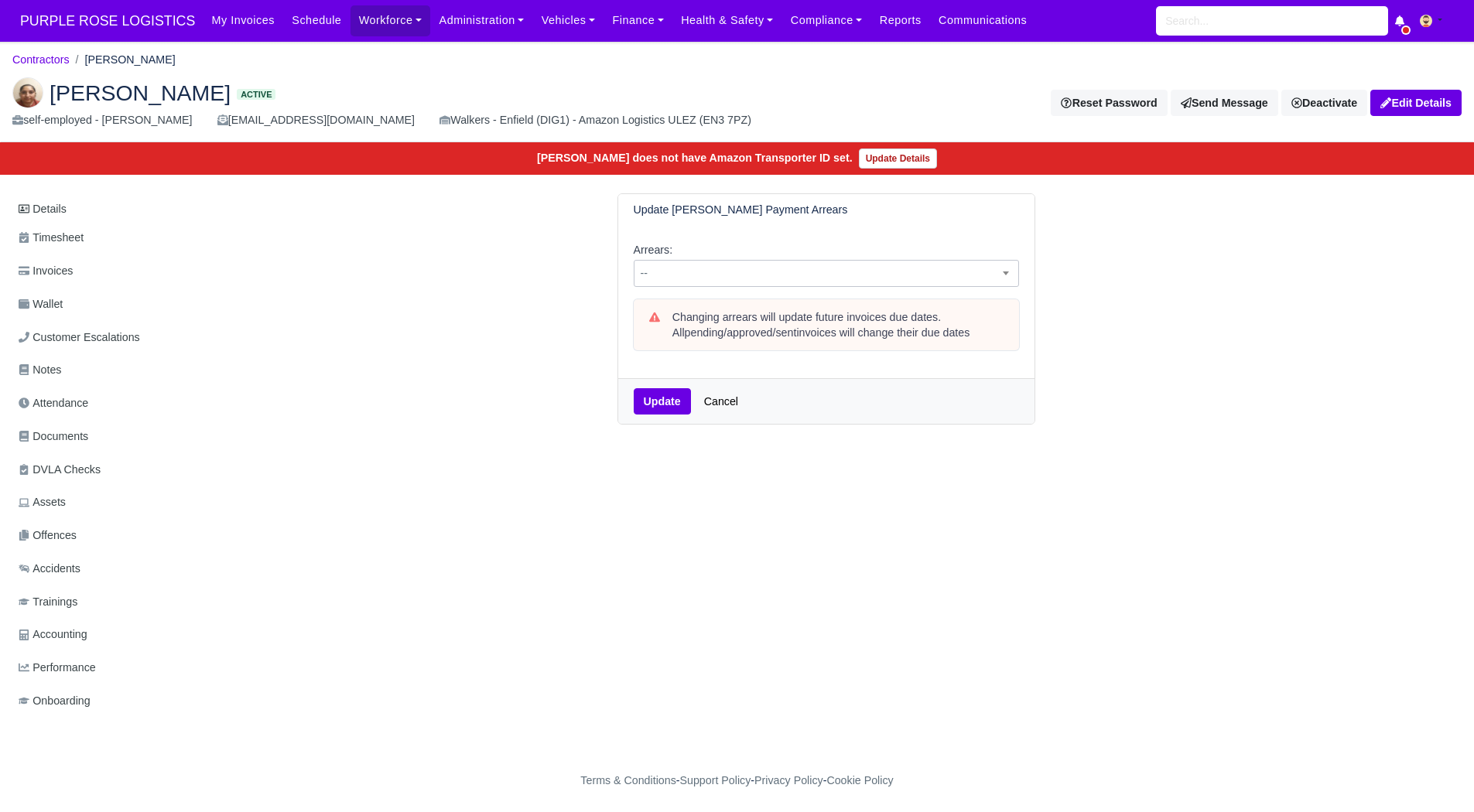
click at [861, 285] on span "--" at bounding box center [827, 273] width 386 height 27
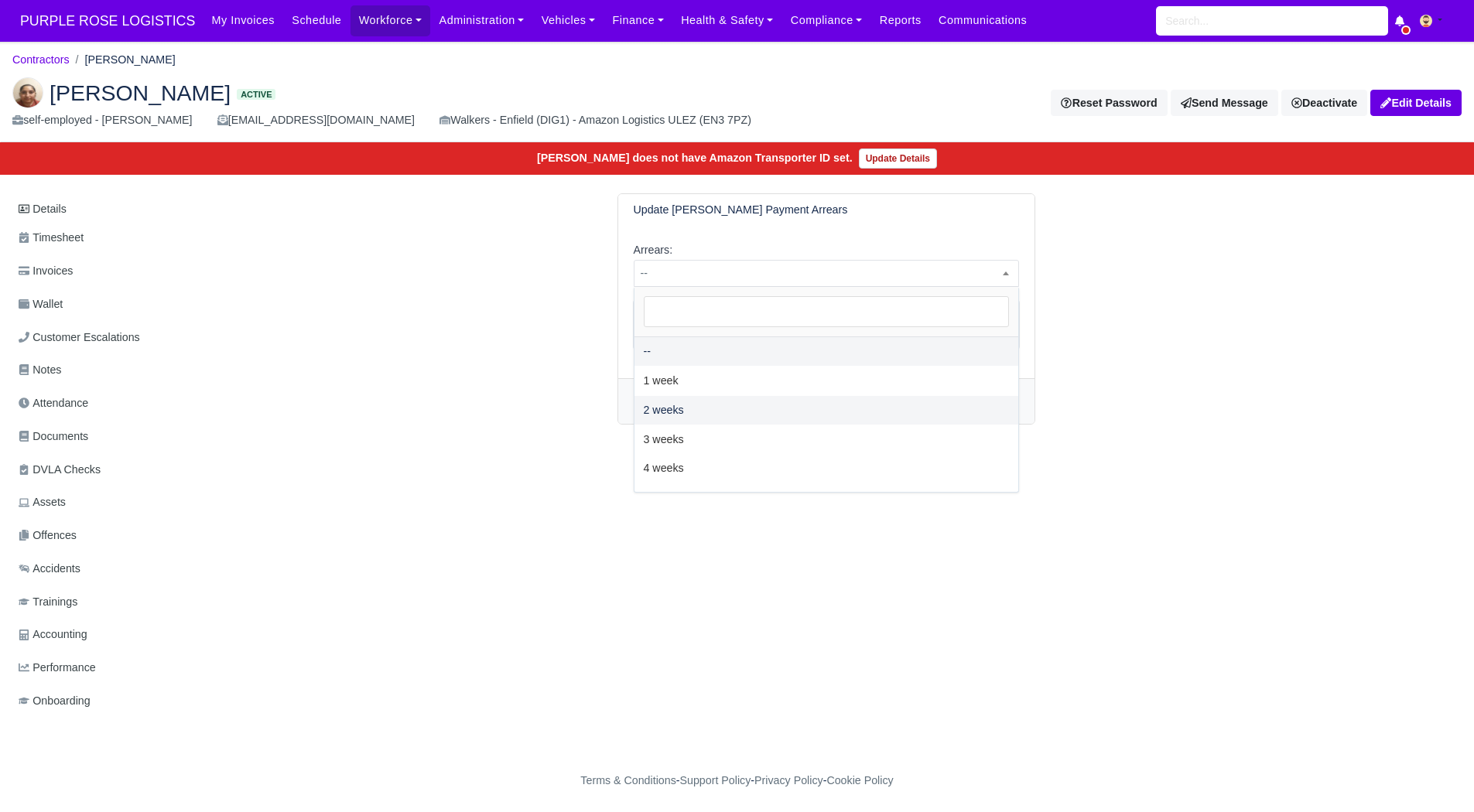
select select "2W"
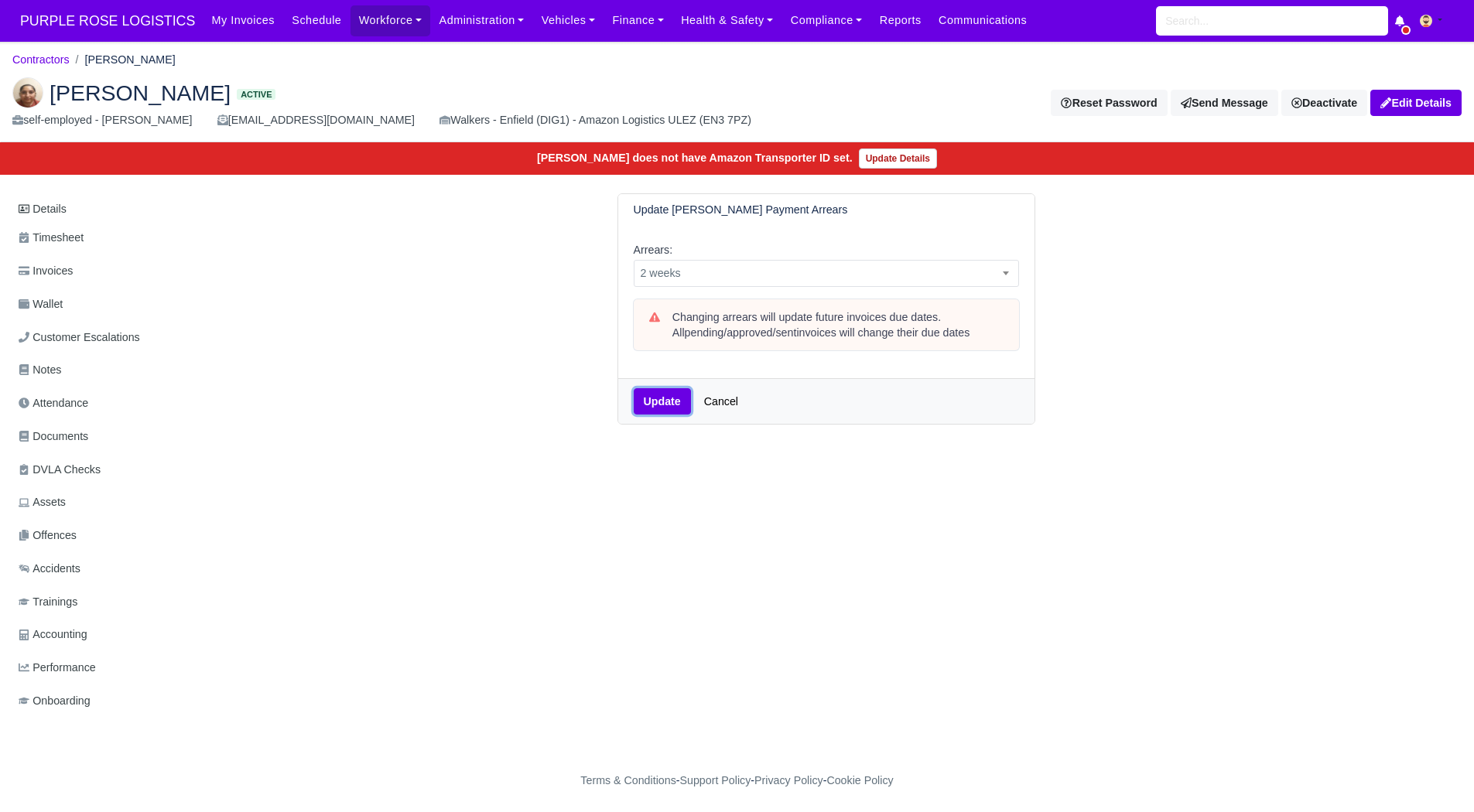
click at [642, 397] on button "Update" at bounding box center [662, 401] width 57 height 26
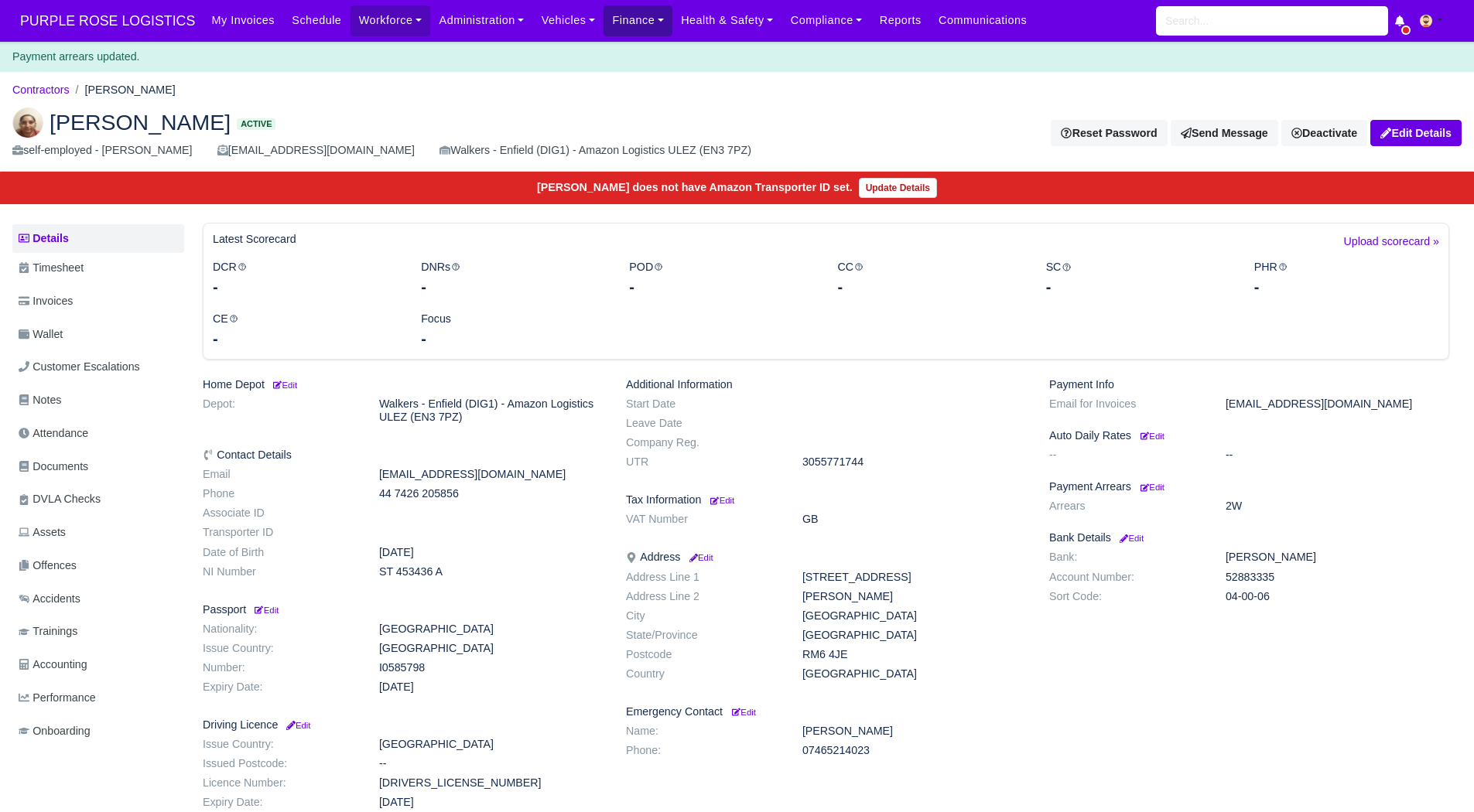
click at [614, 25] on link "Finance" at bounding box center [638, 20] width 69 height 30
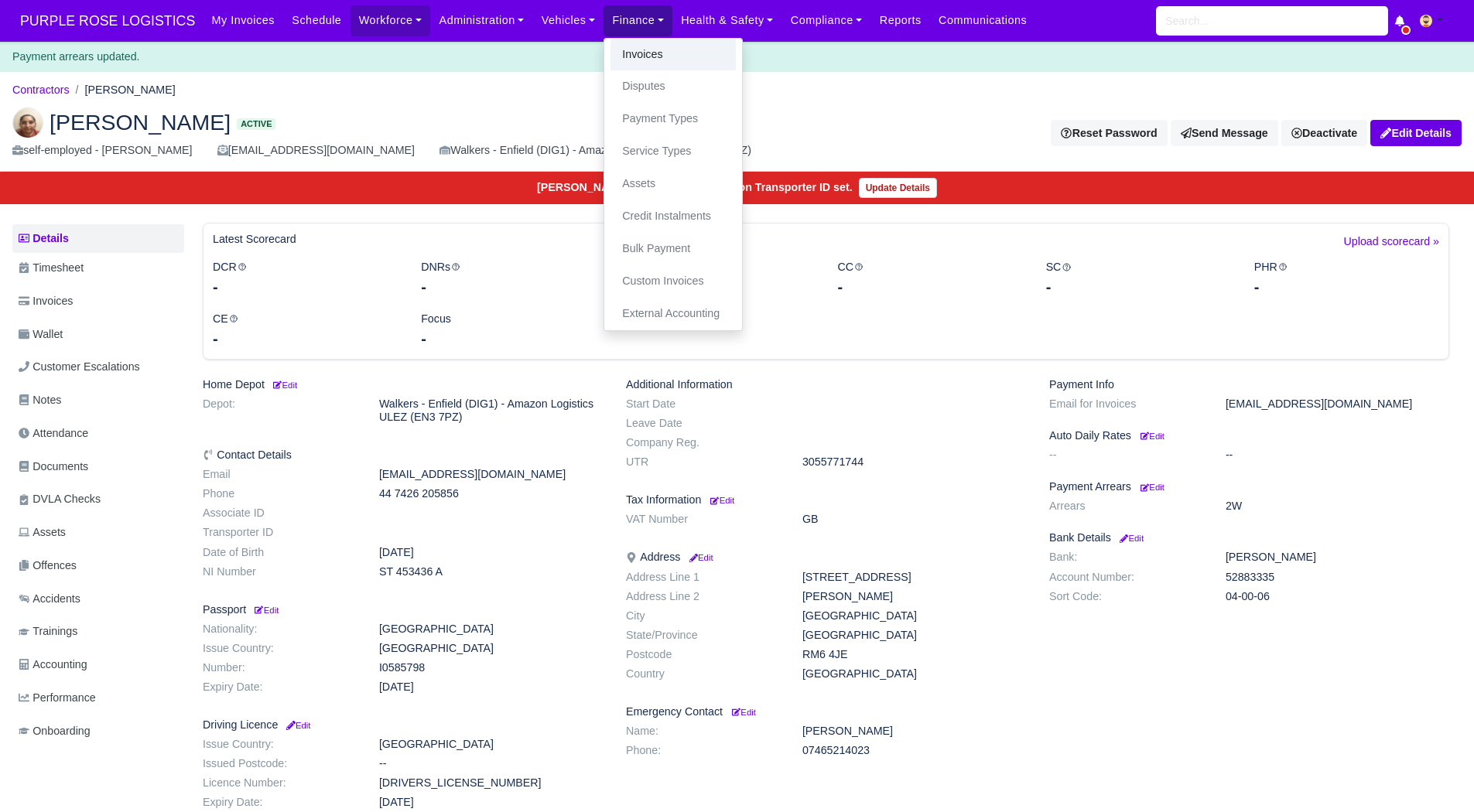
click at [620, 56] on link "Invoices" at bounding box center [673, 54] width 126 height 33
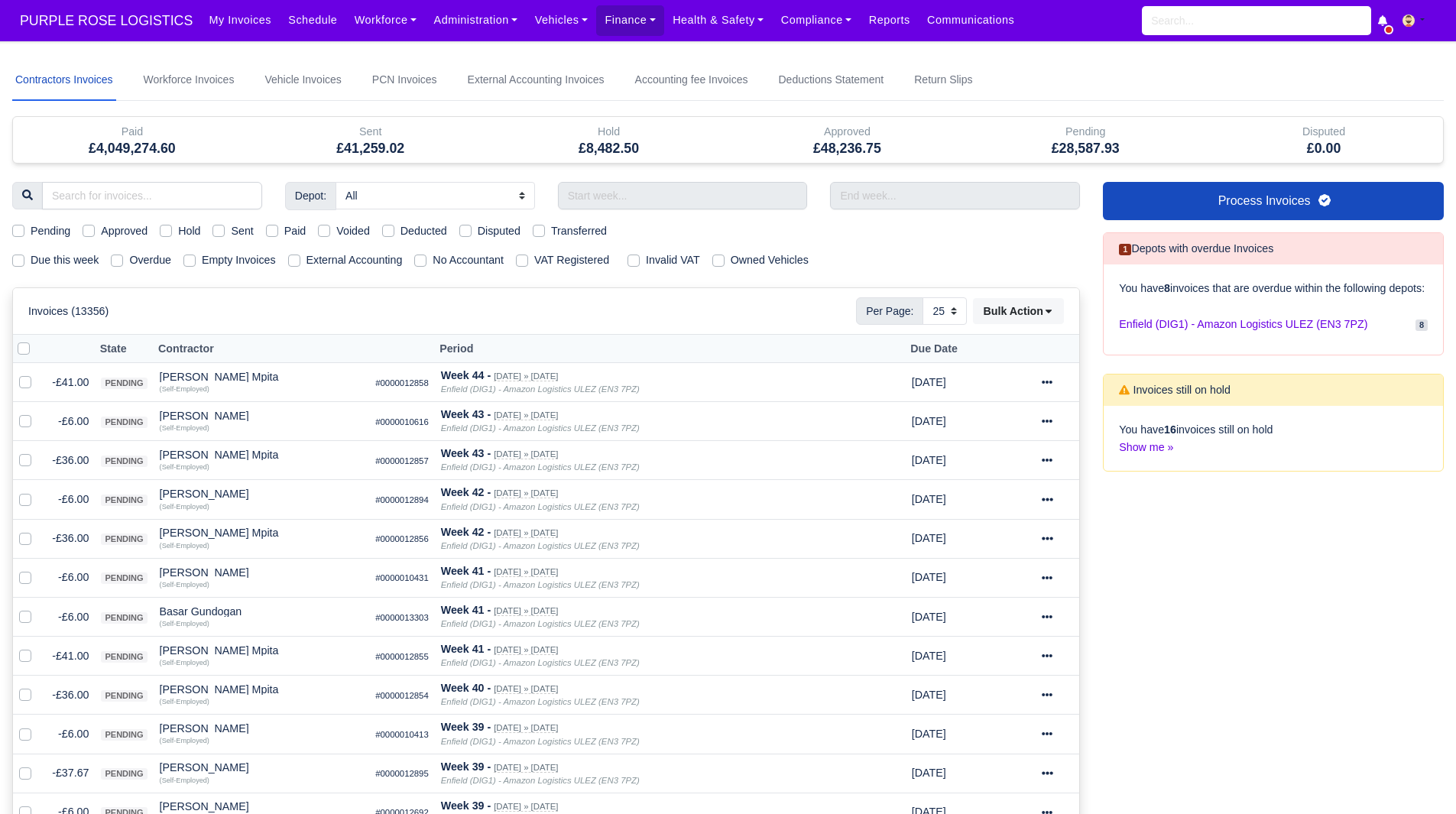
select select "25"
click at [32, 256] on label "Due this week" at bounding box center [65, 260] width 68 height 17
click at [25, 256] on input "Due this week" at bounding box center [18, 258] width 12 height 12
checkbox input "true"
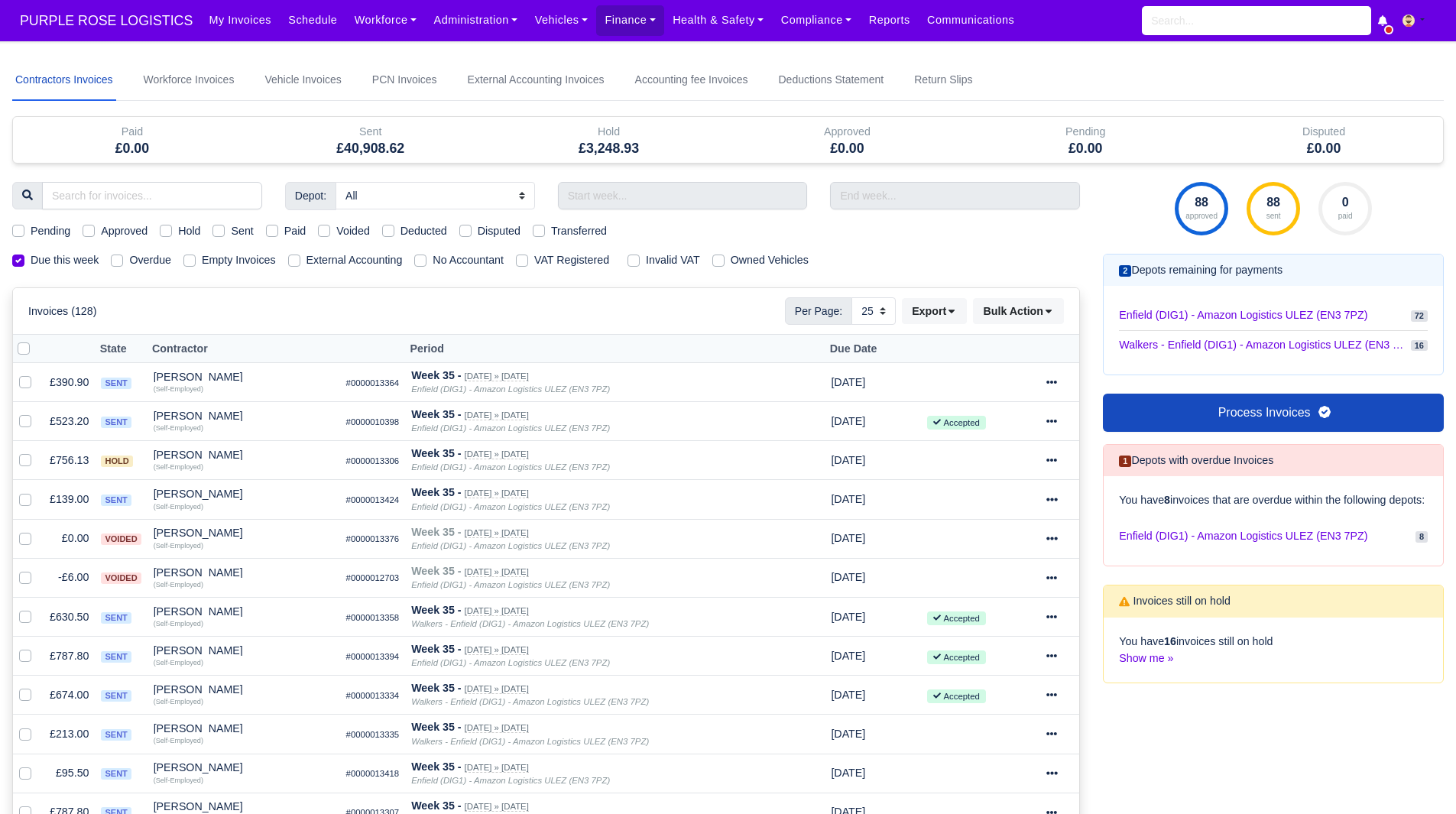
click at [48, 231] on label "Pending" at bounding box center [51, 231] width 40 height 17
click at [25, 231] on input "Pending" at bounding box center [18, 229] width 12 height 12
checkbox input "true"
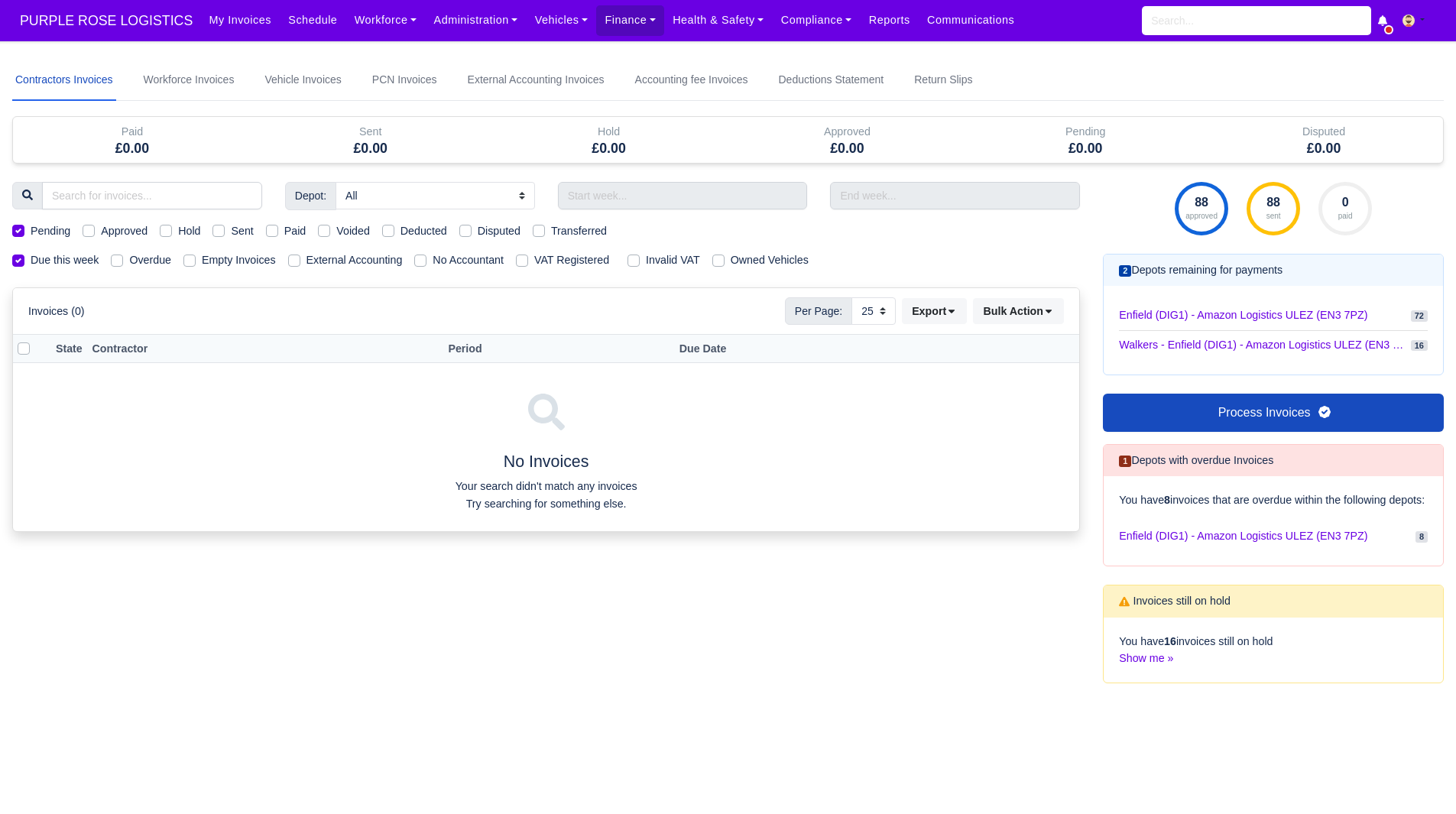
click at [48, 231] on label "Pending" at bounding box center [51, 231] width 40 height 17
click at [25, 231] on input "Pending" at bounding box center [18, 229] width 12 height 12
checkbox input "false"
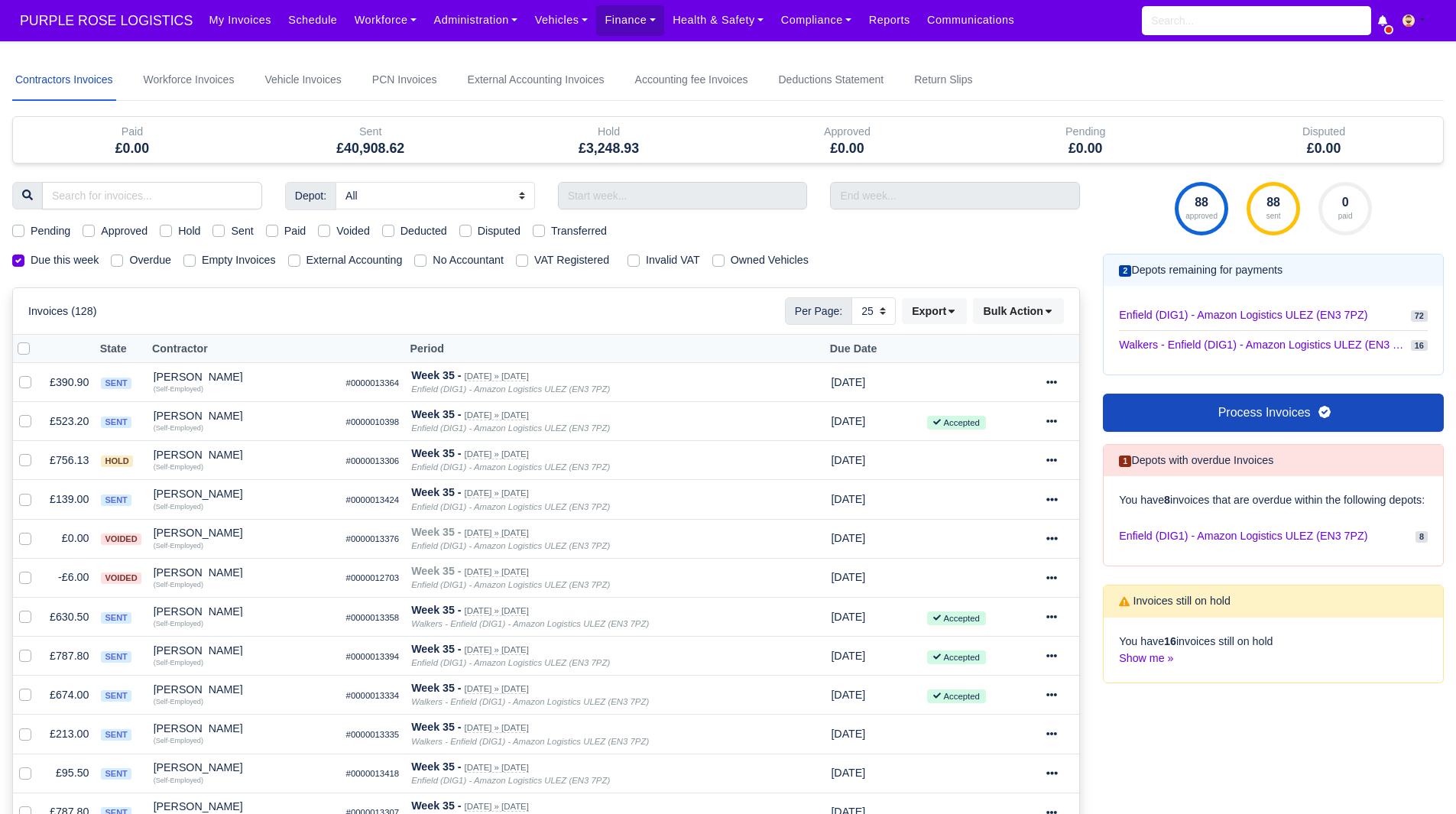
click at [173, 228] on div "Hold" at bounding box center [180, 231] width 41 height 17
click at [162, 221] on div "Depot: All Enfield (DIG1) - Amazon Logistics ULEZ (EN3 7PZ) Harlow (DHW1) - Ama…" at bounding box center [546, 794] width 1091 height 1225
click at [178, 229] on label "Hold" at bounding box center [189, 231] width 22 height 17
click at [164, 229] on input "Hold" at bounding box center [166, 229] width 12 height 12
checkbox input "true"
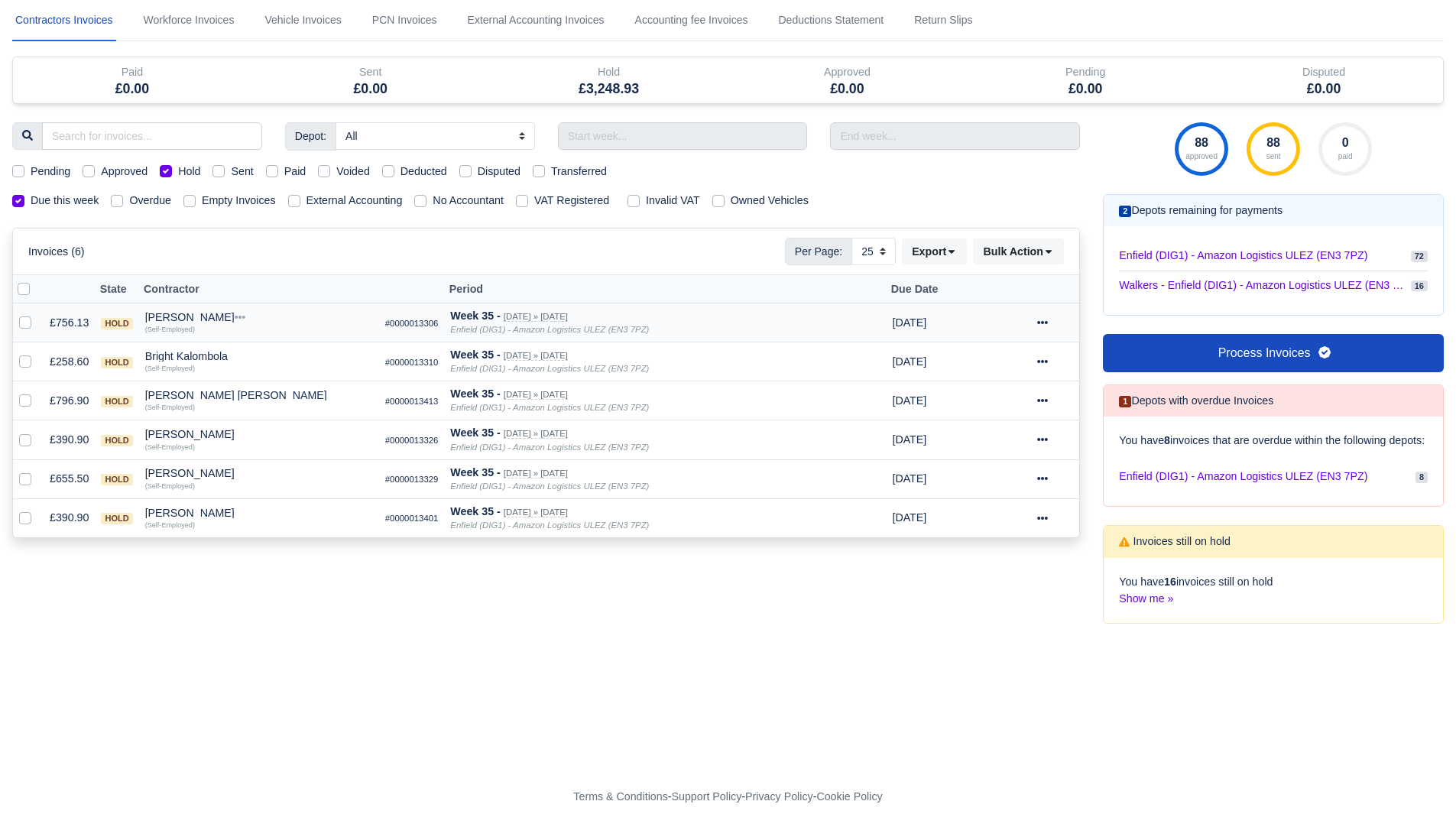
scroll to position [60, 0]
click at [186, 317] on div "[PERSON_NAME]" at bounding box center [258, 316] width 228 height 11
click at [287, 354] on button "Other Invoices" at bounding box center [347, 360] width 226 height 23
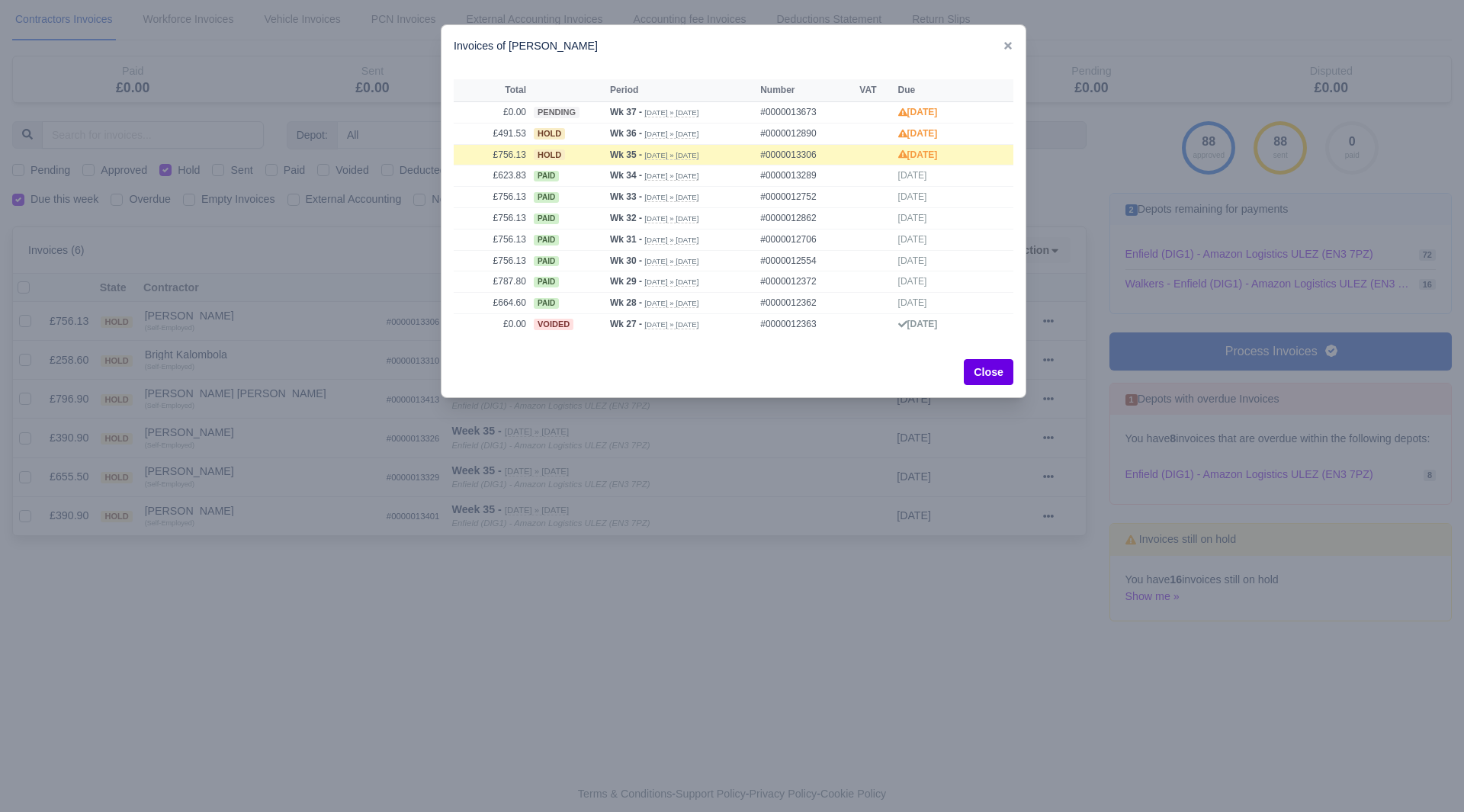
click at [286, 353] on div at bounding box center [732, 406] width 1464 height 812
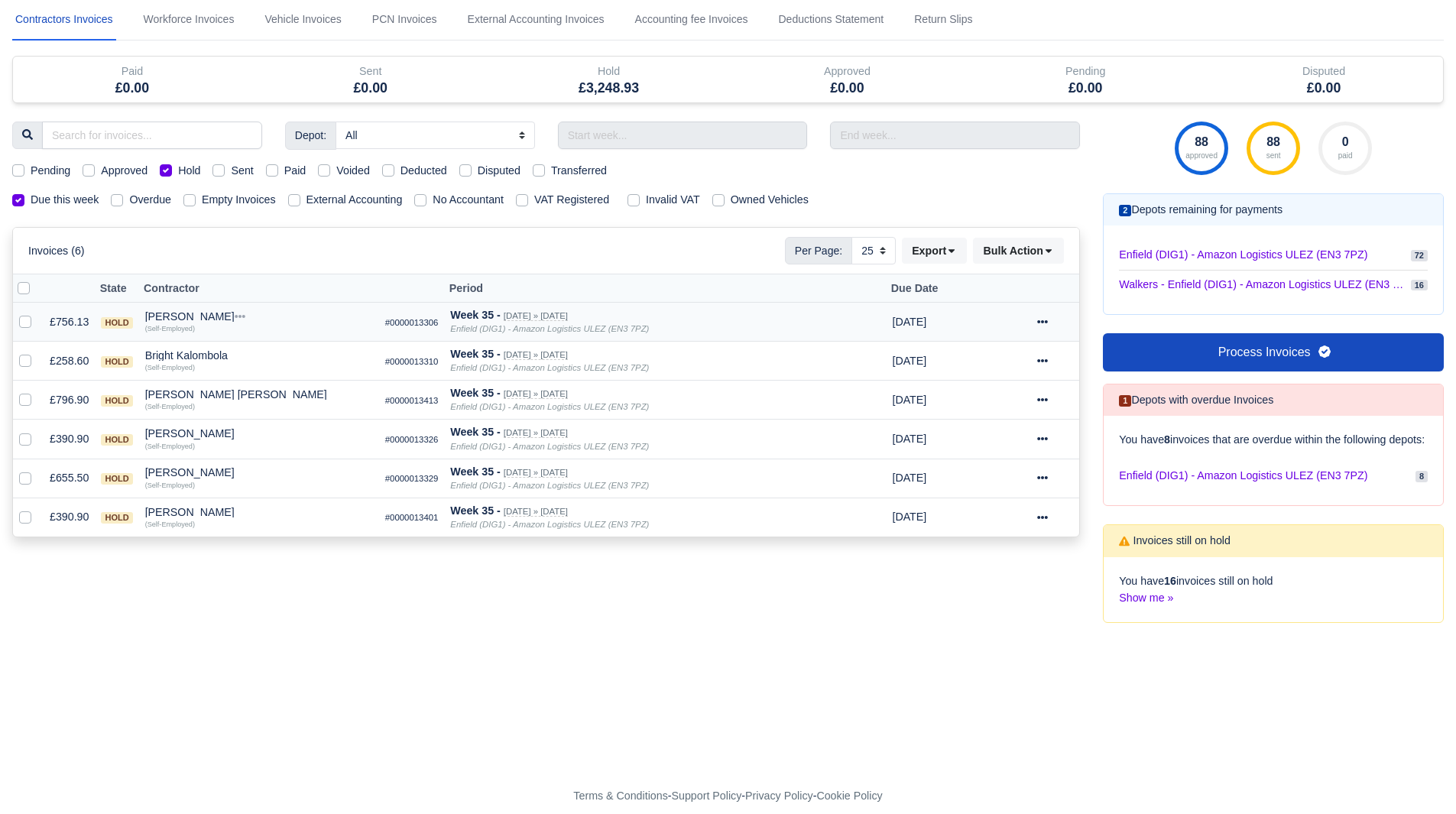
click at [194, 320] on div "[PERSON_NAME]" at bounding box center [258, 316] width 228 height 11
click at [279, 382] on button "Wallet" at bounding box center [347, 383] width 226 height 23
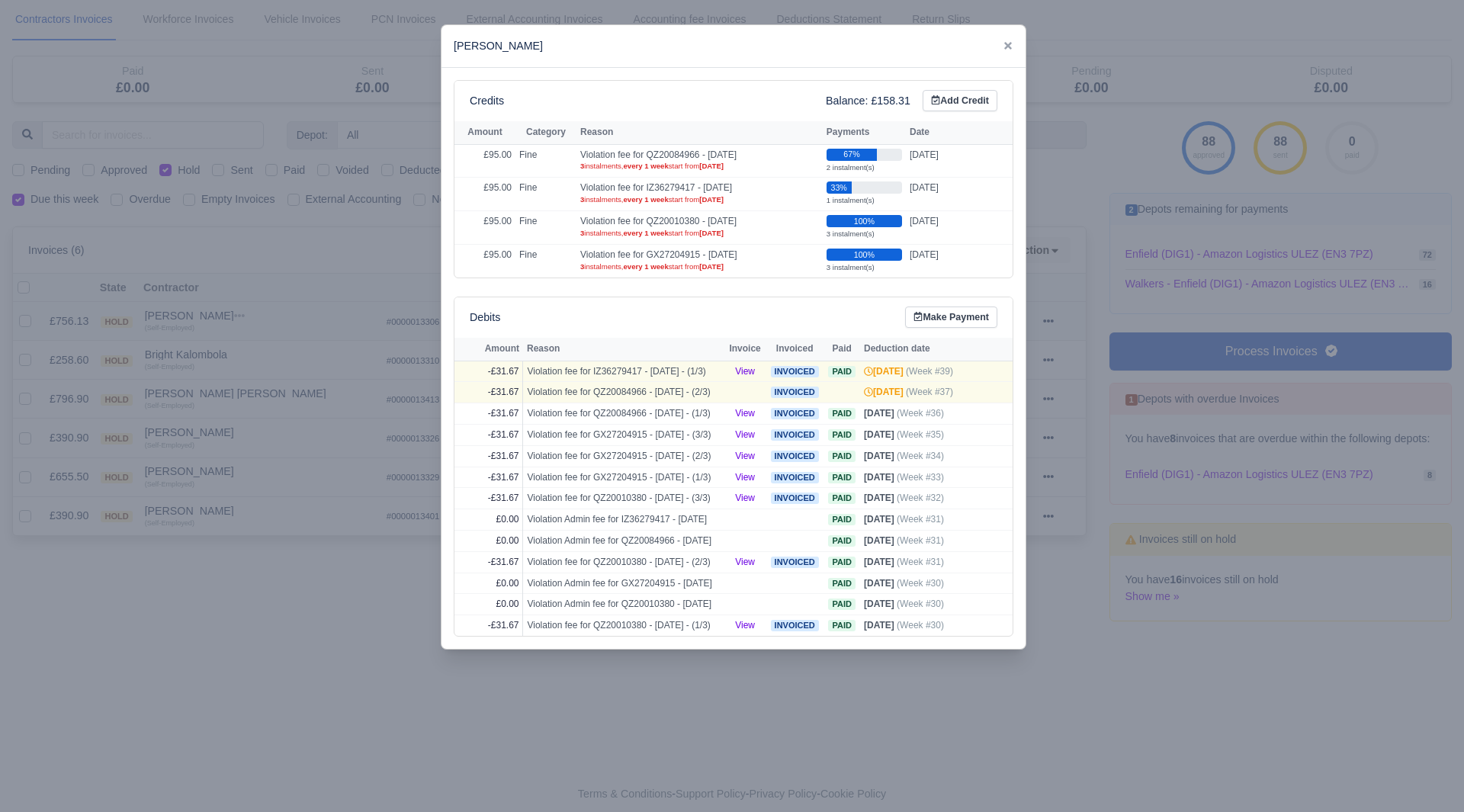
click at [278, 381] on div at bounding box center [732, 406] width 1464 height 812
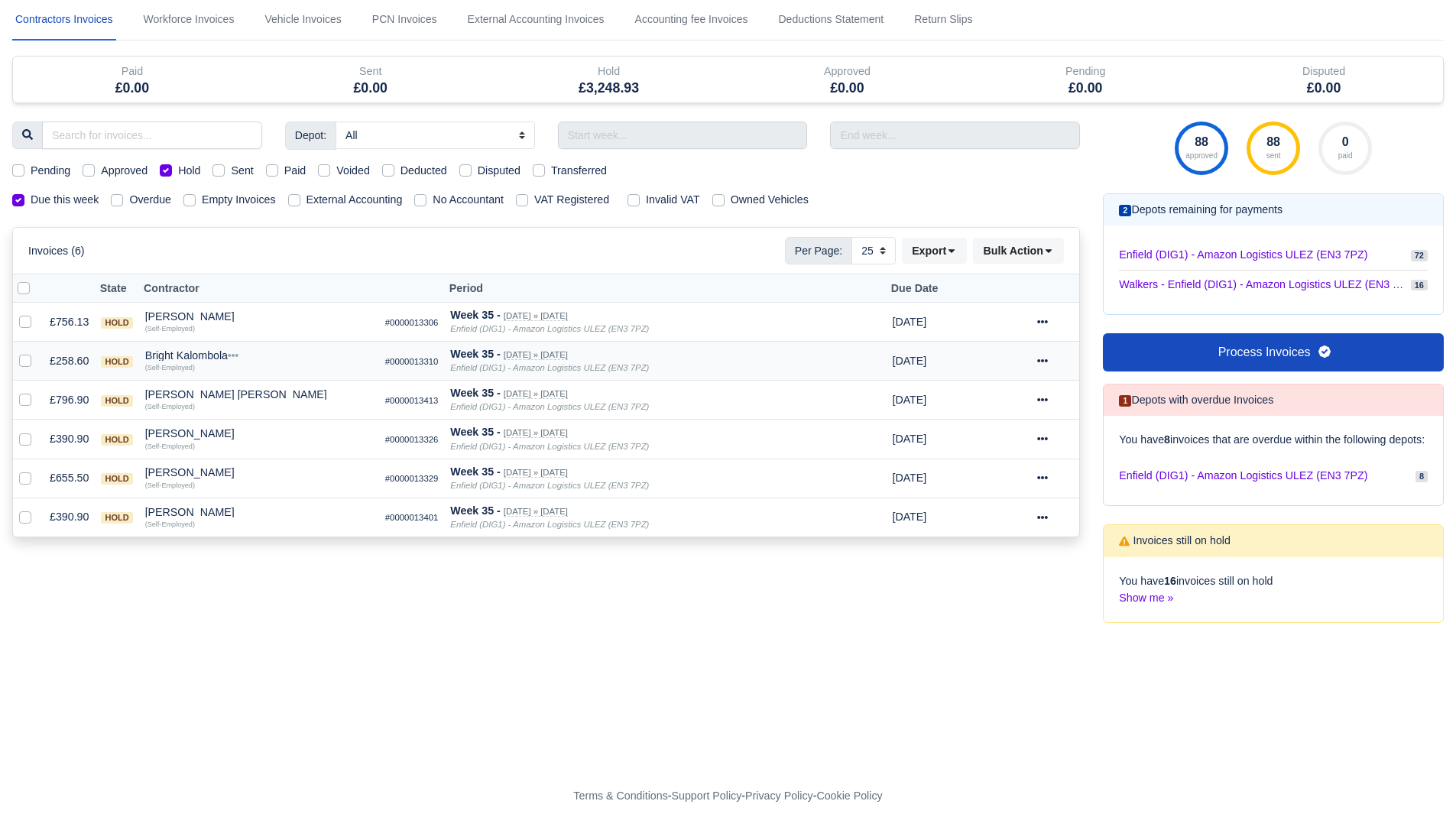
click at [206, 364] on div "(Self-Employed)" at bounding box center [258, 366] width 228 height 11
click at [214, 354] on div "Bright Kalombola" at bounding box center [258, 355] width 228 height 11
click at [277, 395] on button "Other Invoices" at bounding box center [347, 399] width 226 height 23
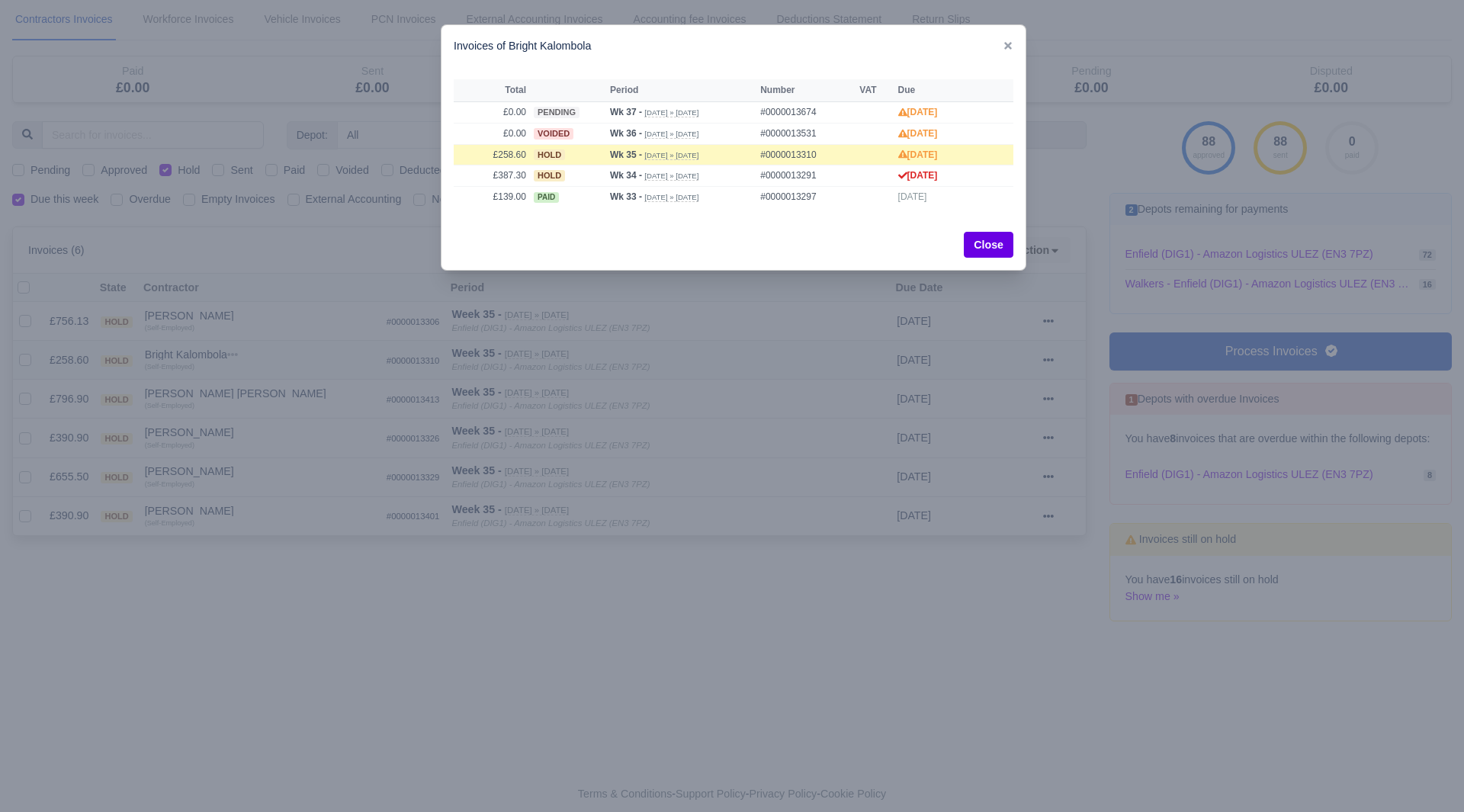
click at [277, 394] on div at bounding box center [732, 406] width 1464 height 812
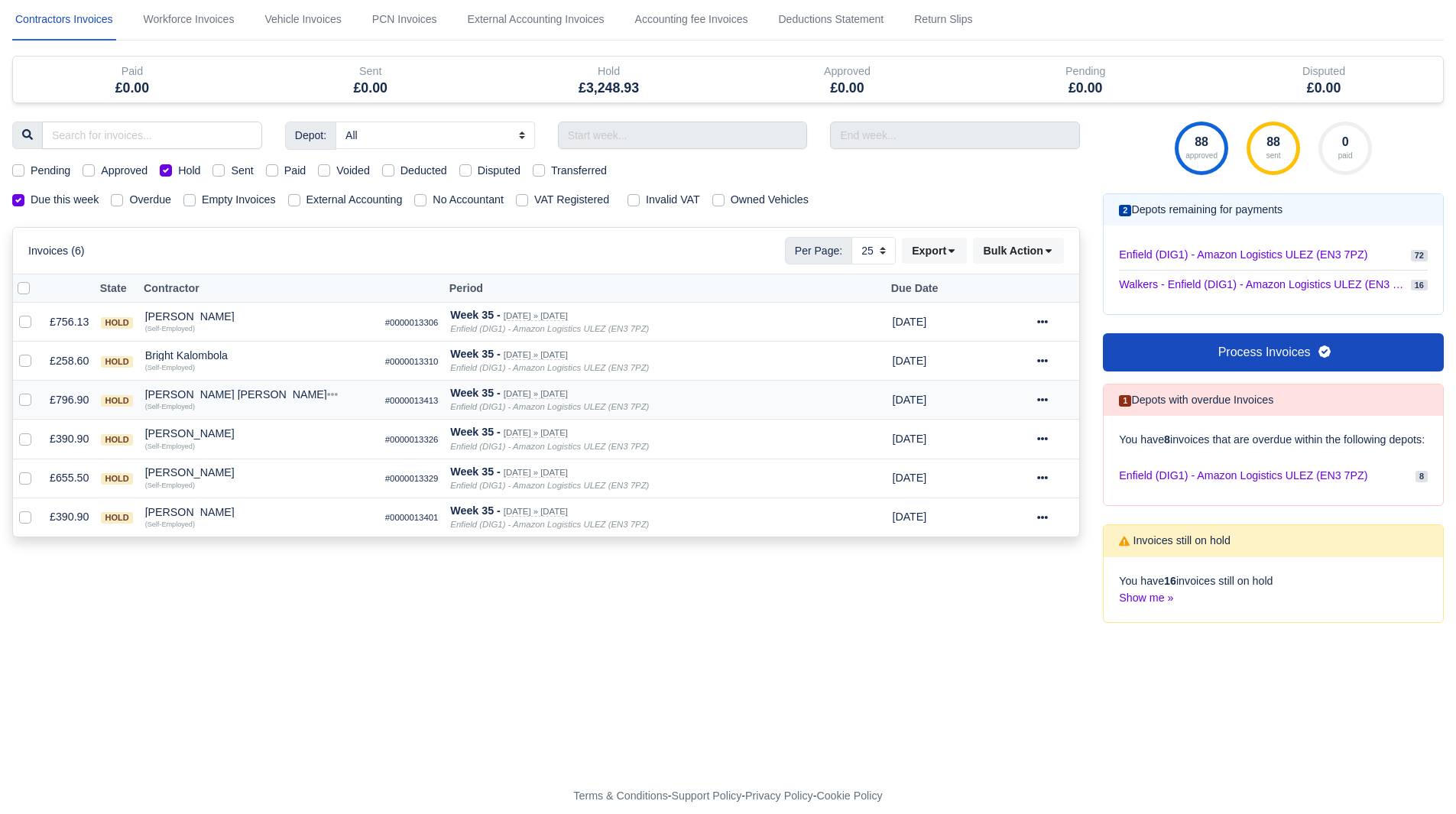
click at [194, 390] on div "Chisom Simon Halliday" at bounding box center [258, 394] width 228 height 11
click at [194, 363] on div "(Self-Employed)" at bounding box center [258, 366] width 228 height 11
click at [204, 354] on div "Bright Kalombola" at bounding box center [258, 355] width 228 height 11
click at [263, 422] on button "Wallet" at bounding box center [347, 422] width 226 height 23
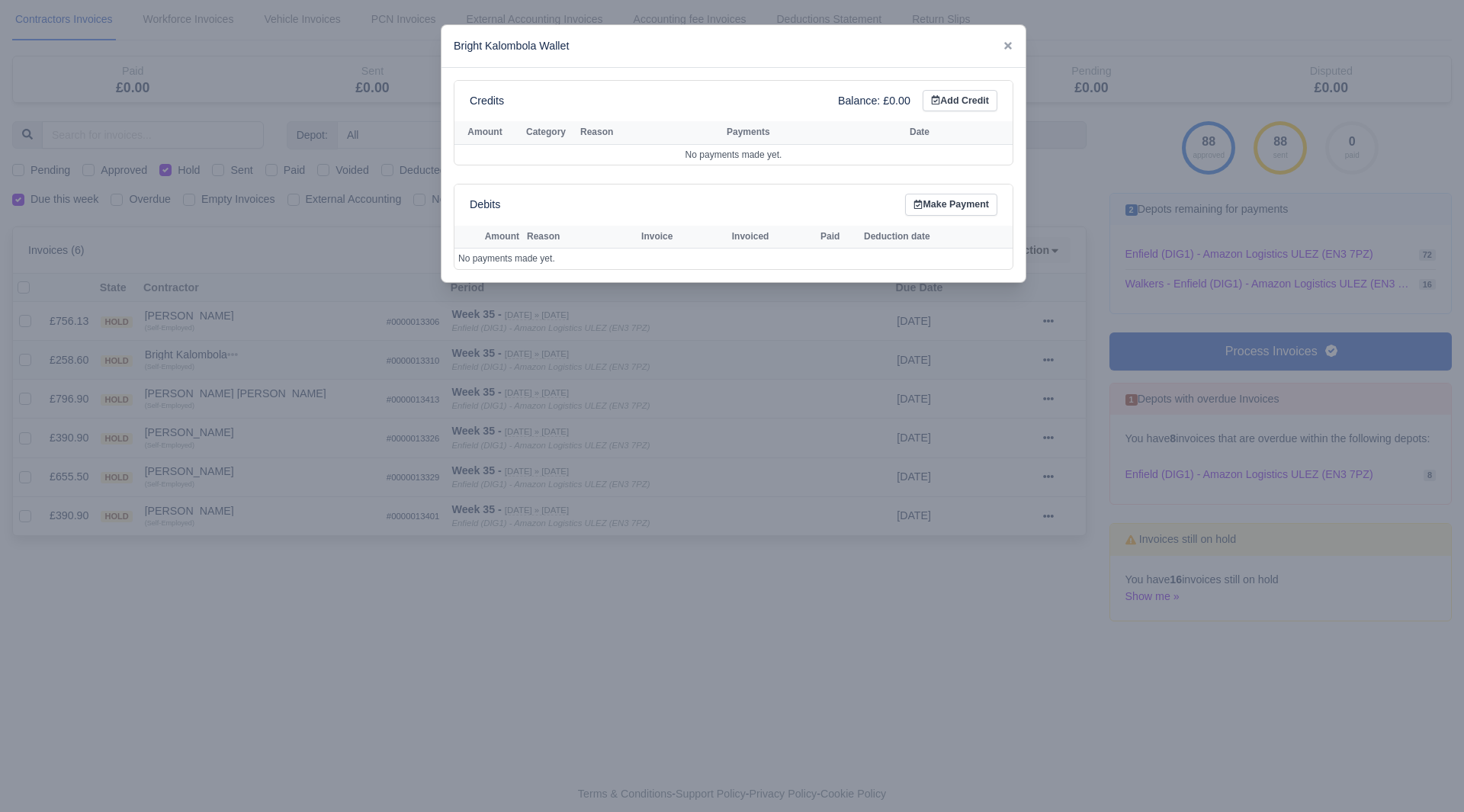
click at [263, 421] on div at bounding box center [732, 406] width 1464 height 812
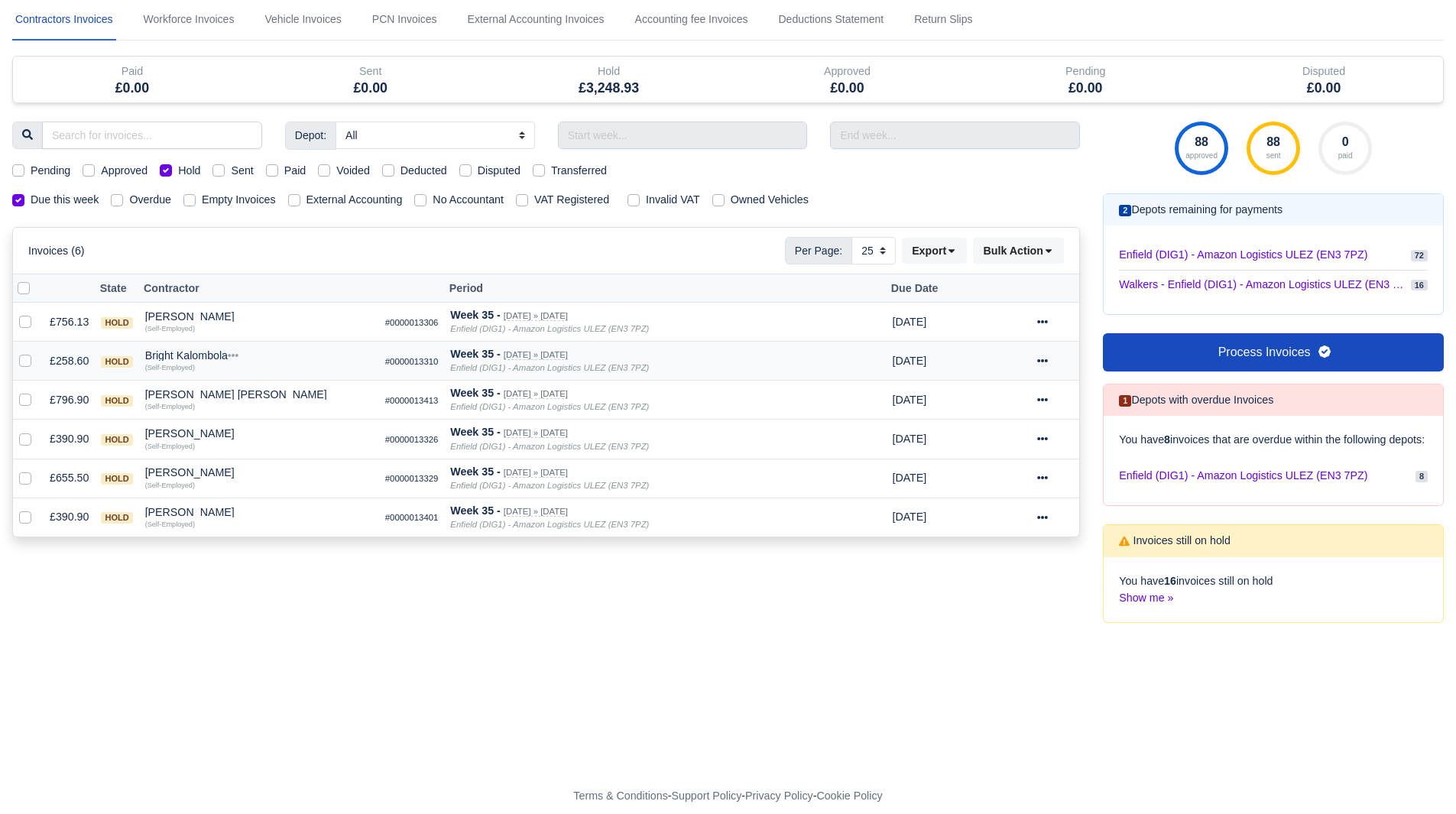
click at [1045, 354] on div at bounding box center [1055, 361] width 36 height 17
click at [1015, 402] on link "Show Invoice" at bounding box center [1005, 407] width 136 height 24
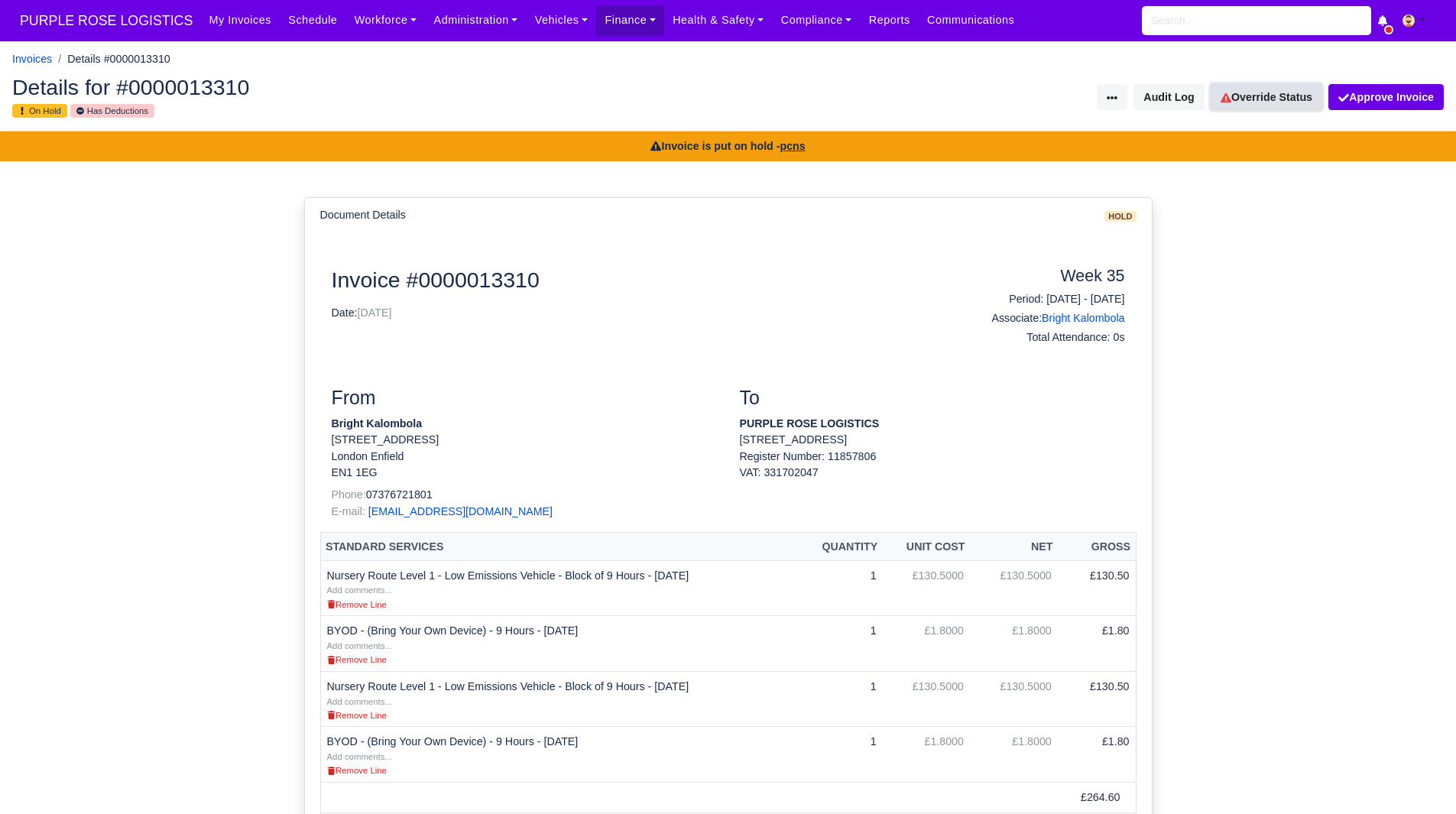
click at [1251, 90] on link "Override Status" at bounding box center [1266, 97] width 112 height 26
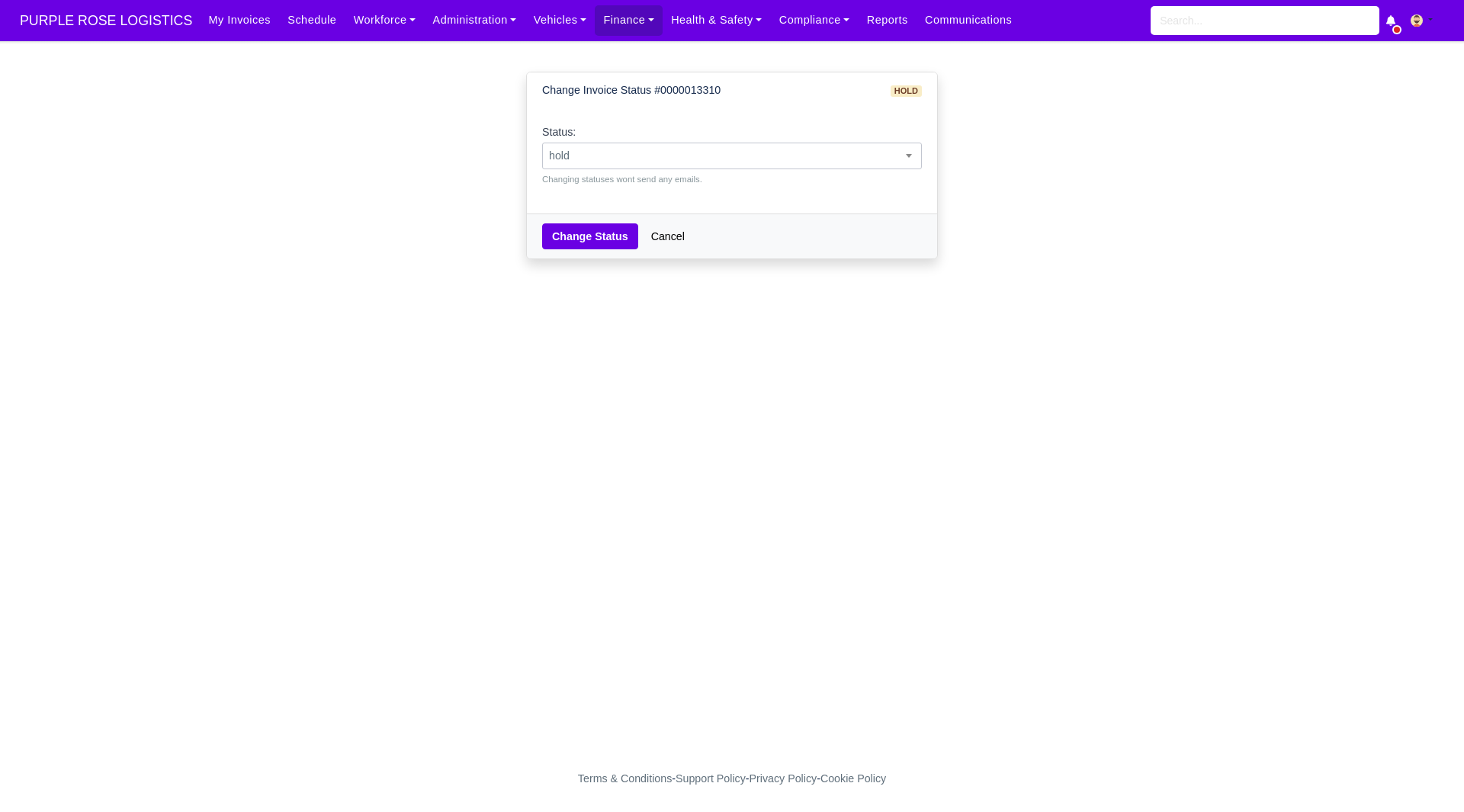
click at [666, 159] on span "hold" at bounding box center [732, 155] width 378 height 19
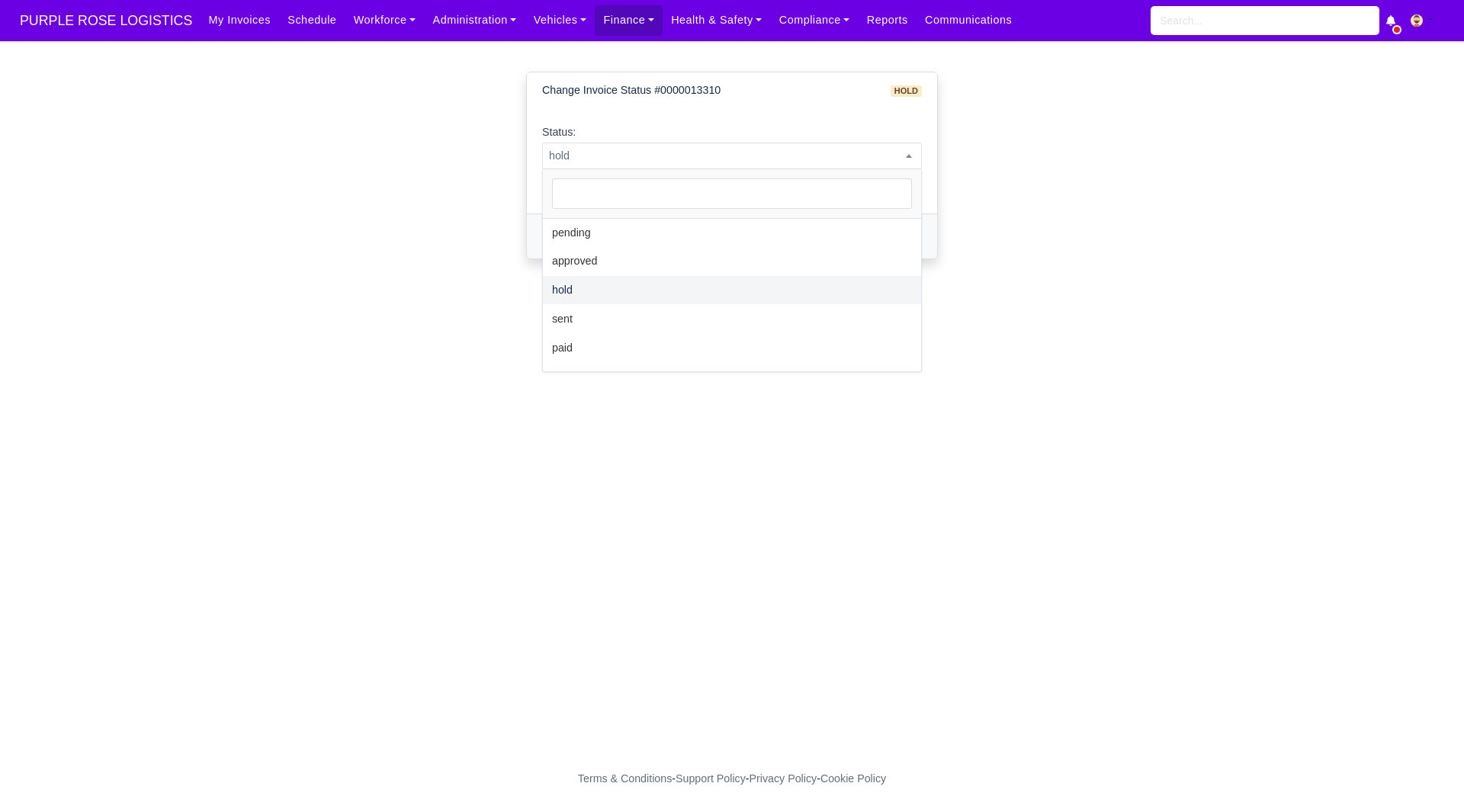
select select "sent"
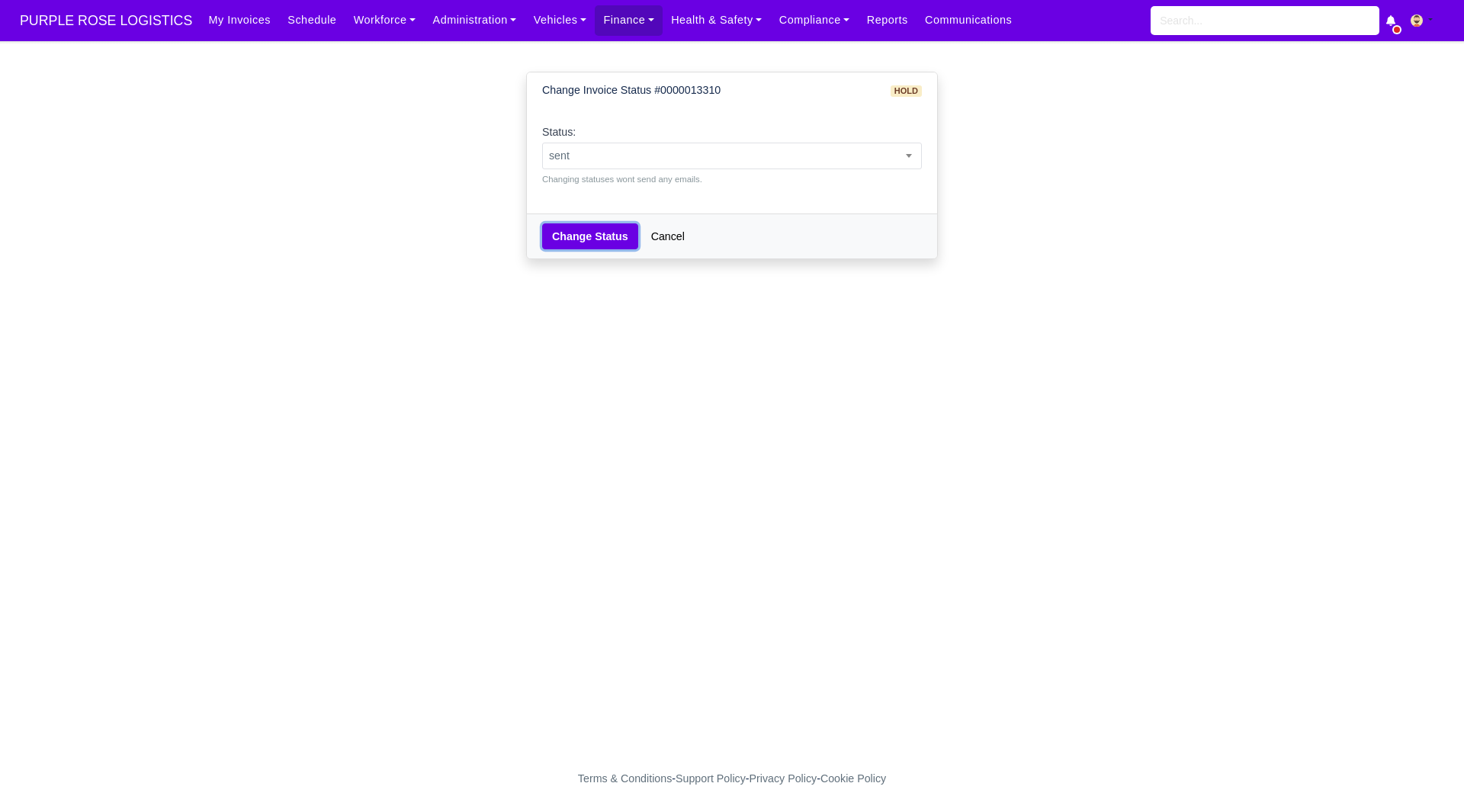
click at [572, 249] on button "Change Status" at bounding box center [590, 235] width 96 height 26
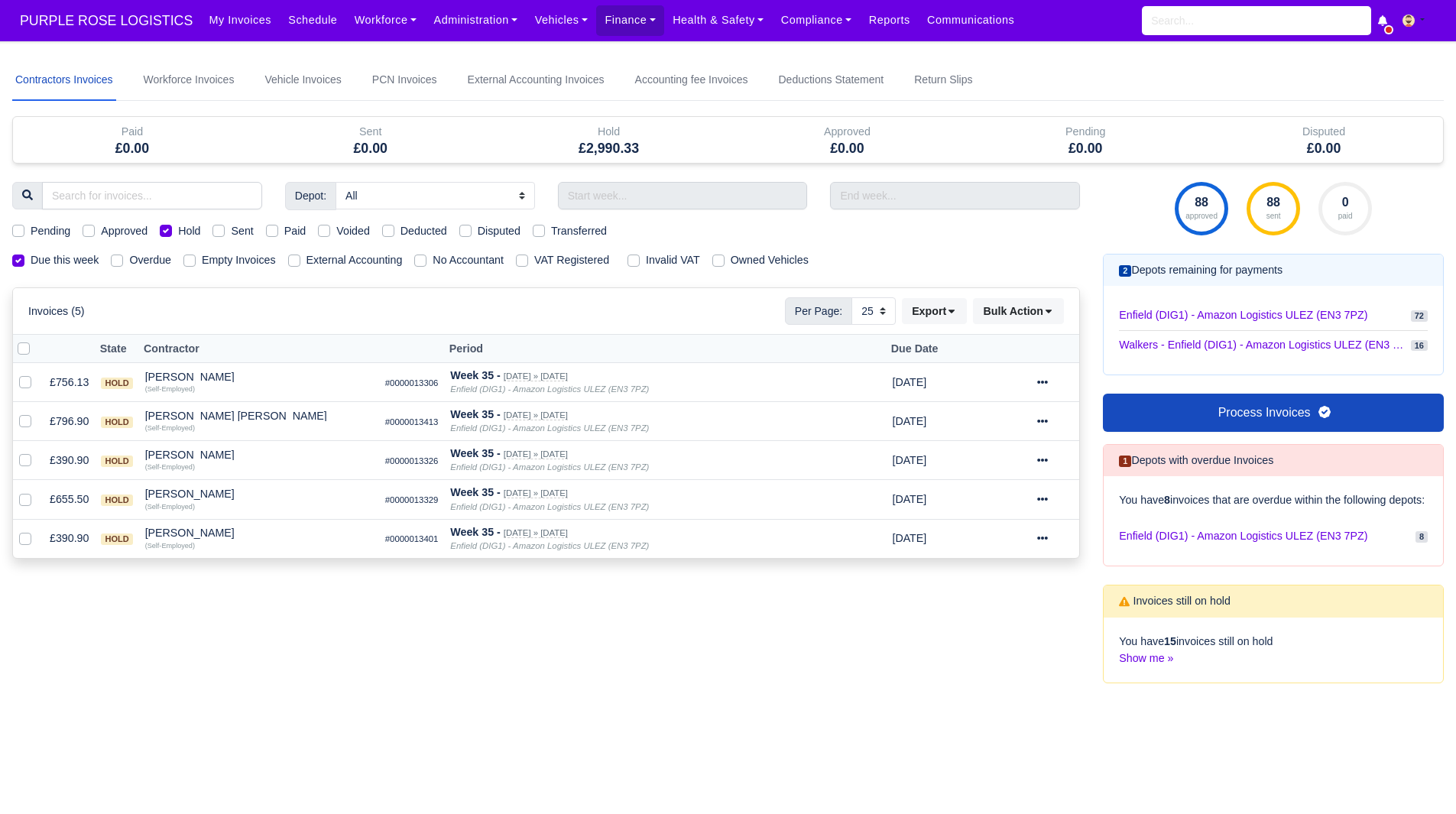
select select "25"
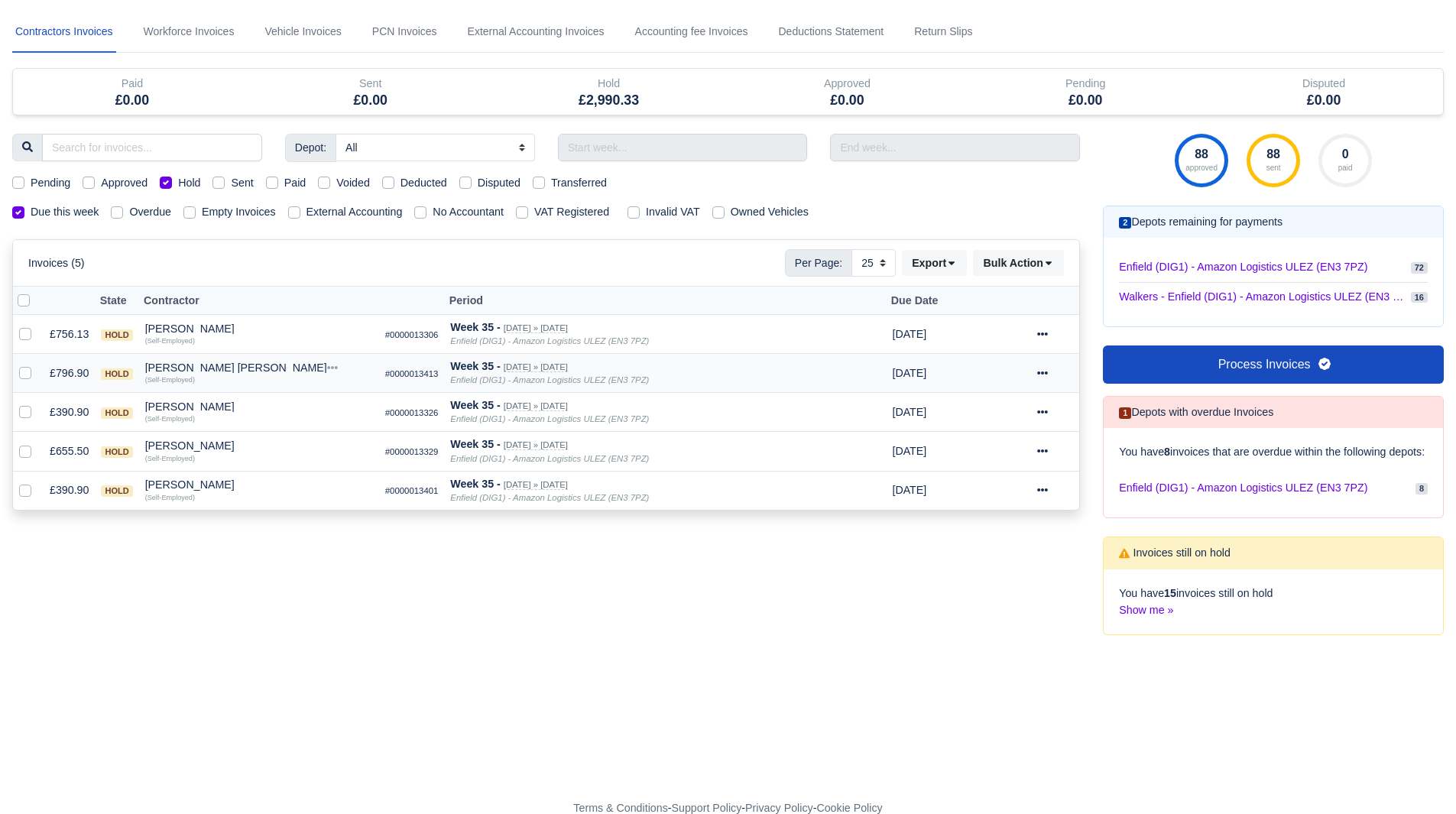
click at [192, 363] on div "Chisom Simon Halliday" at bounding box center [258, 368] width 228 height 11
click at [293, 406] on button "Other Invoices" at bounding box center [347, 412] width 226 height 23
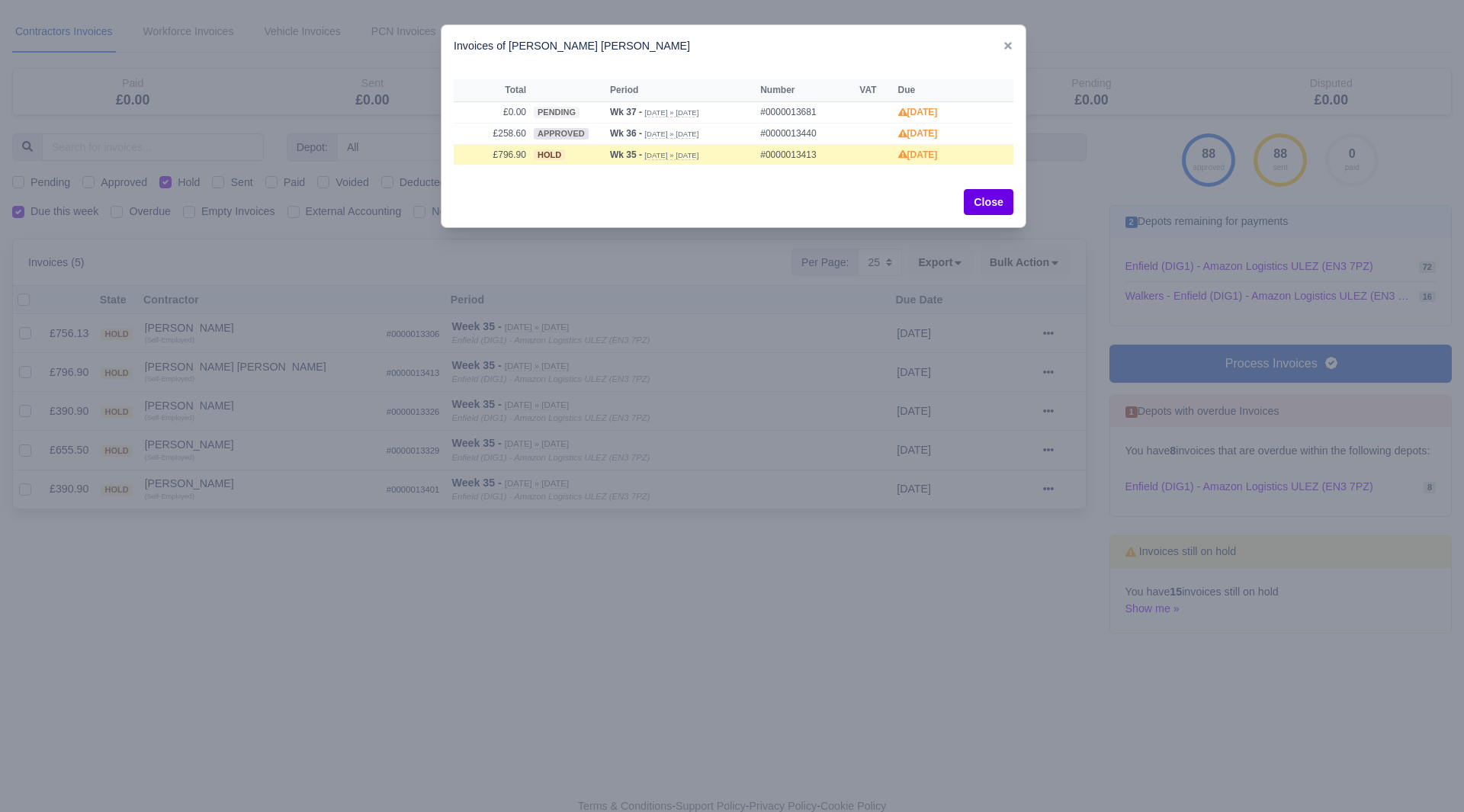
click at [259, 385] on div at bounding box center [732, 406] width 1464 height 812
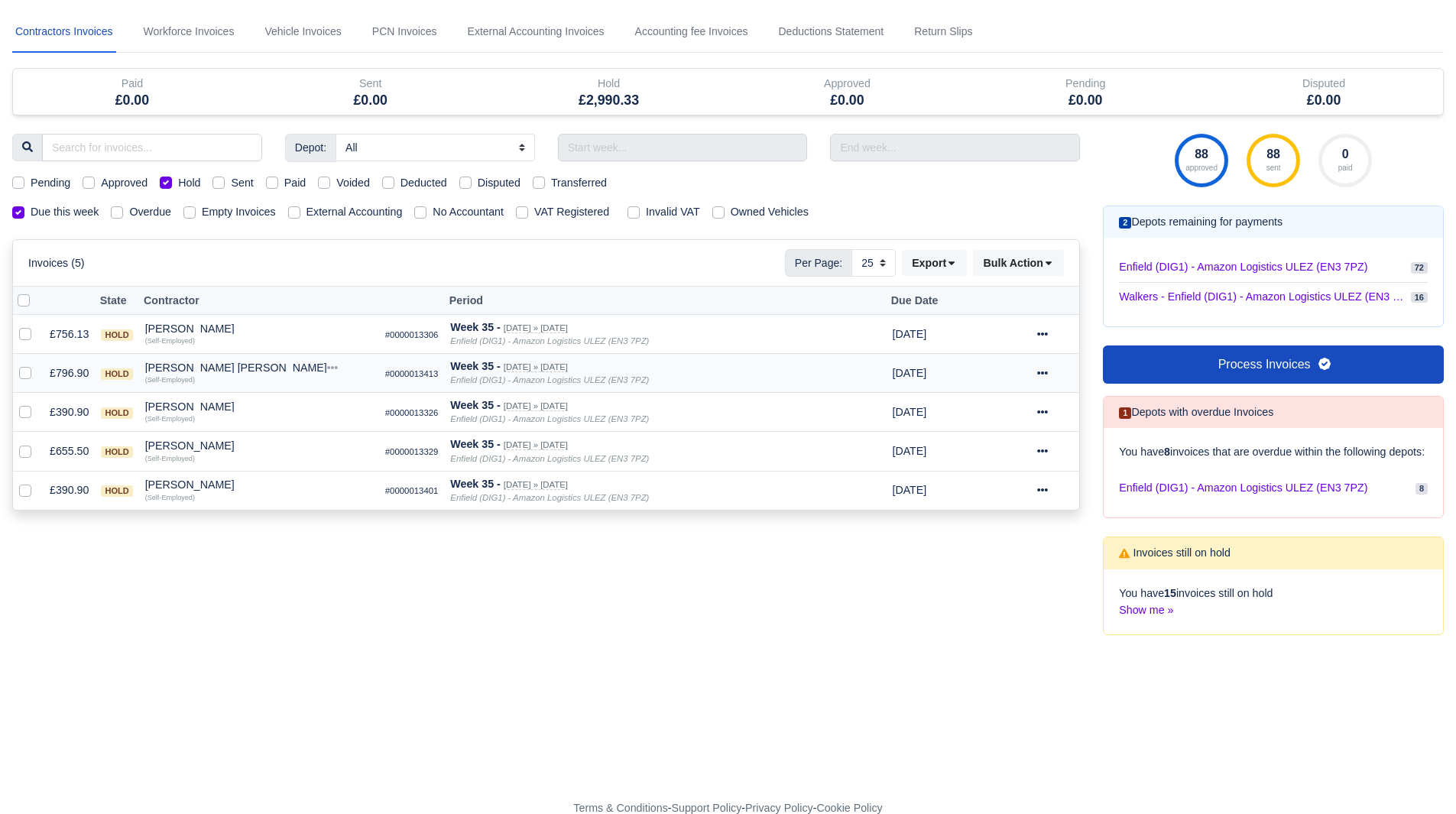
click at [219, 361] on td "Chisom Simon Halliday Quick Actions Other Invoices Wallet (Self-Employed)" at bounding box center [259, 373] width 240 height 39
click at [224, 368] on div "Chisom Simon Halliday" at bounding box center [258, 368] width 228 height 11
click at [284, 448] on div "Quick Actions Other Invoices Wallet" at bounding box center [347, 414] width 228 height 78
click at [220, 356] on td "Chisom Simon Halliday Quick Actions Other Invoices Wallet (Self-Employed)" at bounding box center [259, 373] width 240 height 39
click at [219, 365] on div "Chisom Simon Halliday" at bounding box center [258, 368] width 228 height 11
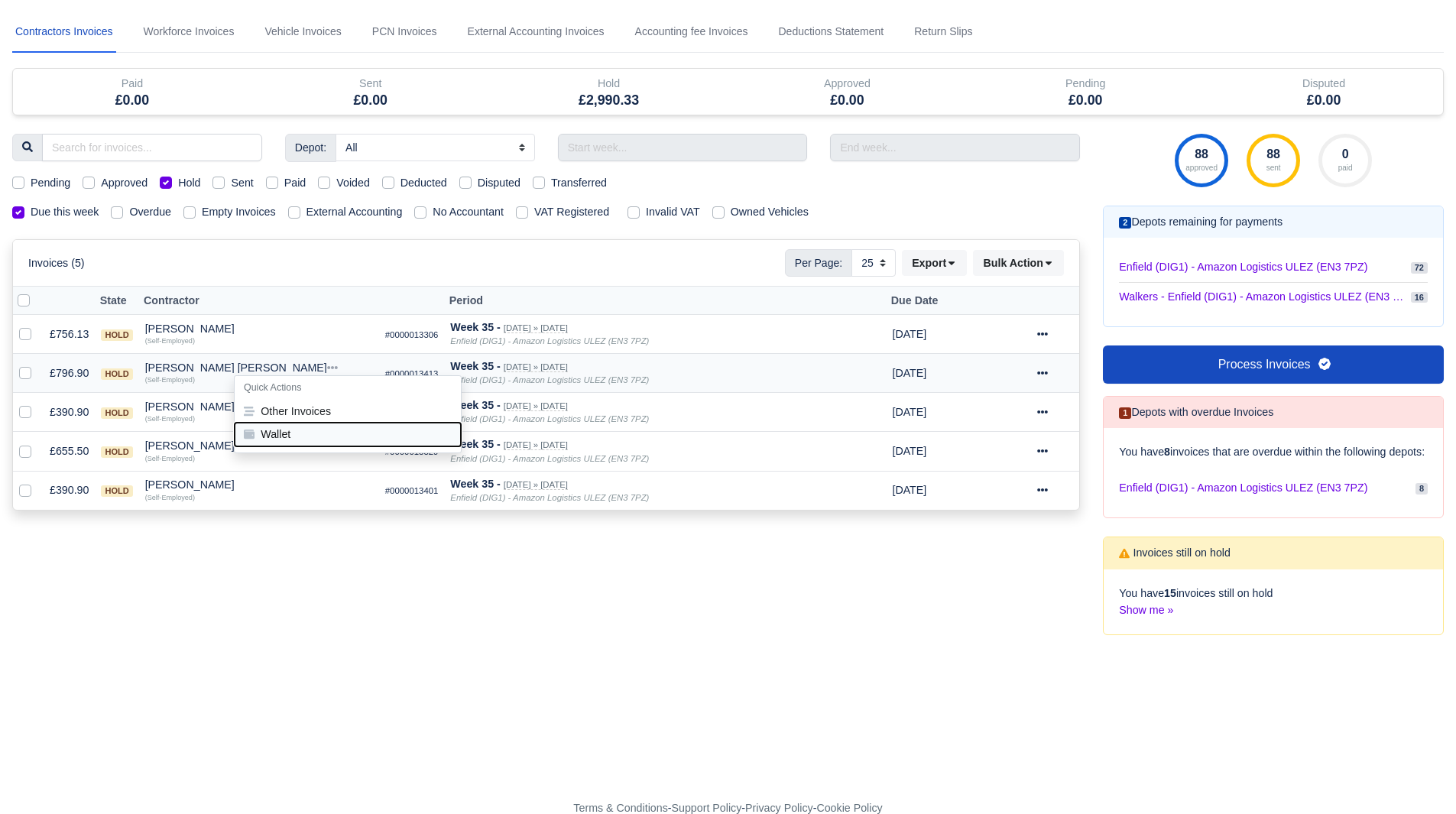
click at [265, 428] on button "Wallet" at bounding box center [347, 434] width 226 height 23
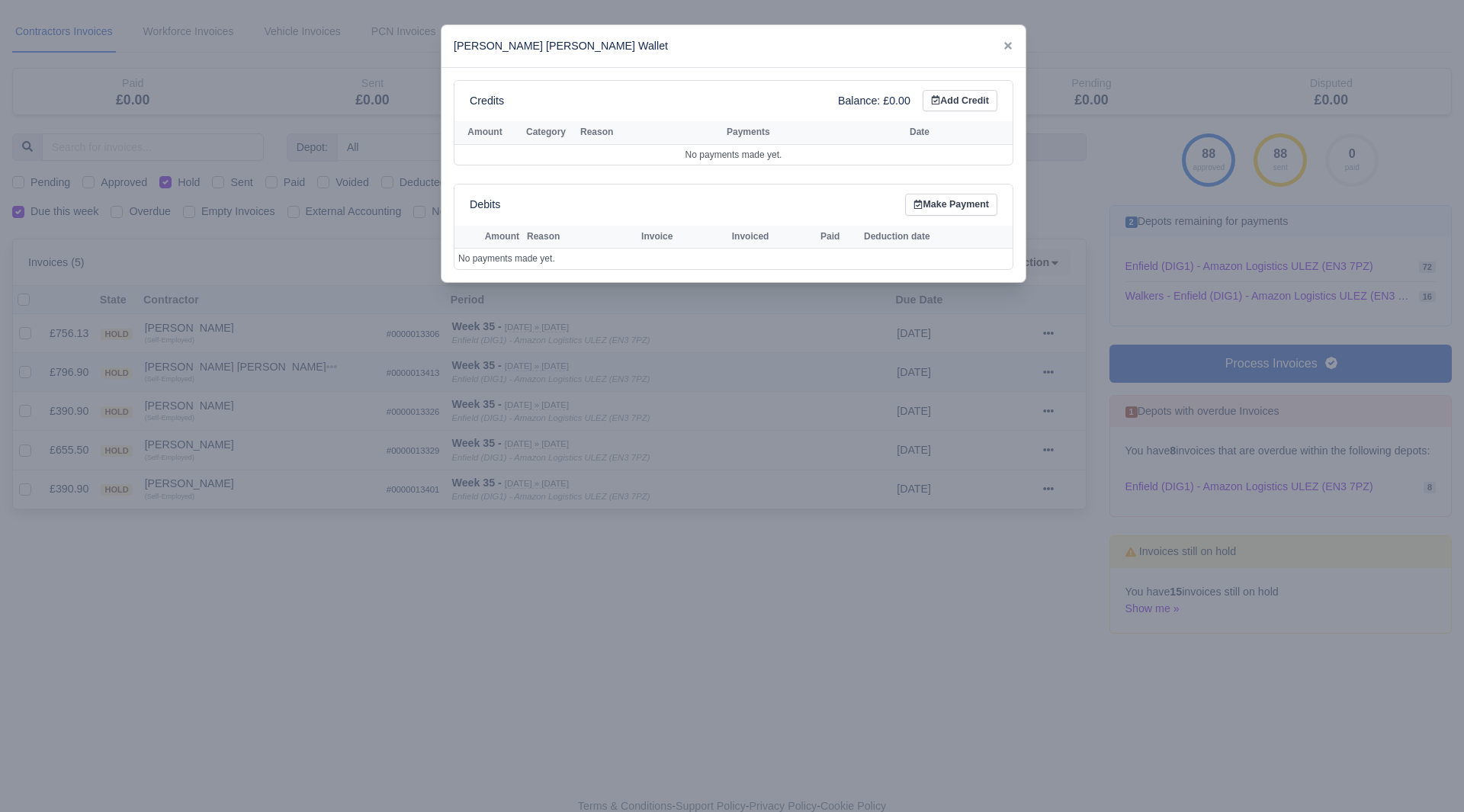
click at [264, 427] on div at bounding box center [732, 406] width 1464 height 812
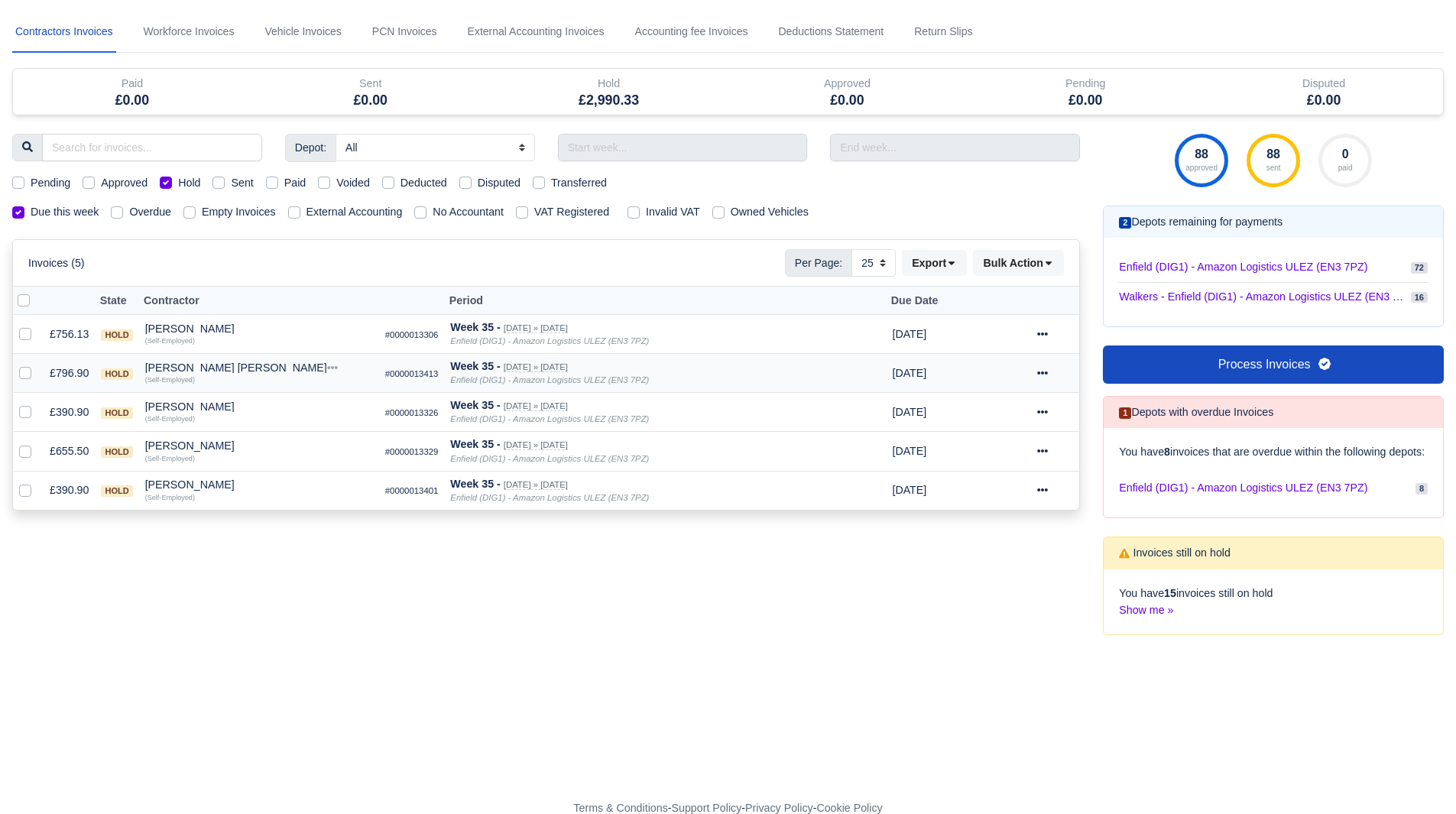
click at [229, 371] on div "Chisom Simon Halliday" at bounding box center [258, 368] width 228 height 11
click at [280, 406] on button "Other Invoices" at bounding box center [347, 412] width 226 height 23
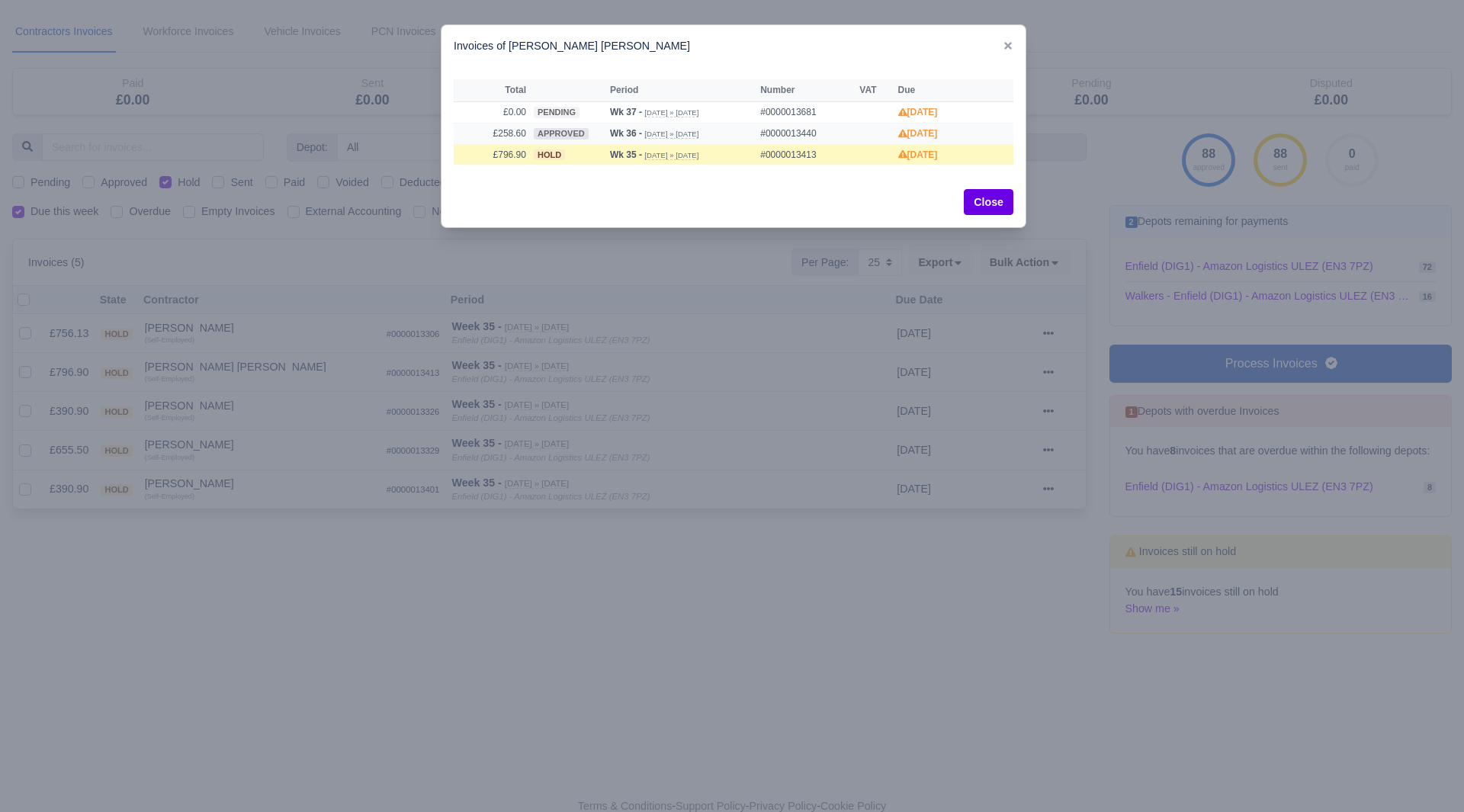
click at [512, 124] on td "£258.60" at bounding box center [492, 134] width 76 height 21
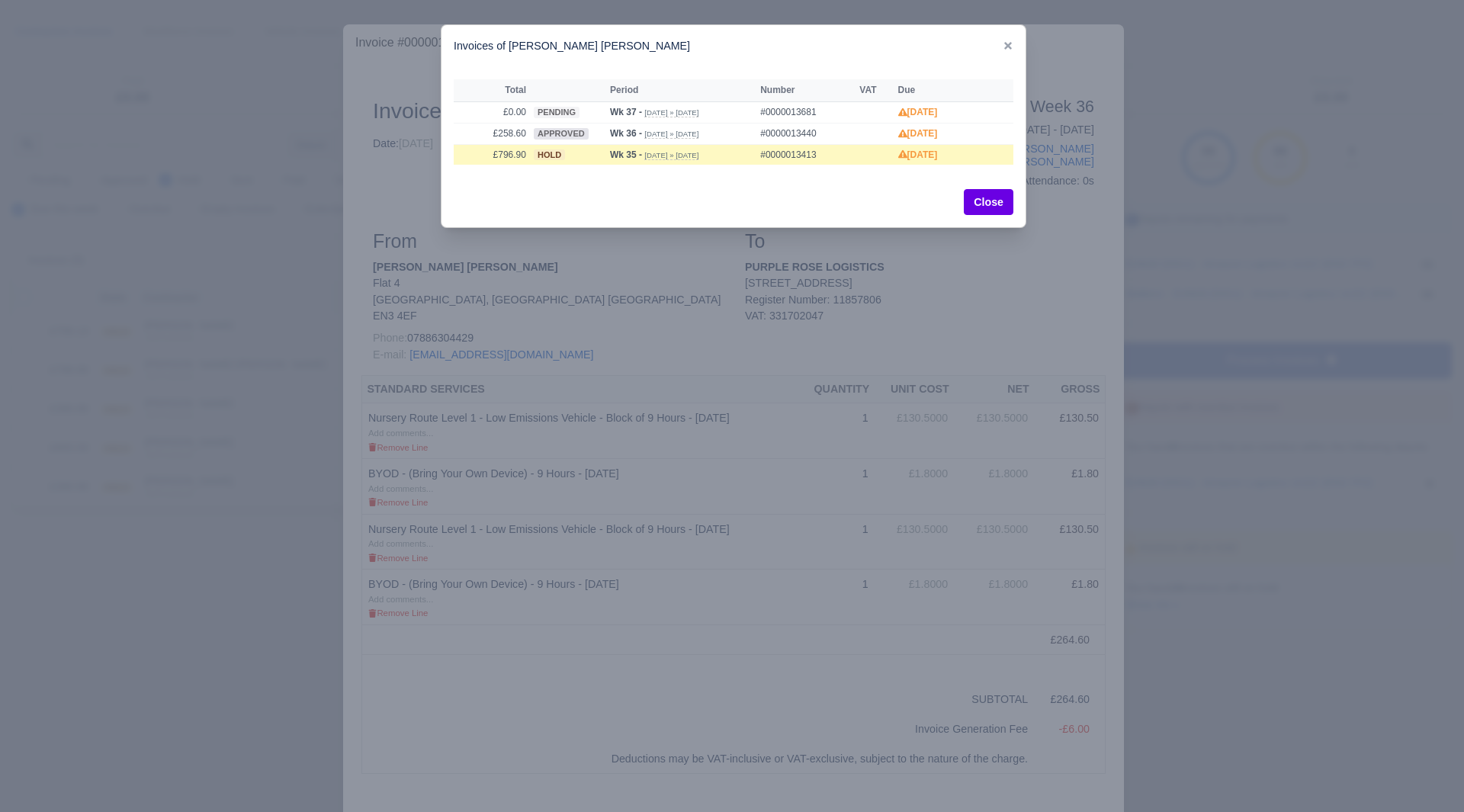
click at [271, 316] on div at bounding box center [732, 406] width 1464 height 812
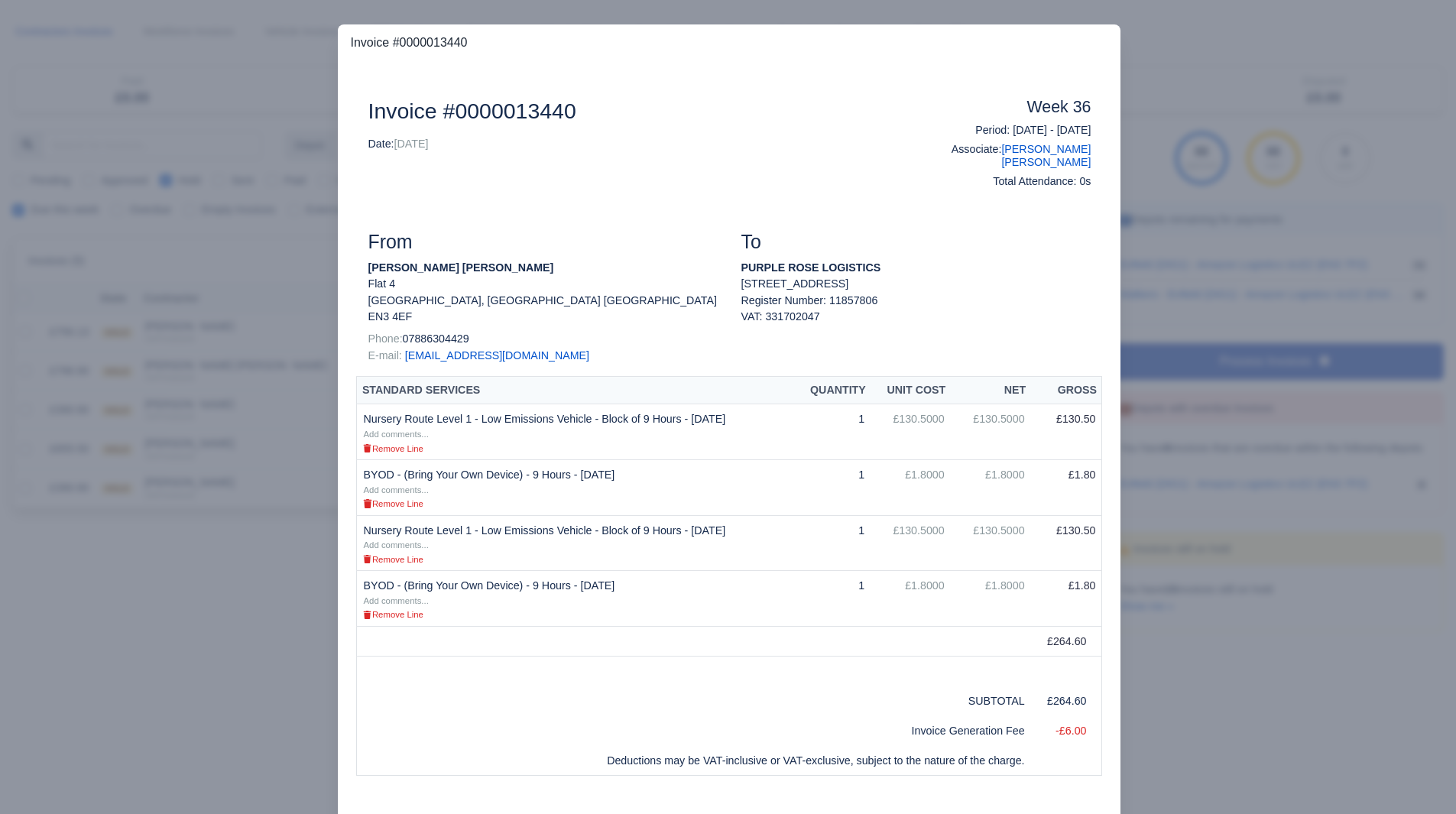
click at [267, 327] on div at bounding box center [728, 407] width 1456 height 814
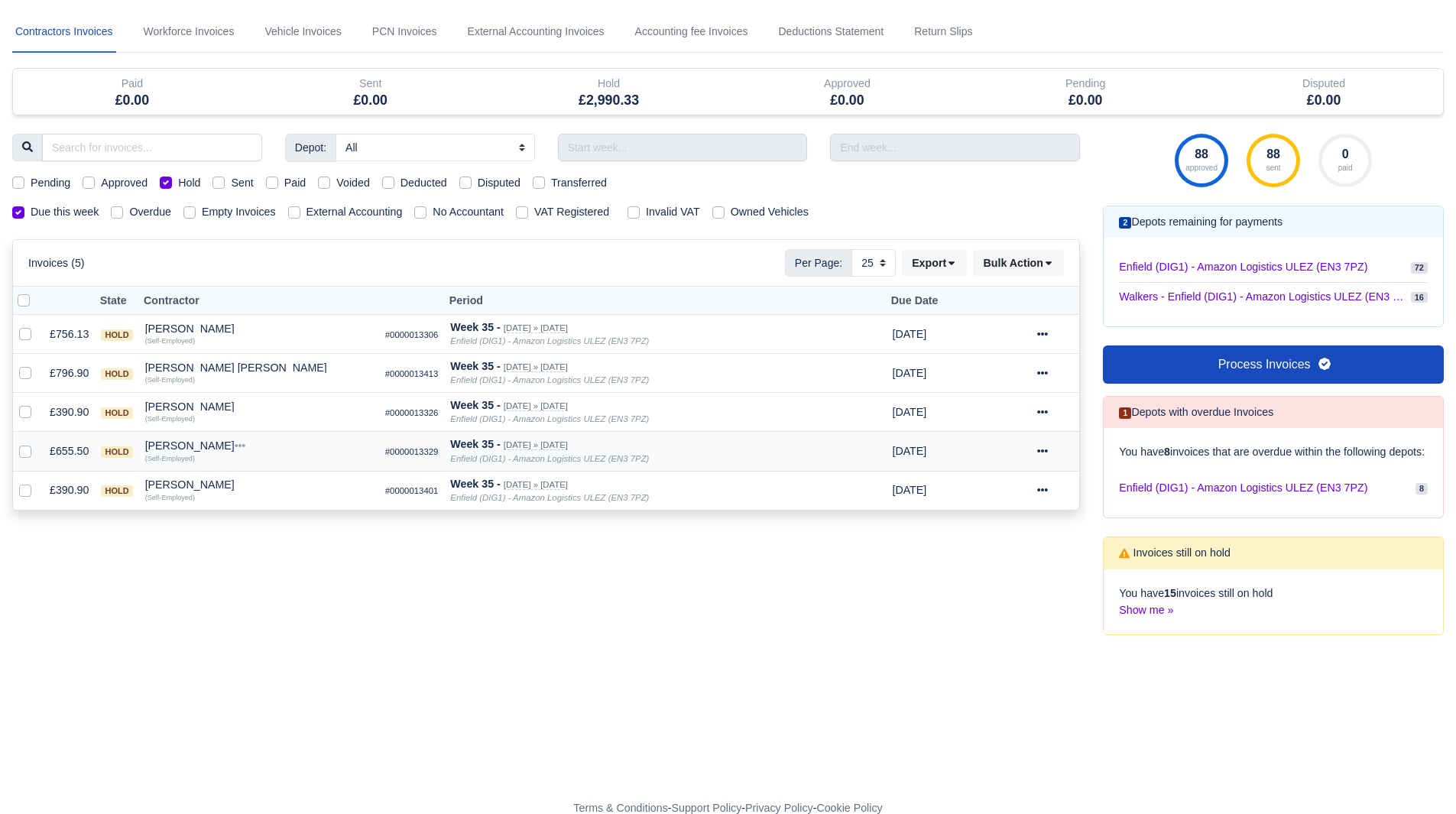
click at [202, 444] on div "Shallum Anderson" at bounding box center [258, 446] width 228 height 11
click at [190, 412] on div "[PERSON_NAME]" at bounding box center [258, 407] width 228 height 11
click at [297, 446] on button "Other Invoices" at bounding box center [347, 450] width 226 height 23
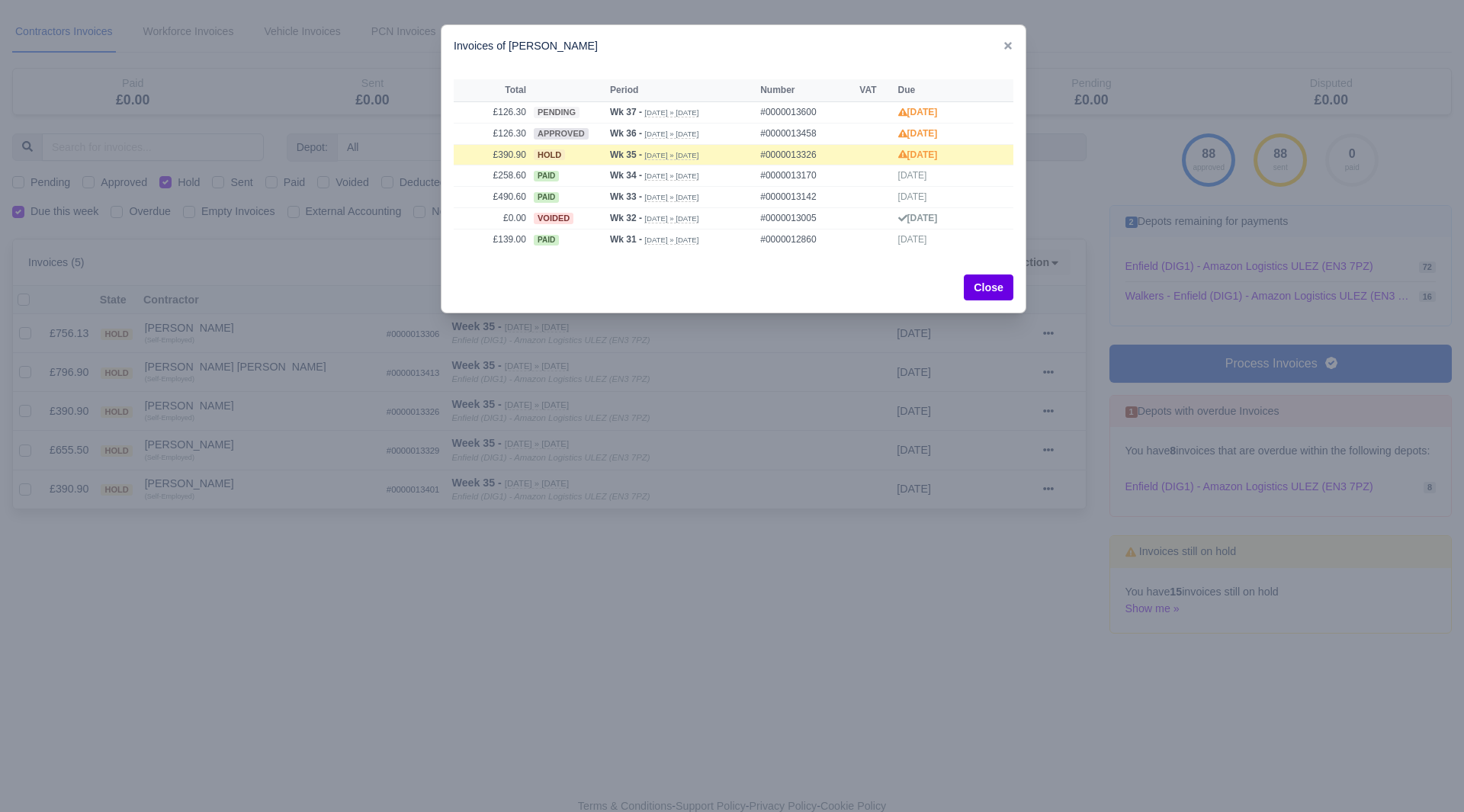
click at [241, 433] on div at bounding box center [732, 406] width 1464 height 812
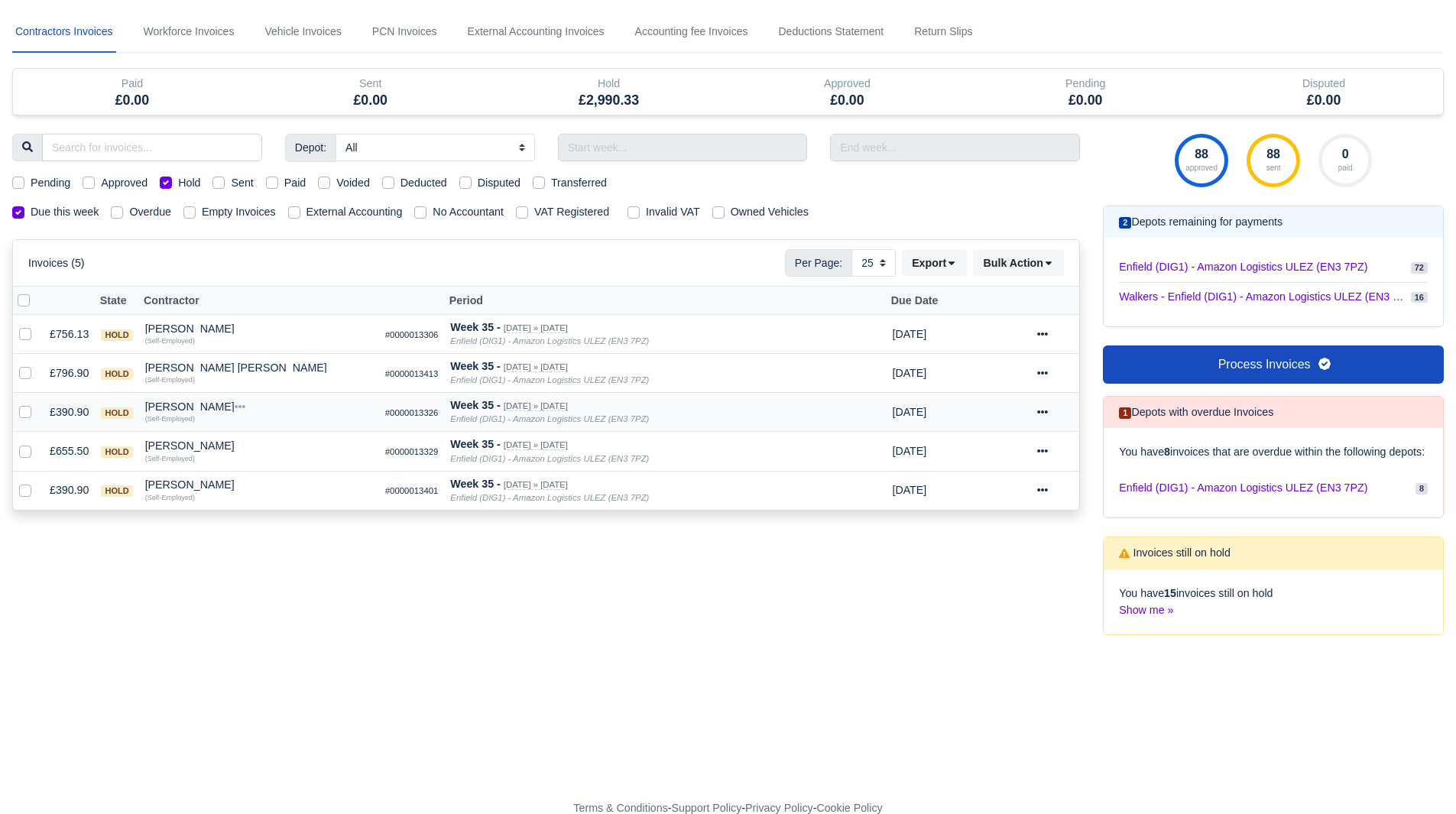
click at [196, 406] on div "Olufisayo Bello" at bounding box center [258, 407] width 228 height 11
click at [276, 484] on button "Wallet" at bounding box center [347, 474] width 226 height 23
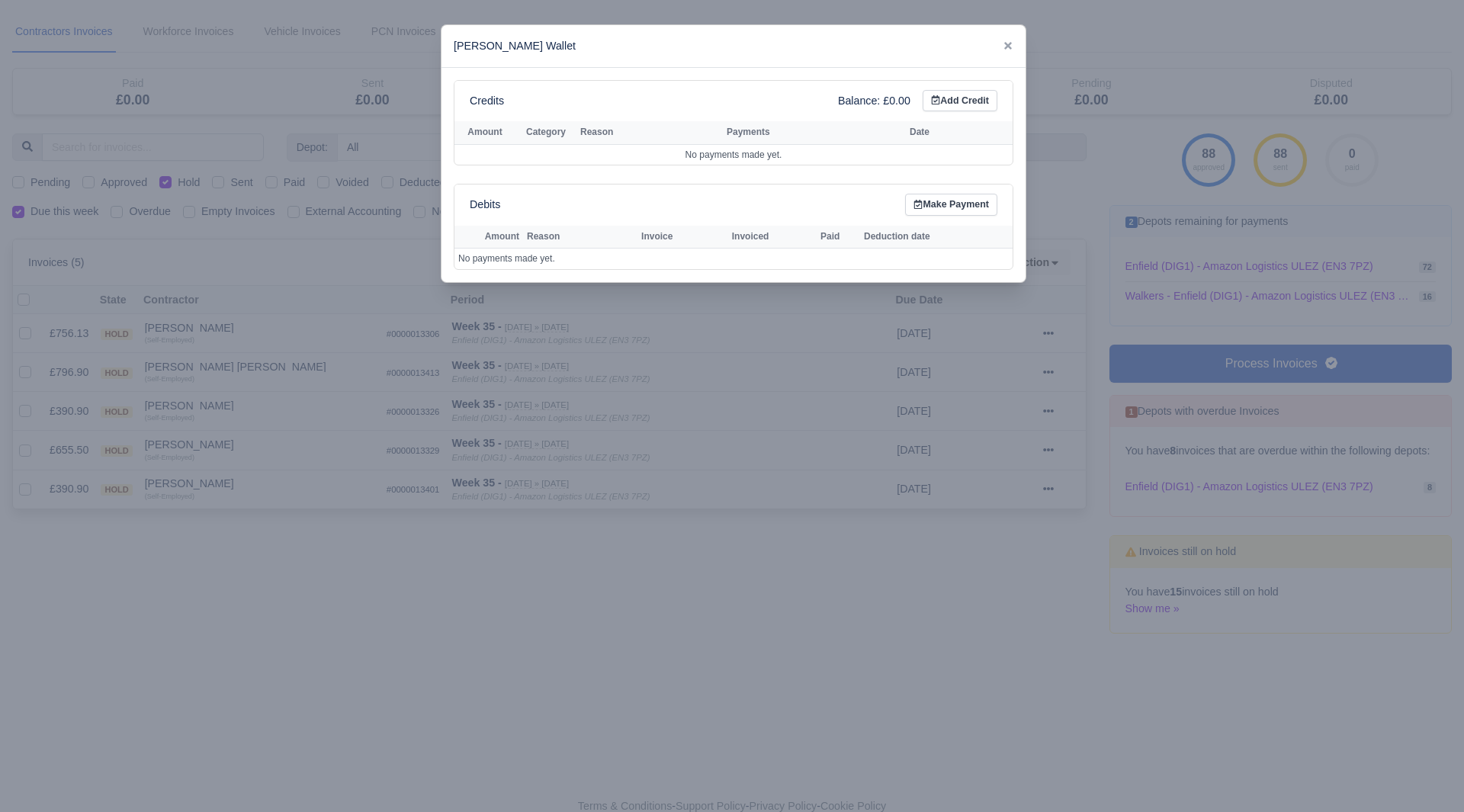
click at [260, 456] on div at bounding box center [732, 406] width 1464 height 812
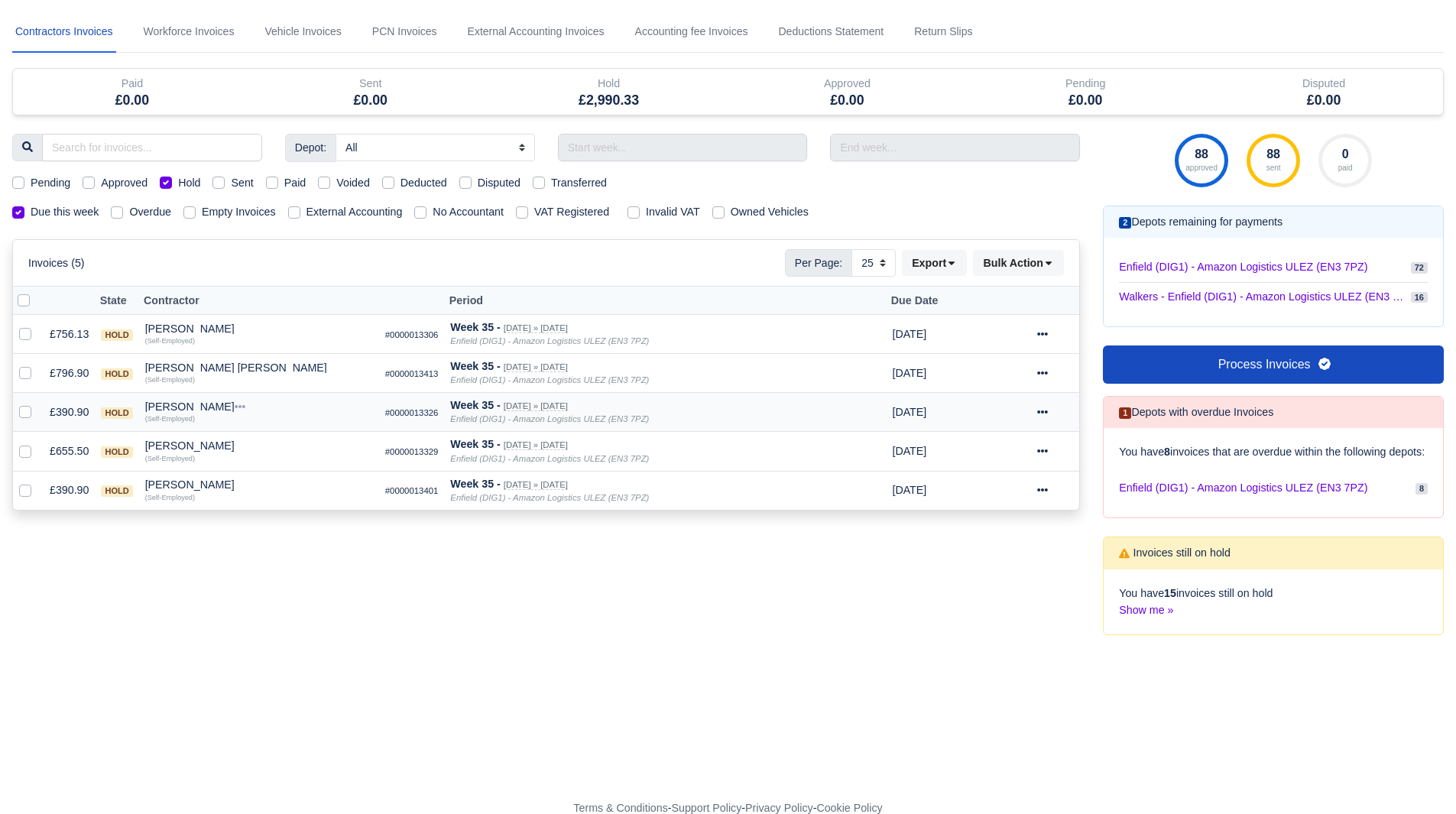
click at [1051, 414] on div at bounding box center [1055, 412] width 36 height 17
click at [1009, 450] on link "Show Invoice" at bounding box center [1005, 459] width 136 height 24
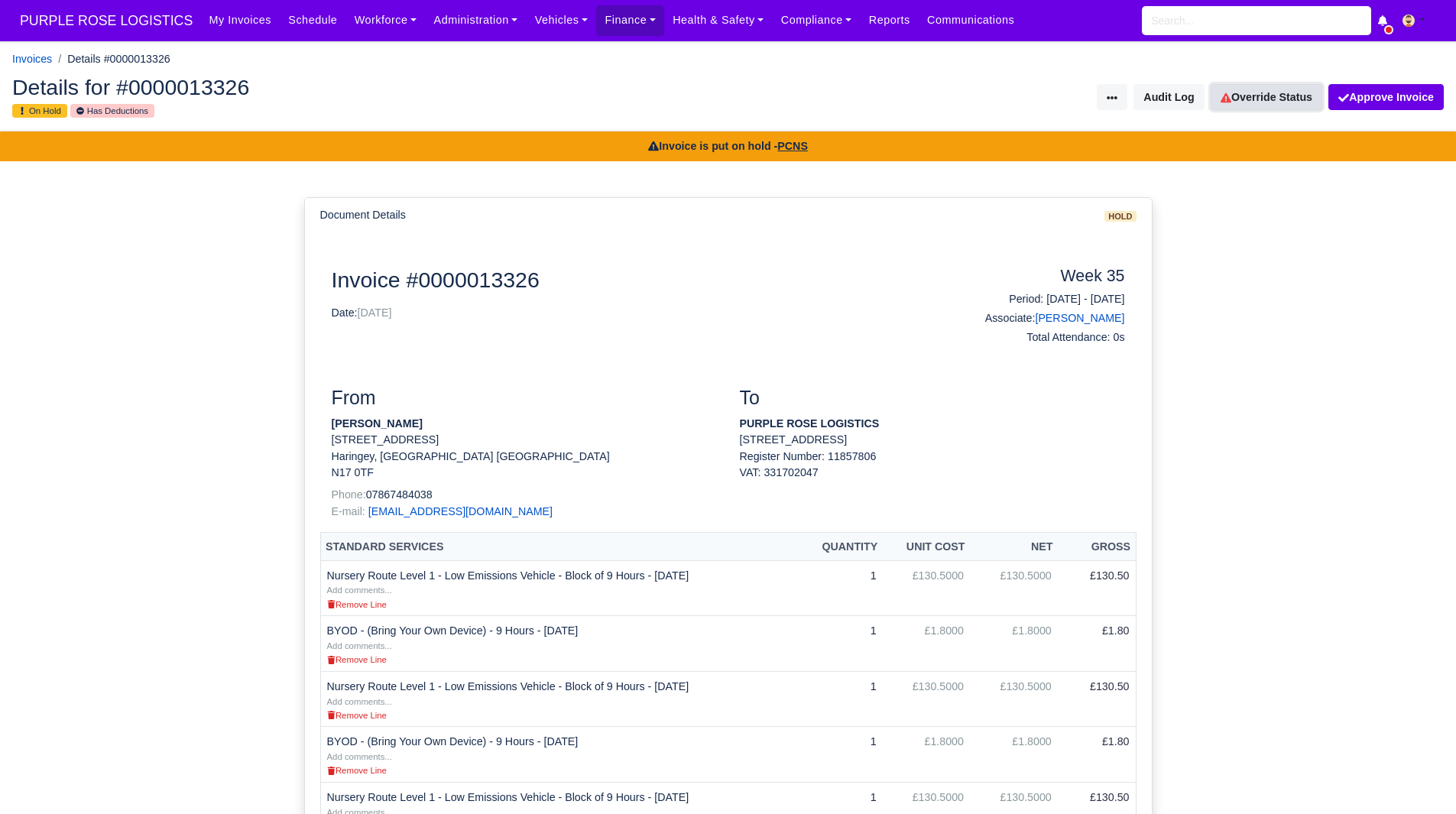
click at [1263, 92] on link "Override Status" at bounding box center [1266, 97] width 112 height 26
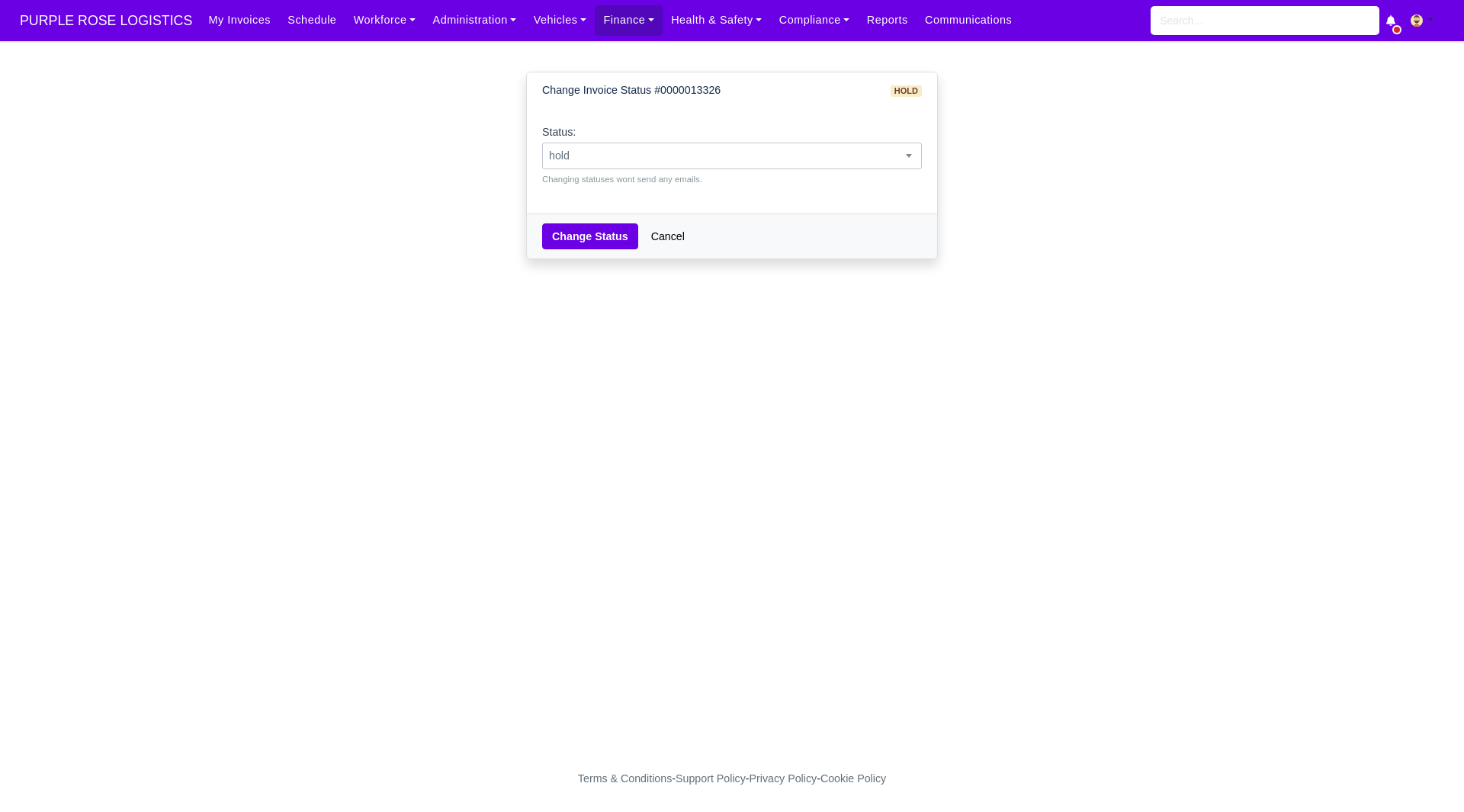
click at [778, 152] on span "hold" at bounding box center [732, 155] width 378 height 19
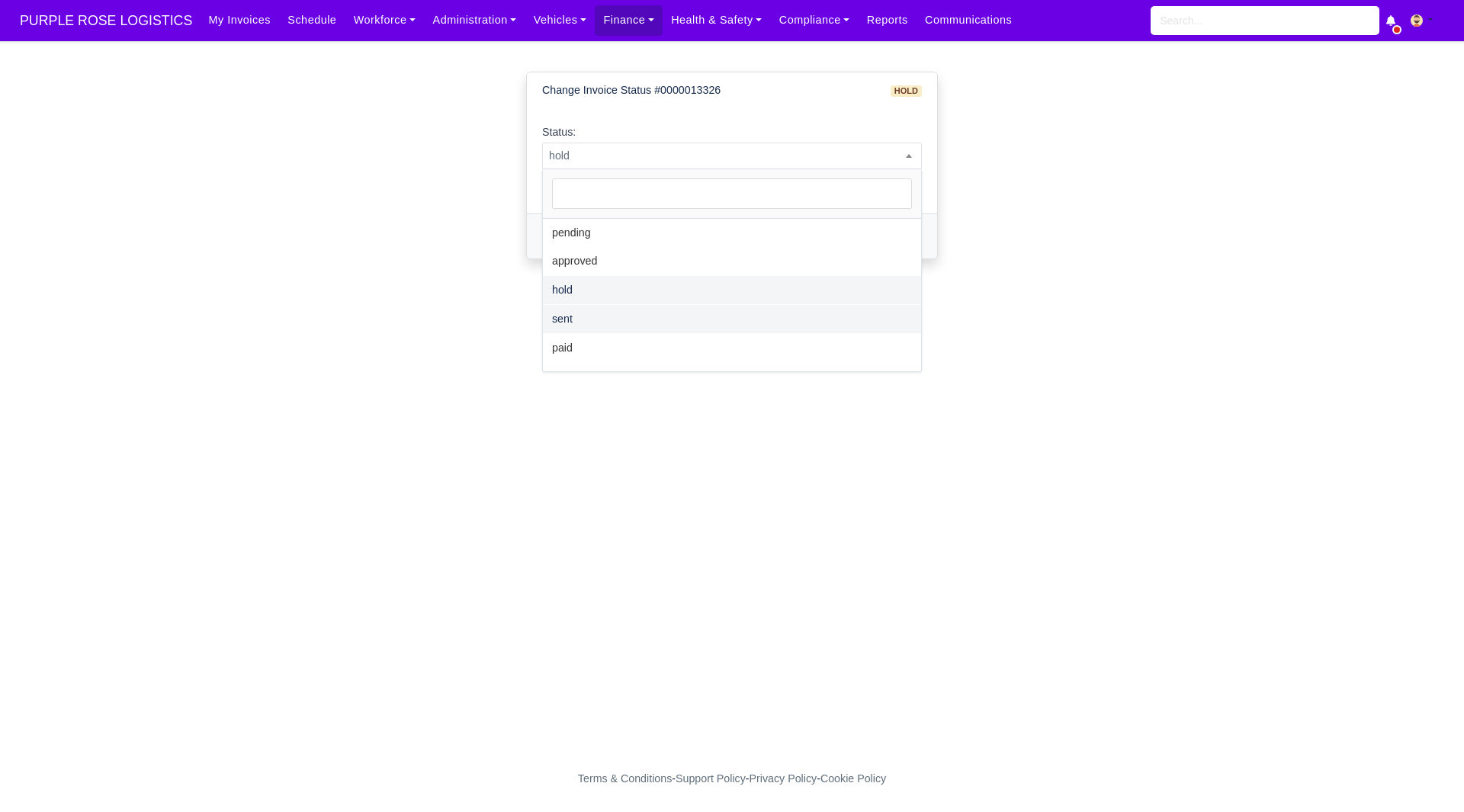
select select "sent"
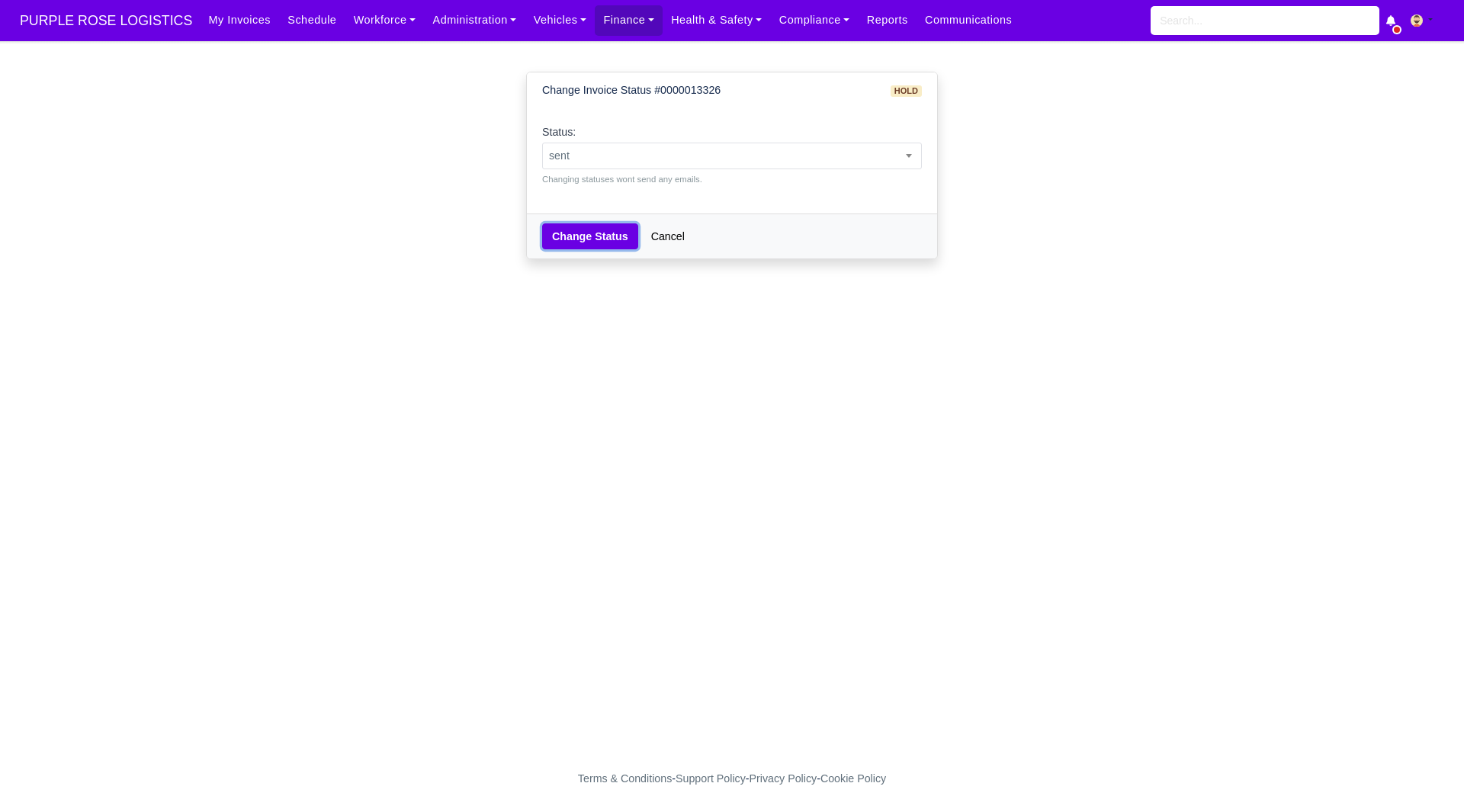
click at [580, 240] on button "Change Status" at bounding box center [590, 235] width 96 height 26
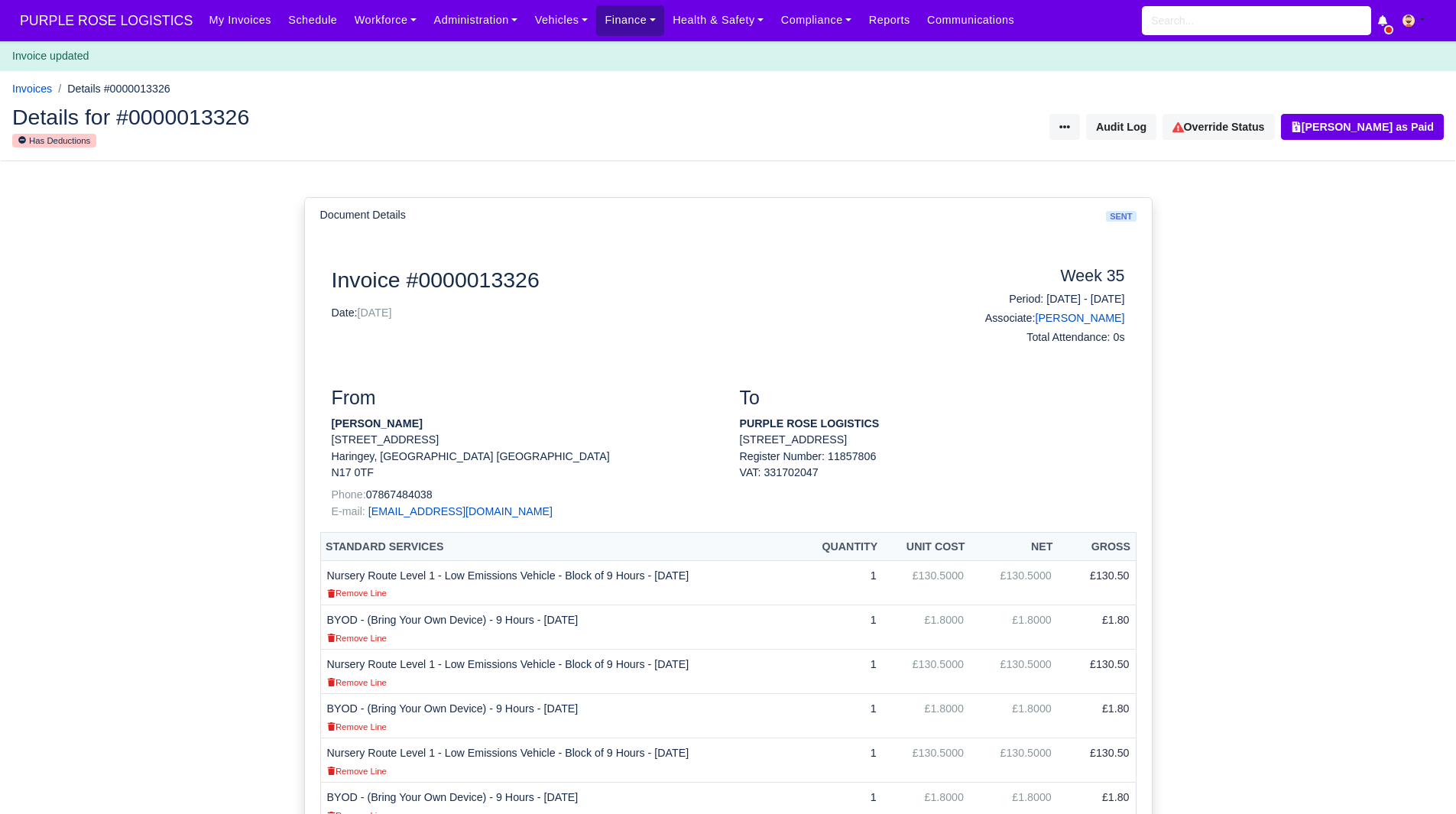
click at [620, 34] on link "Finance" at bounding box center [630, 20] width 68 height 30
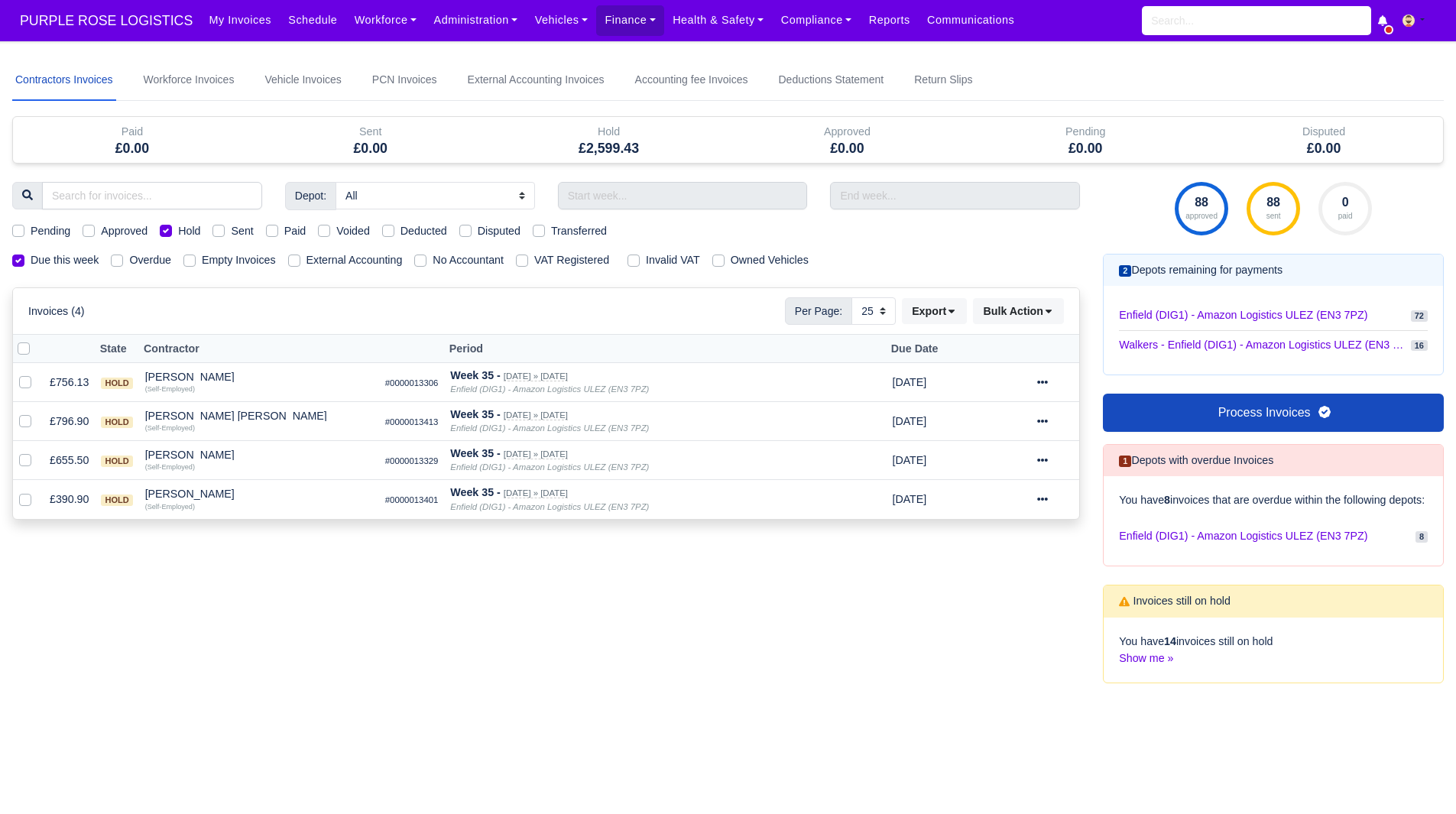
select select "25"
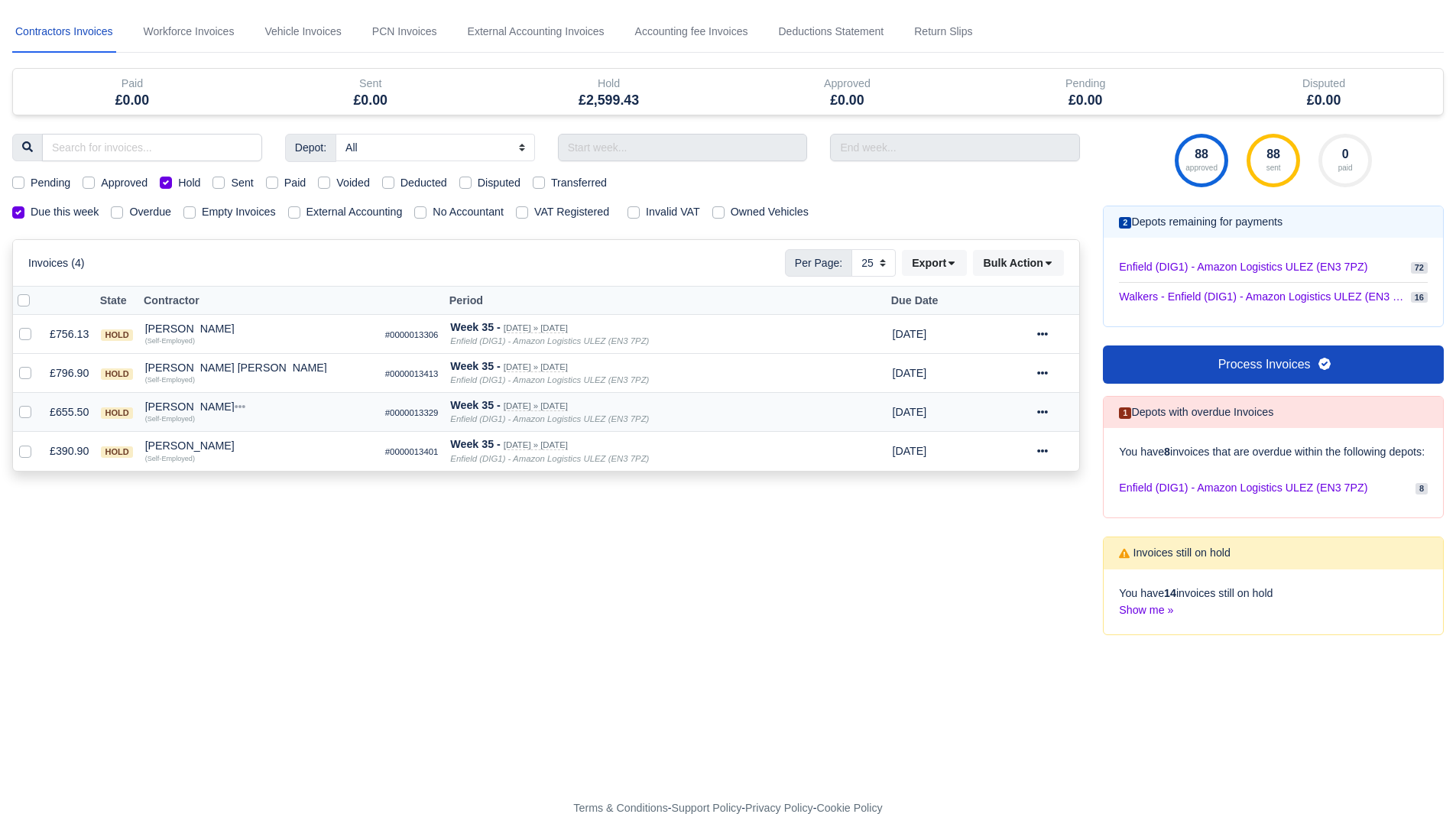
click at [202, 404] on div "[PERSON_NAME]" at bounding box center [258, 407] width 228 height 11
click at [280, 441] on button "Other Invoices" at bounding box center [347, 450] width 226 height 23
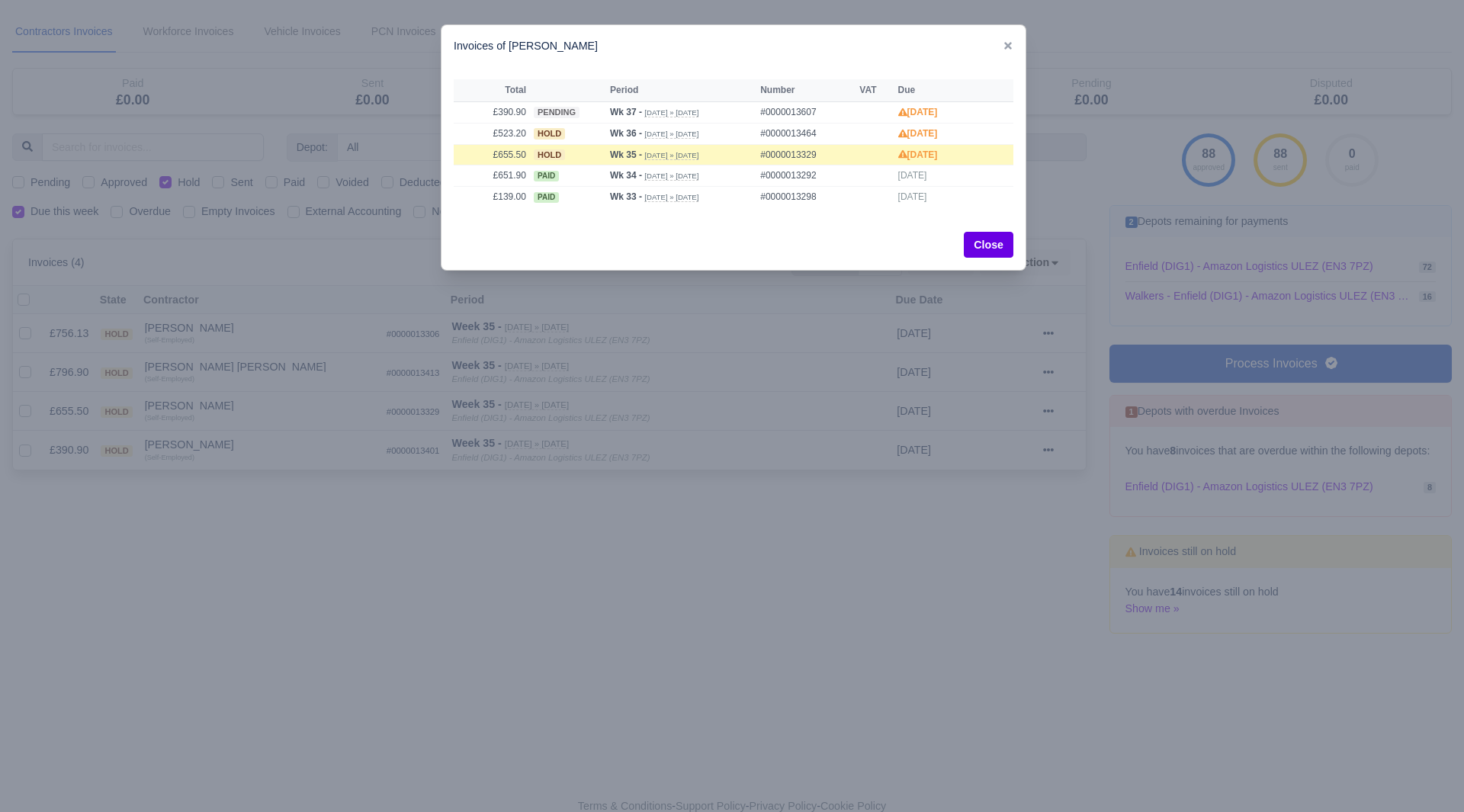
click at [273, 436] on div at bounding box center [732, 406] width 1464 height 812
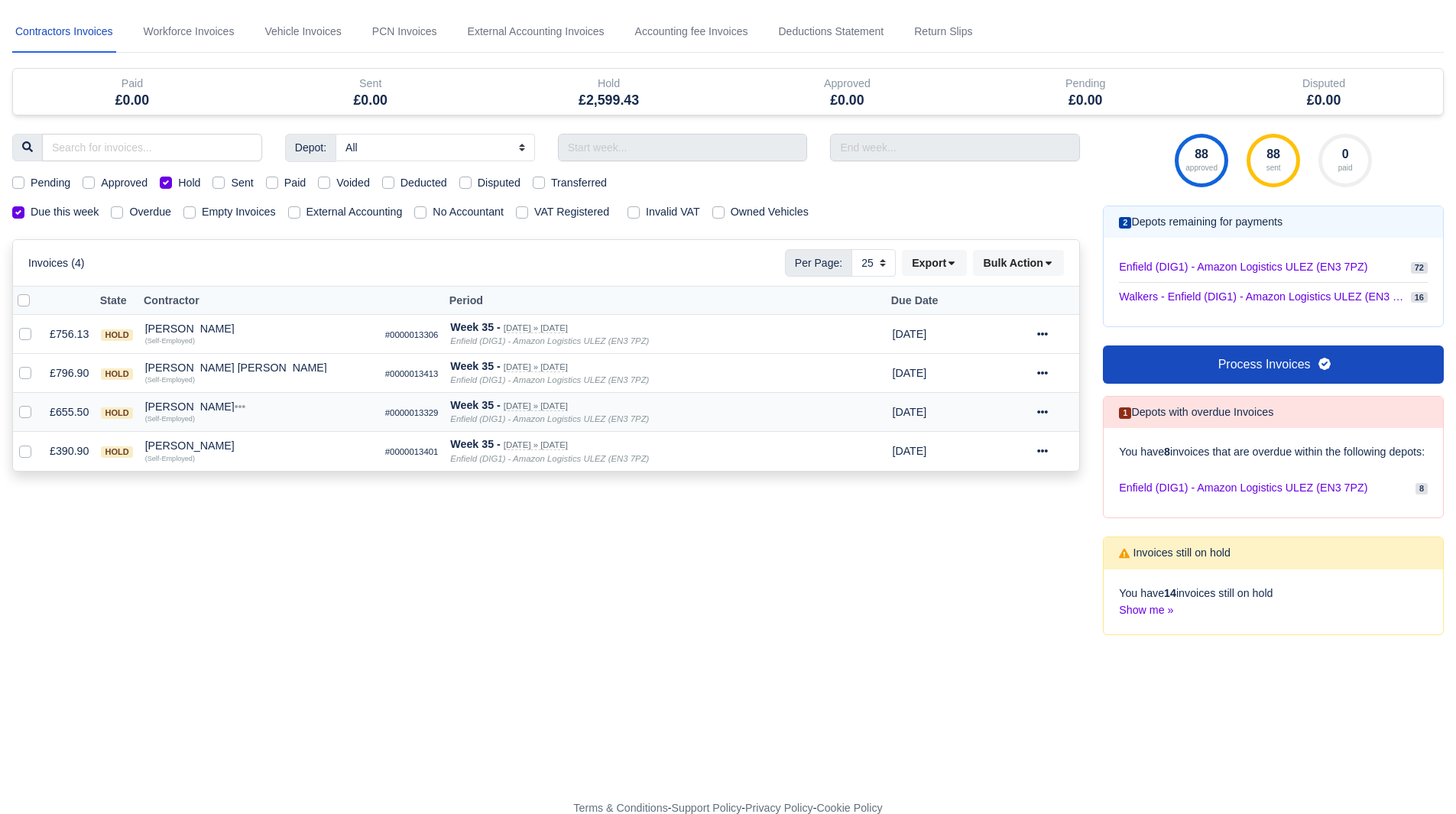
click at [208, 402] on div "[PERSON_NAME]" at bounding box center [258, 407] width 228 height 11
click at [271, 479] on button "Wallet" at bounding box center [347, 474] width 226 height 23
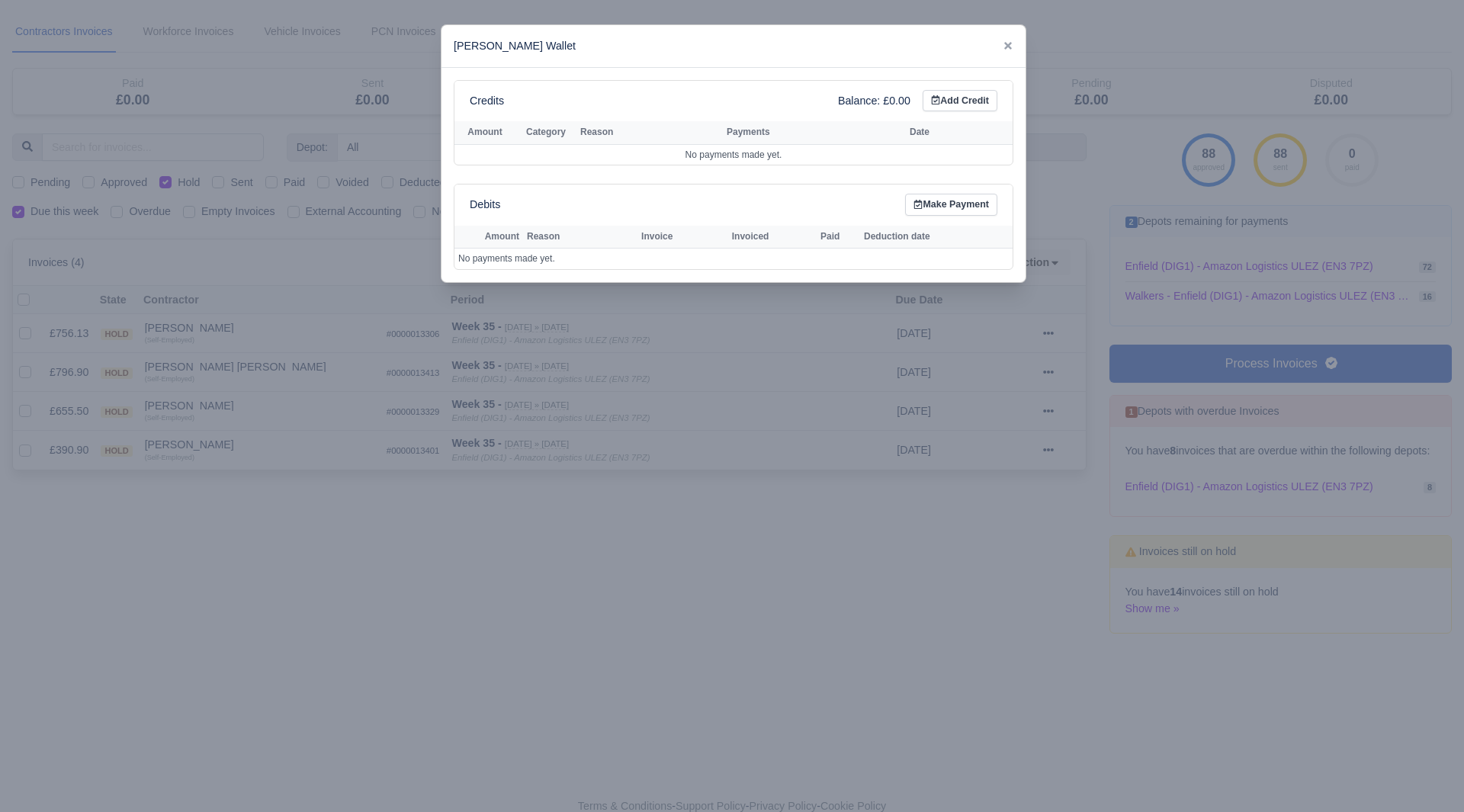
click at [399, 462] on div at bounding box center [732, 406] width 1464 height 812
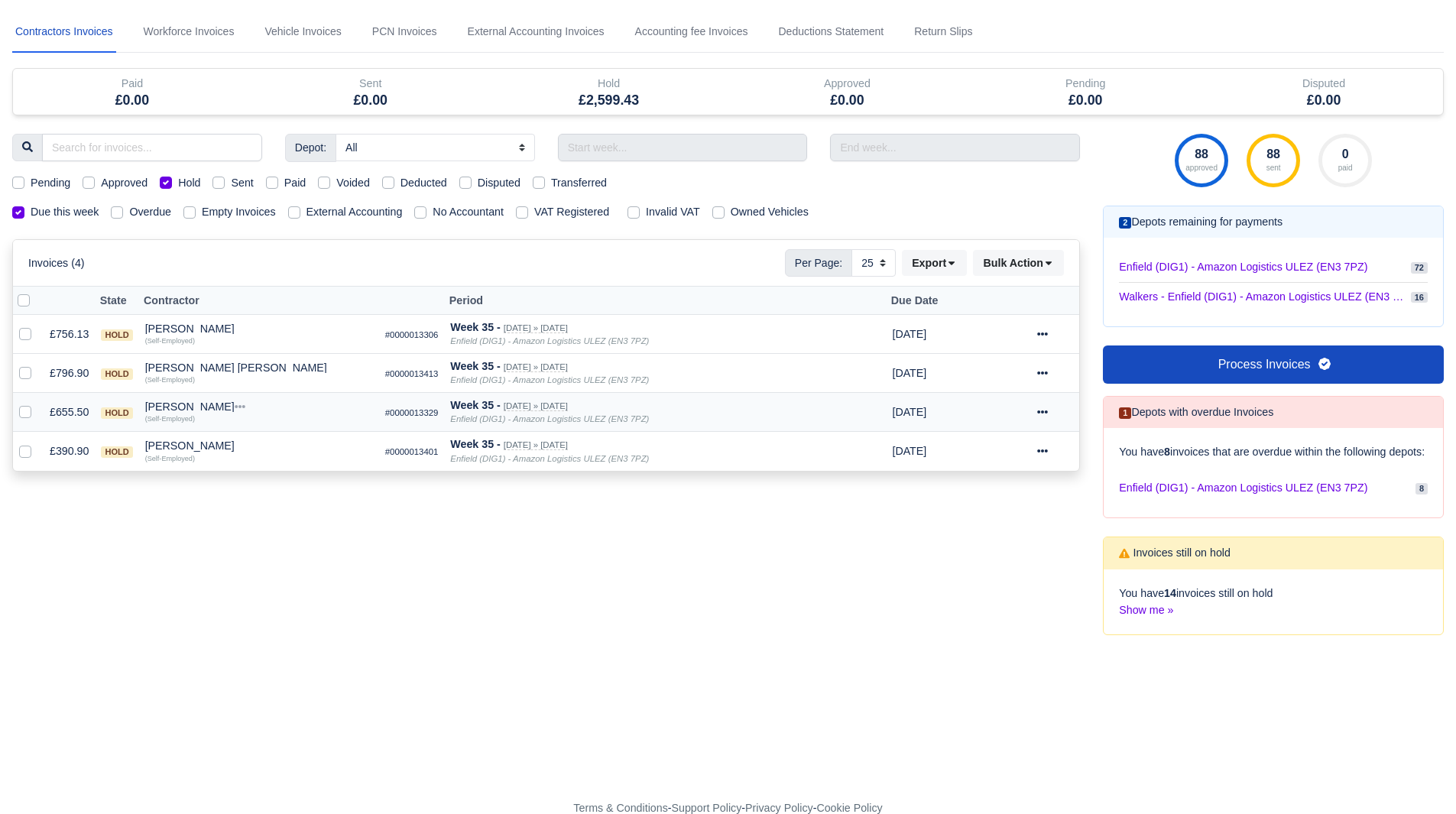
click at [1042, 412] on icon at bounding box center [1043, 412] width 11 height 3
click at [1019, 452] on link "Show Invoice" at bounding box center [1005, 459] width 136 height 24
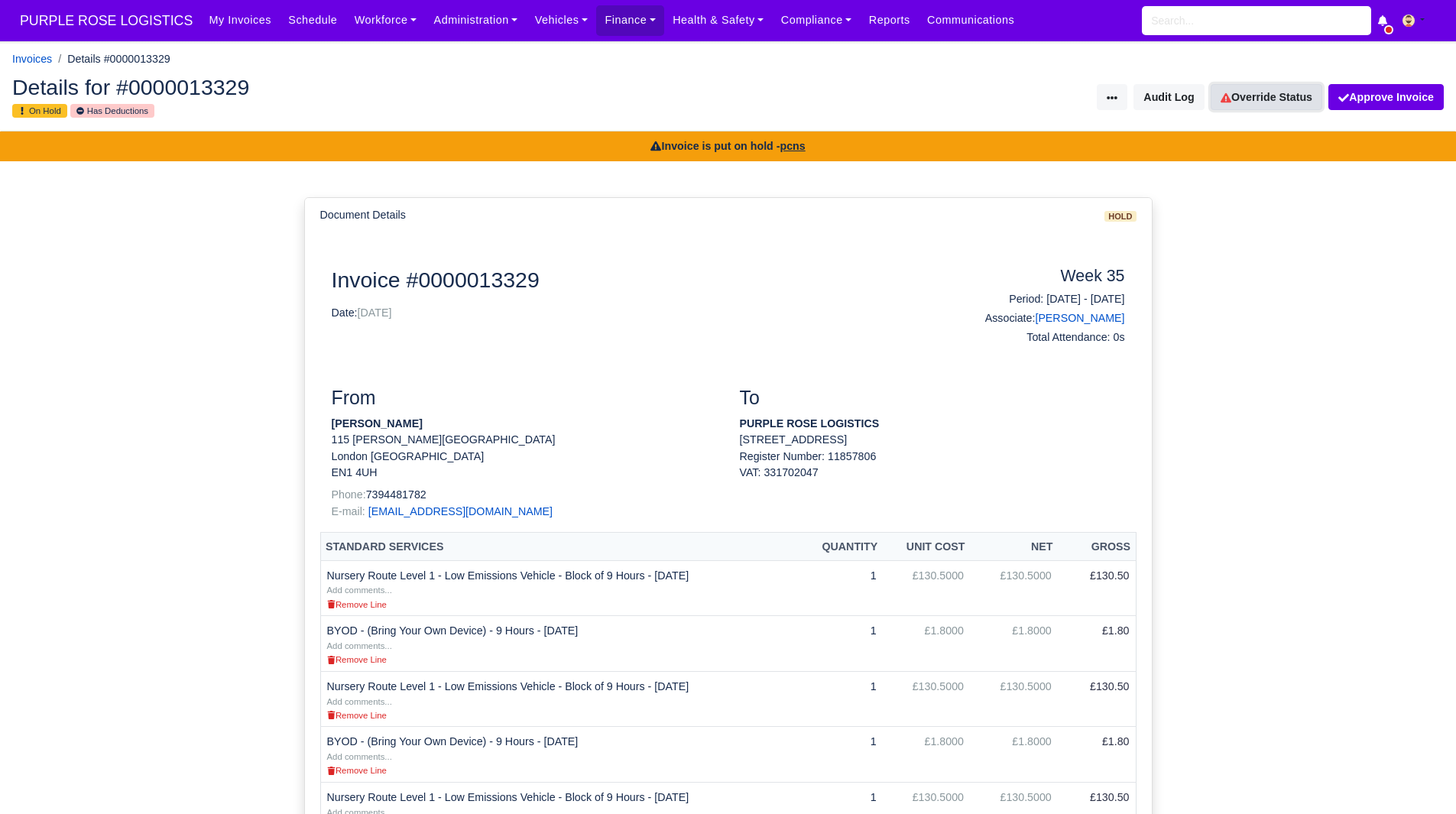
click at [1254, 93] on link "Override Status" at bounding box center [1266, 97] width 112 height 26
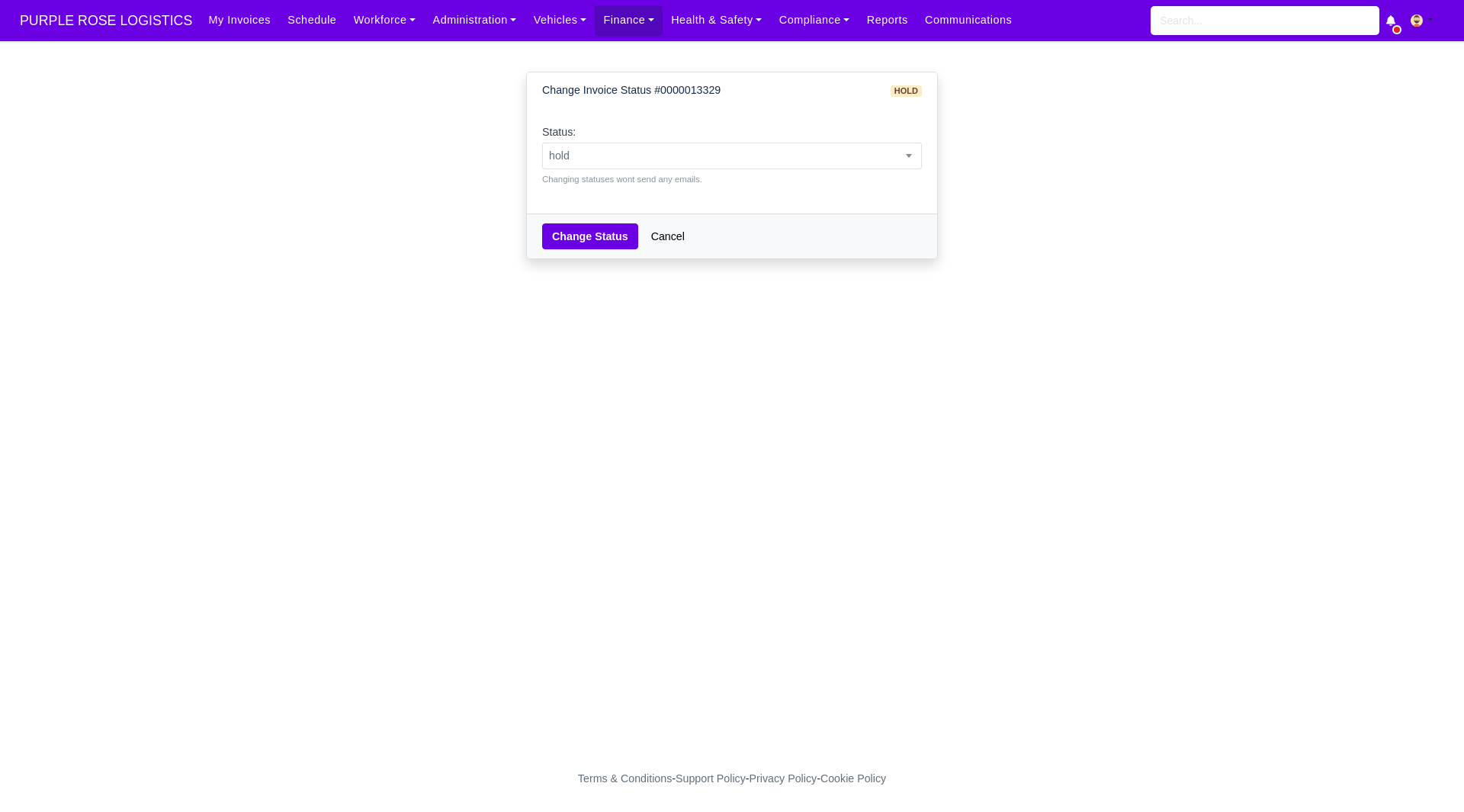
click at [843, 140] on div "Status: pending approved hold sent paid voided deducted disputed transferred ho…" at bounding box center [732, 155] width 380 height 63
click at [816, 163] on span "hold" at bounding box center [732, 155] width 378 height 19
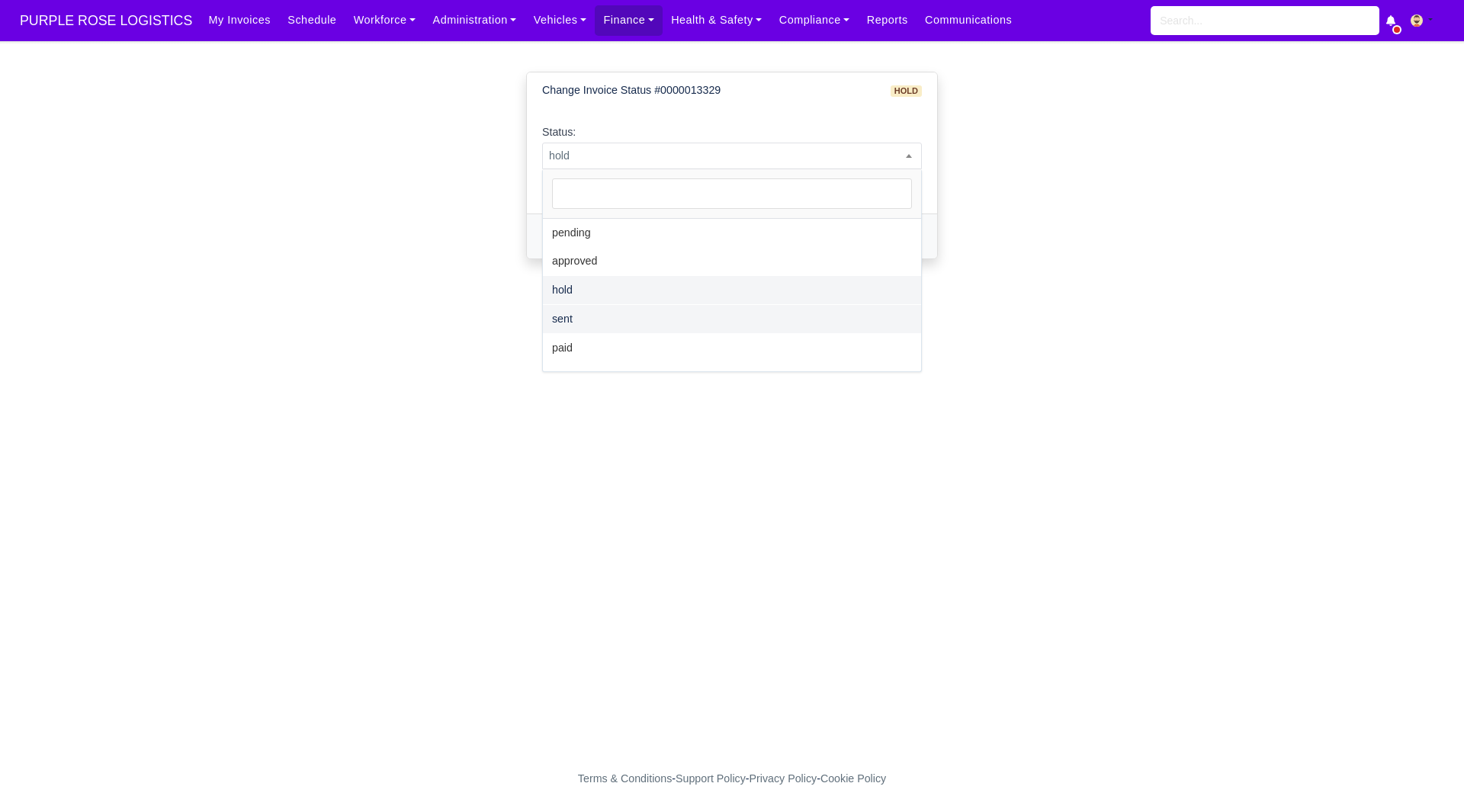
select select "sent"
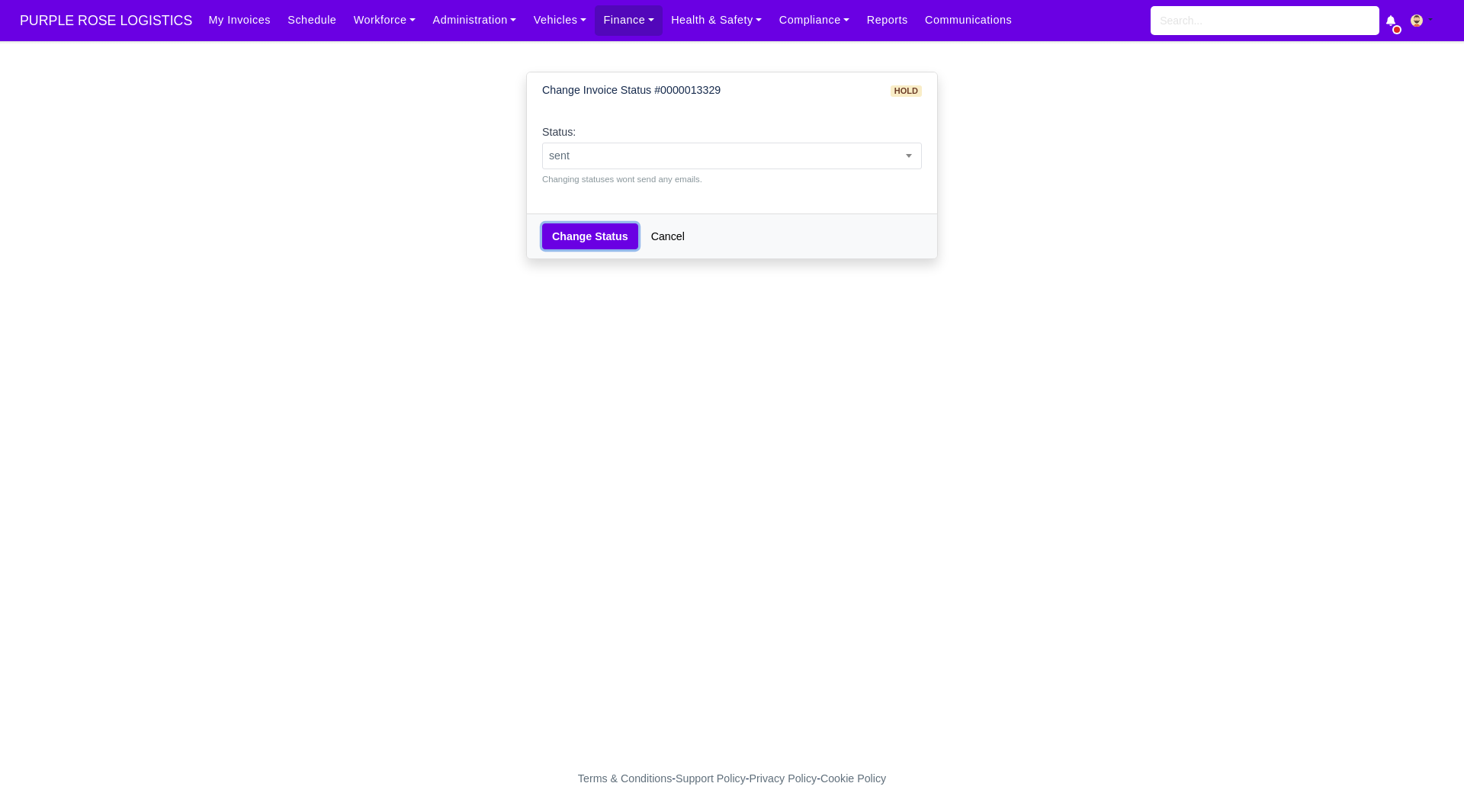
click at [591, 237] on button "Change Status" at bounding box center [590, 235] width 96 height 26
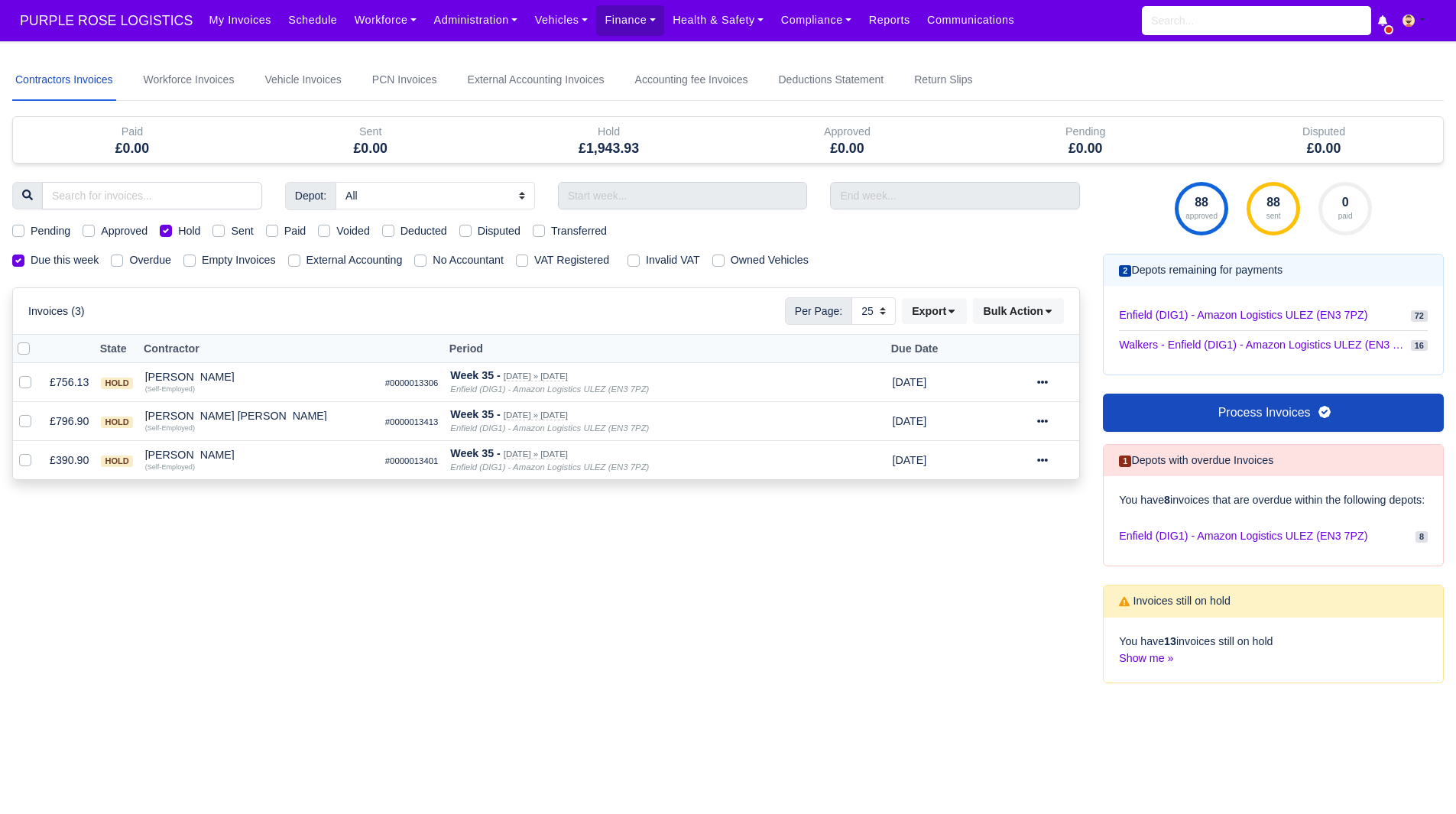
select select "25"
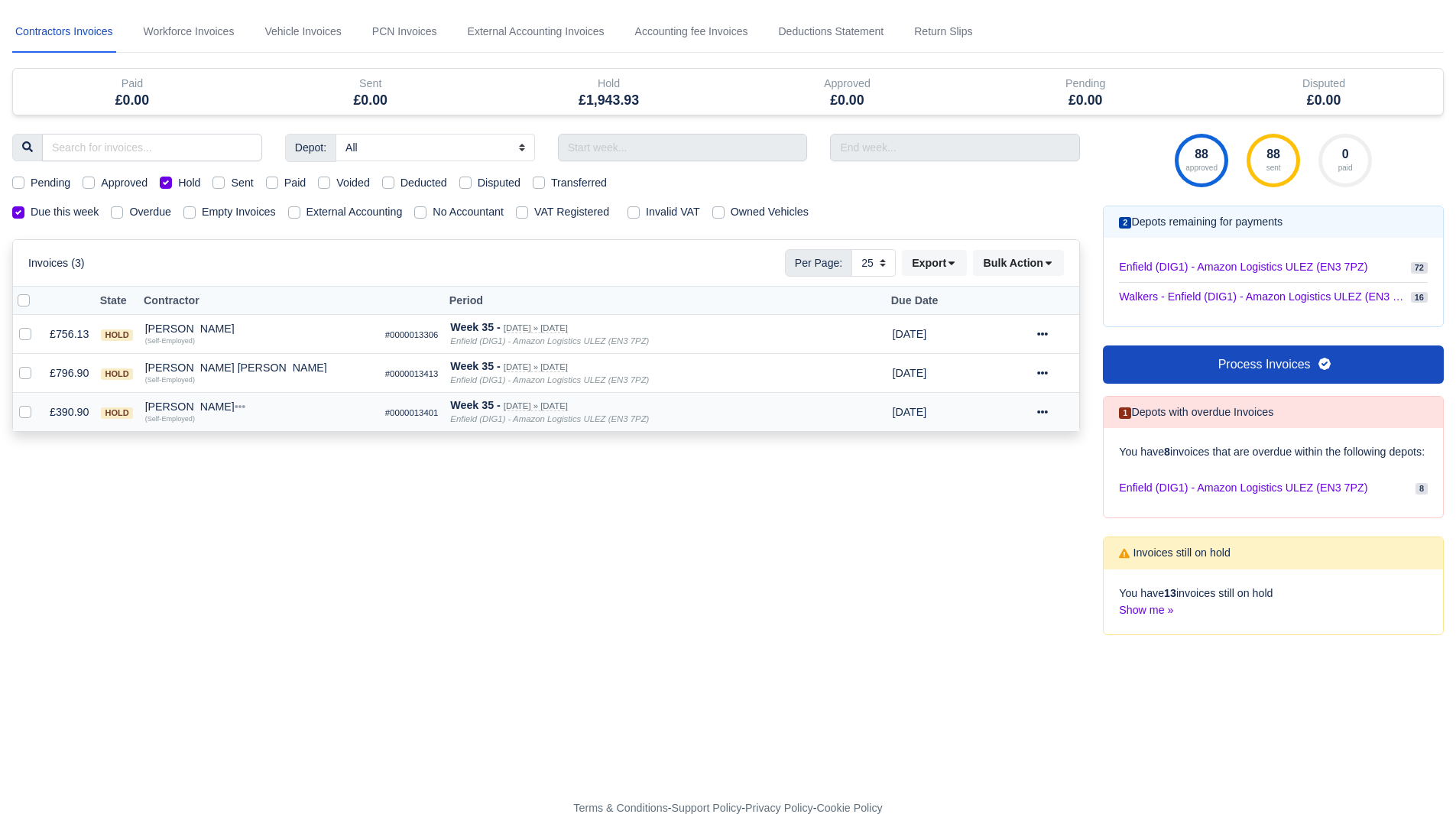
click at [177, 401] on td "Victor Caballero Quick Actions Other Invoices Wallet (Self-Employed)" at bounding box center [259, 412] width 240 height 39
click at [182, 407] on div "Victor Caballero" at bounding box center [258, 407] width 228 height 11
click at [293, 454] on button "Other Invoices" at bounding box center [347, 450] width 226 height 23
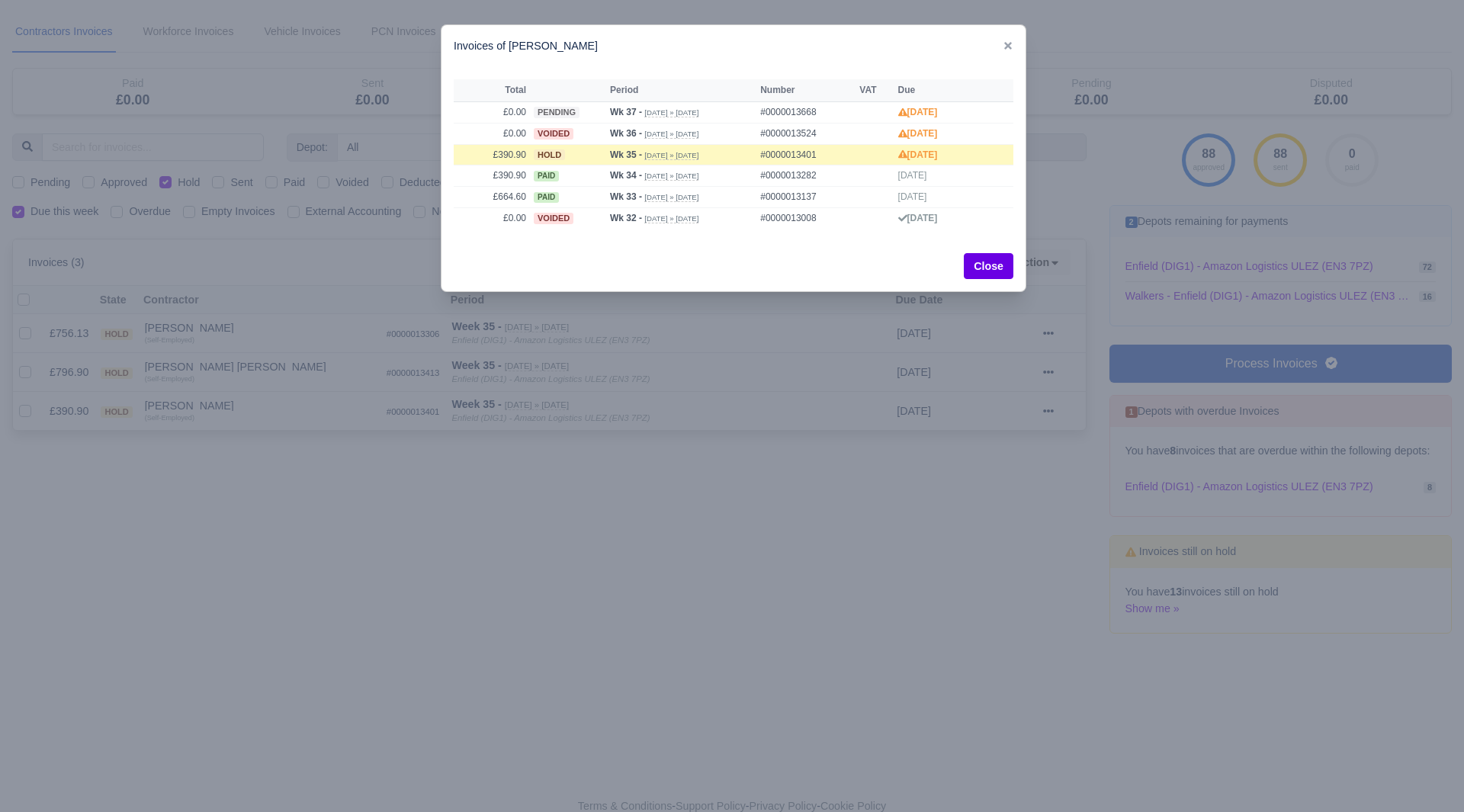
click at [245, 433] on div at bounding box center [732, 406] width 1464 height 812
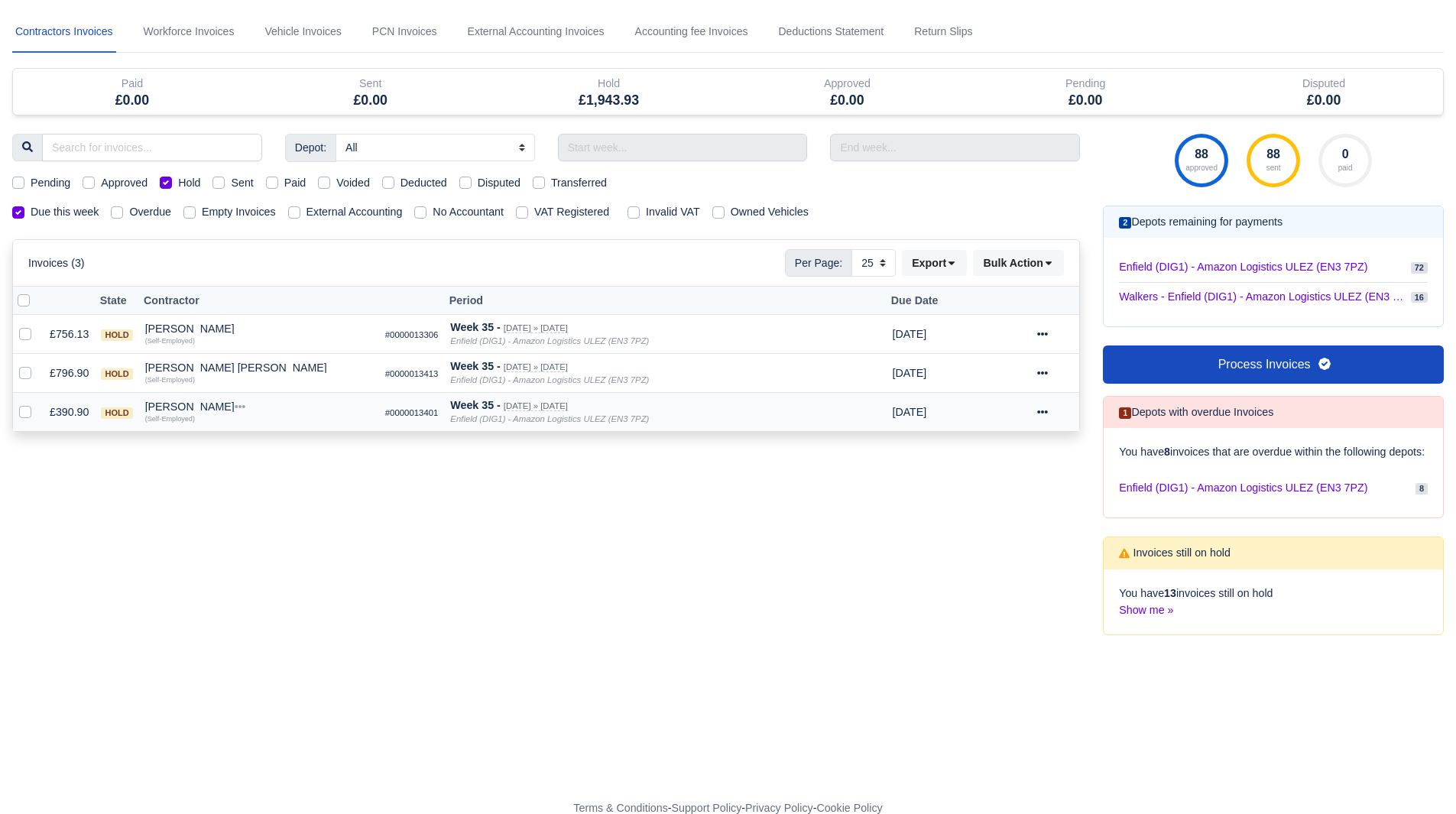
click at [190, 402] on div "Victor Caballero" at bounding box center [258, 407] width 228 height 11
click at [266, 465] on button "Wallet" at bounding box center [347, 474] width 226 height 23
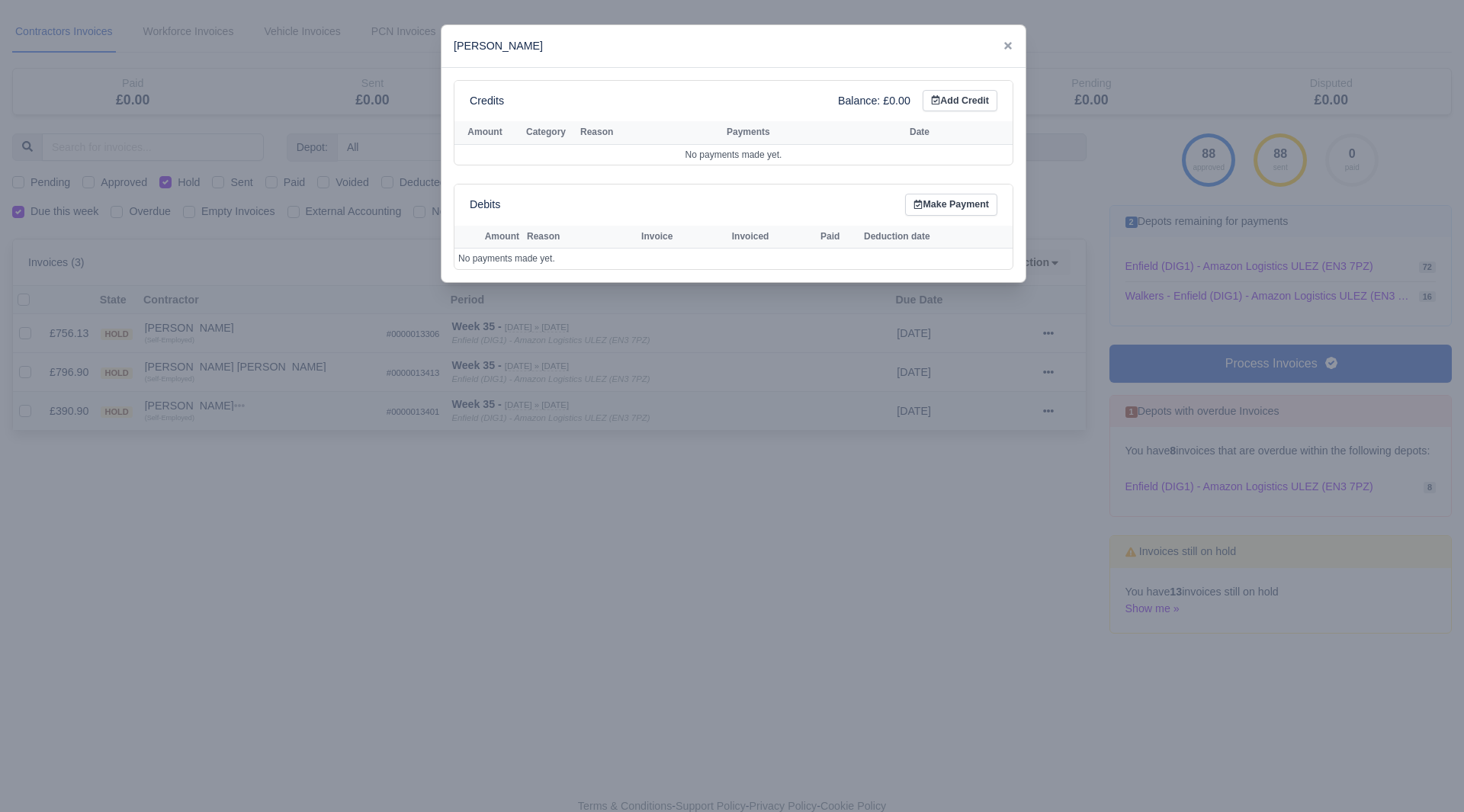
click at [265, 464] on div at bounding box center [732, 406] width 1464 height 812
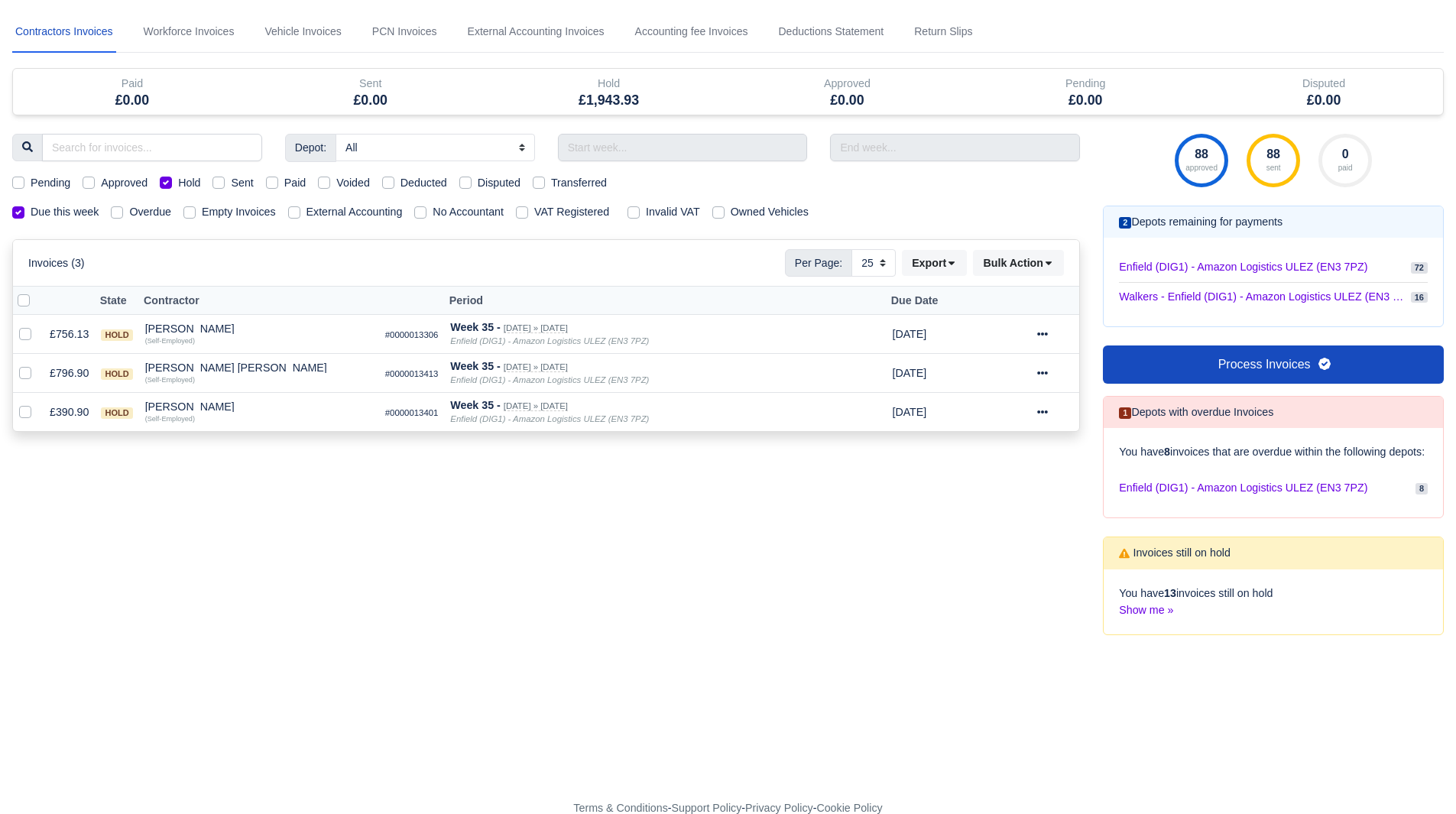
click at [173, 182] on div "Hold" at bounding box center [180, 182] width 41 height 17
click at [178, 182] on label "Hold" at bounding box center [189, 182] width 22 height 17
click at [170, 182] on input "Hold" at bounding box center [166, 180] width 12 height 12
checkbox input "false"
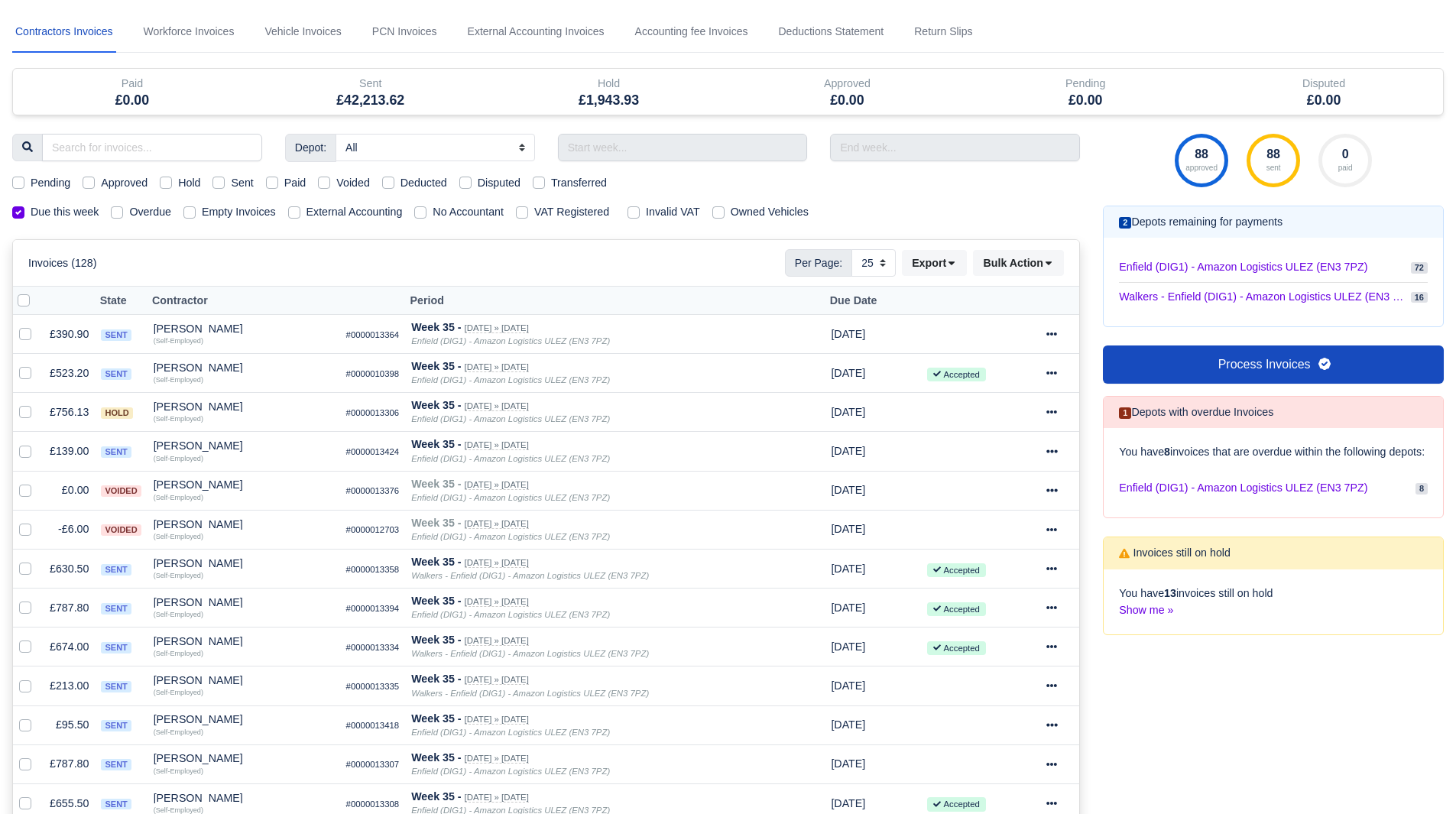
click at [31, 180] on label "Pending" at bounding box center [51, 182] width 40 height 17
click at [22, 180] on input "Pending" at bounding box center [18, 180] width 12 height 12
checkbox input "true"
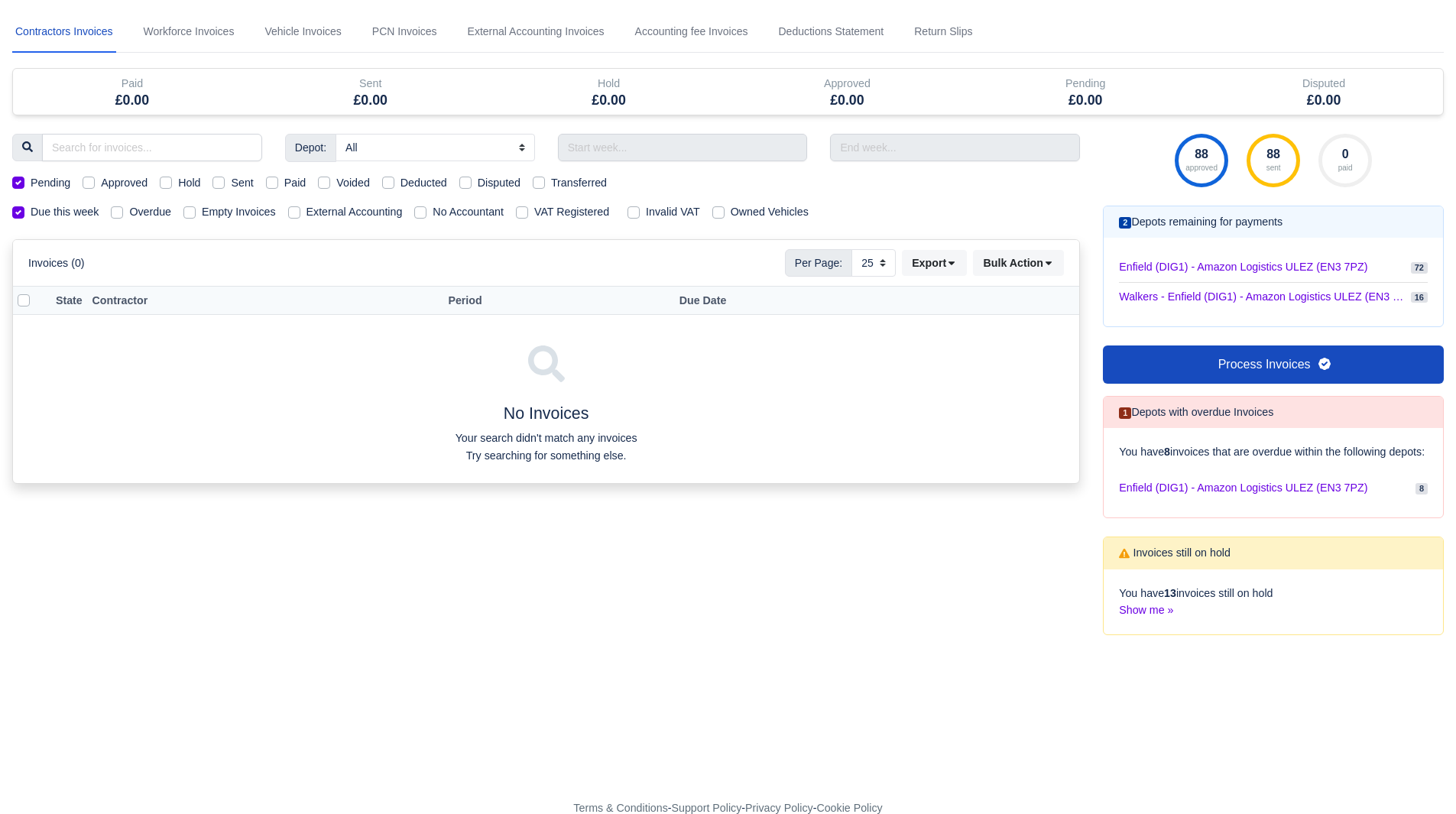
click at [31, 180] on label "Pending" at bounding box center [51, 182] width 40 height 17
click at [22, 180] on input "Pending" at bounding box center [18, 180] width 12 height 12
checkbox input "false"
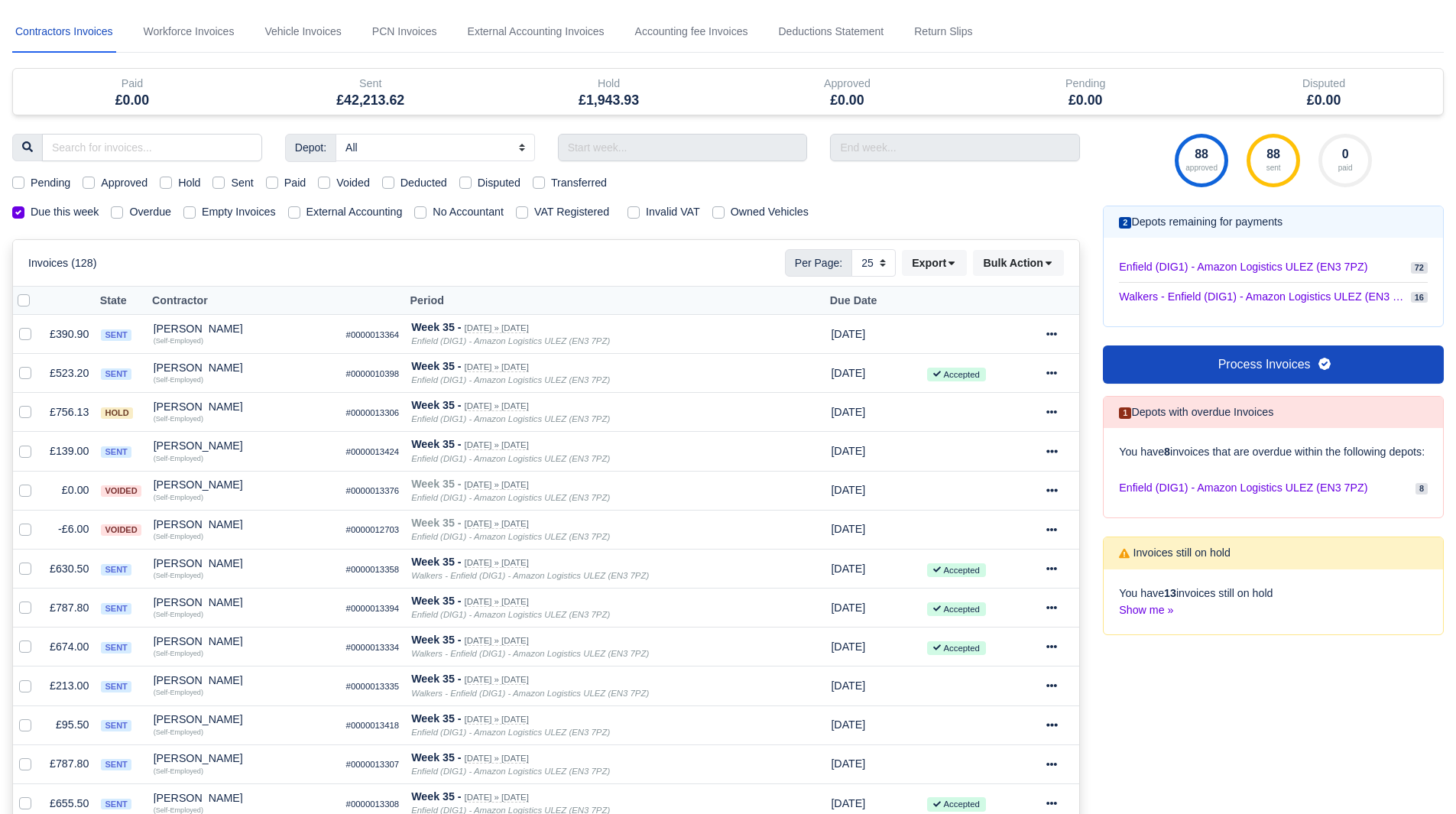
click at [97, 180] on div "Approved" at bounding box center [115, 182] width 65 height 17
click at [84, 174] on div "Approved" at bounding box center [115, 182] width 65 height 17
click at [101, 182] on label "Approved" at bounding box center [124, 182] width 46 height 17
click at [88, 182] on input "Approved" at bounding box center [89, 180] width 12 height 12
checkbox input "true"
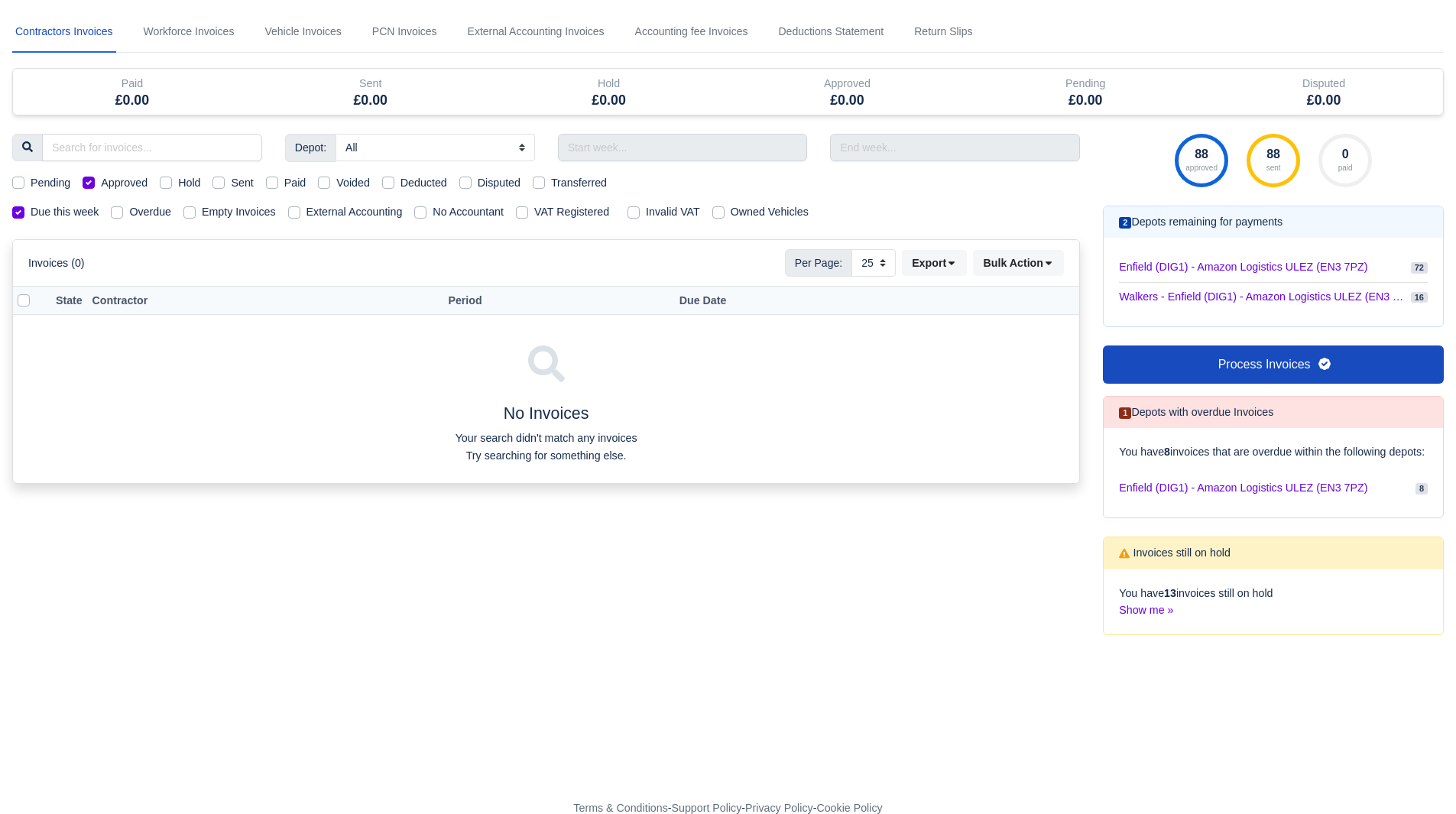
click at [101, 182] on label "Approved" at bounding box center [124, 182] width 46 height 17
click at [88, 182] on input "Approved" at bounding box center [89, 180] width 12 height 12
checkbox input "false"
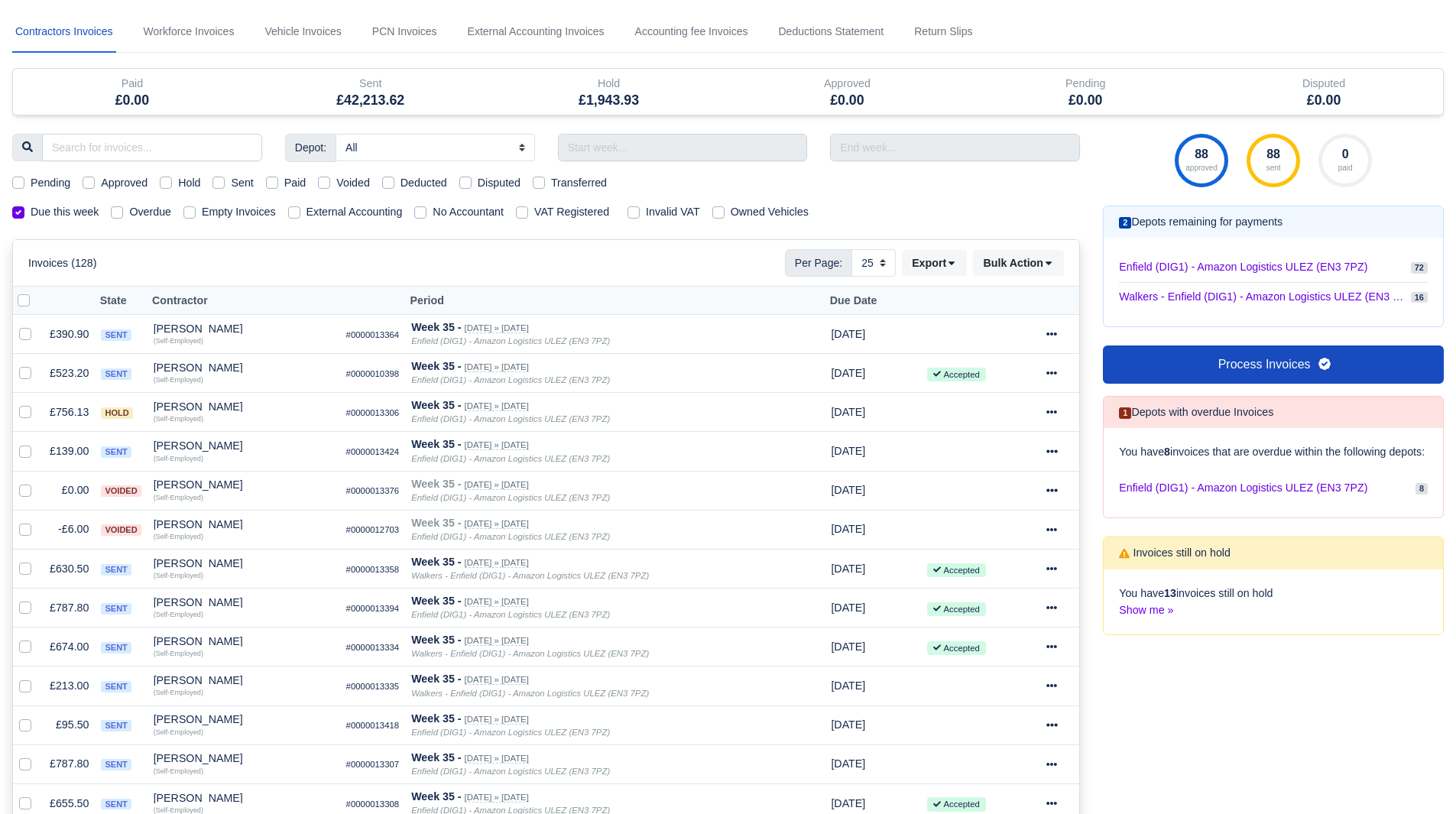
click at [231, 184] on label "Sent" at bounding box center [242, 182] width 22 height 17
click at [216, 184] on input "Sent" at bounding box center [219, 180] width 12 height 12
checkbox input "true"
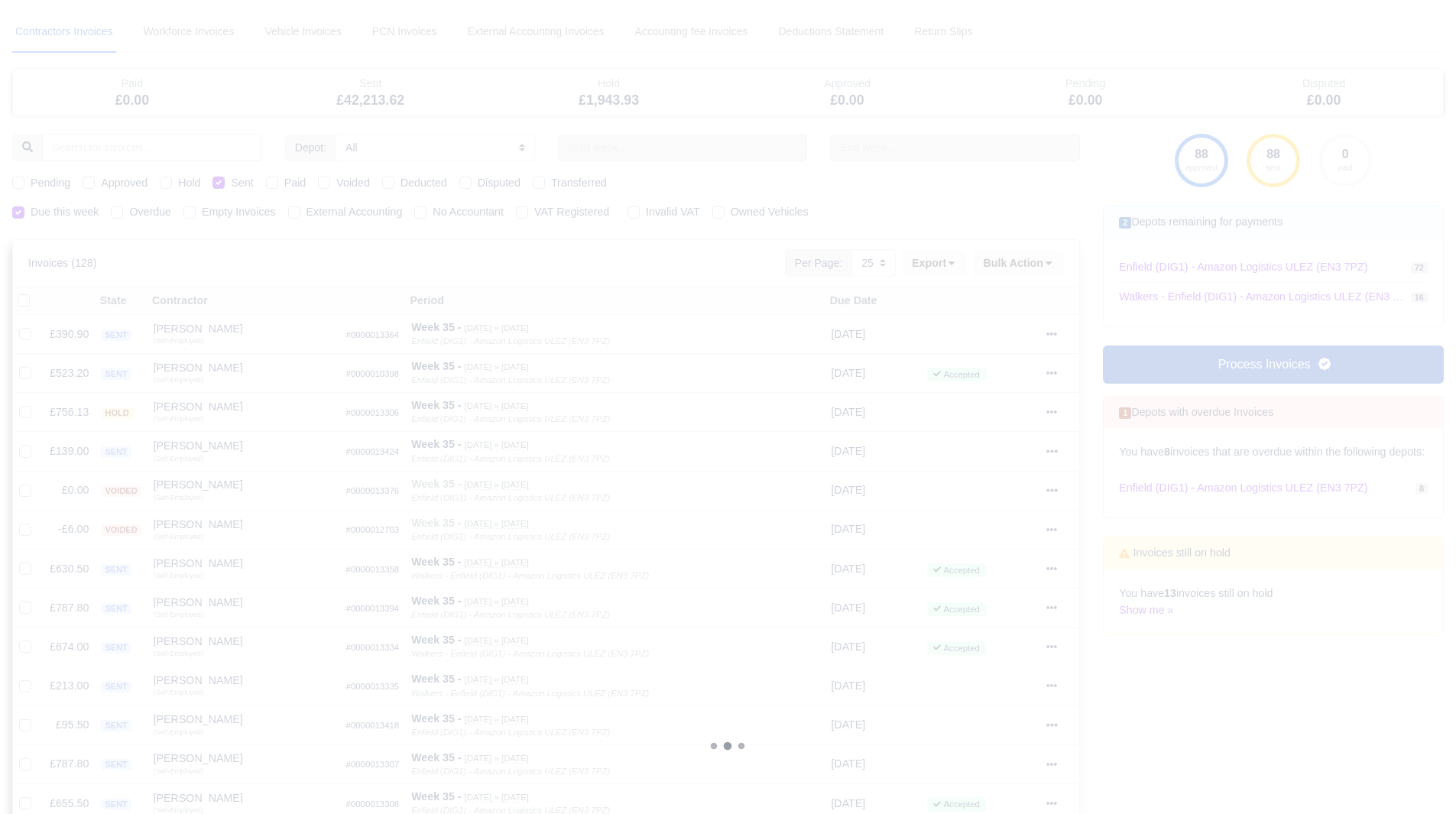
click at [216, 184] on div "Contractors Invoices Workforce Invoices Vehicle Invoices PCN Invoices External …" at bounding box center [728, 746] width 1432 height 1469
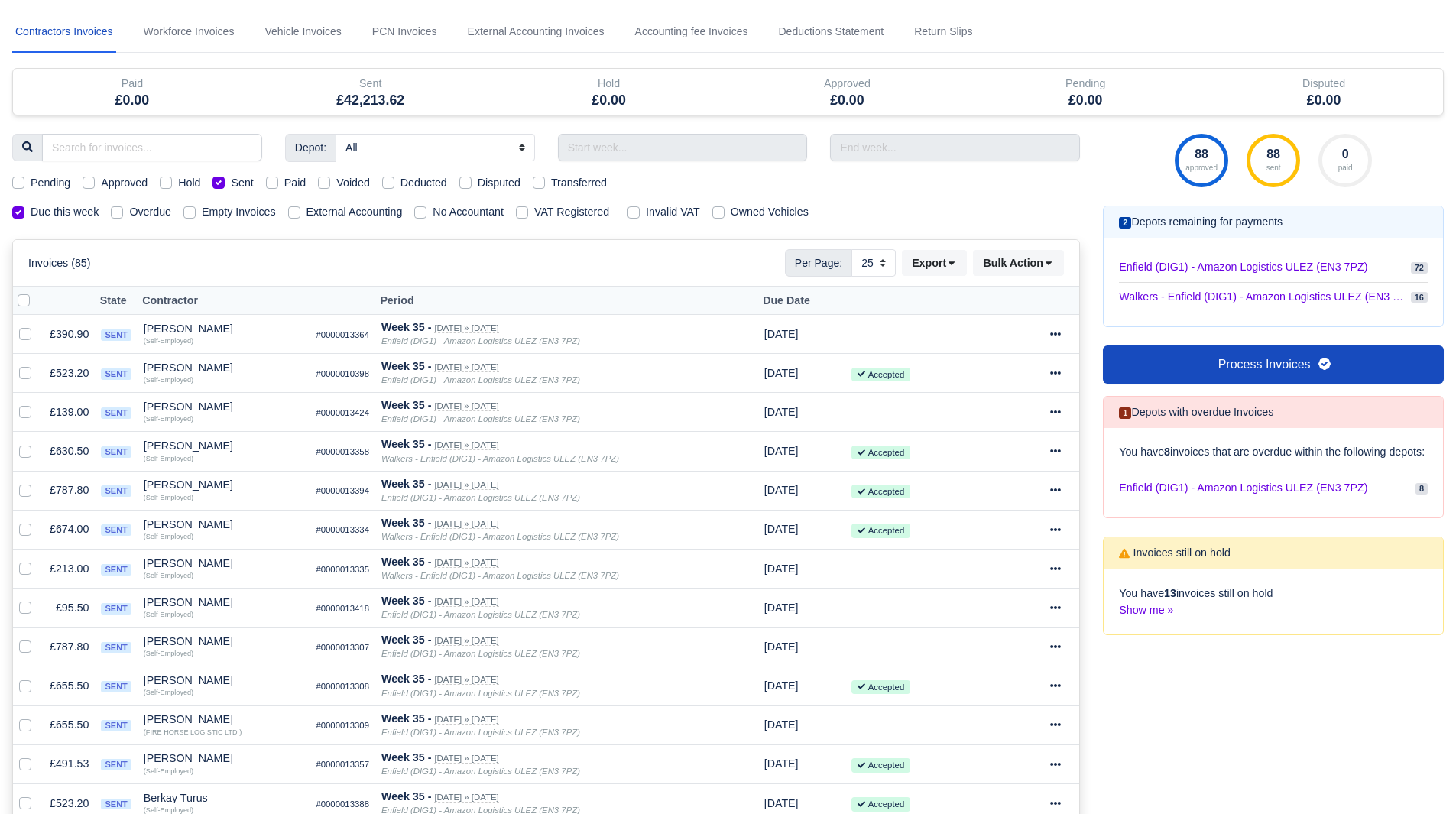
click at [231, 184] on label "Sent" at bounding box center [242, 182] width 22 height 17
click at [216, 184] on input "Sent" at bounding box center [219, 180] width 12 height 12
checkbox input "false"
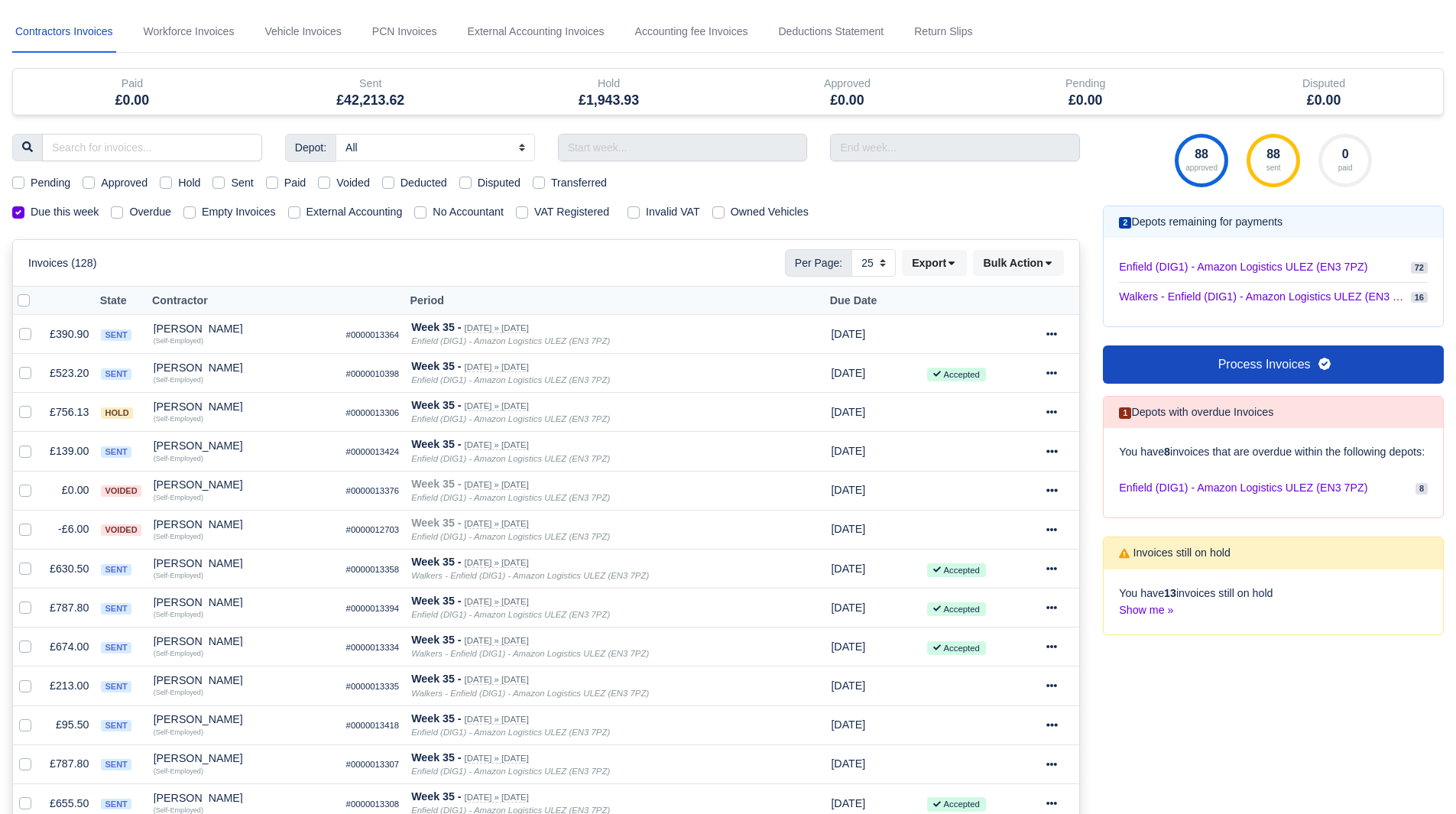
click at [284, 181] on label "Paid" at bounding box center [295, 182] width 22 height 17
click at [273, 181] on input "Paid" at bounding box center [272, 180] width 12 height 12
checkbox input "true"
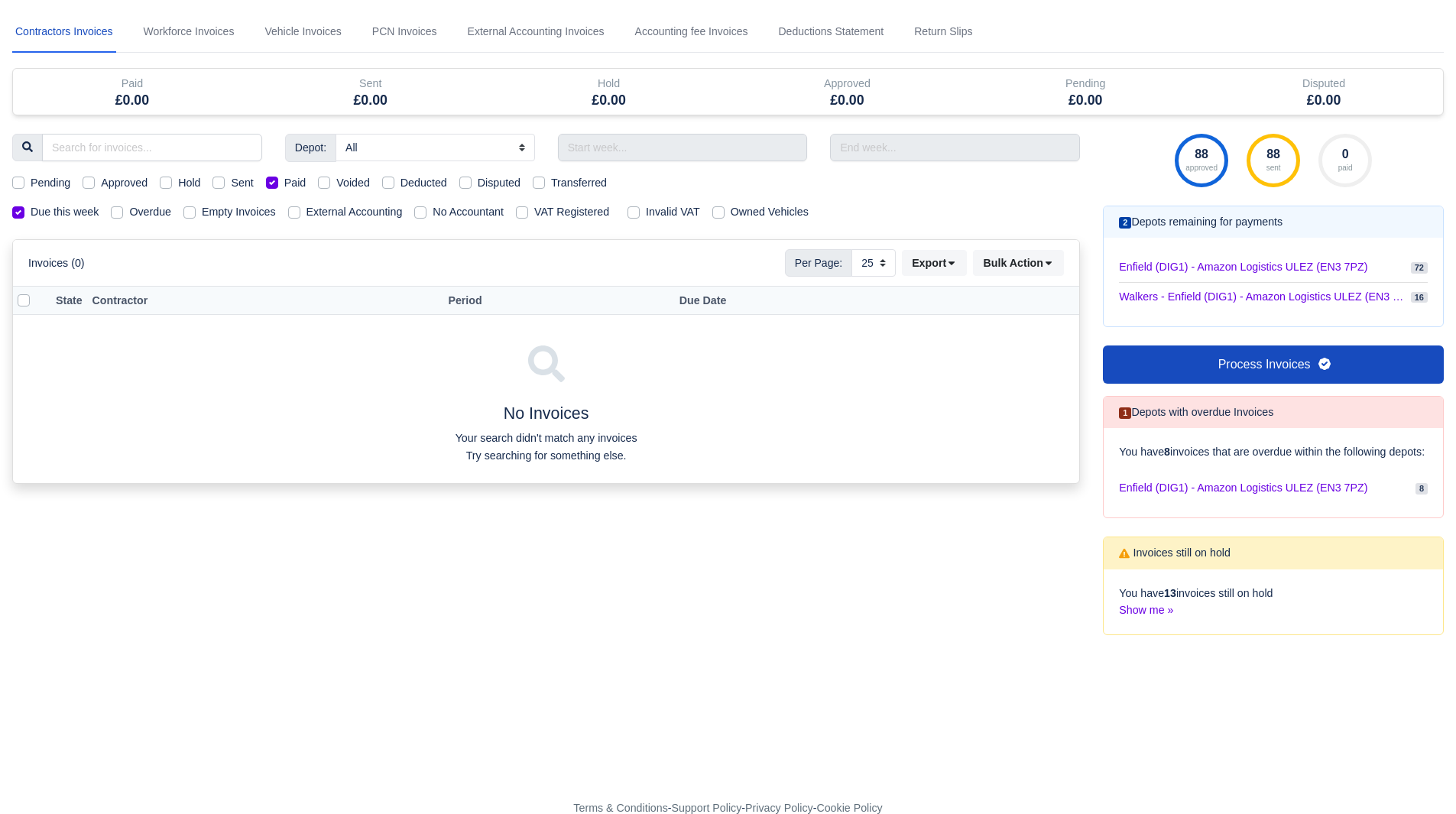
click at [284, 181] on label "Paid" at bounding box center [295, 182] width 22 height 17
click at [273, 181] on input "Paid" at bounding box center [272, 180] width 12 height 12
checkbox input "false"
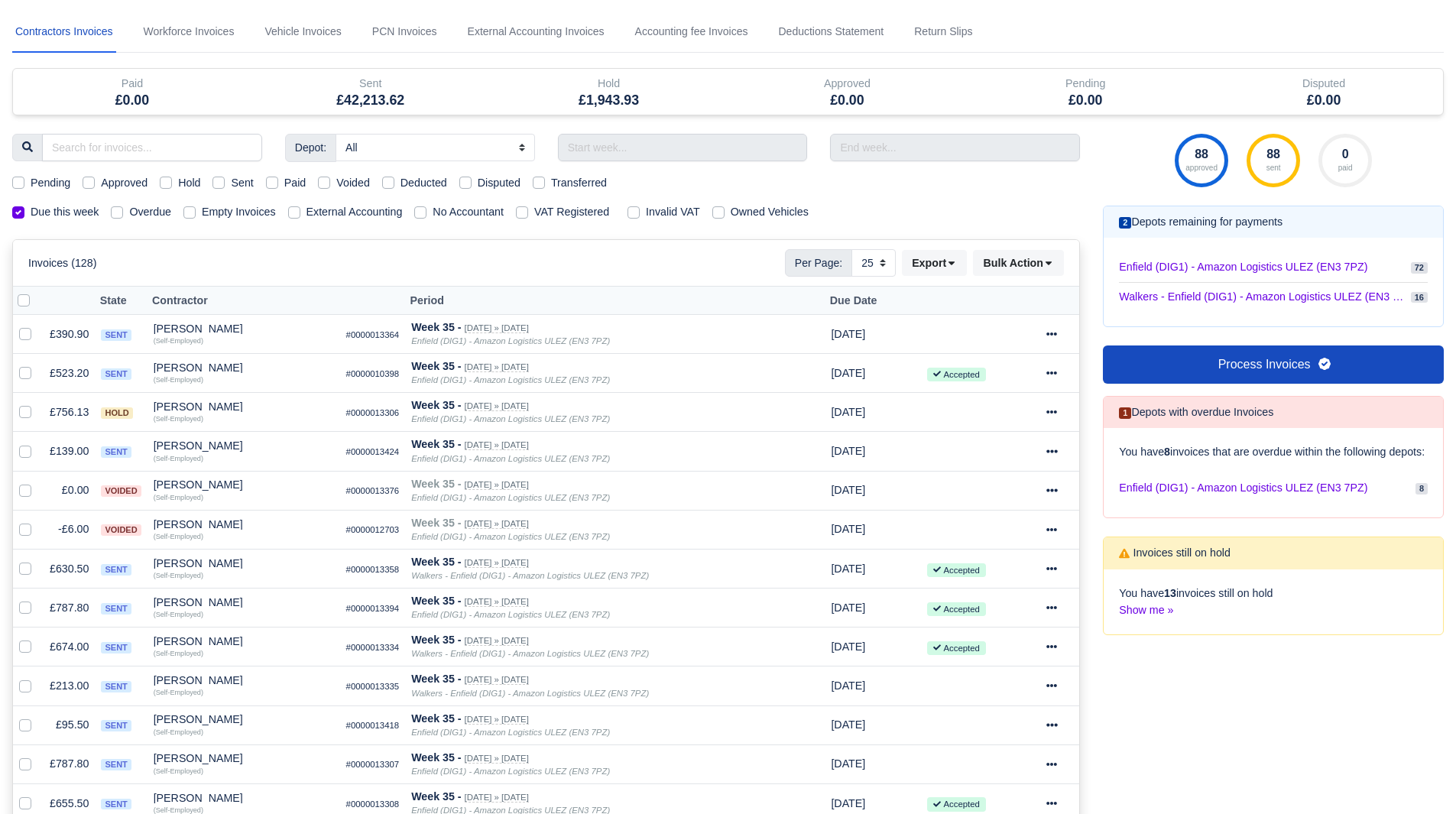
click at [336, 183] on label "Voided" at bounding box center [353, 182] width 34 height 17
click at [321, 183] on input "Voided" at bounding box center [324, 180] width 12 height 12
checkbox input "true"
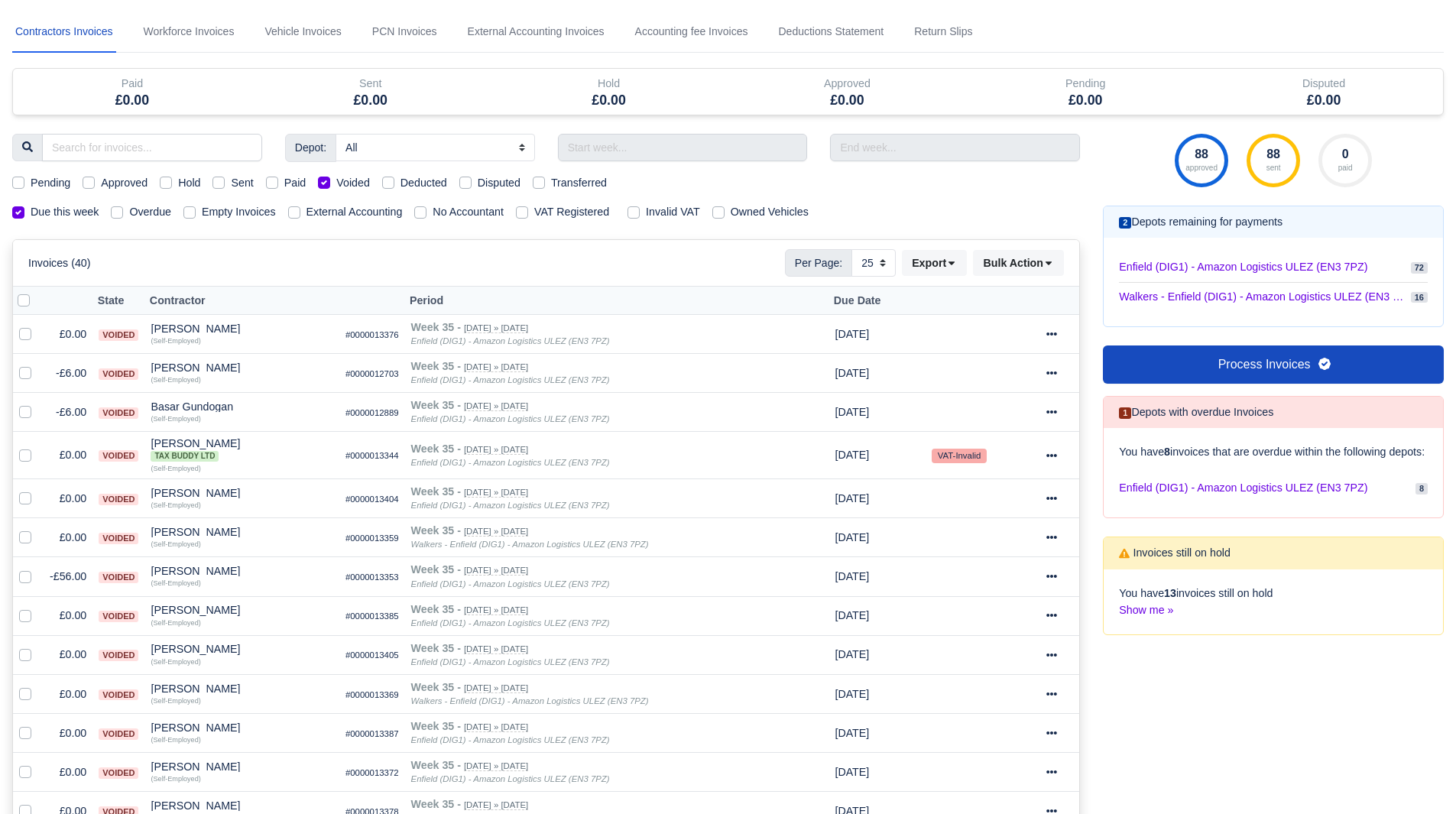
click at [336, 183] on label "Voided" at bounding box center [353, 182] width 34 height 17
click at [321, 183] on input "Voided" at bounding box center [324, 180] width 12 height 12
checkbox input "false"
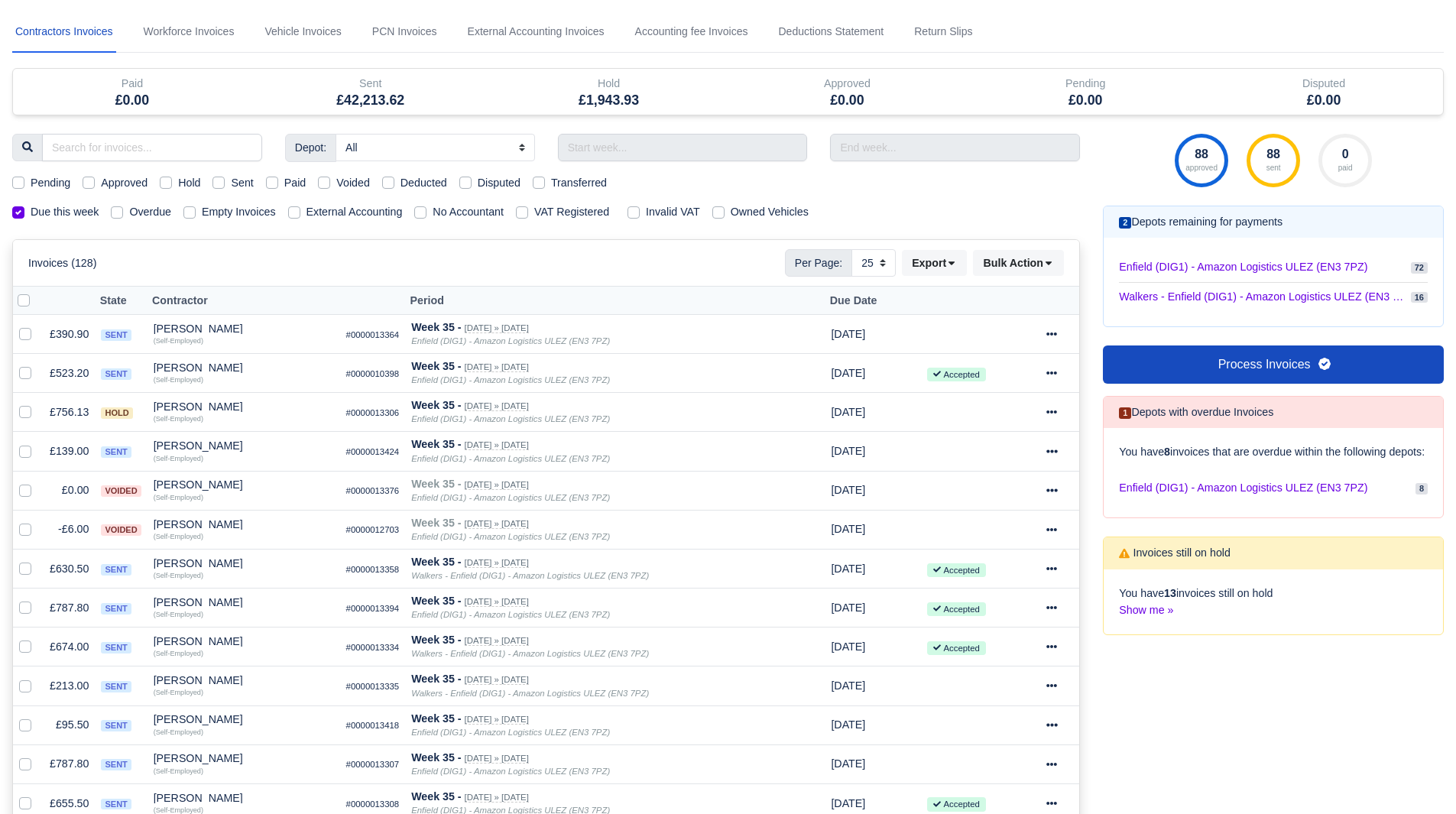
click at [401, 184] on label "Deducted" at bounding box center [424, 182] width 46 height 17
click at [388, 184] on input "Deducted" at bounding box center [388, 180] width 12 height 12
checkbox input "true"
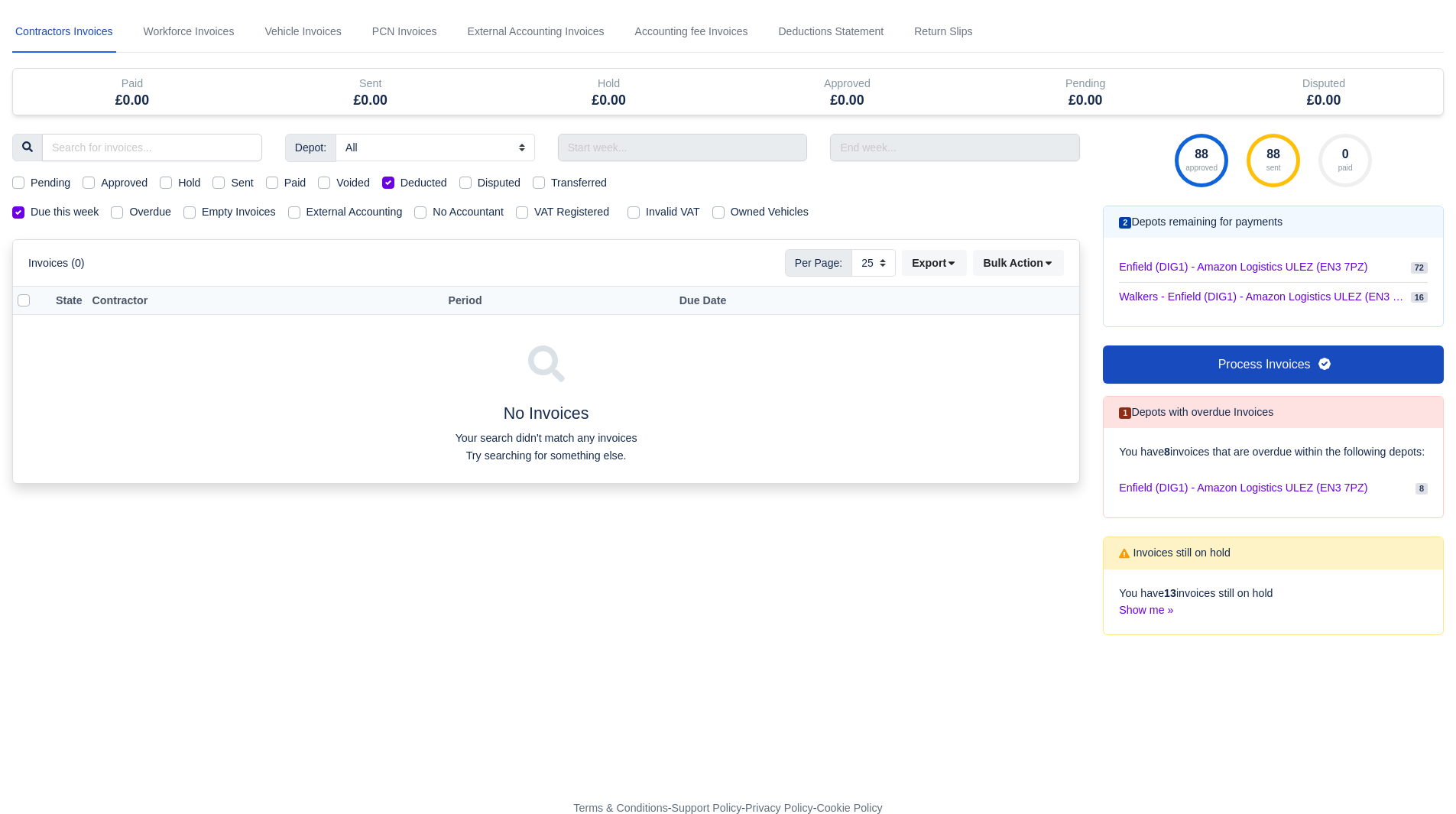
click at [401, 184] on label "Deducted" at bounding box center [424, 182] width 46 height 17
click at [388, 184] on input "Deducted" at bounding box center [388, 180] width 12 height 12
checkbox input "false"
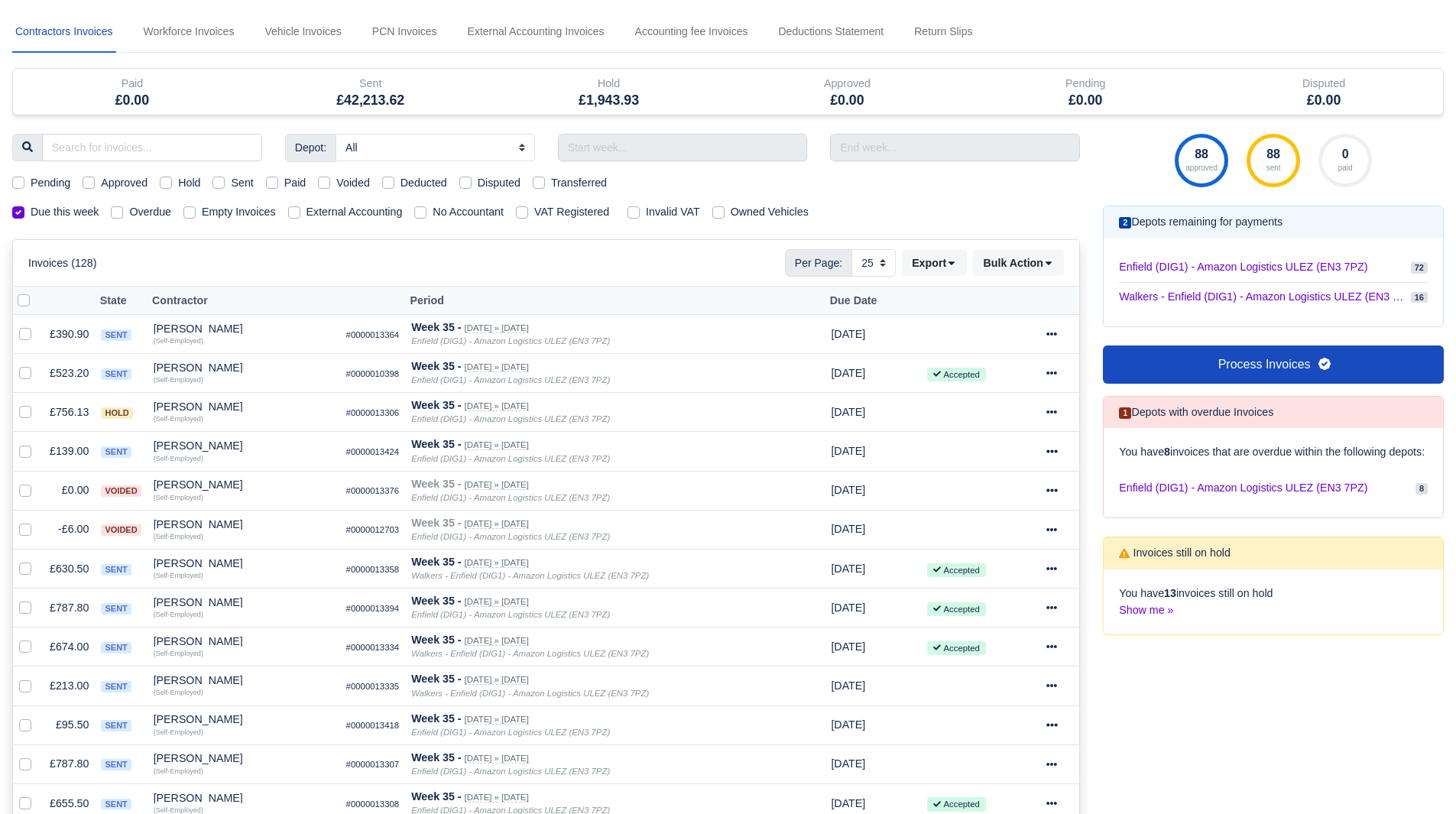
click at [231, 182] on label "Sent" at bounding box center [242, 182] width 22 height 17
click at [215, 182] on input "Sent" at bounding box center [219, 180] width 12 height 12
checkbox input "true"
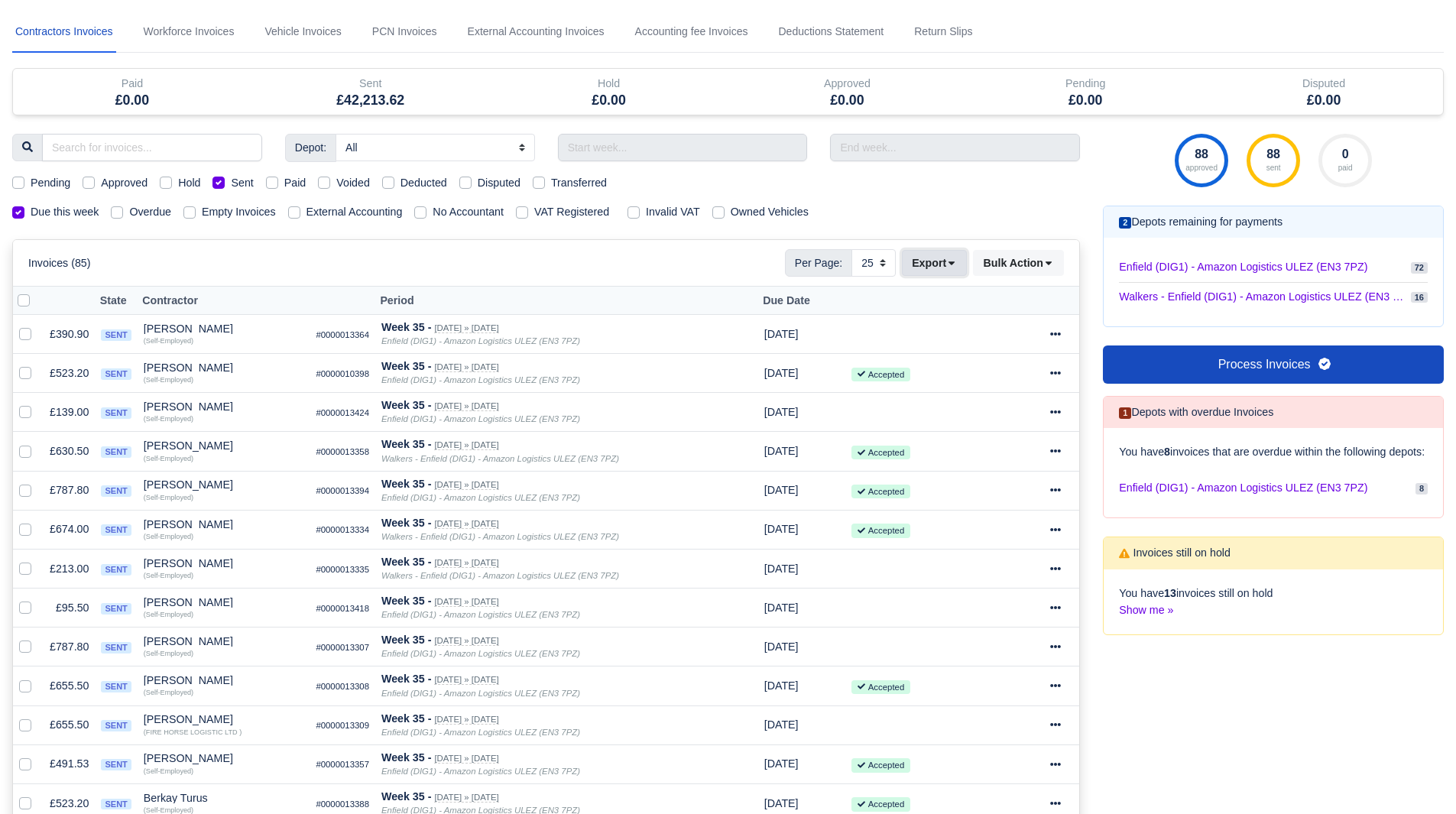
click at [938, 259] on button "Export" at bounding box center [934, 263] width 65 height 26
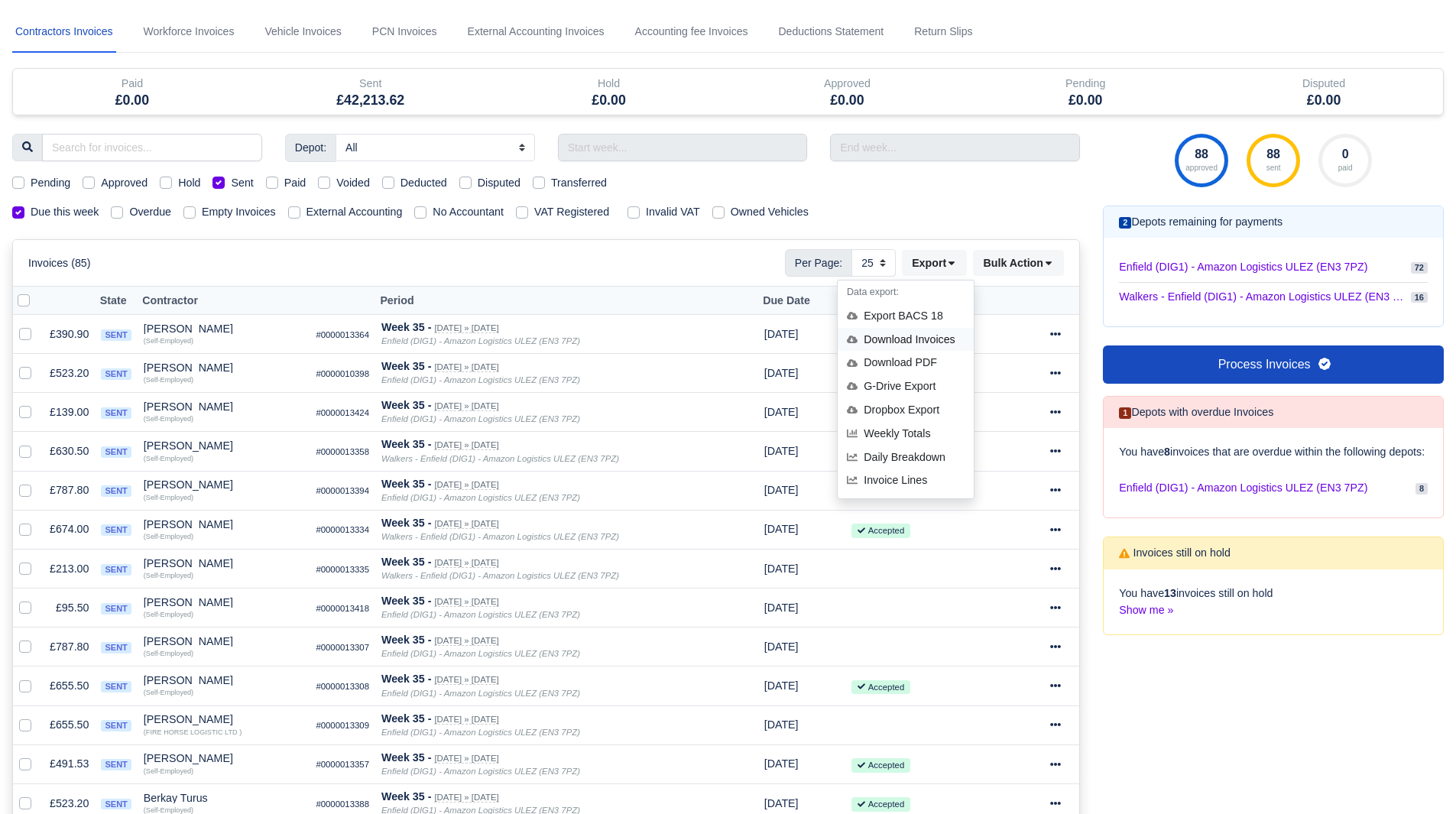
click at [933, 346] on div "Download Invoices" at bounding box center [906, 340] width 136 height 24
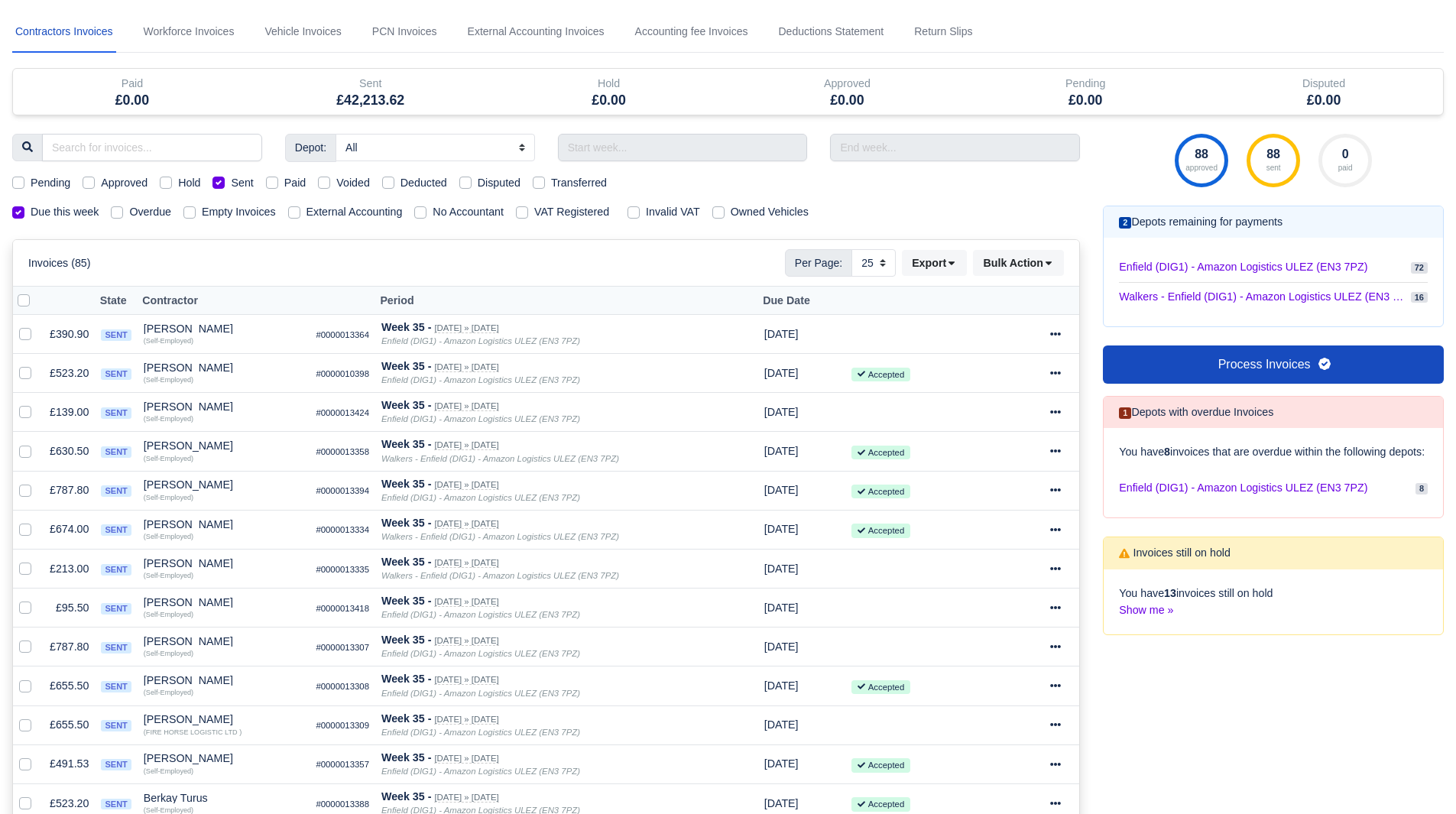
click at [231, 185] on label "Sent" at bounding box center [242, 182] width 22 height 17
click at [218, 185] on input "Sent" at bounding box center [219, 180] width 12 height 12
checkbox input "false"
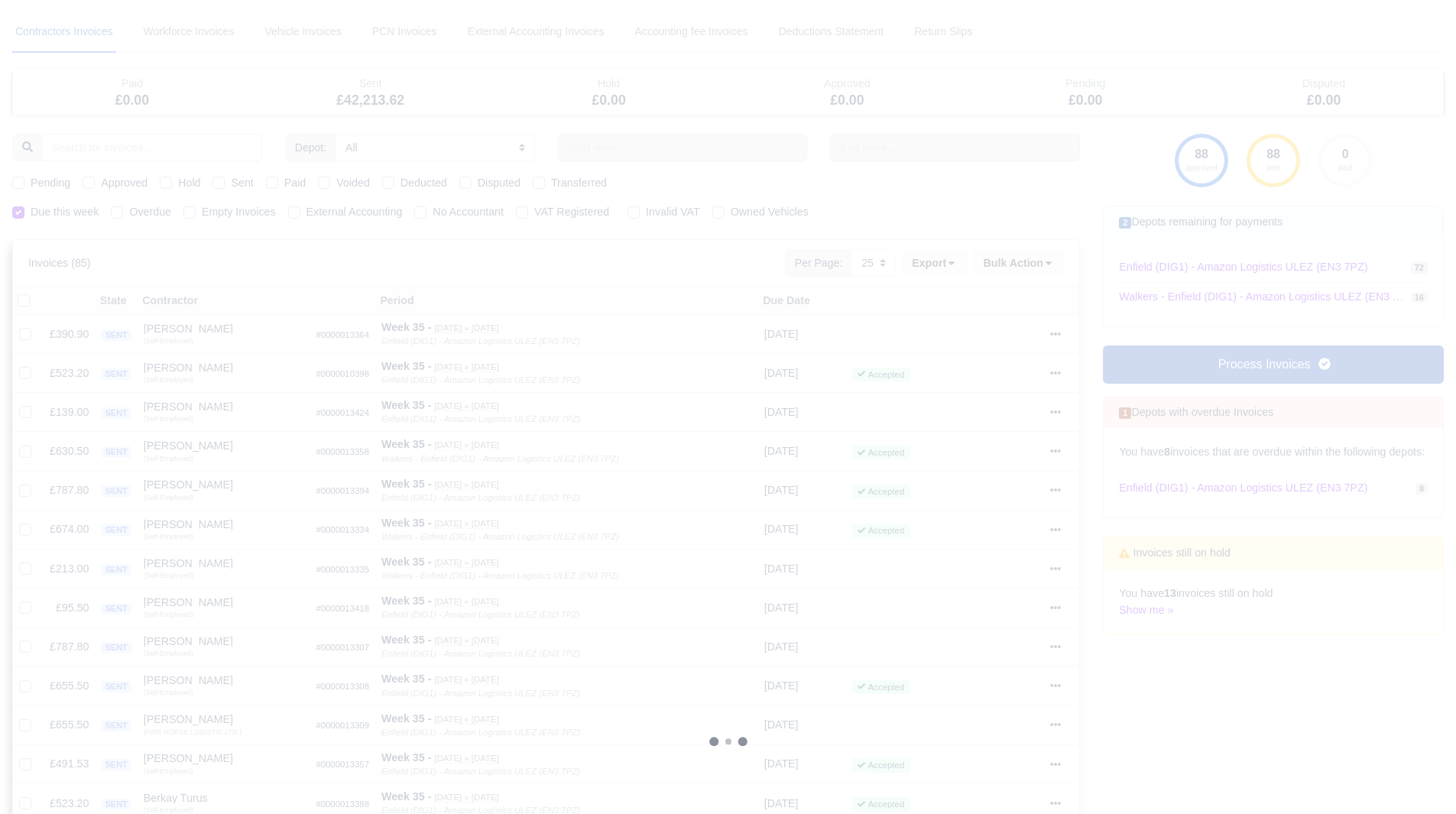
click at [176, 184] on div at bounding box center [728, 742] width 1432 height 1461
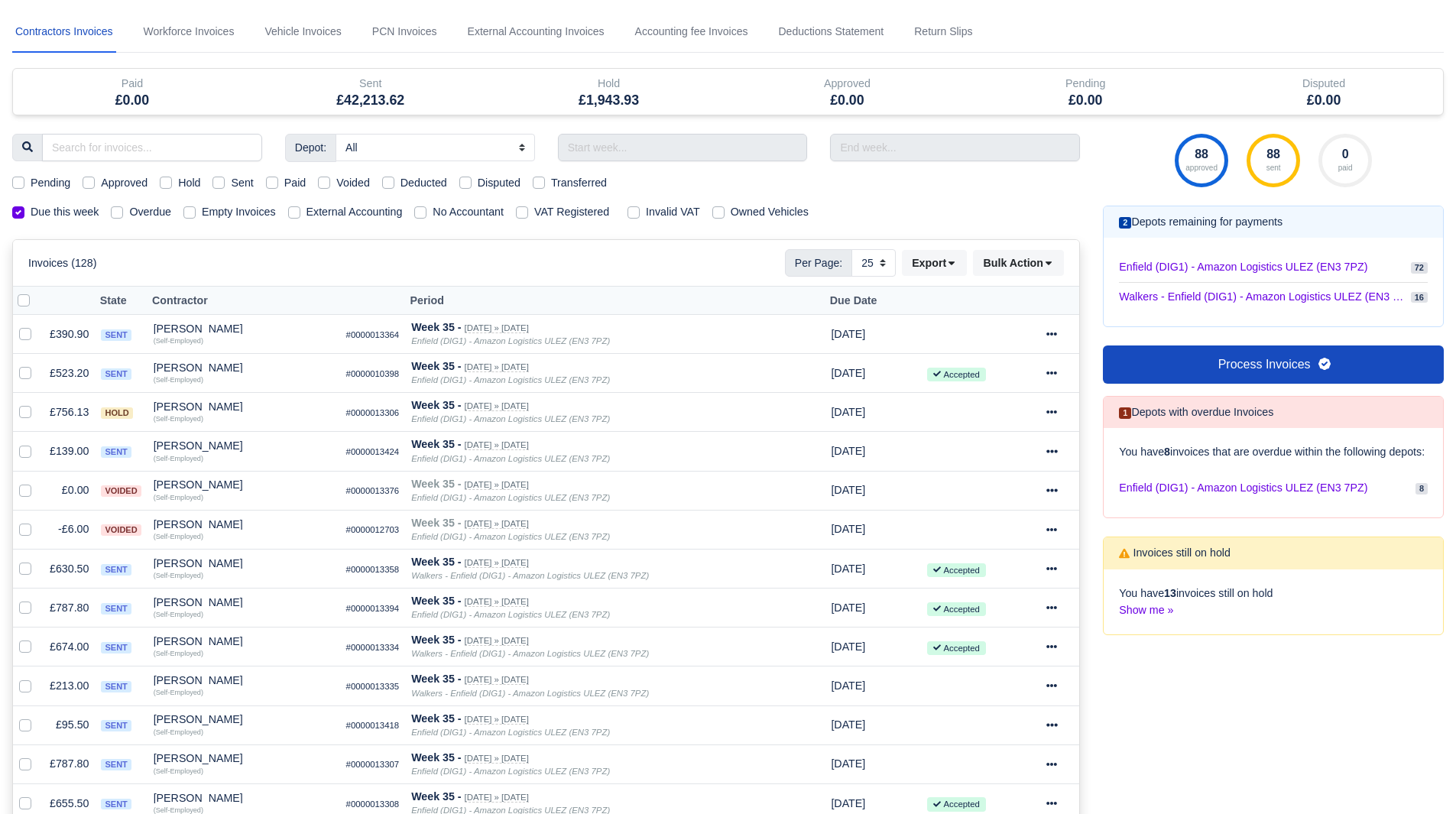
click at [178, 184] on label "Hold" at bounding box center [189, 182] width 22 height 17
click at [167, 184] on input "Hold" at bounding box center [166, 180] width 12 height 12
checkbox input "true"
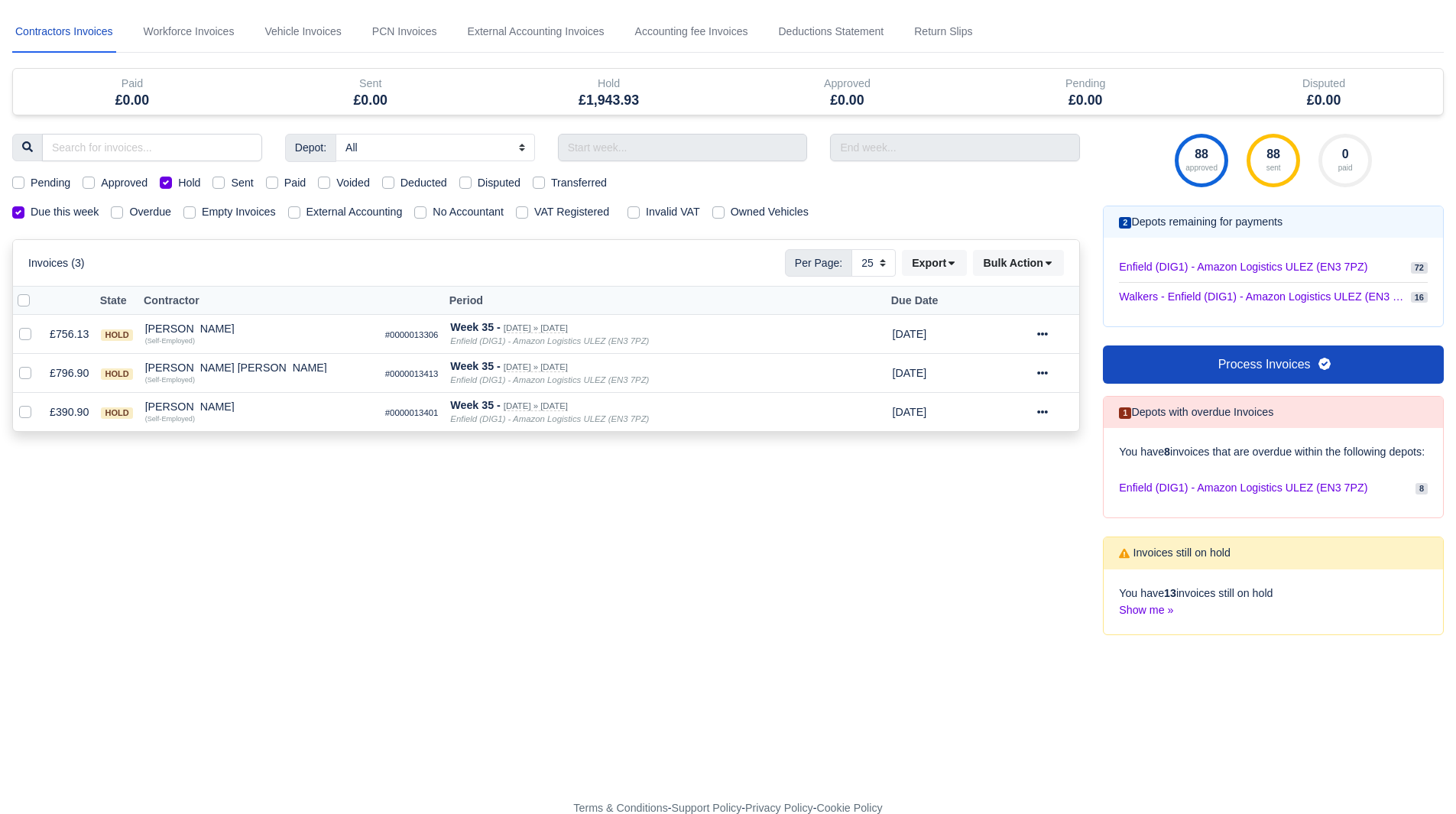
click at [178, 178] on label "Hold" at bounding box center [189, 182] width 22 height 17
click at [165, 178] on input "Hold" at bounding box center [166, 180] width 12 height 12
checkbox input "false"
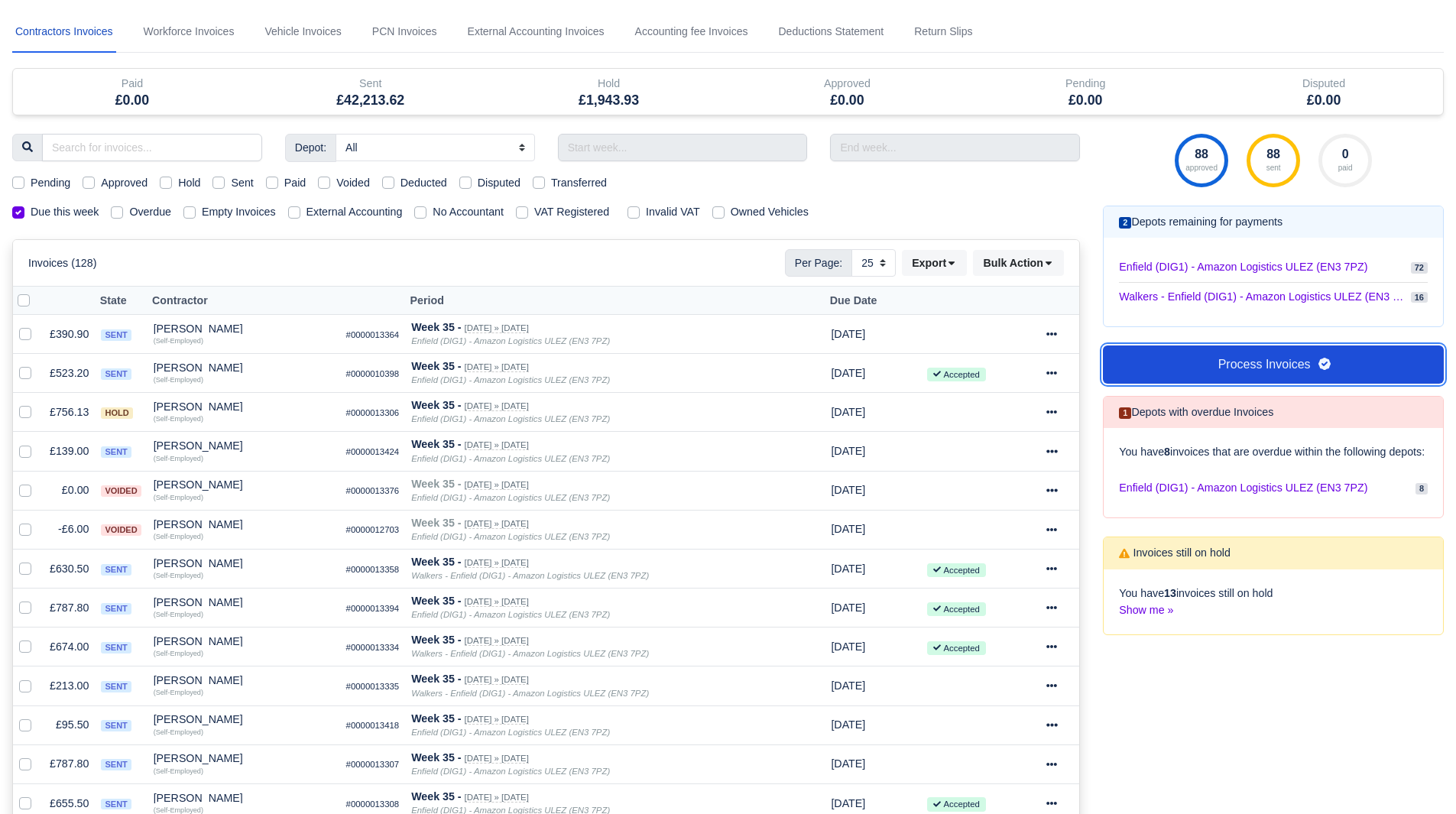
click at [1203, 364] on link "Process Invoices" at bounding box center [1274, 364] width 341 height 38
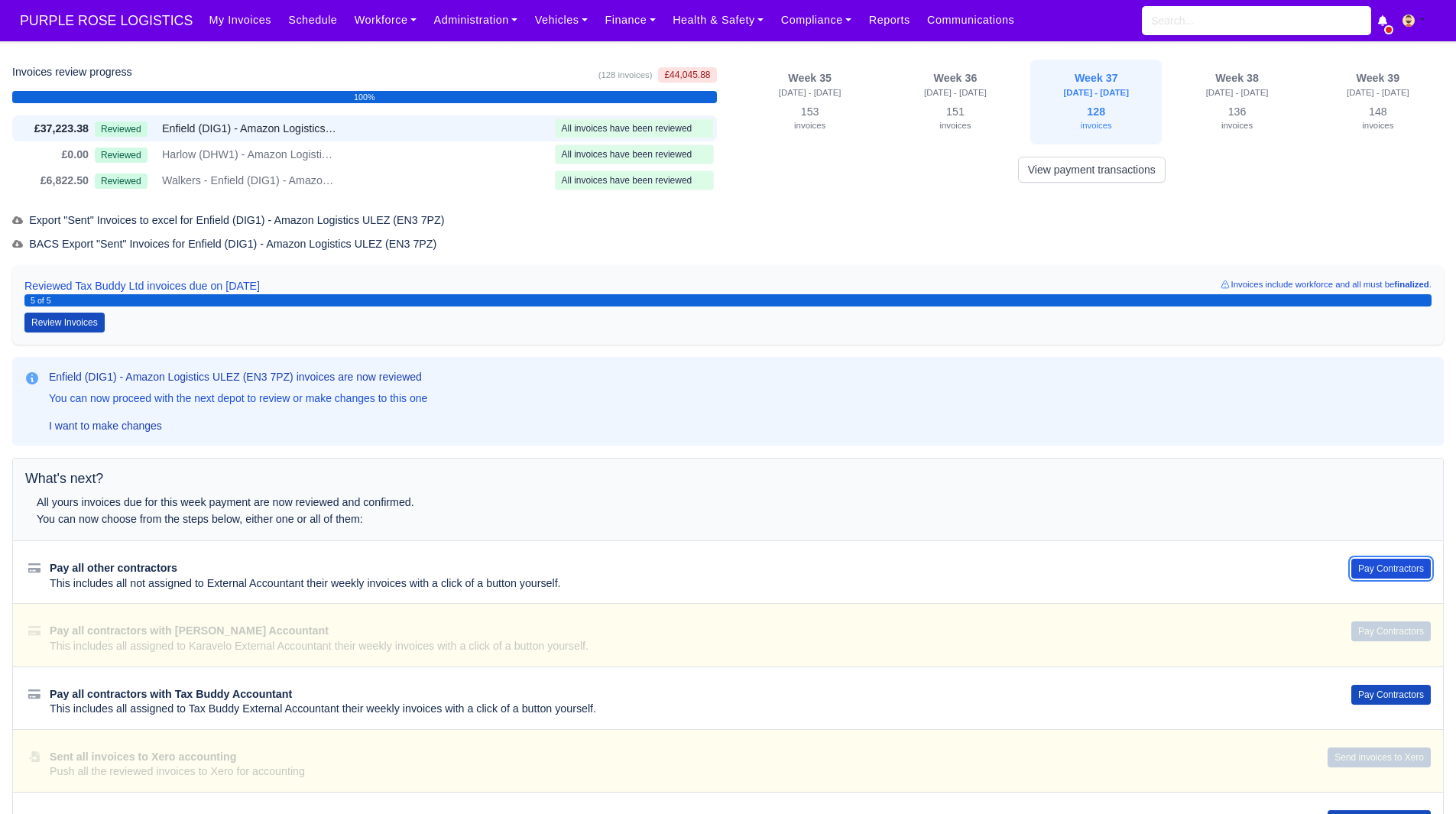
click at [1370, 571] on button "Pay Contractors" at bounding box center [1391, 569] width 80 height 20
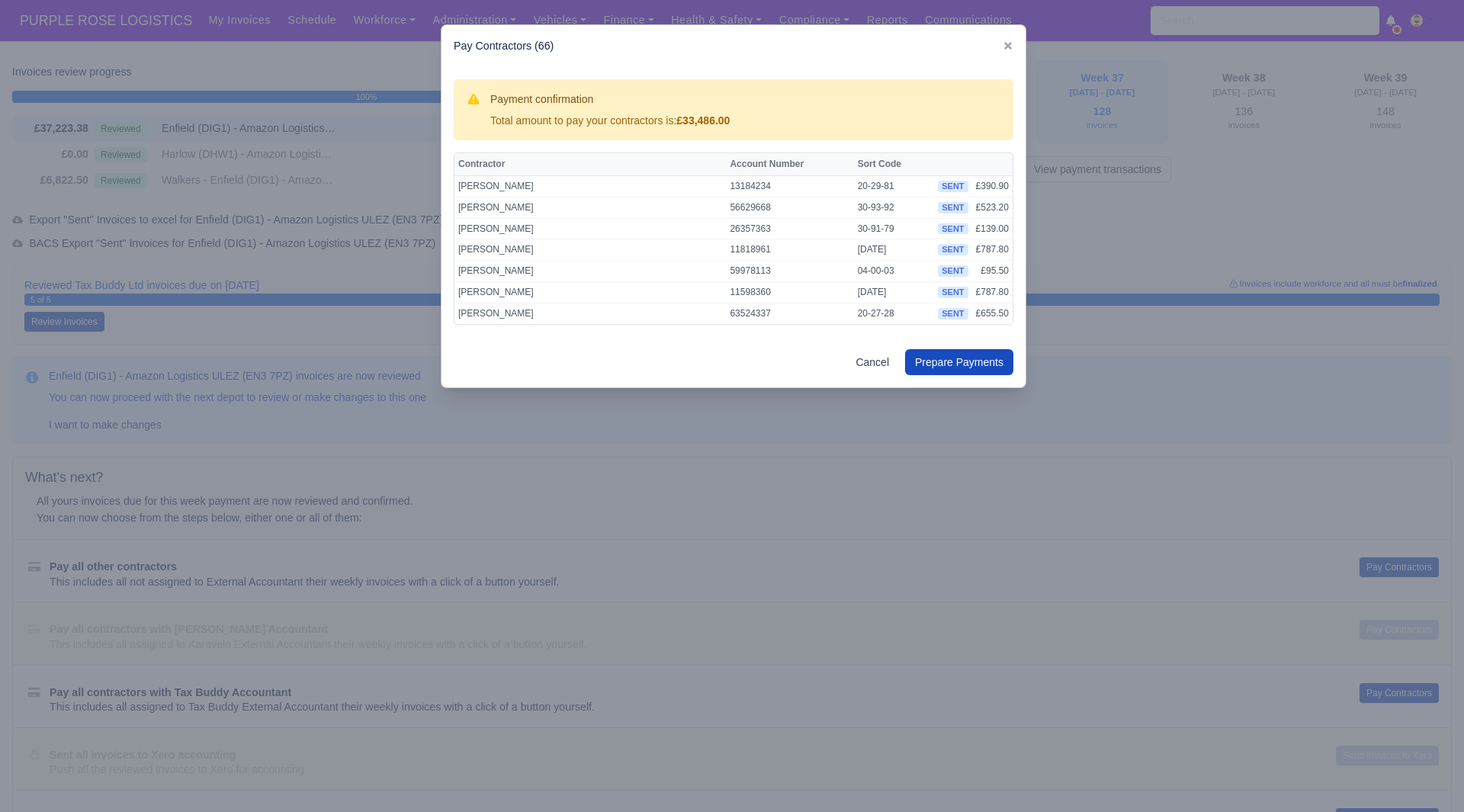
click at [1062, 684] on div at bounding box center [732, 406] width 1464 height 812
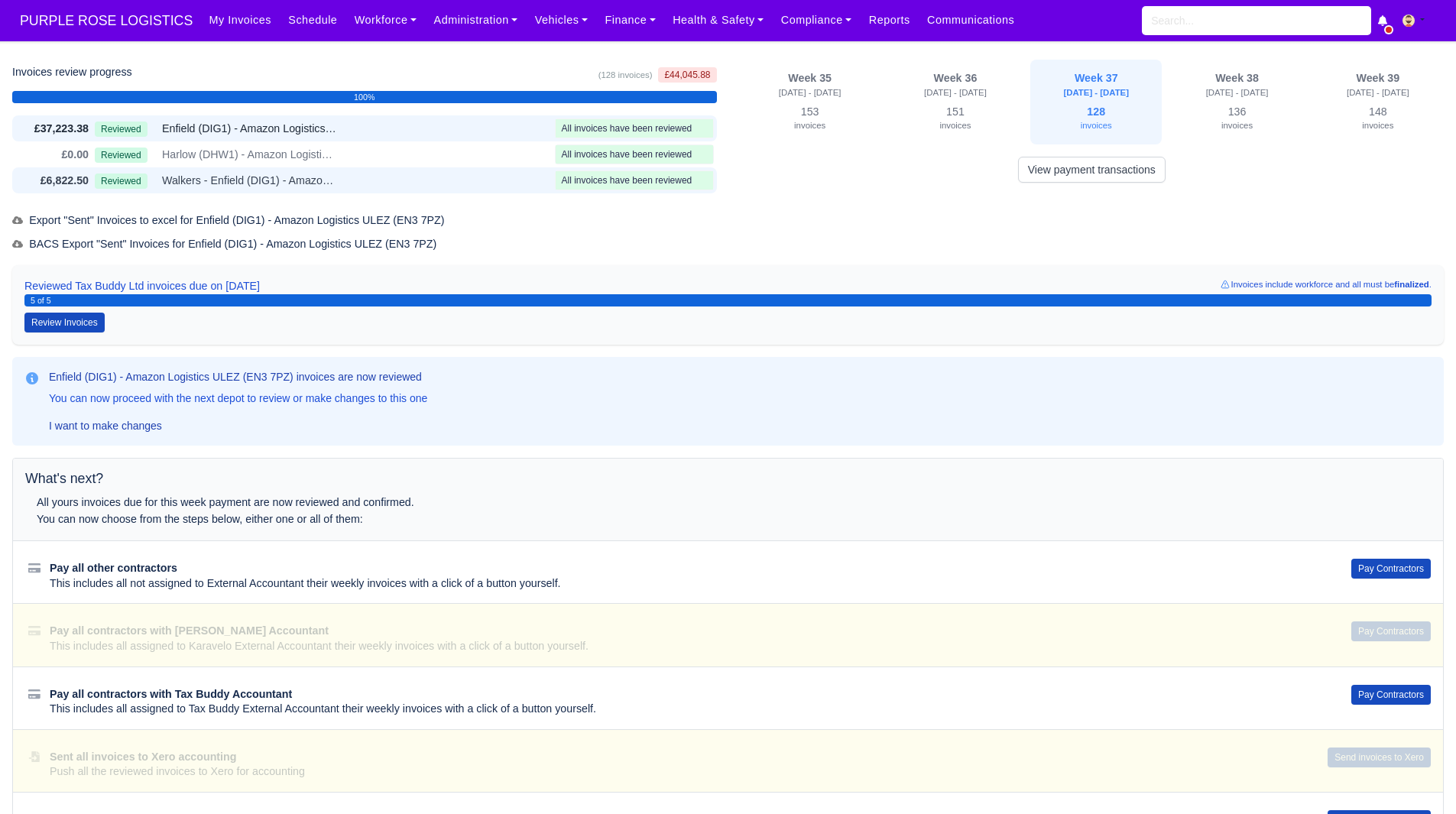
click at [340, 172] on div "Reviewed Walkers - Enfield (DIG1) - Amazon Logistics ULEZ (EN3 7PZ)" at bounding box center [321, 181] width 454 height 17
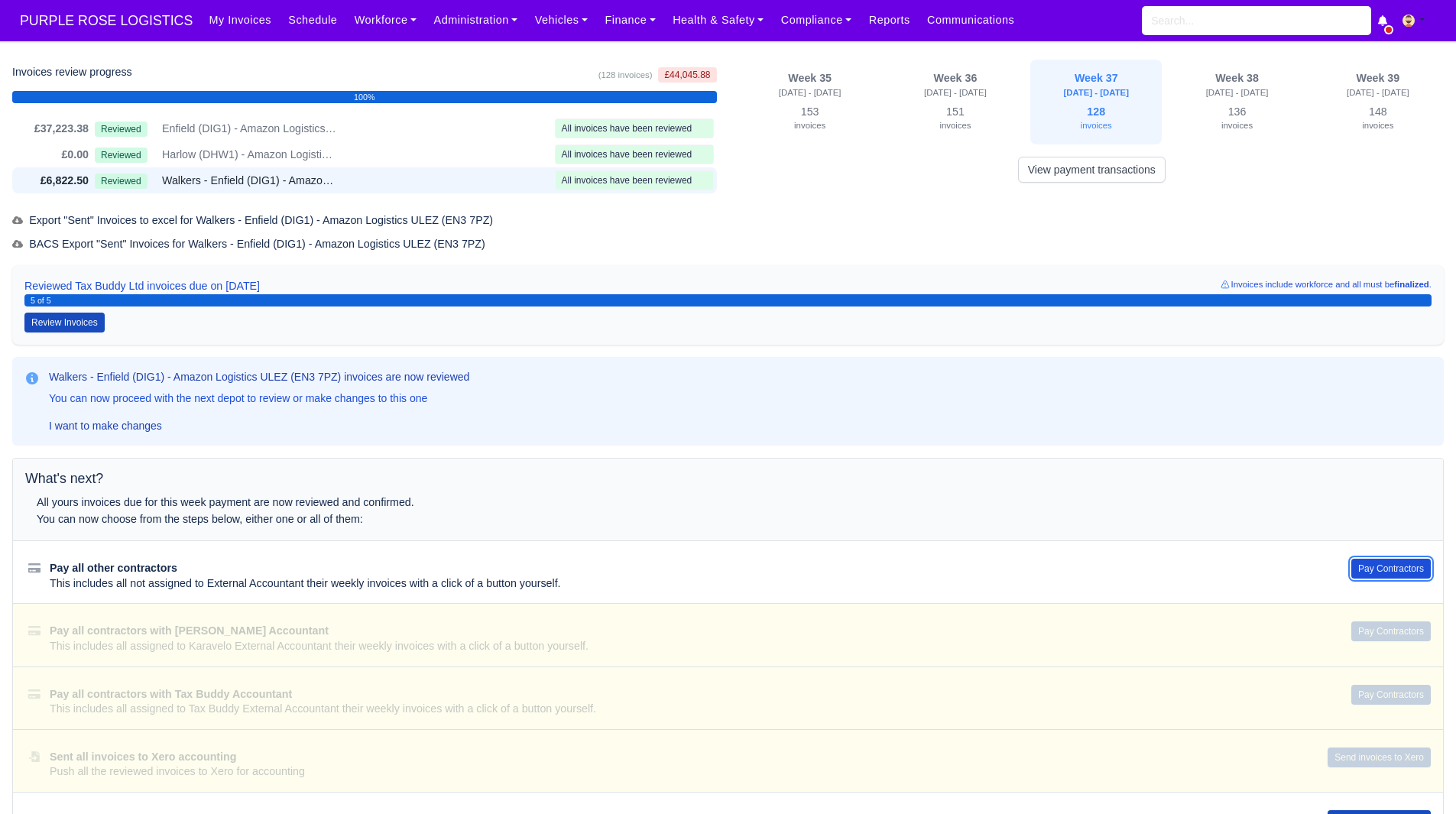
click at [1357, 577] on button "Pay Contractors" at bounding box center [1391, 569] width 80 height 20
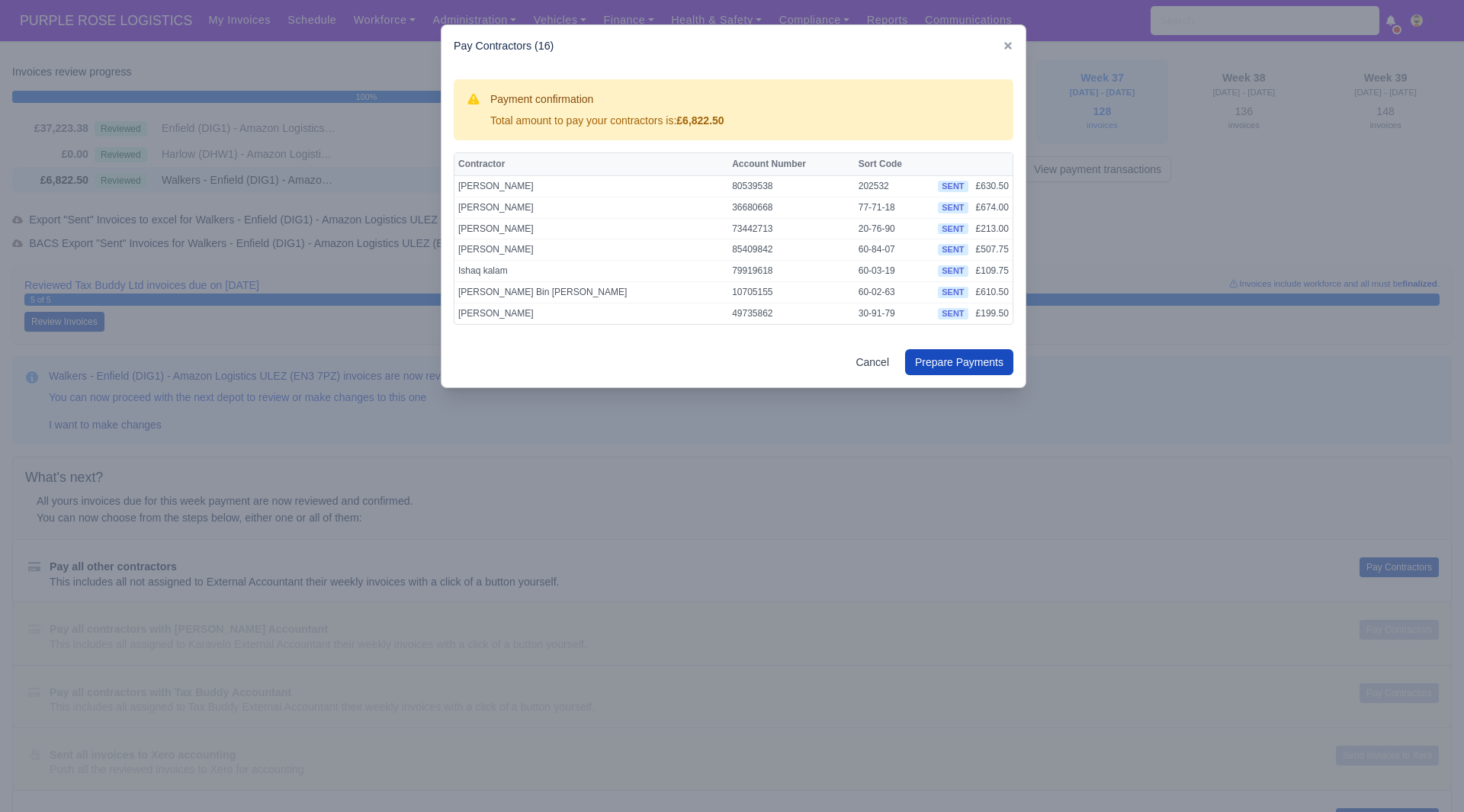
click at [378, 449] on div at bounding box center [732, 406] width 1464 height 812
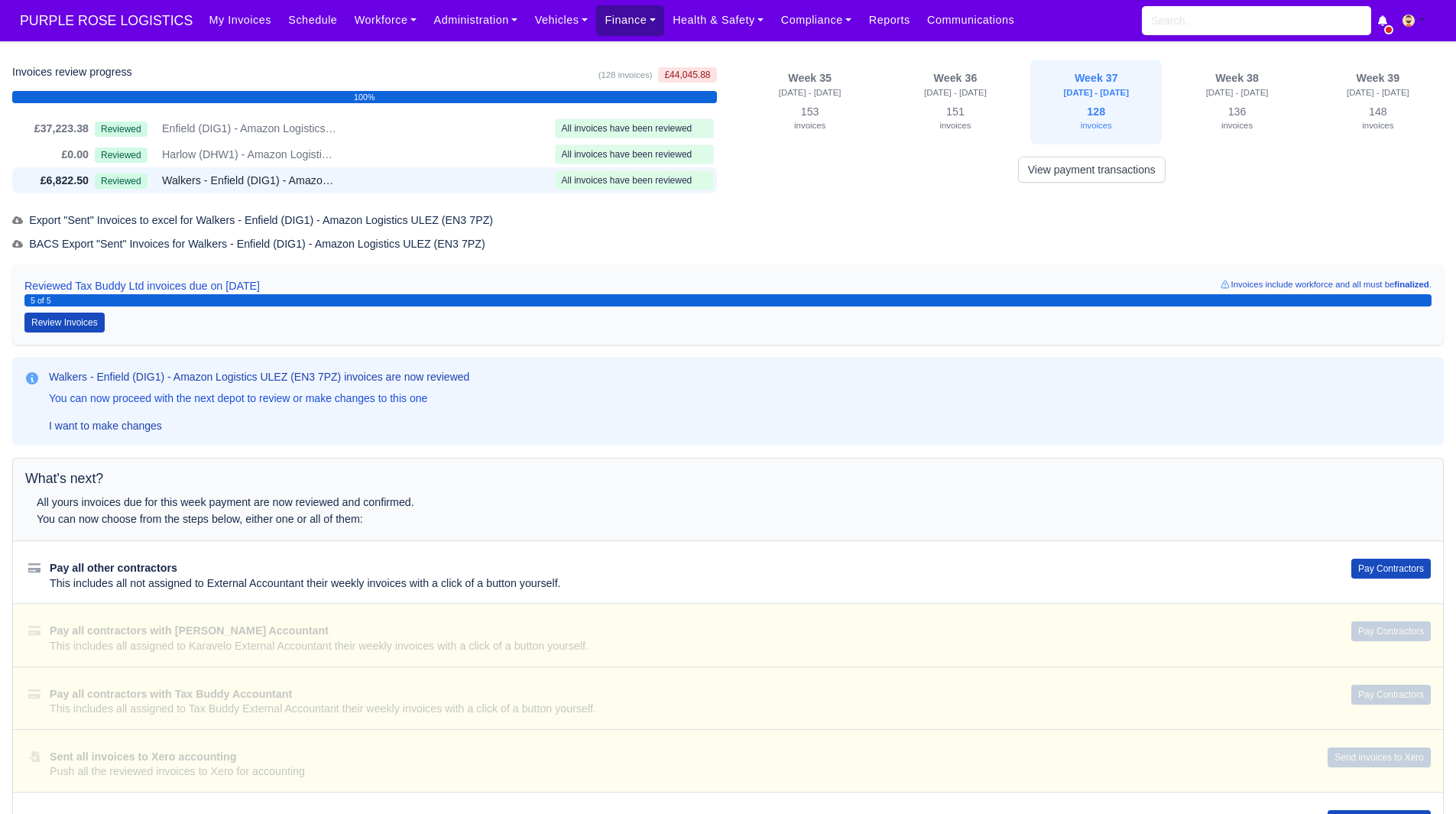
click at [603, 30] on link "Finance" at bounding box center [630, 20] width 68 height 30
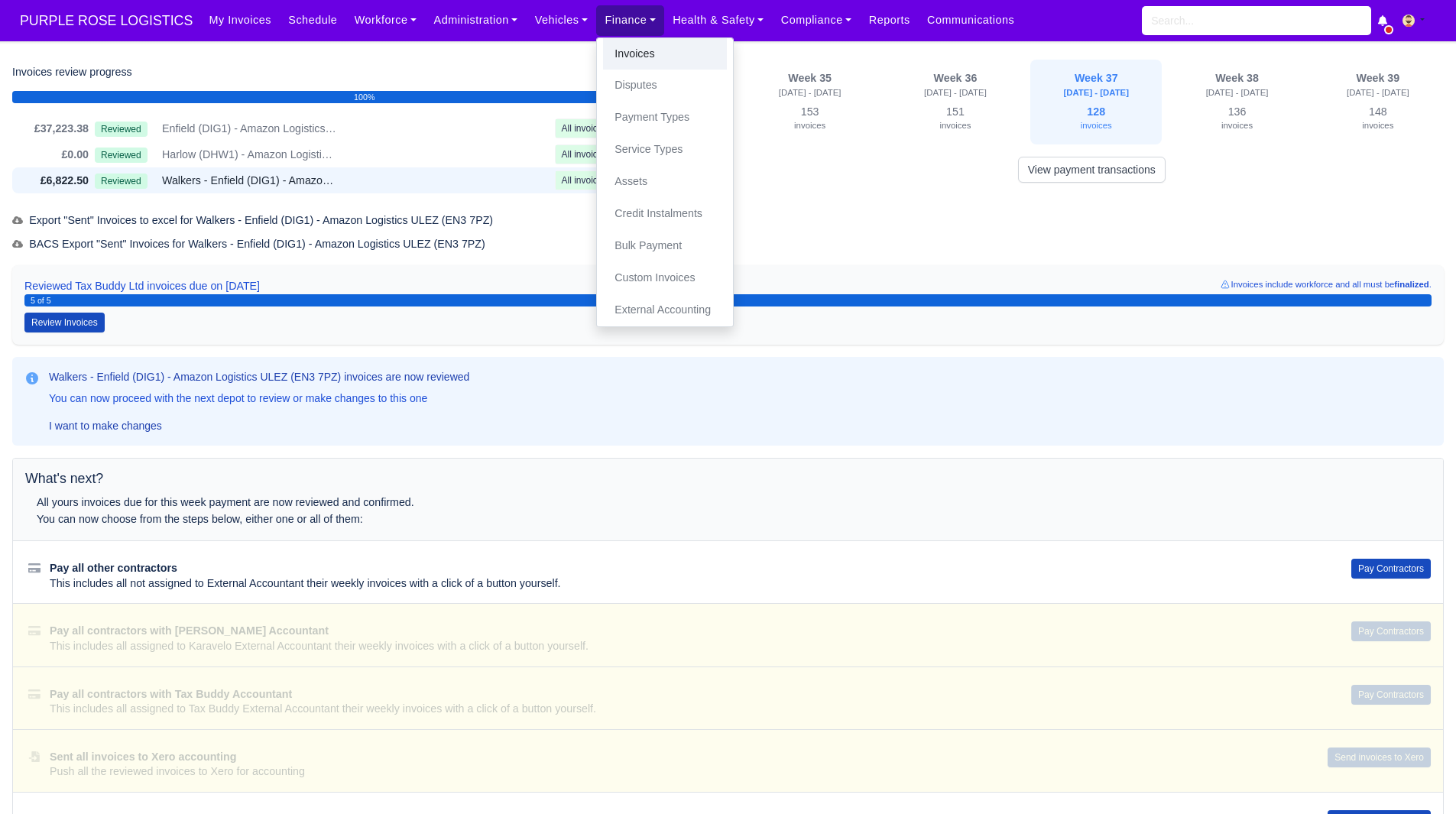
click at [609, 51] on link "Invoices" at bounding box center [665, 54] width 124 height 32
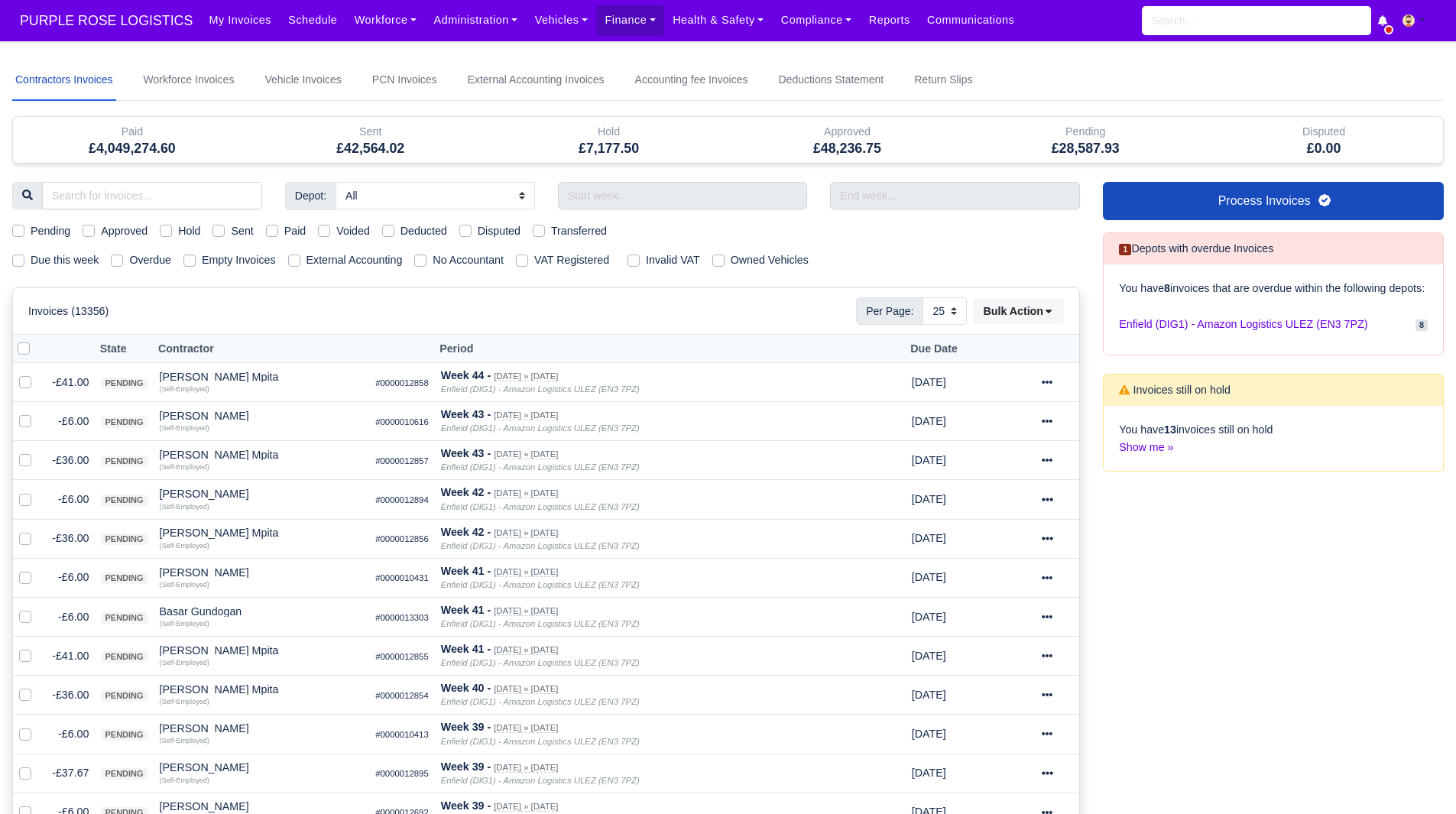
select select "25"
